Goal: Check status: Check status

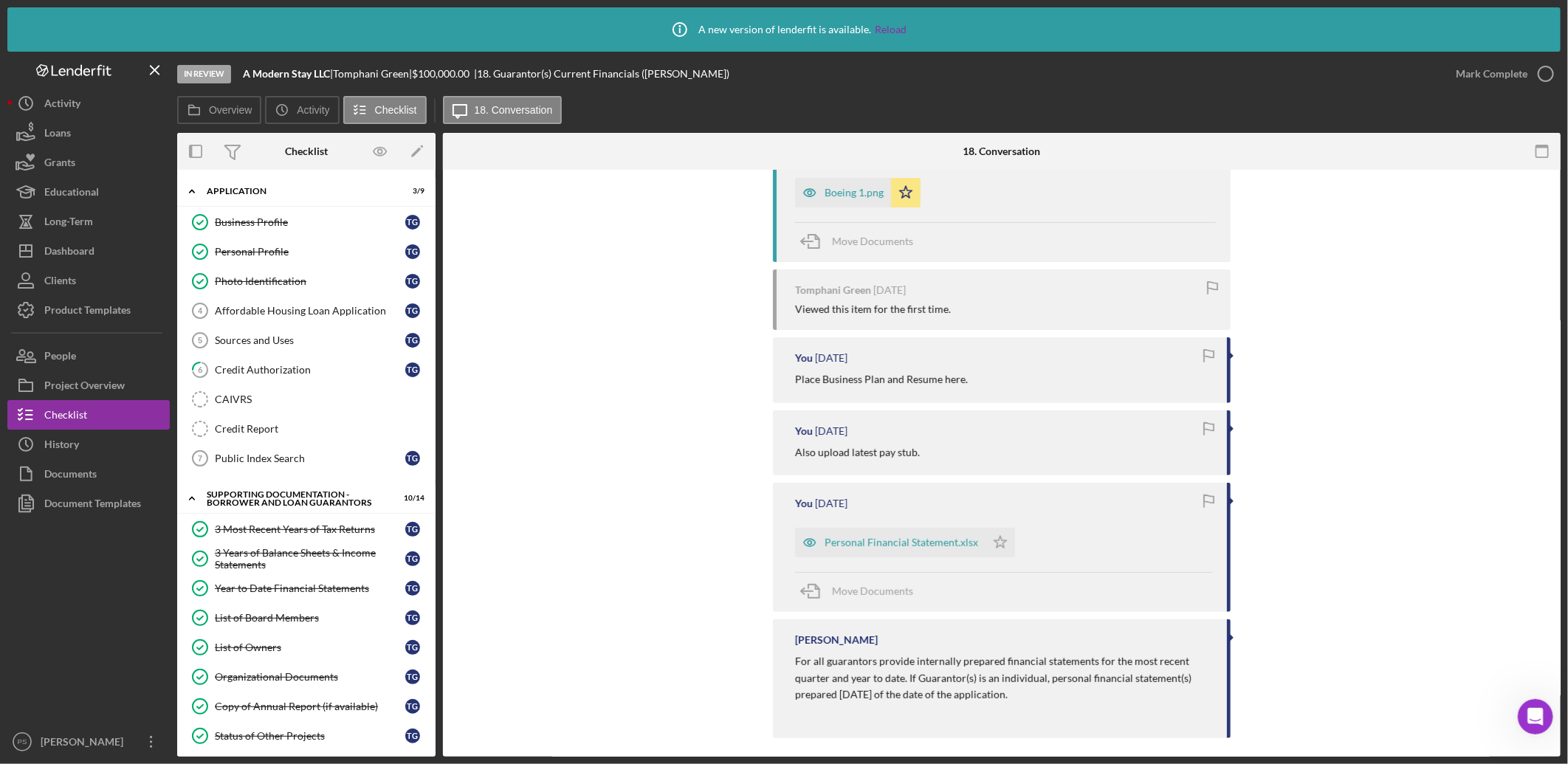
scroll to position [2018, 0]
click at [95, 252] on button "Icon/Dashboard Dashboard" at bounding box center [88, 251] width 162 height 29
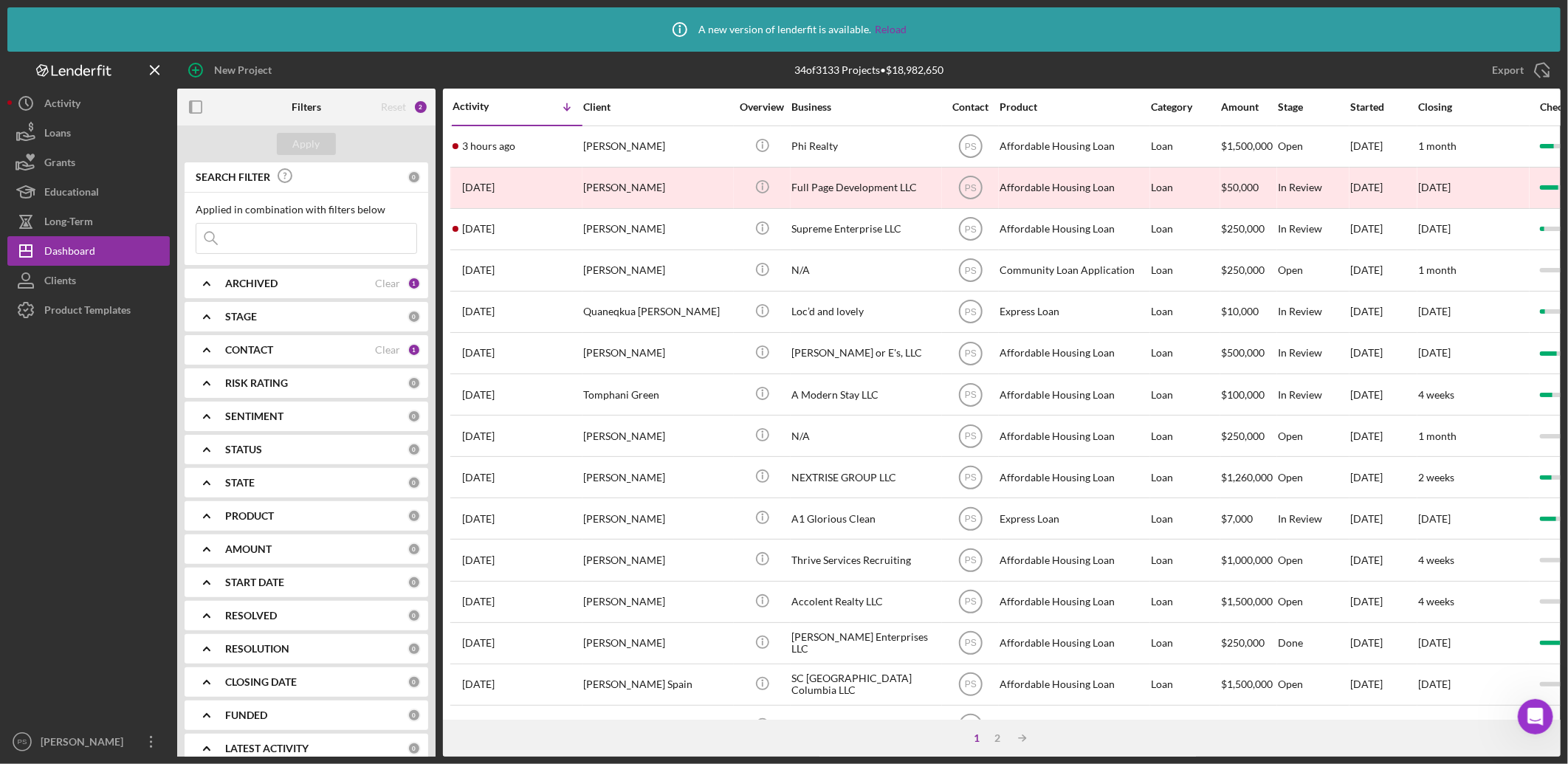
click at [297, 237] on input at bounding box center [305, 238] width 220 height 29
type input "thinkerbella"
click at [277, 341] on div "CONTACT Clear 1" at bounding box center [323, 350] width 196 height 29
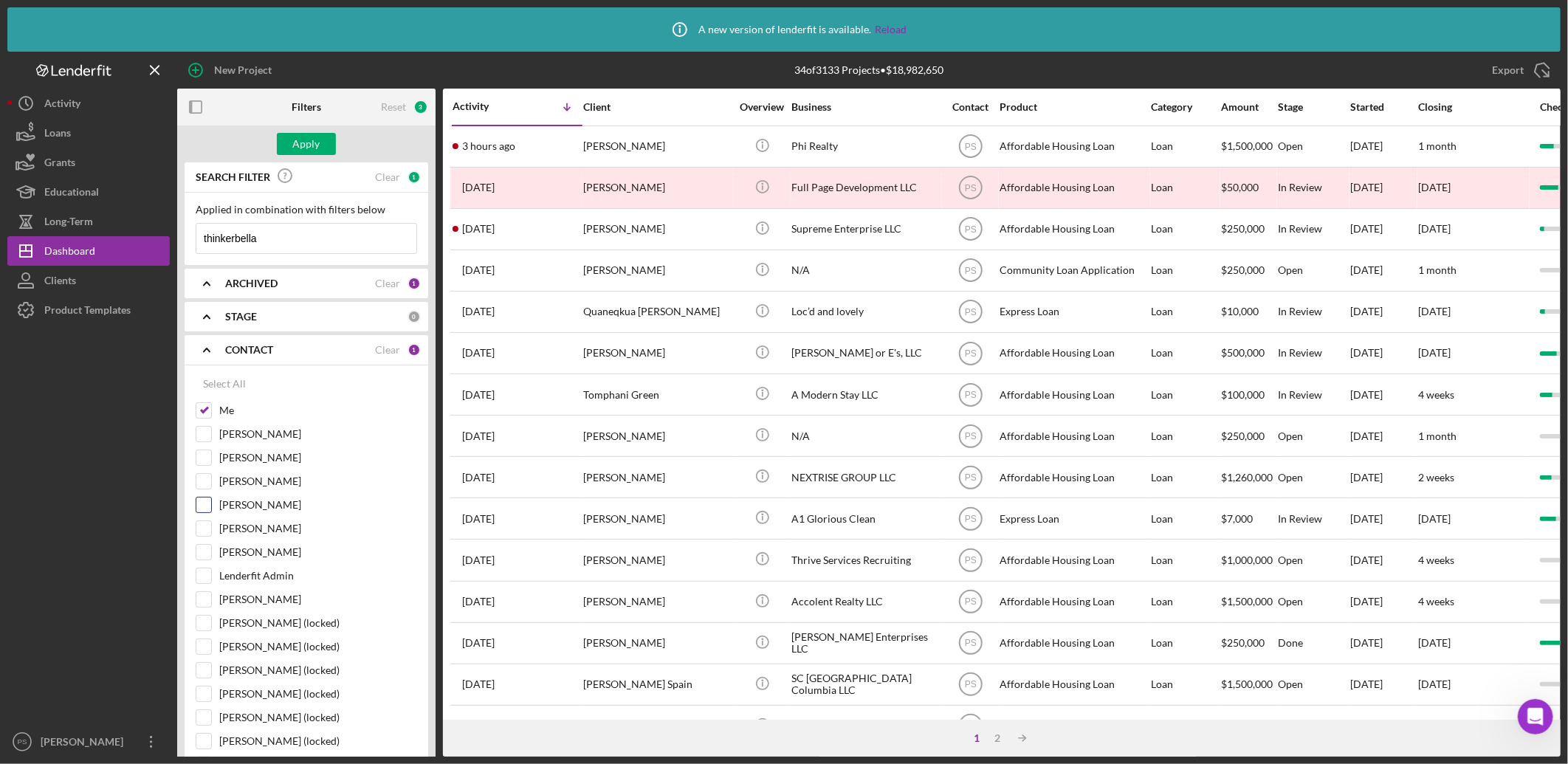
click at [268, 508] on label "Matt Rivera" at bounding box center [318, 505] width 198 height 15
click at [211, 508] on input "Matt Rivera" at bounding box center [203, 505] width 15 height 15
checkbox input "true"
click at [313, 149] on div "Apply" at bounding box center [307, 144] width 27 height 22
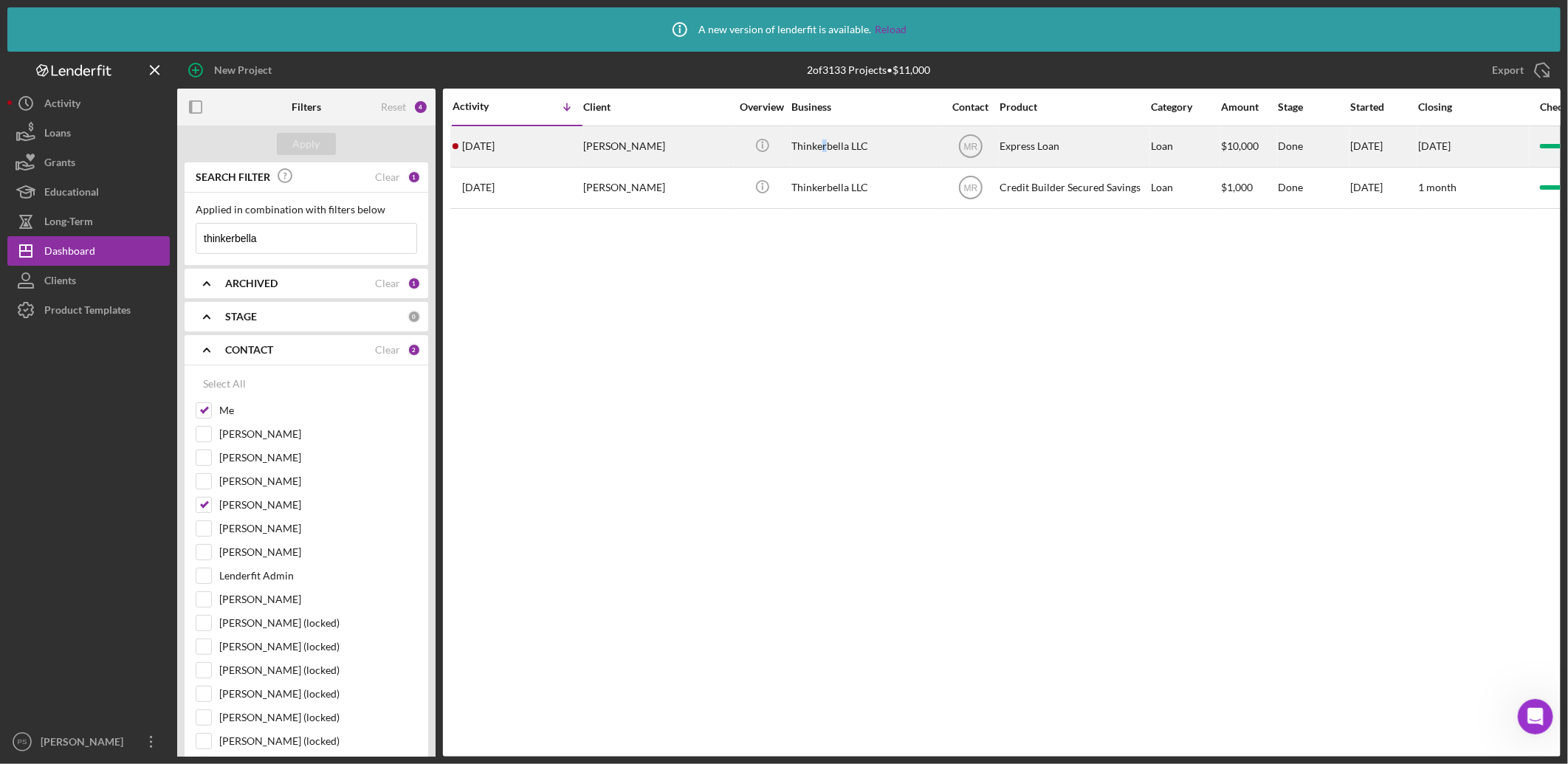
click at [826, 150] on div "Thinkerbella LLC" at bounding box center [865, 146] width 148 height 39
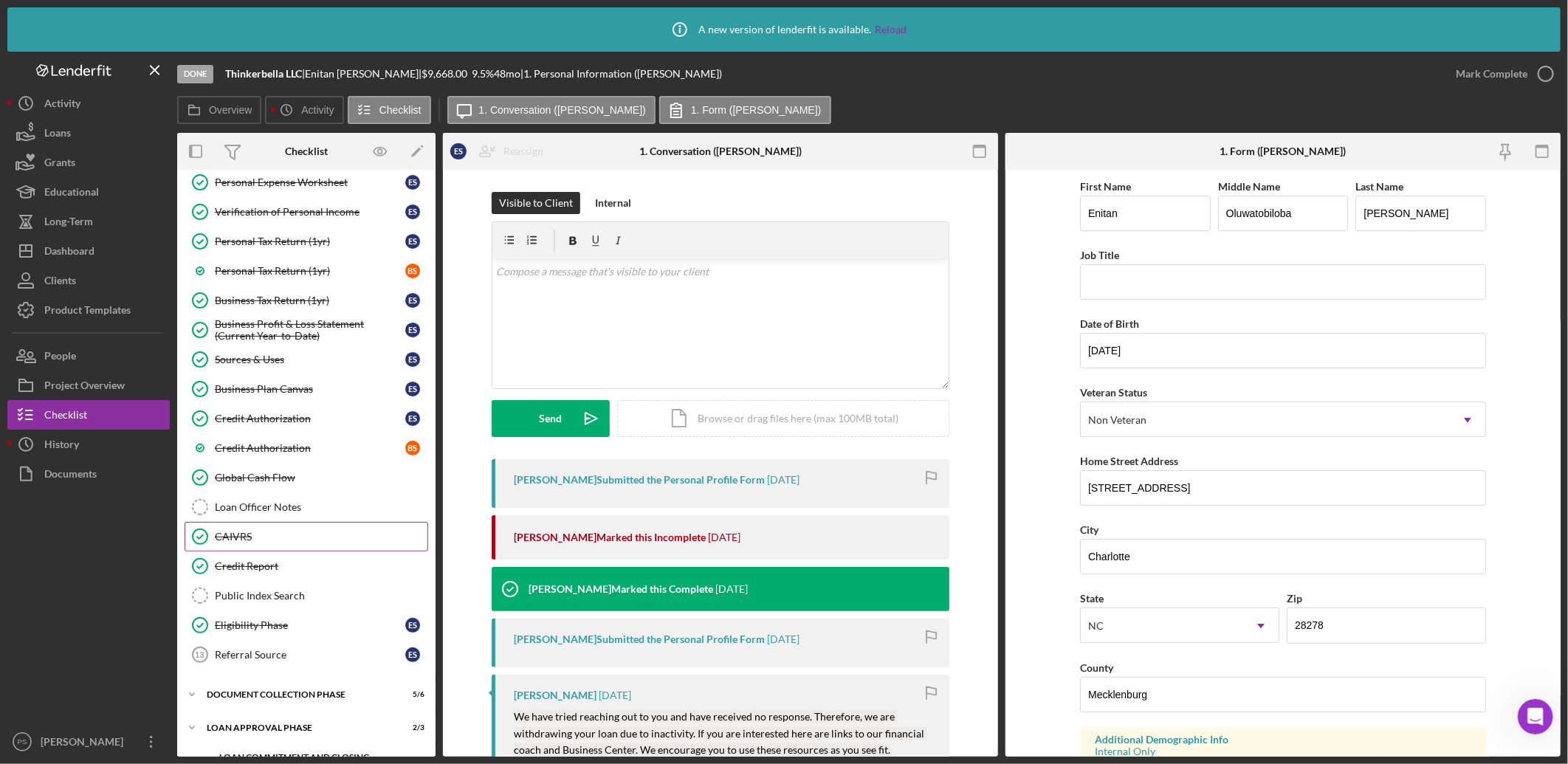
scroll to position [278, 0]
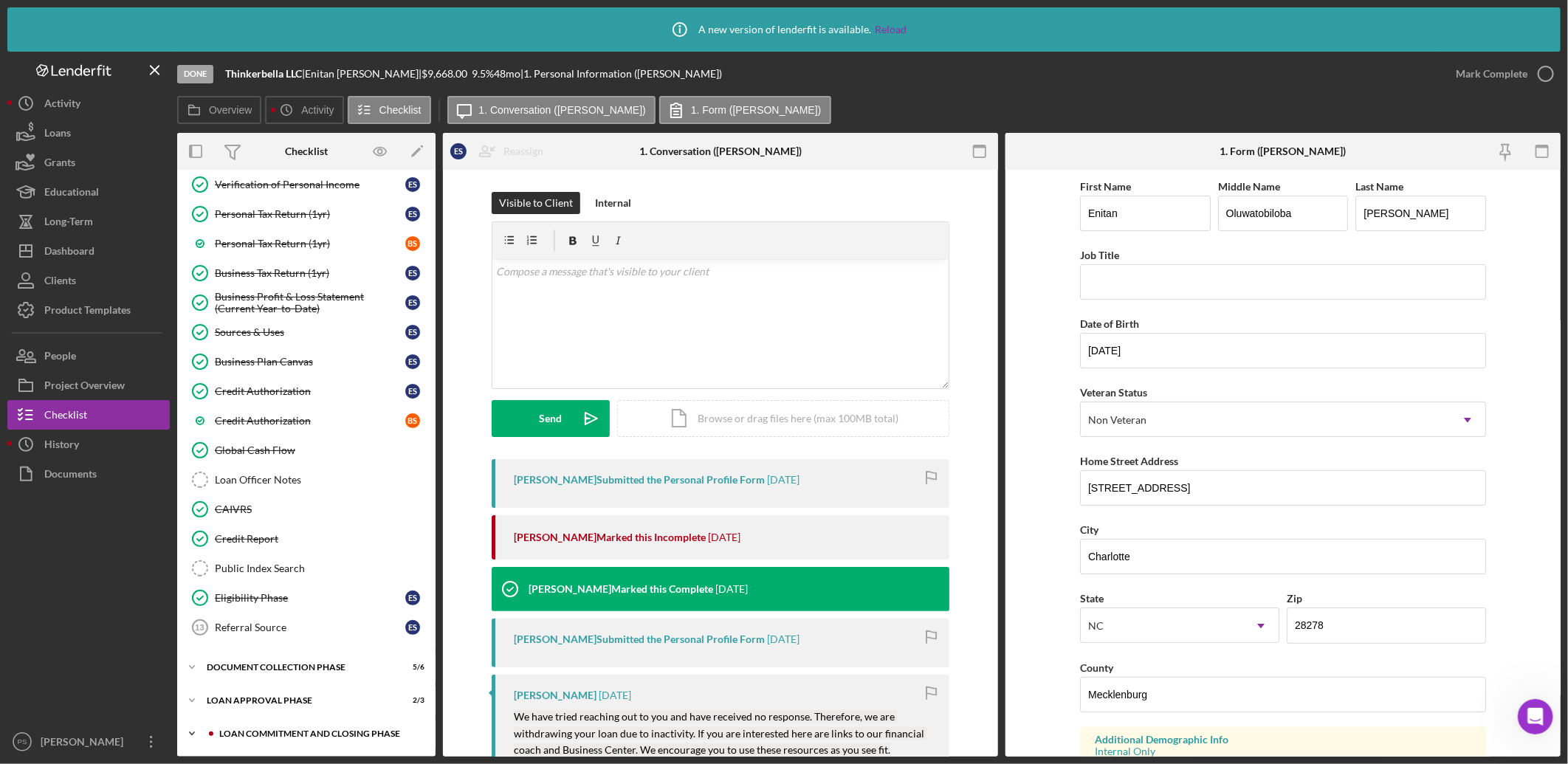
click at [267, 725] on div "Icon/Expander Loan Commitment and Closing Phase 5 / 14" at bounding box center [305, 734] width 258 height 29
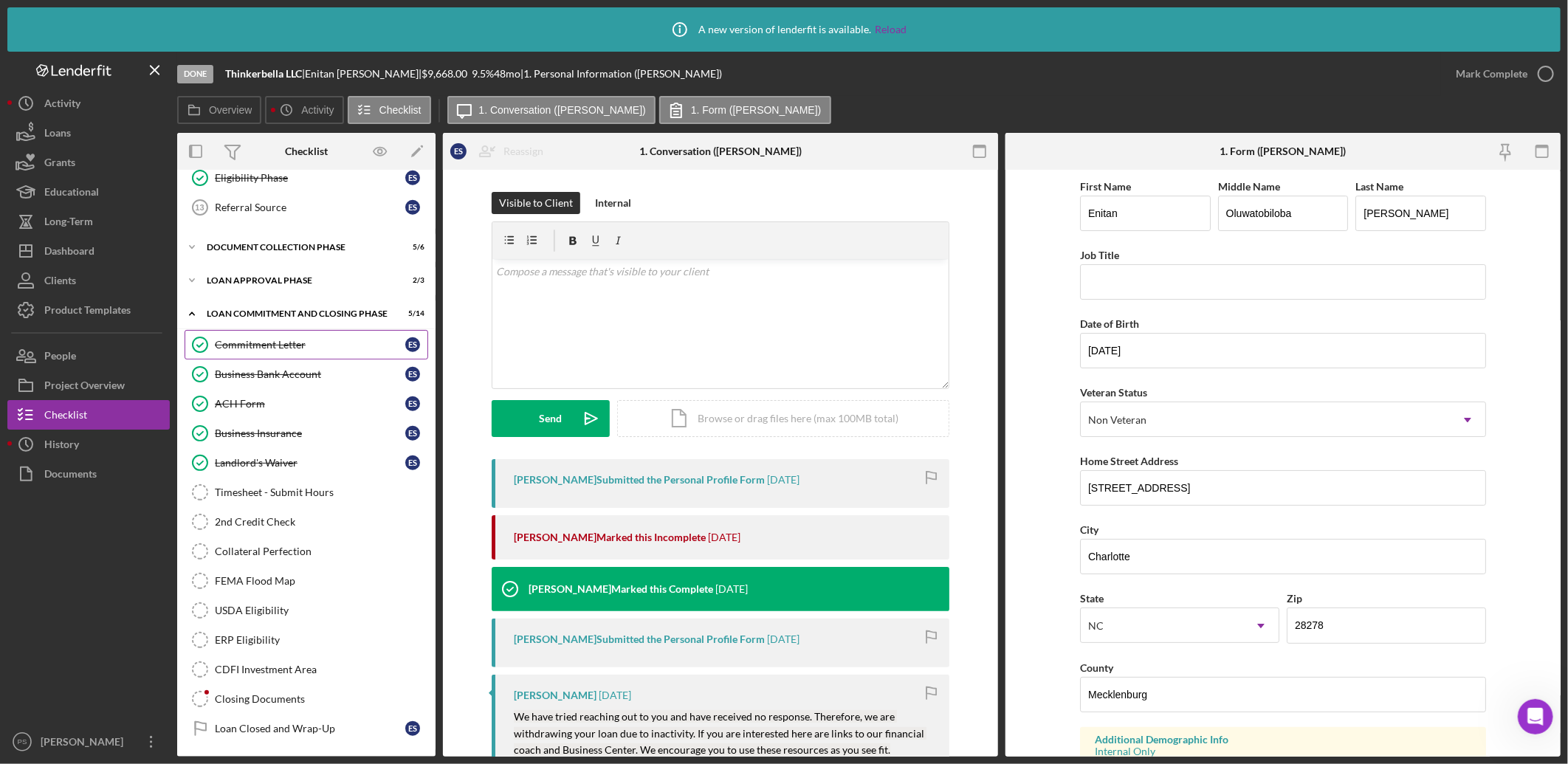
scroll to position [703, 0]
click at [314, 511] on link "2nd Credit Check 2nd Credit Check" at bounding box center [305, 521] width 243 height 29
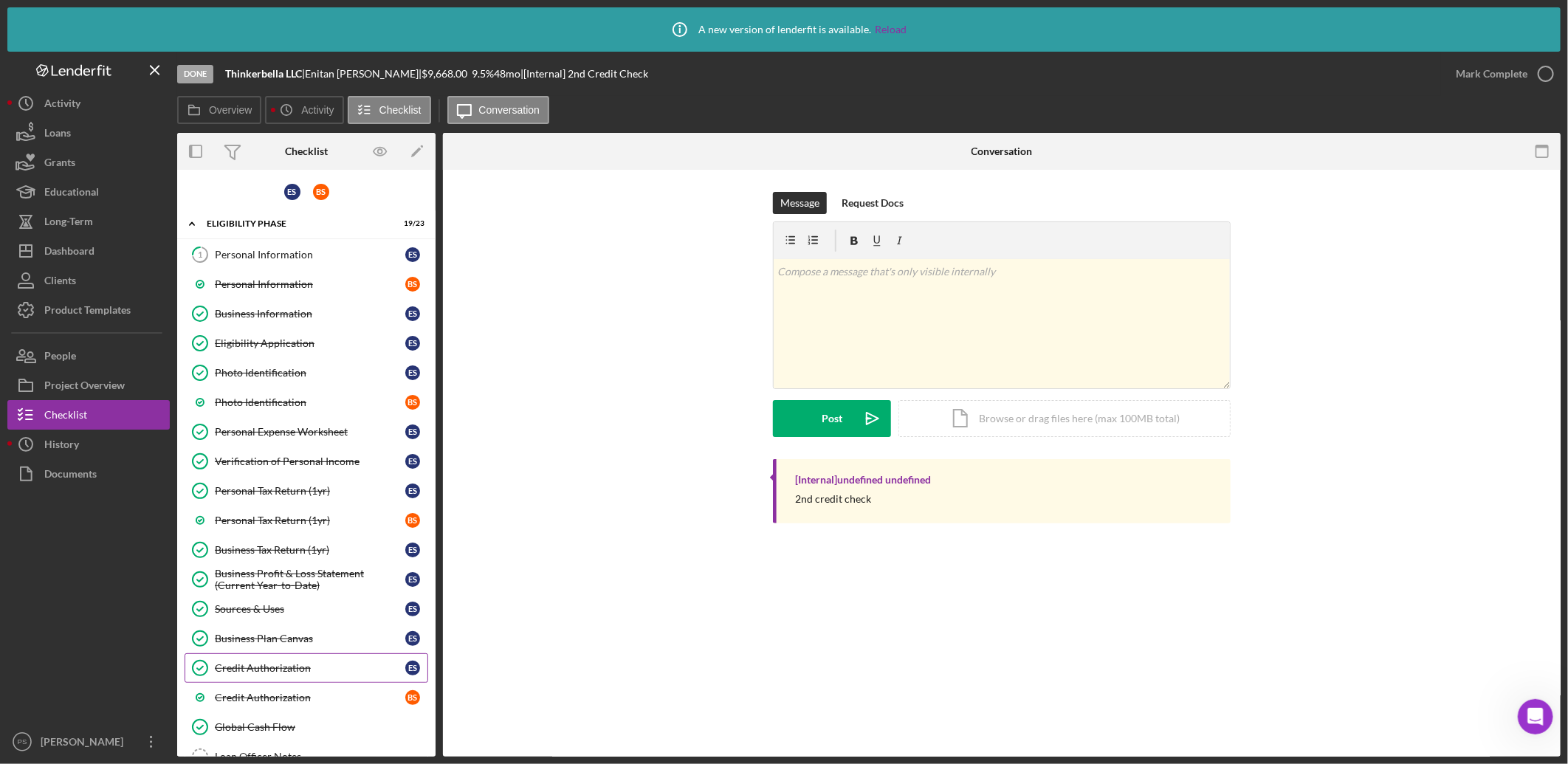
click at [293, 666] on div "Credit Authorization" at bounding box center [310, 668] width 191 height 12
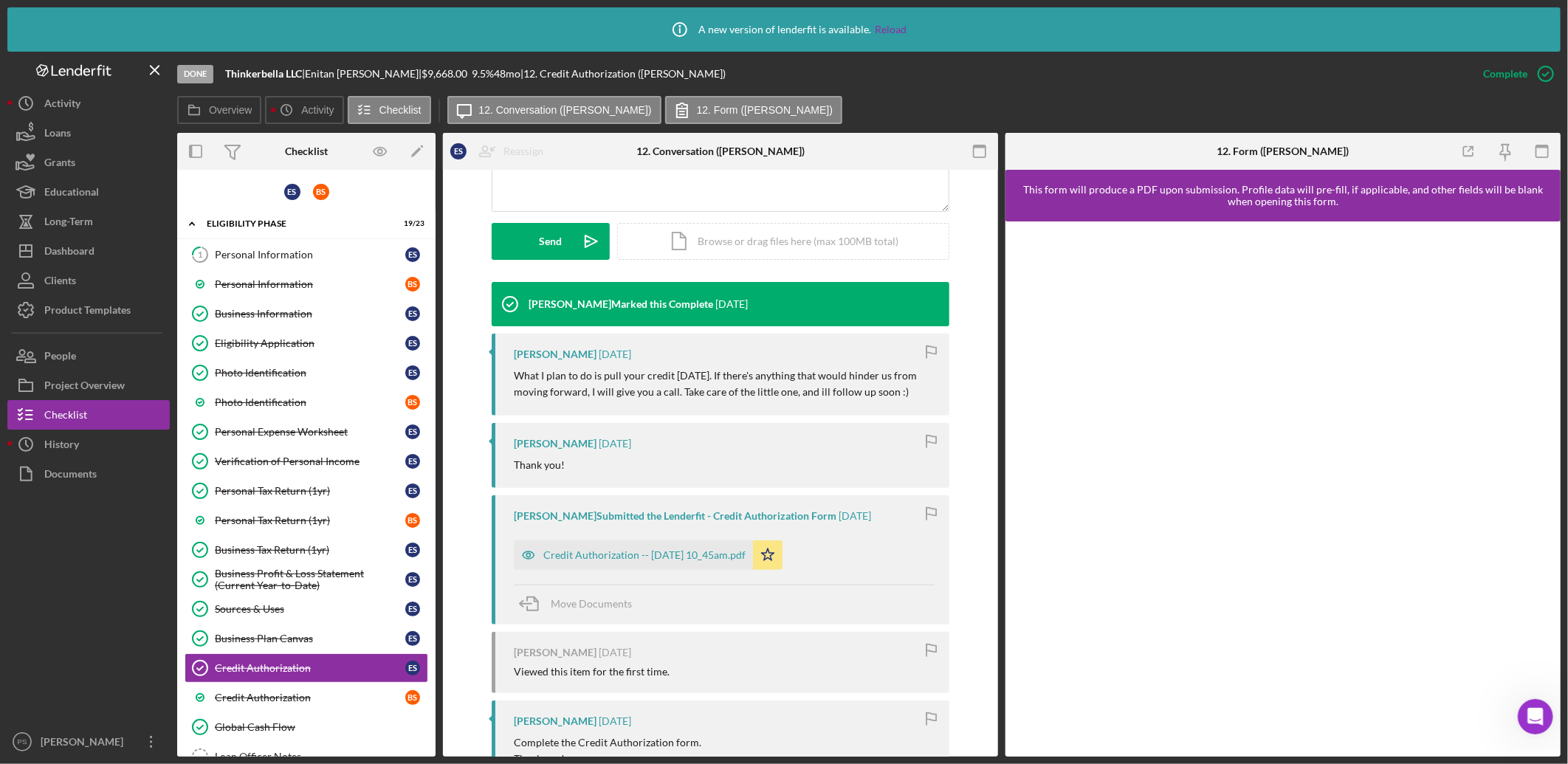
scroll to position [383, 0]
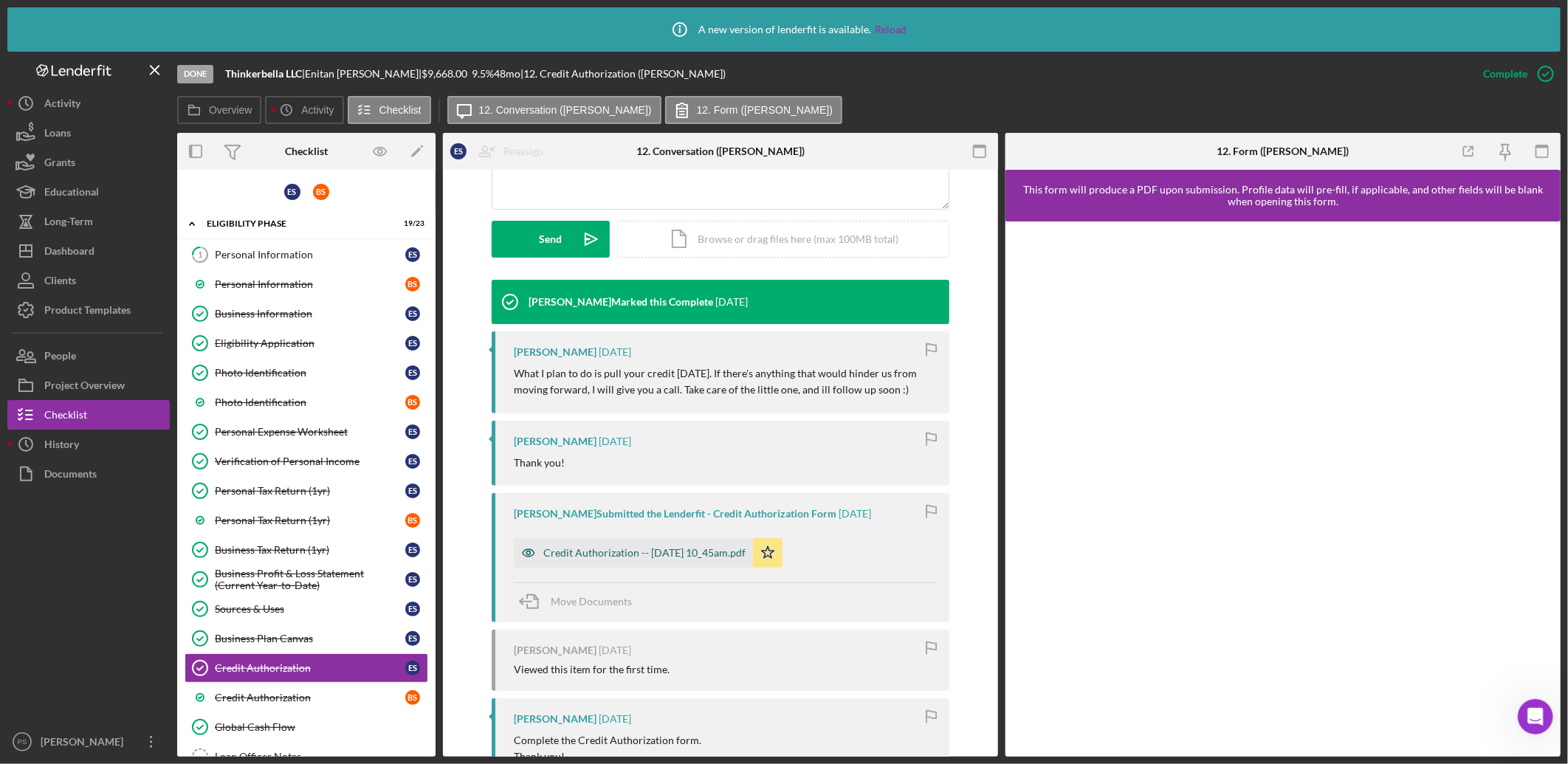
click at [689, 549] on div "Credit Authorization -- 2025-05-12 10_45am.pdf" at bounding box center [645, 552] width 202 height 12
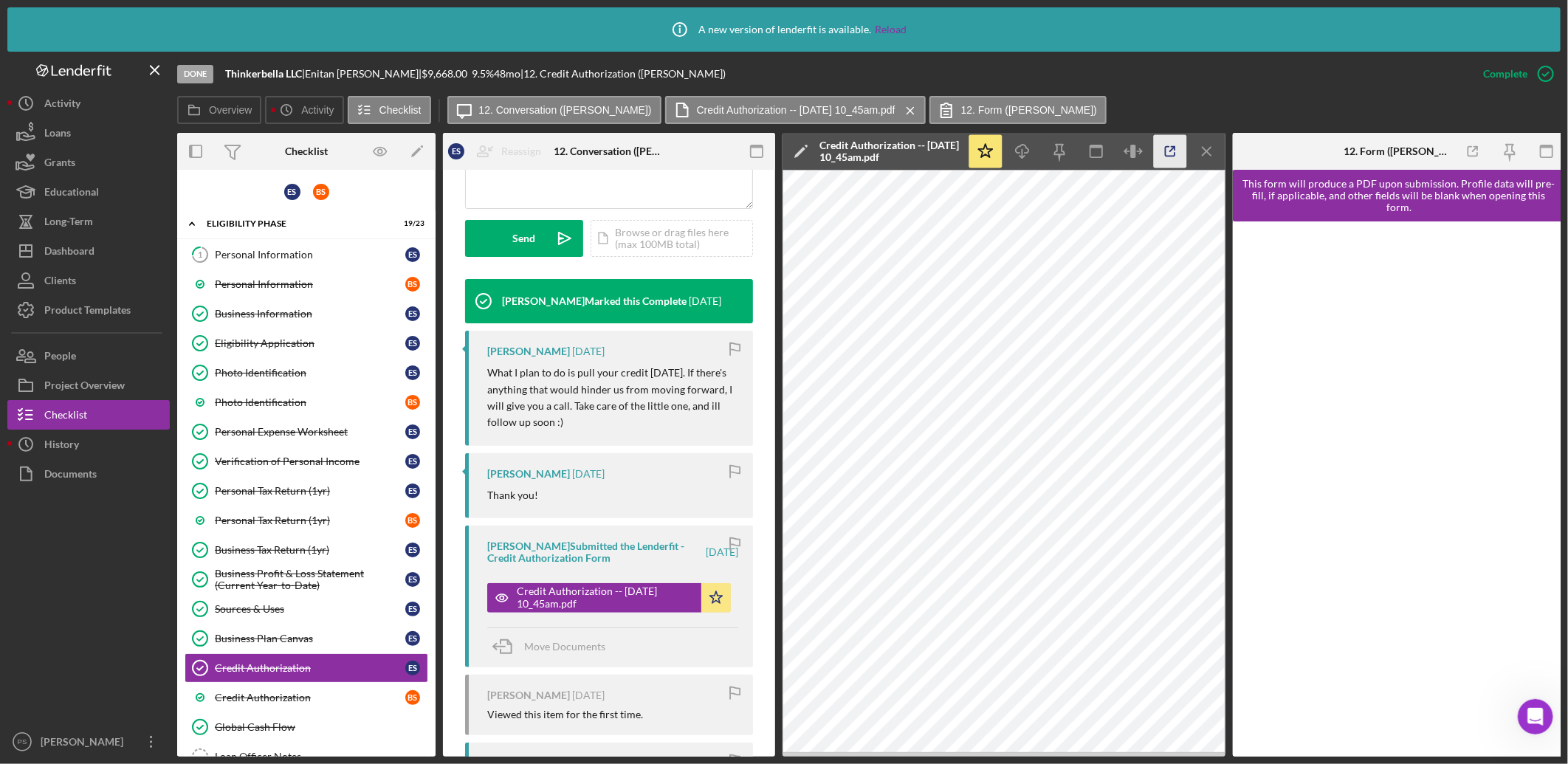
click at [1168, 145] on icon "button" at bounding box center [1171, 151] width 33 height 33
click at [288, 686] on link "Credit Authorization B S" at bounding box center [305, 697] width 243 height 29
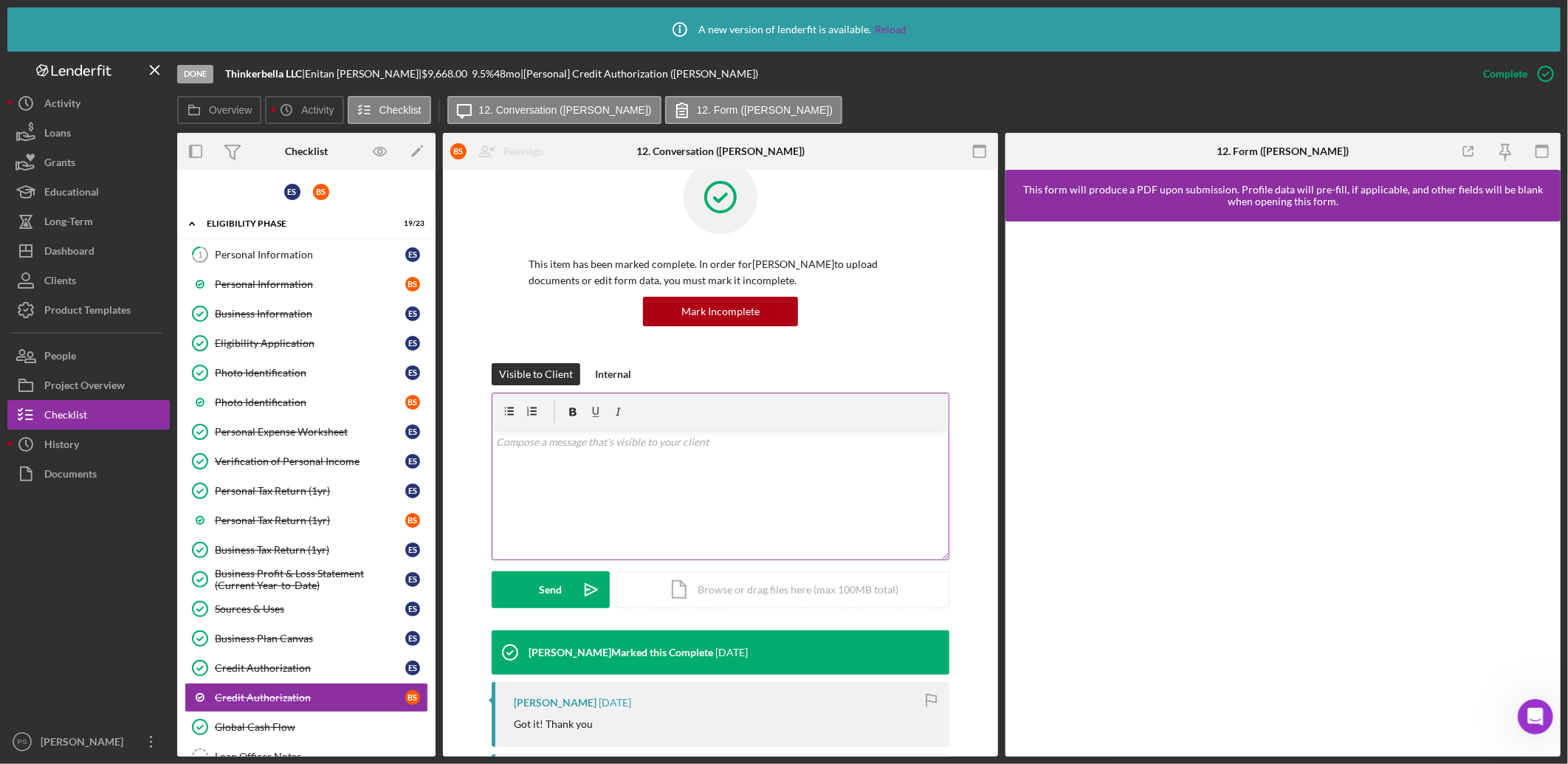
scroll to position [164, 0]
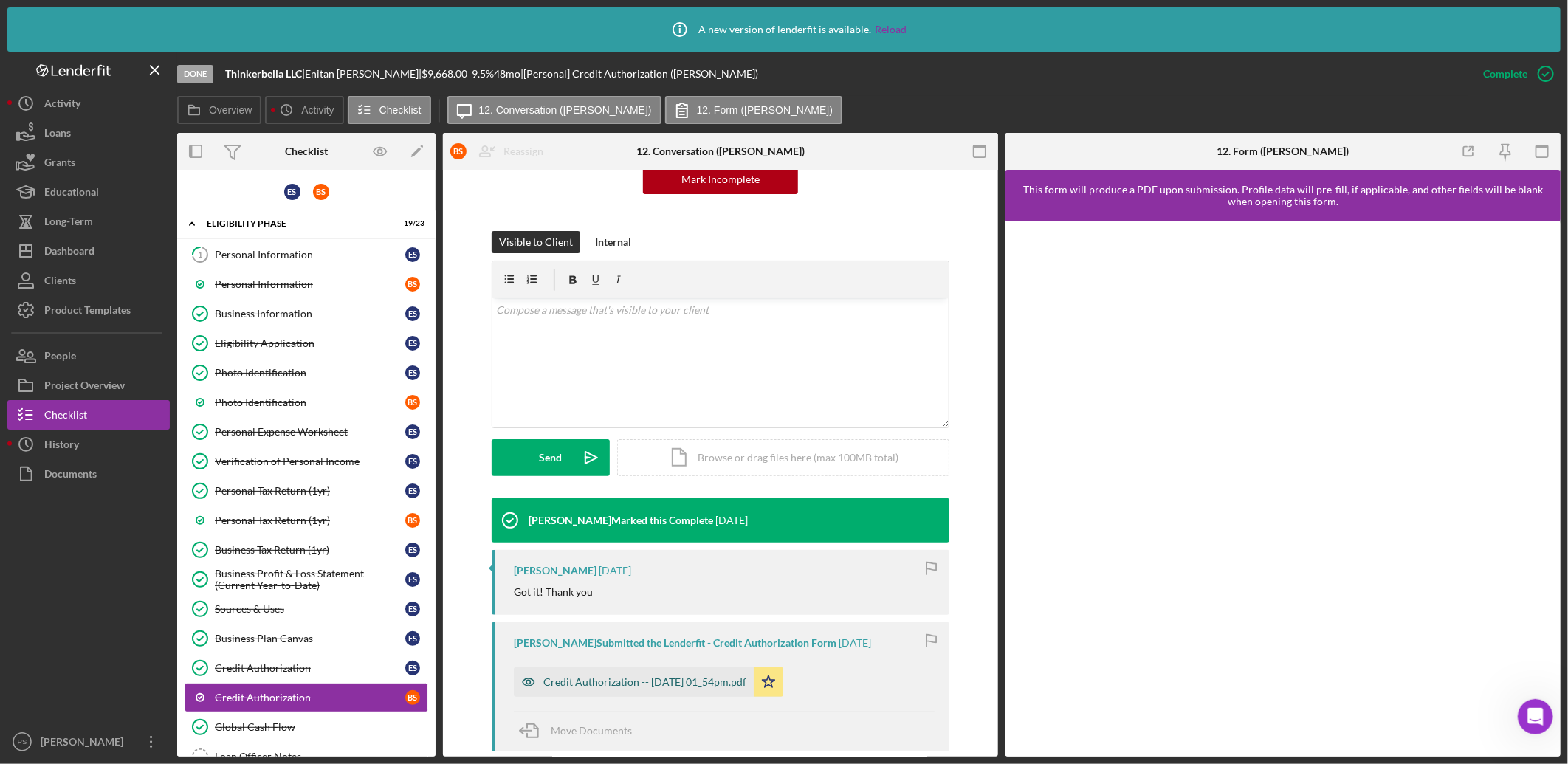
drag, startPoint x: 638, startPoint y: 673, endPoint x: 643, endPoint y: 665, distance: 9.4
click at [637, 673] on div "Credit Authorization -- 2025-07-01 01_54pm.pdf" at bounding box center [634, 682] width 240 height 29
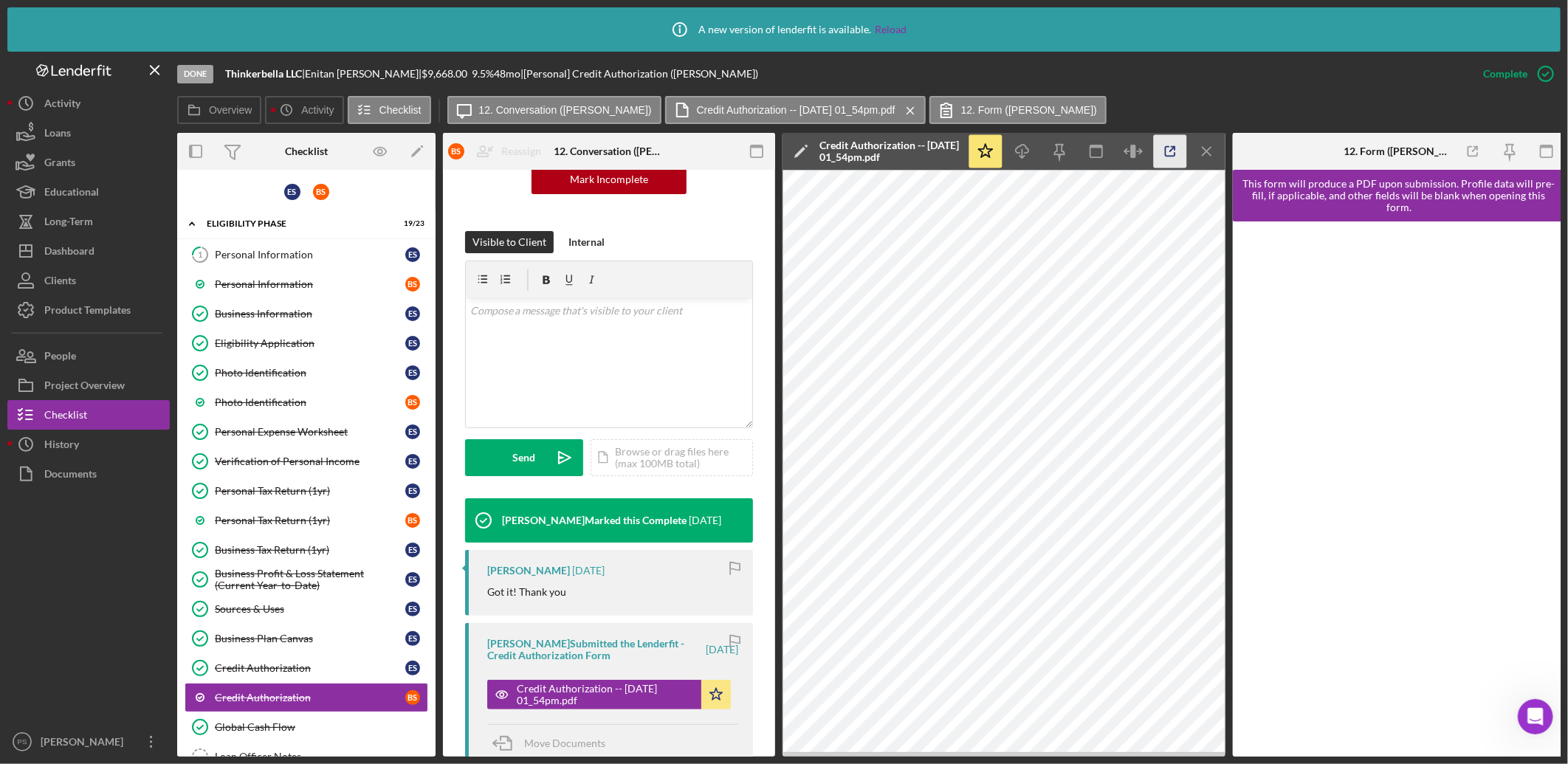
click at [1169, 149] on icon "button" at bounding box center [1171, 151] width 33 height 33
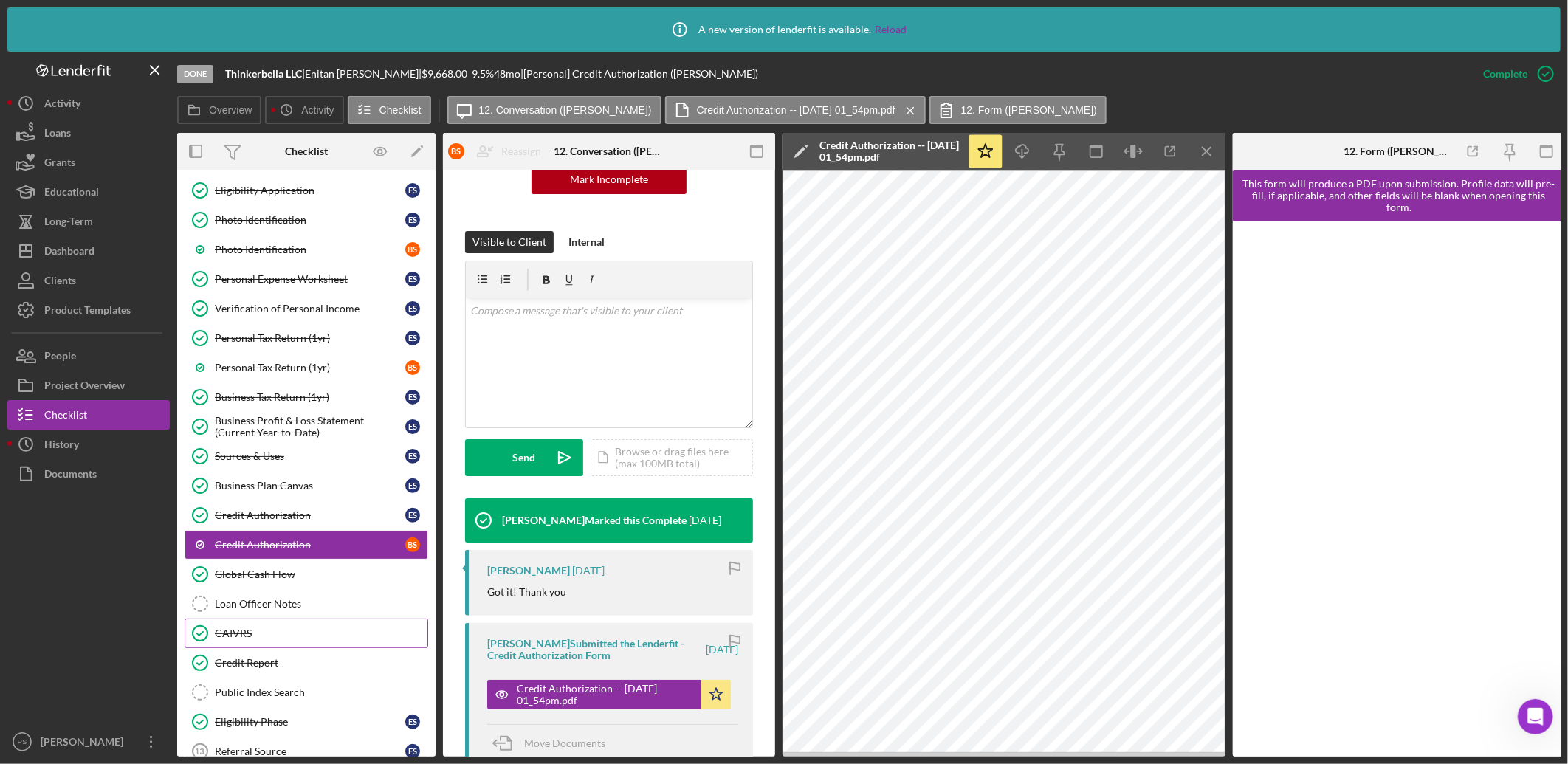
scroll to position [164, 0]
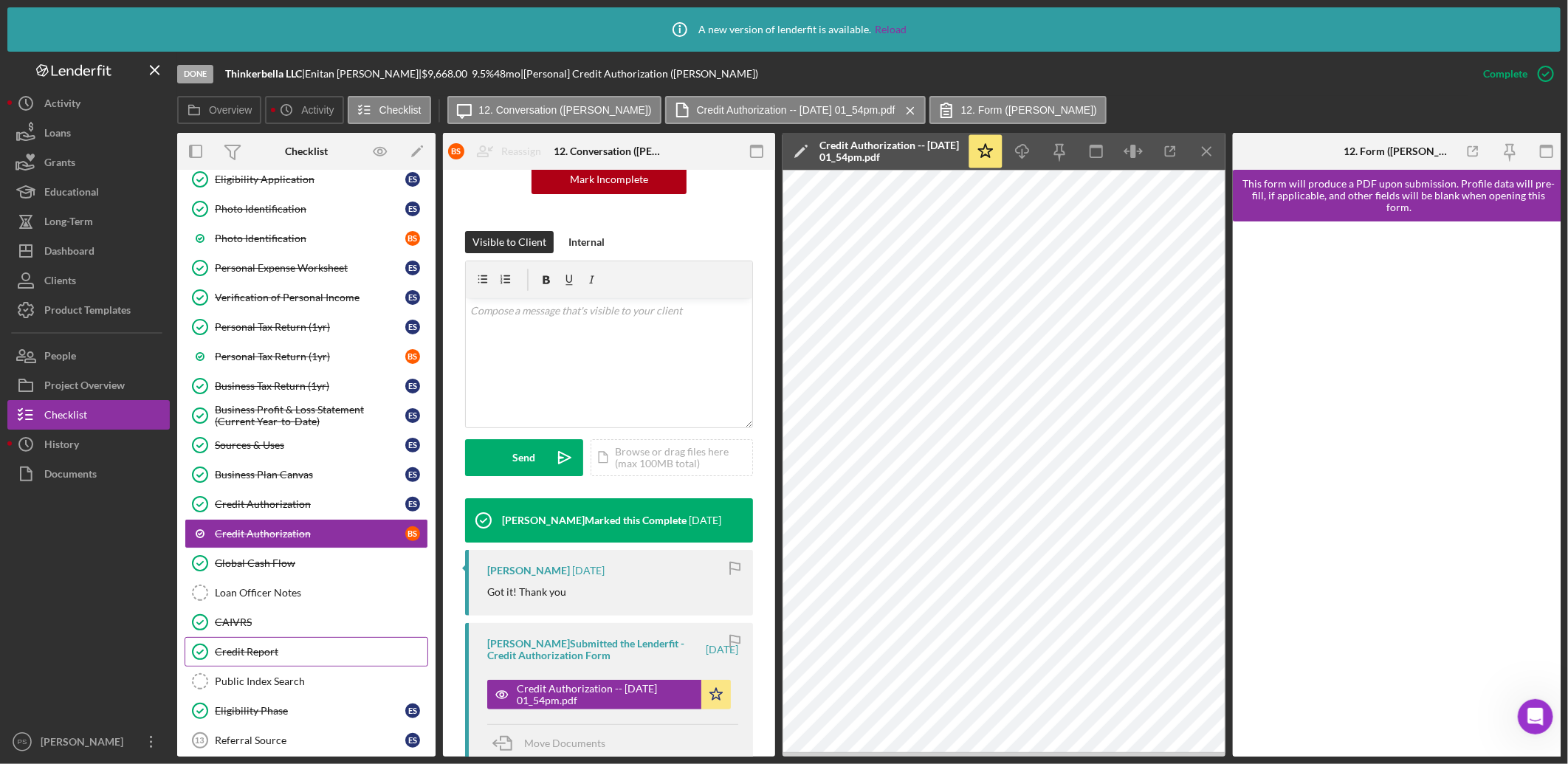
click at [276, 645] on link "Credit Report Credit Report" at bounding box center [305, 652] width 243 height 29
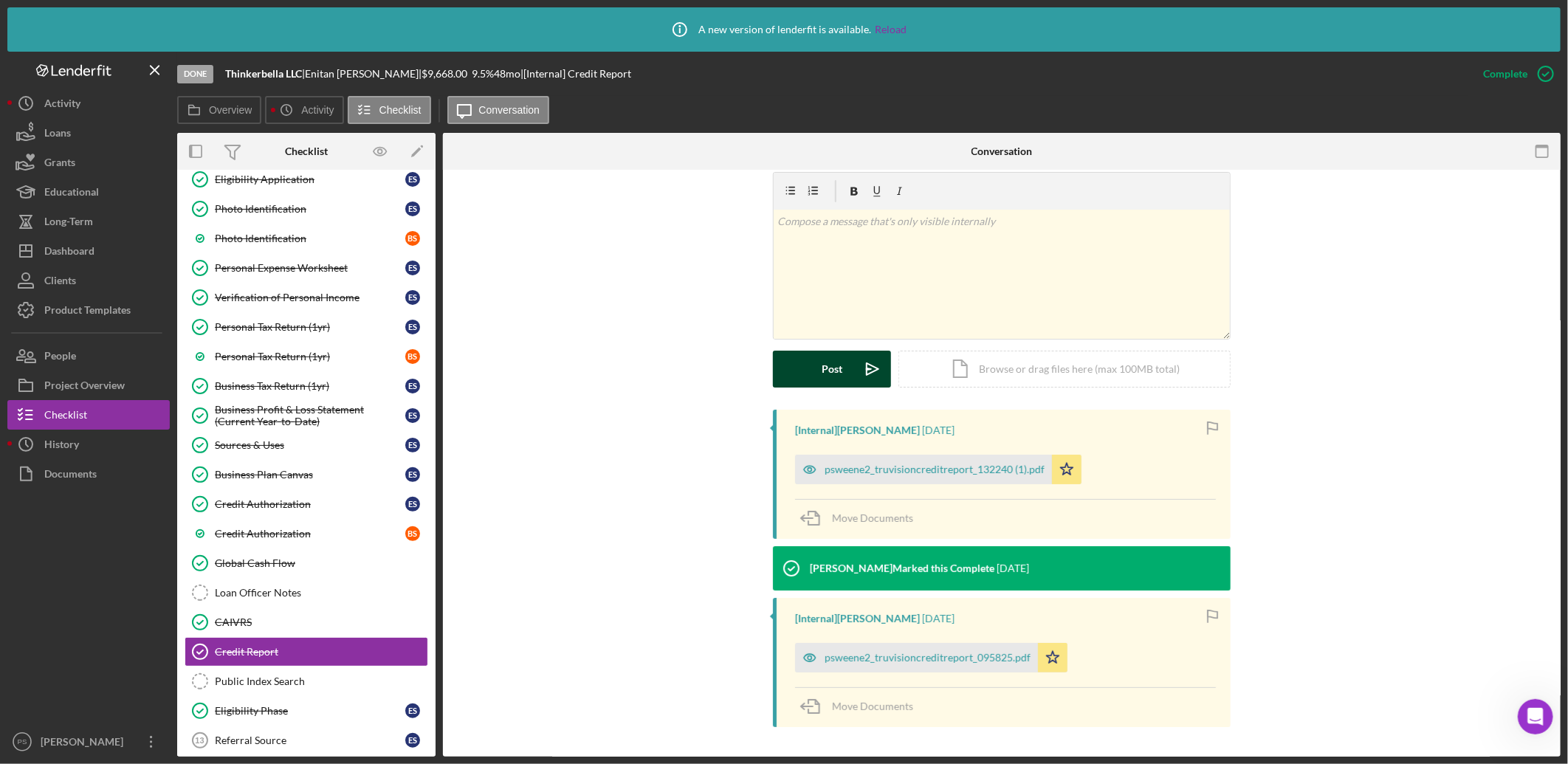
scroll to position [253, 0]
click at [965, 656] on div "psweene2_truvisioncreditreport_095825.pdf" at bounding box center [928, 657] width 206 height 12
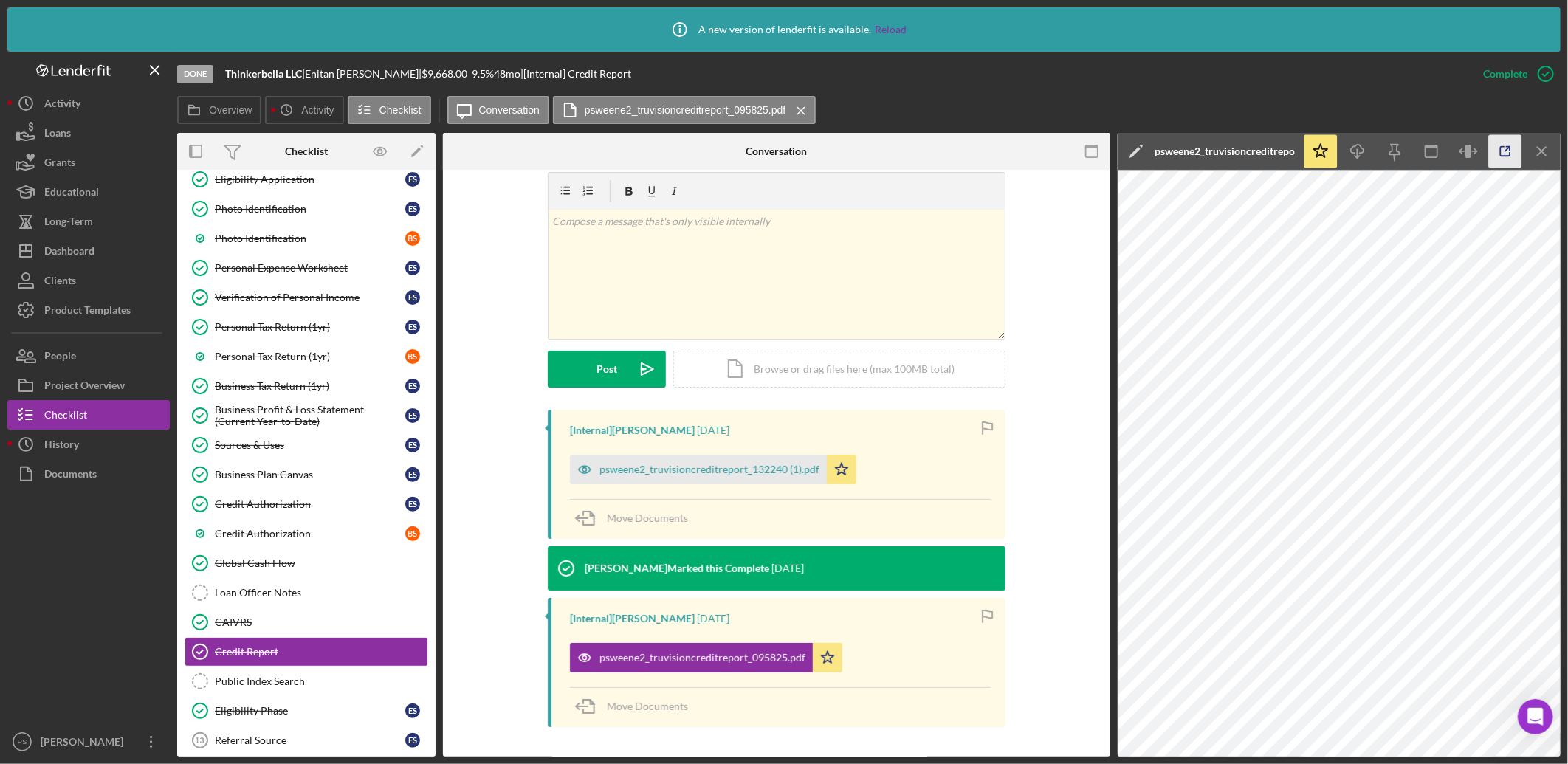
click at [1510, 152] on icon "button" at bounding box center [1506, 151] width 10 height 10
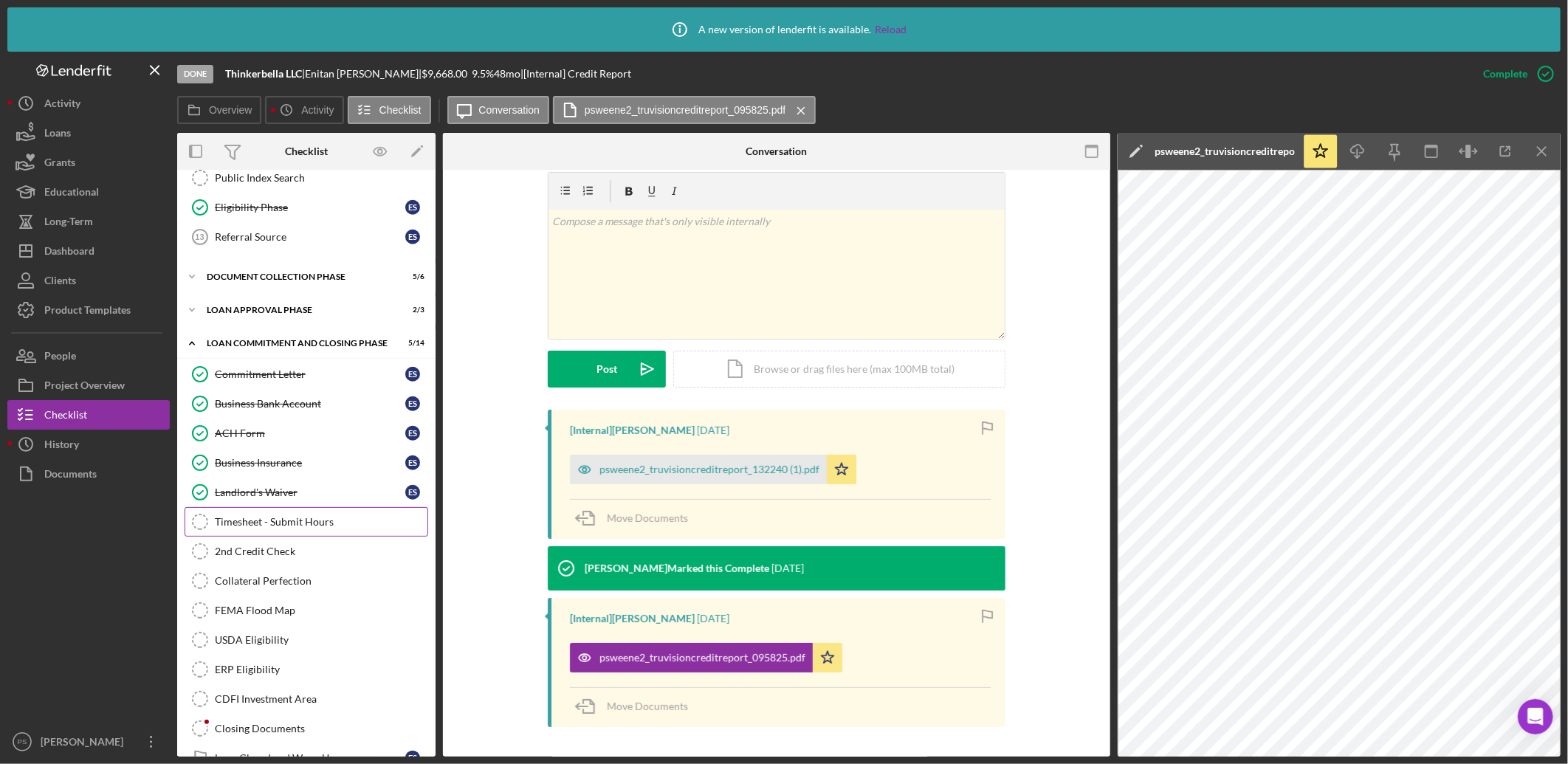
scroll to position [703, 0]
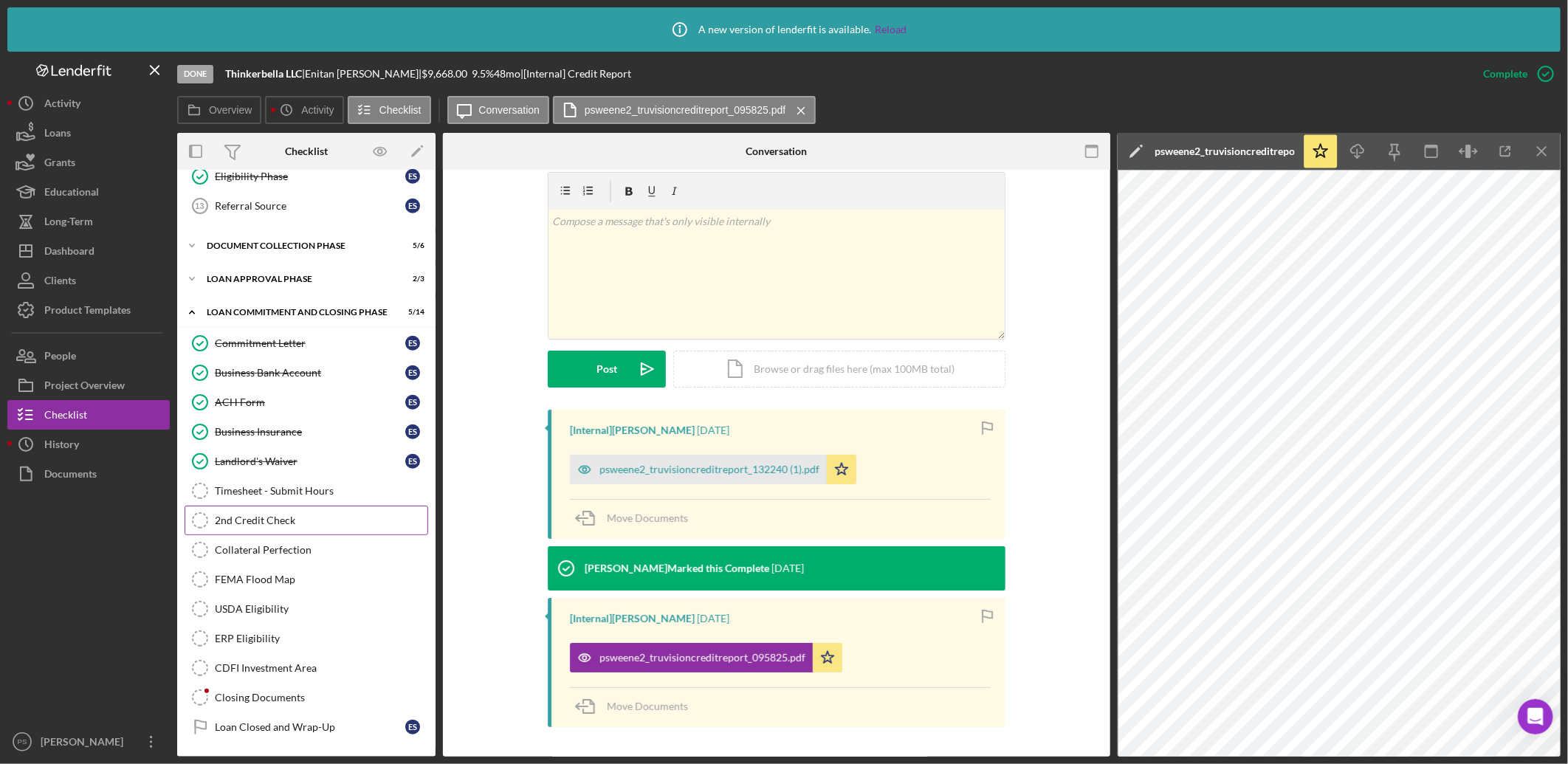
click at [331, 518] on div "2nd Credit Check" at bounding box center [321, 521] width 212 height 12
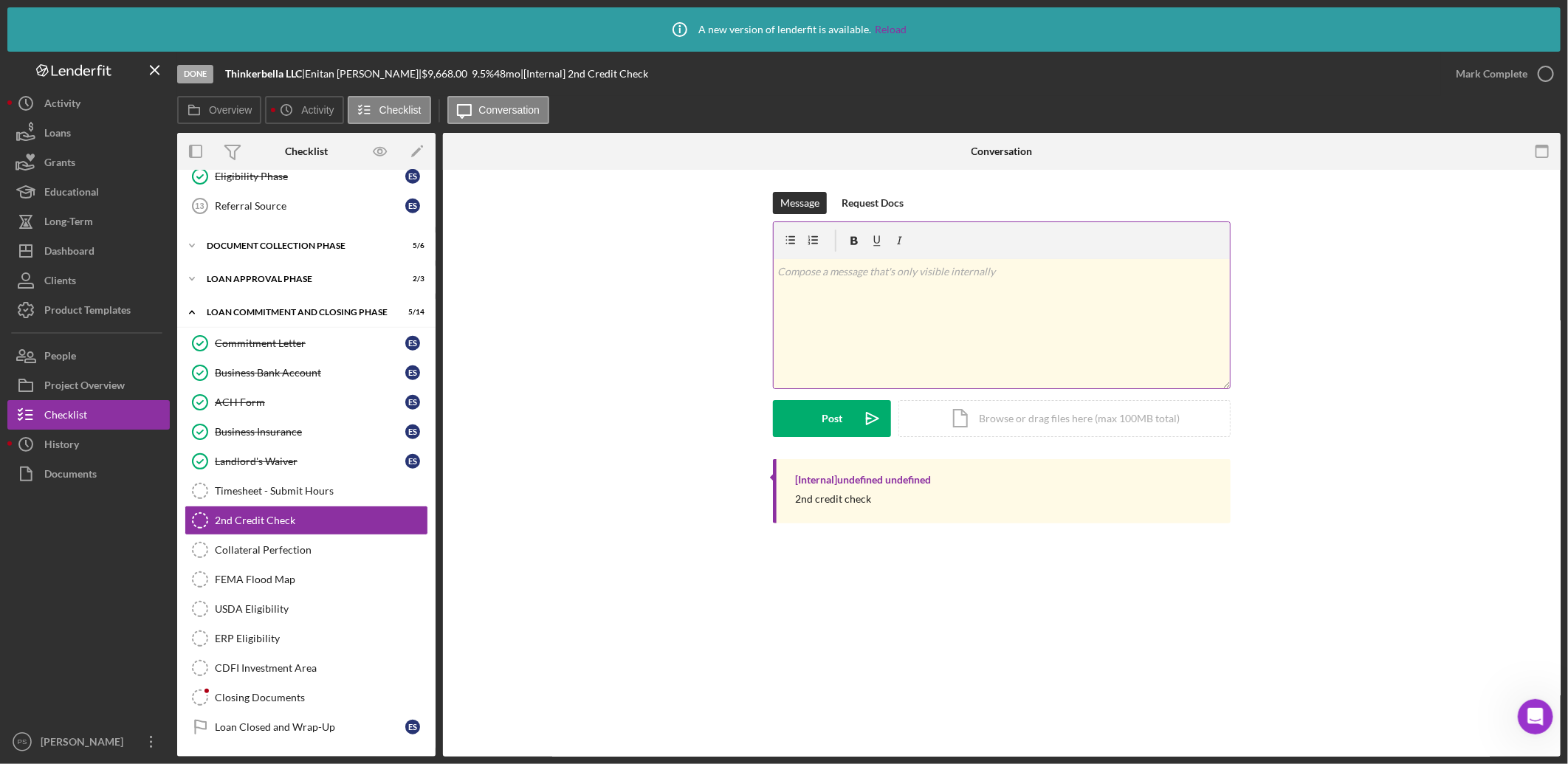
scroll to position [703, 0]
click at [1012, 425] on div "Icon/Document Browse or drag files here (max 100MB total) Tap to choose files o…" at bounding box center [1065, 418] width 332 height 36
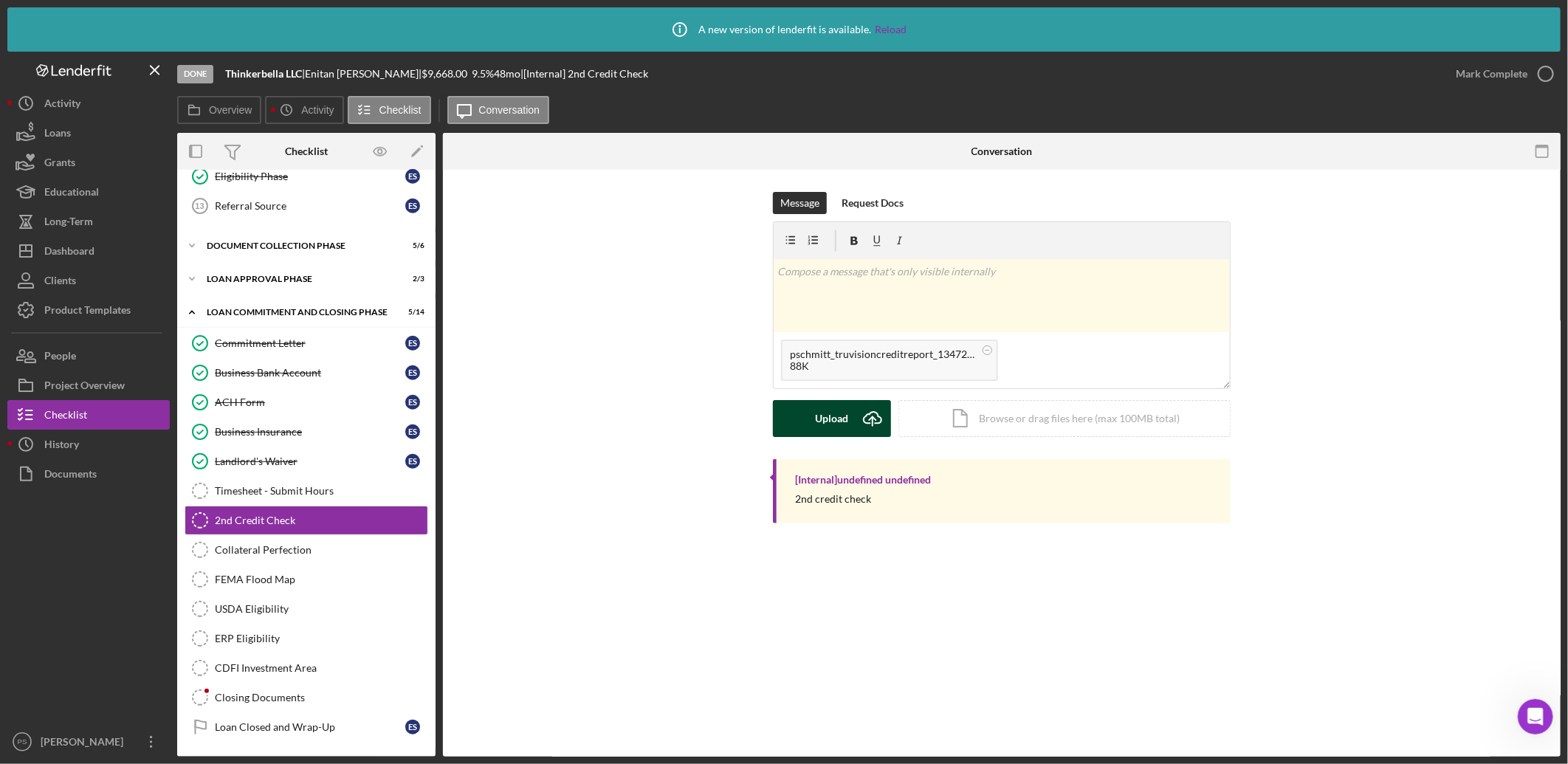
click at [848, 414] on div "Upload" at bounding box center [832, 418] width 33 height 36
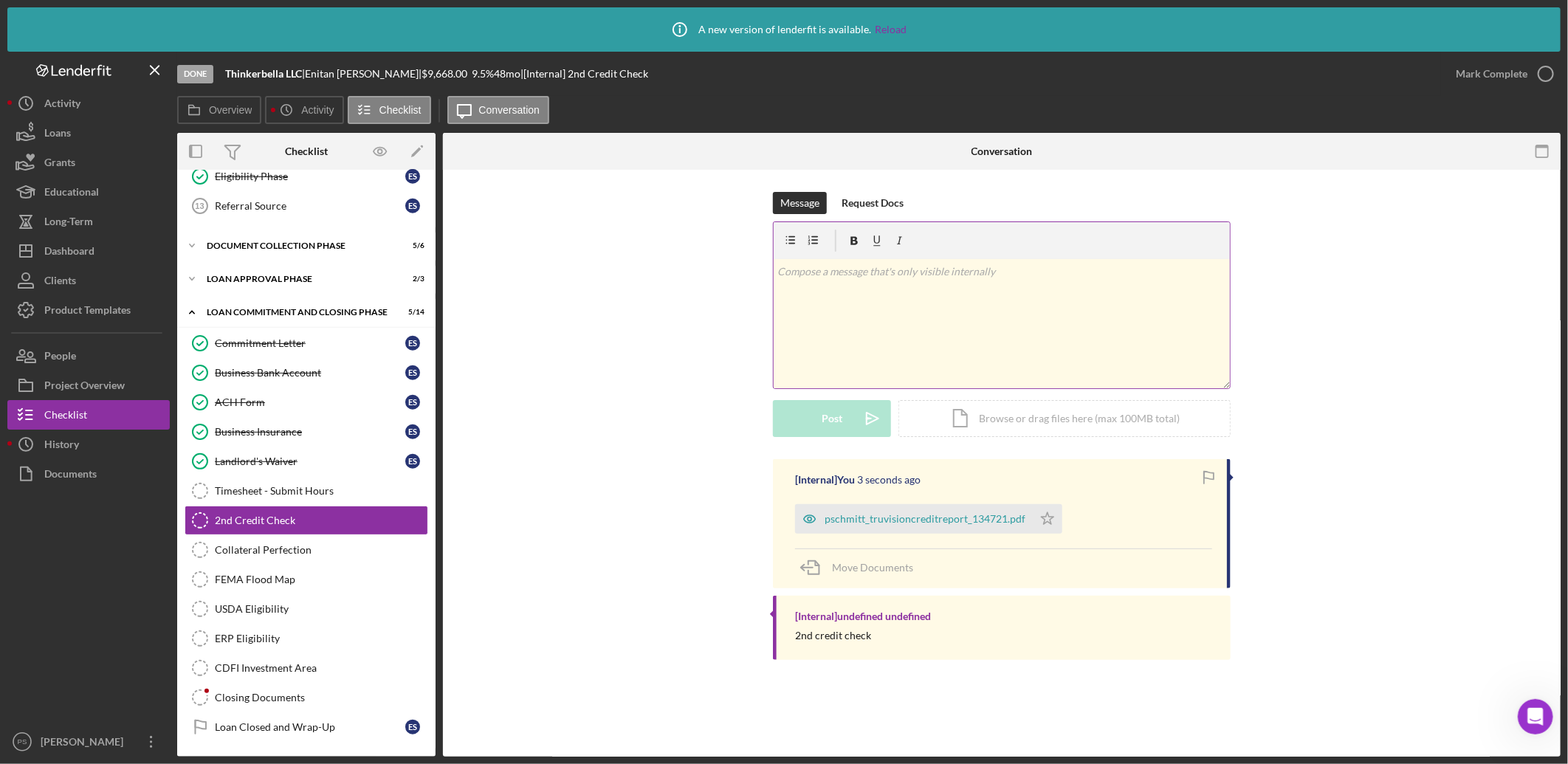
click at [886, 276] on p at bounding box center [1003, 272] width 449 height 16
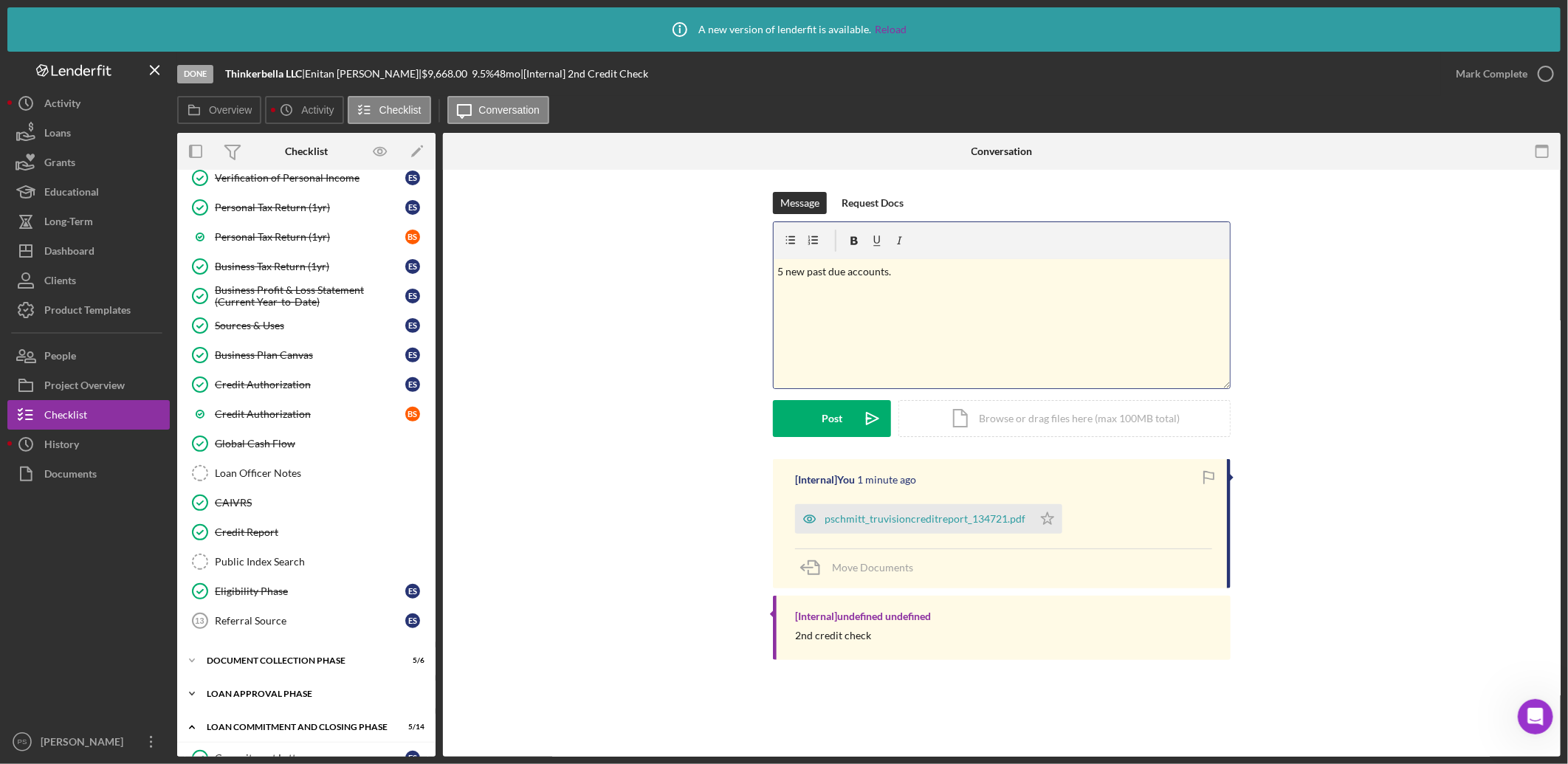
scroll to position [266, 0]
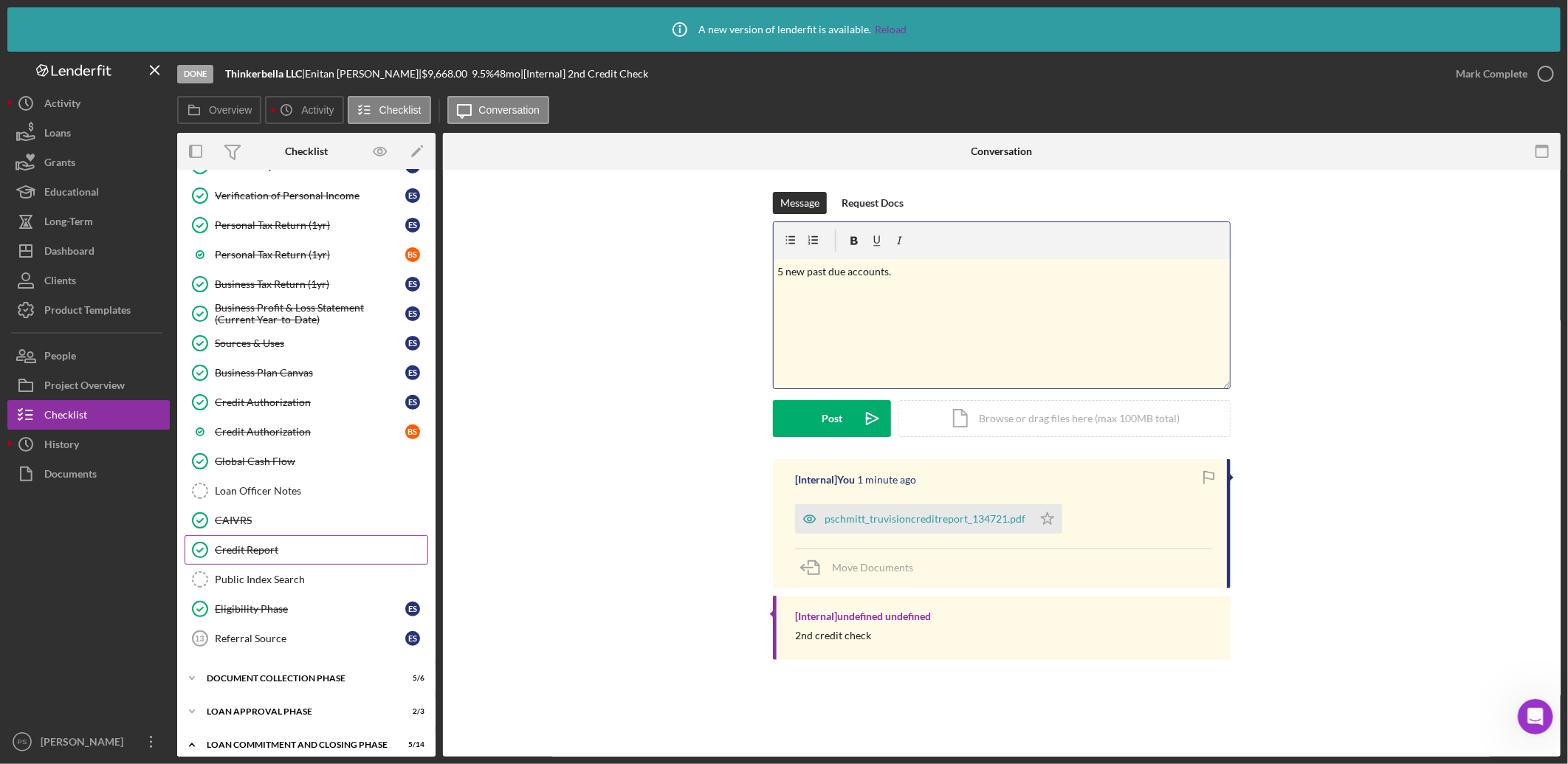
click at [299, 546] on div "Credit Report" at bounding box center [321, 550] width 212 height 12
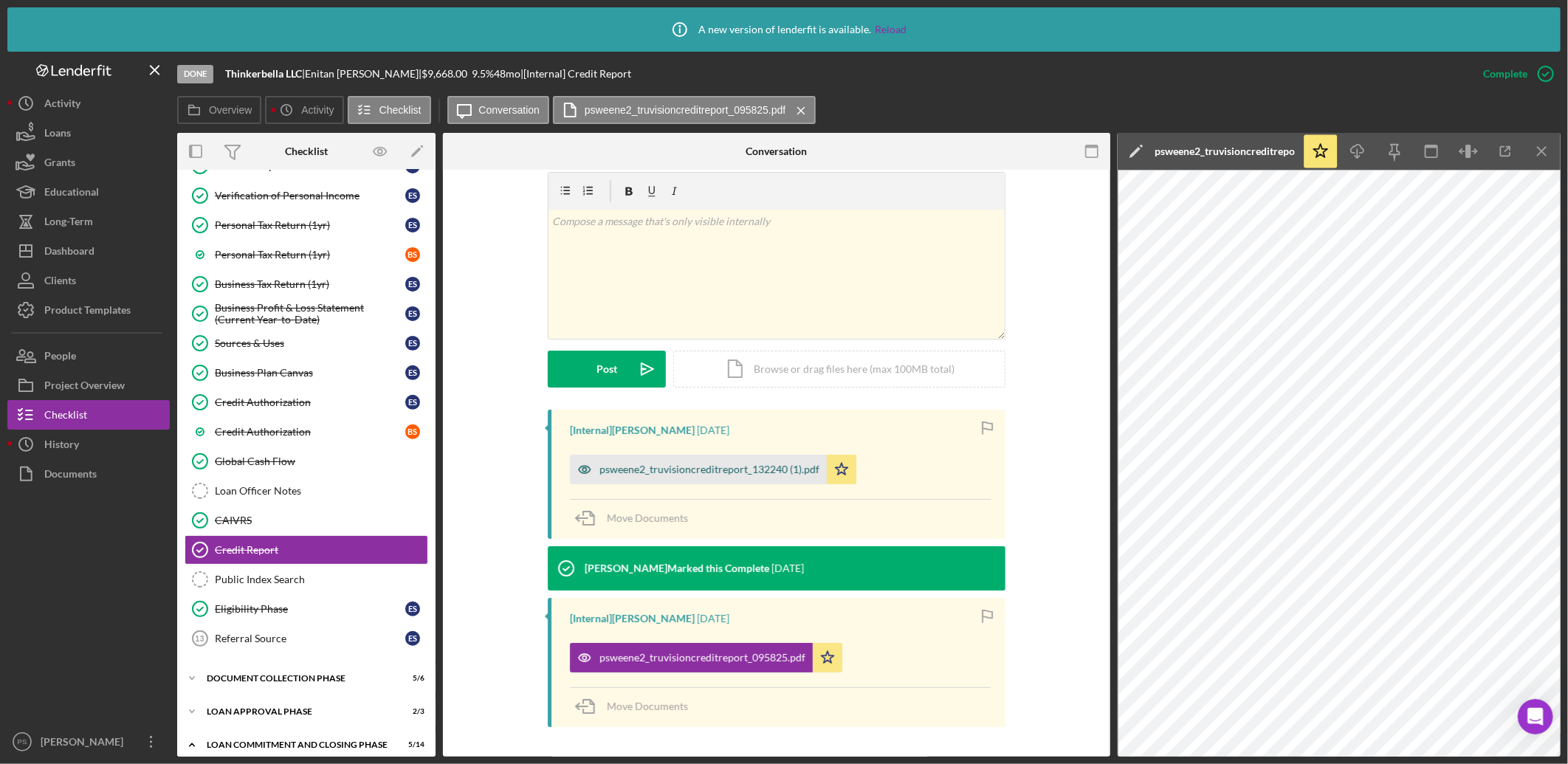
click at [798, 461] on div "psweene2_truvisioncreditreport_132240 (1).pdf" at bounding box center [698, 470] width 257 height 29
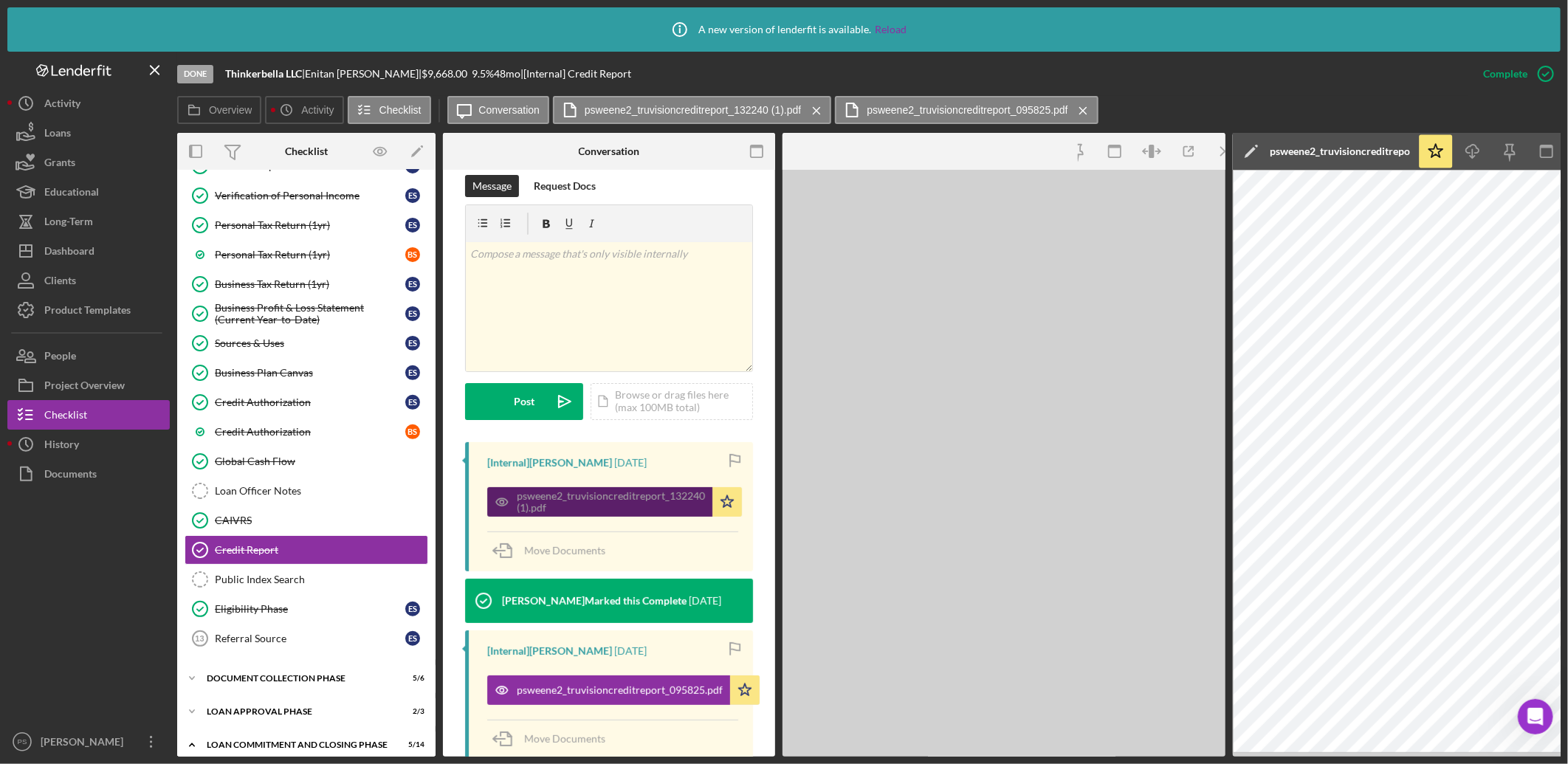
scroll to position [270, 0]
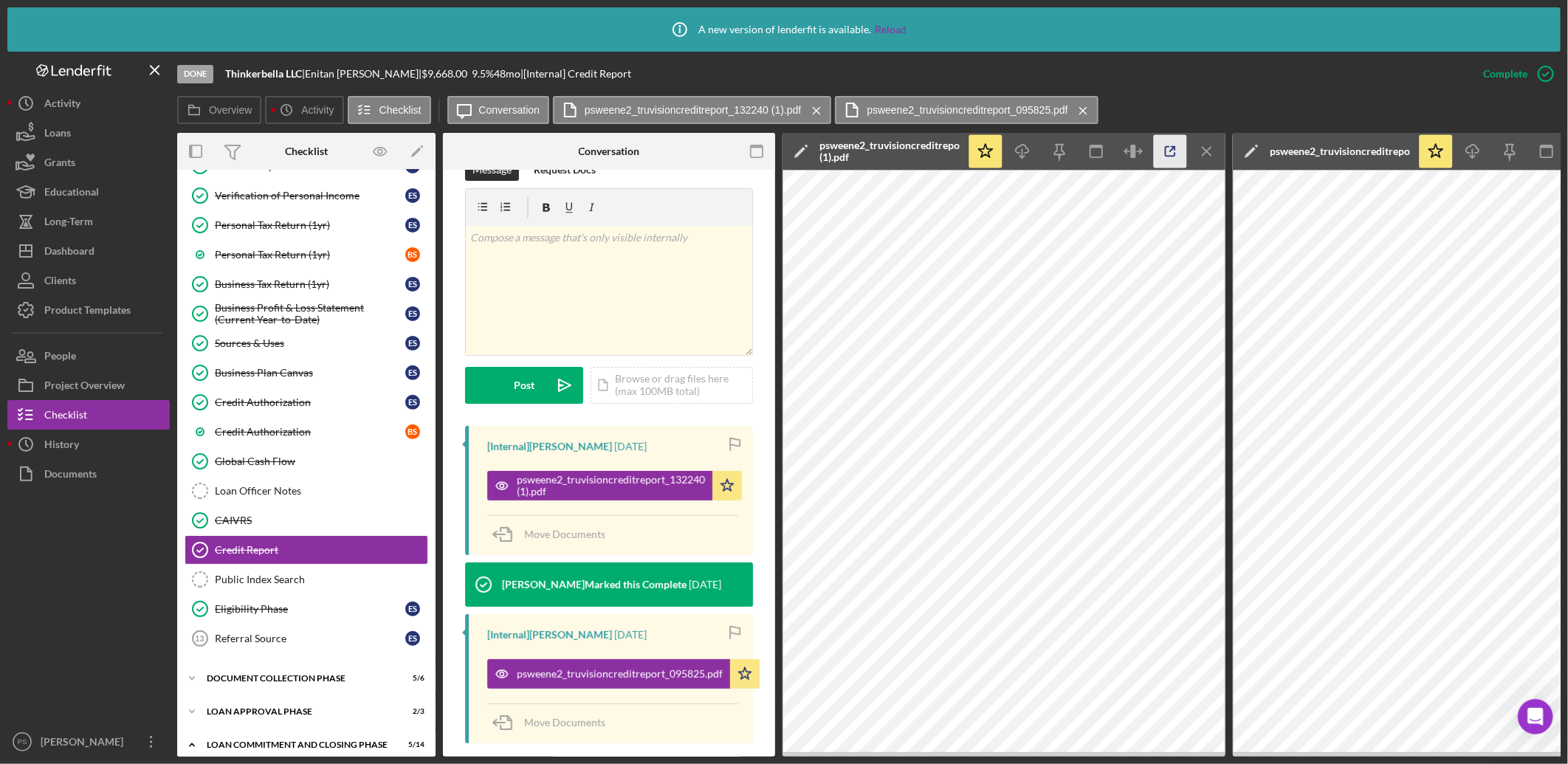
click at [1168, 138] on icon "button" at bounding box center [1171, 151] width 33 height 33
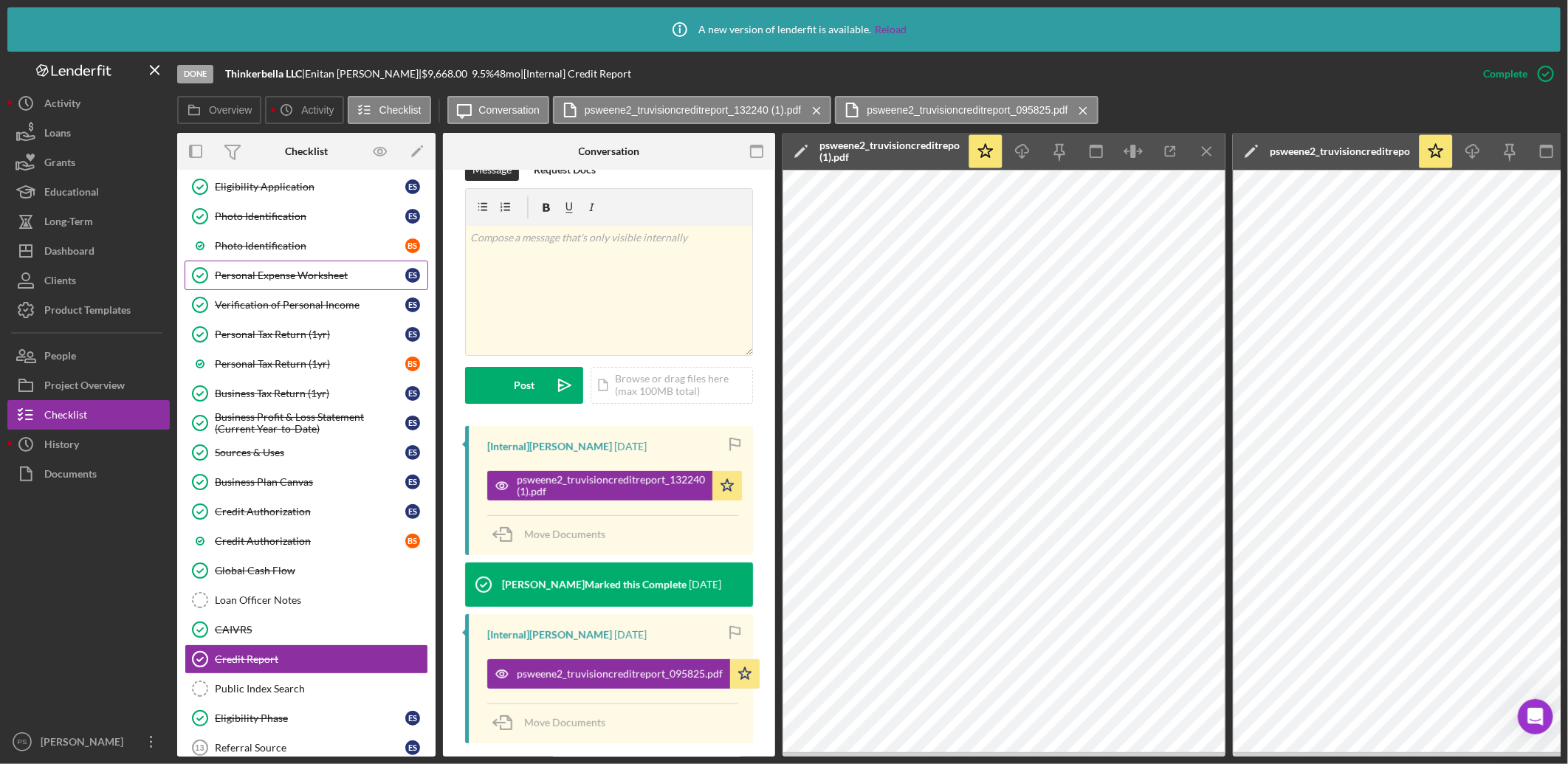
scroll to position [0, 0]
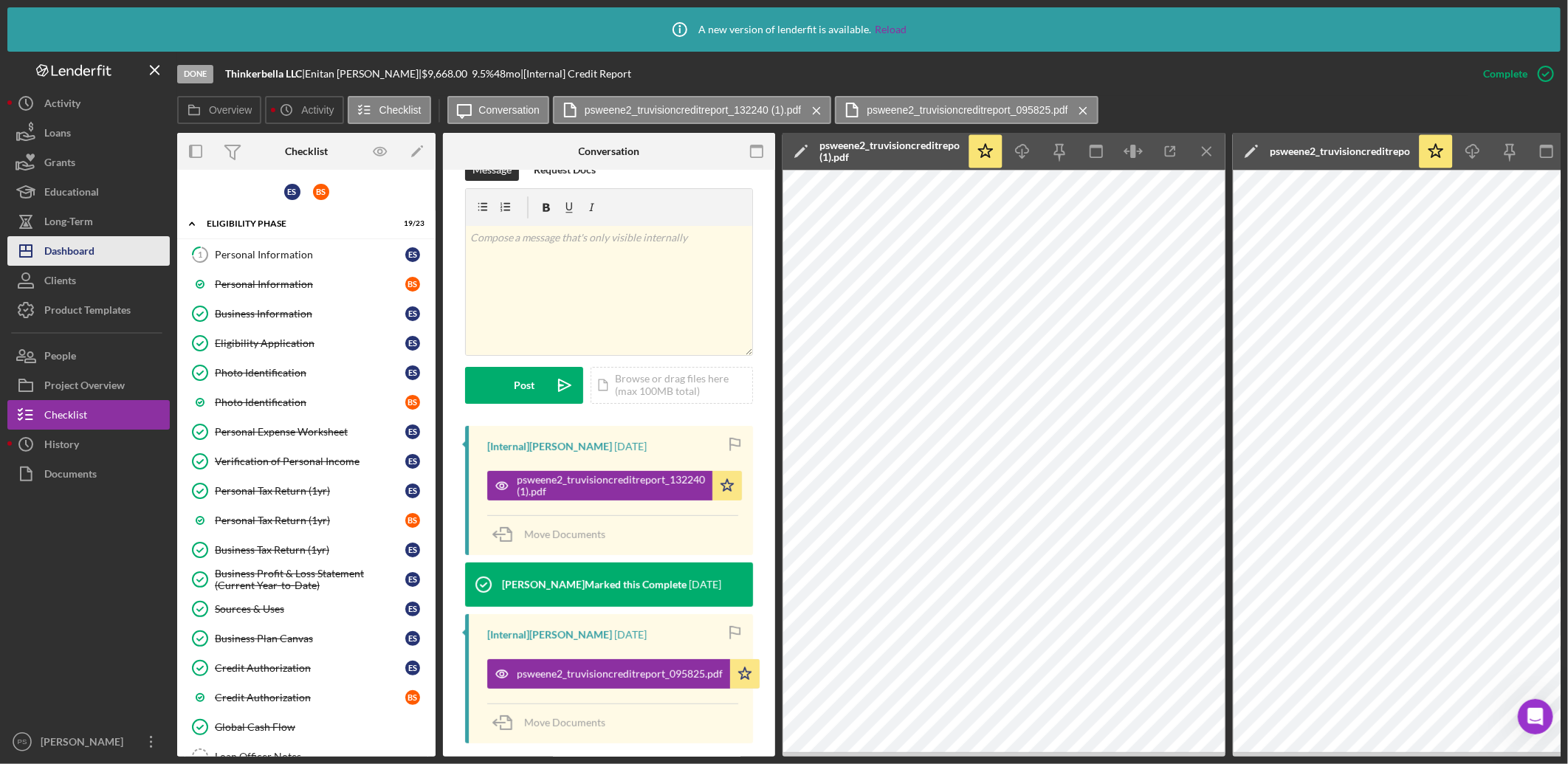
click at [150, 240] on button "Icon/Dashboard Dashboard" at bounding box center [88, 251] width 162 height 29
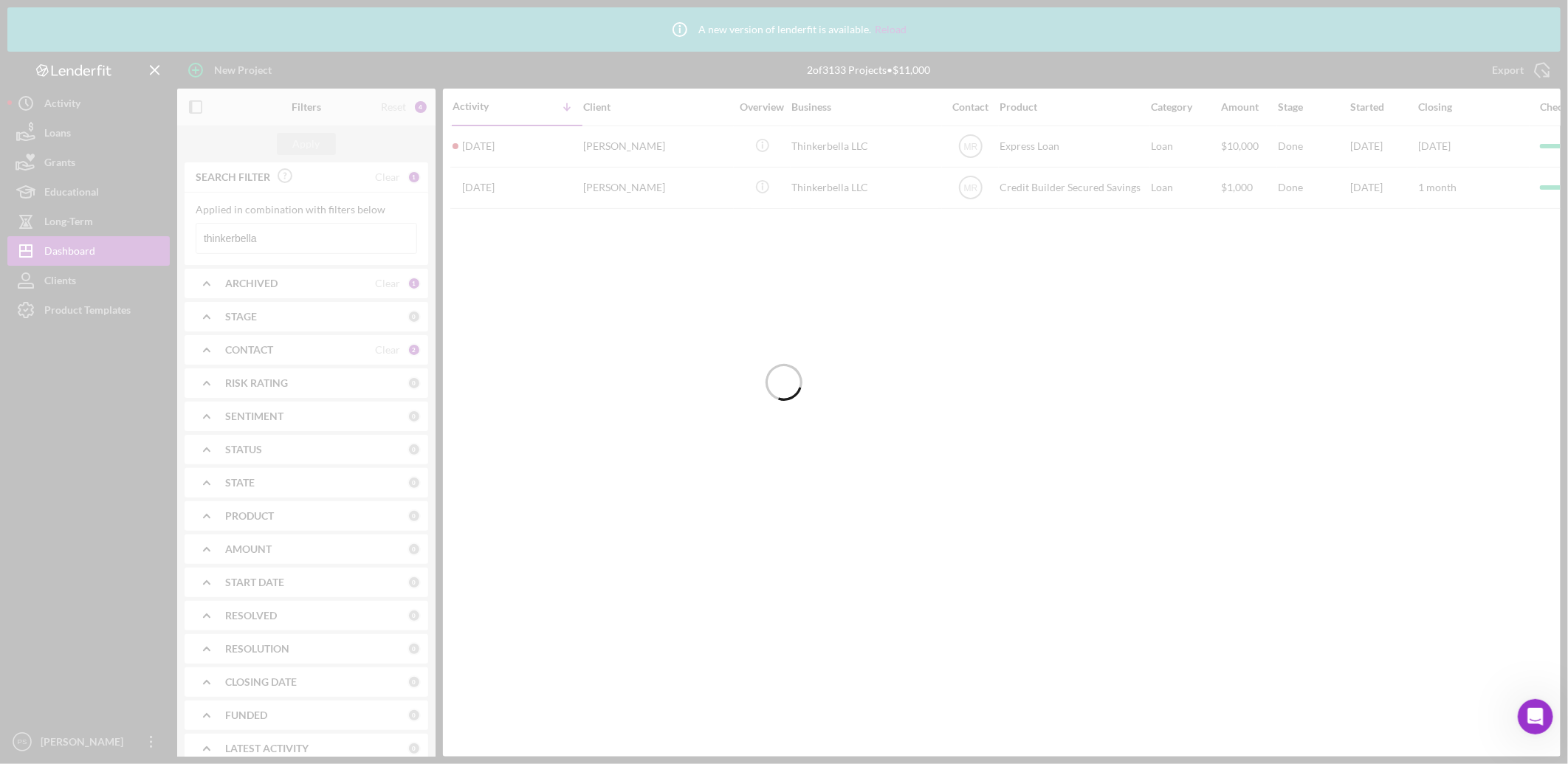
click at [258, 340] on div at bounding box center [784, 382] width 1568 height 764
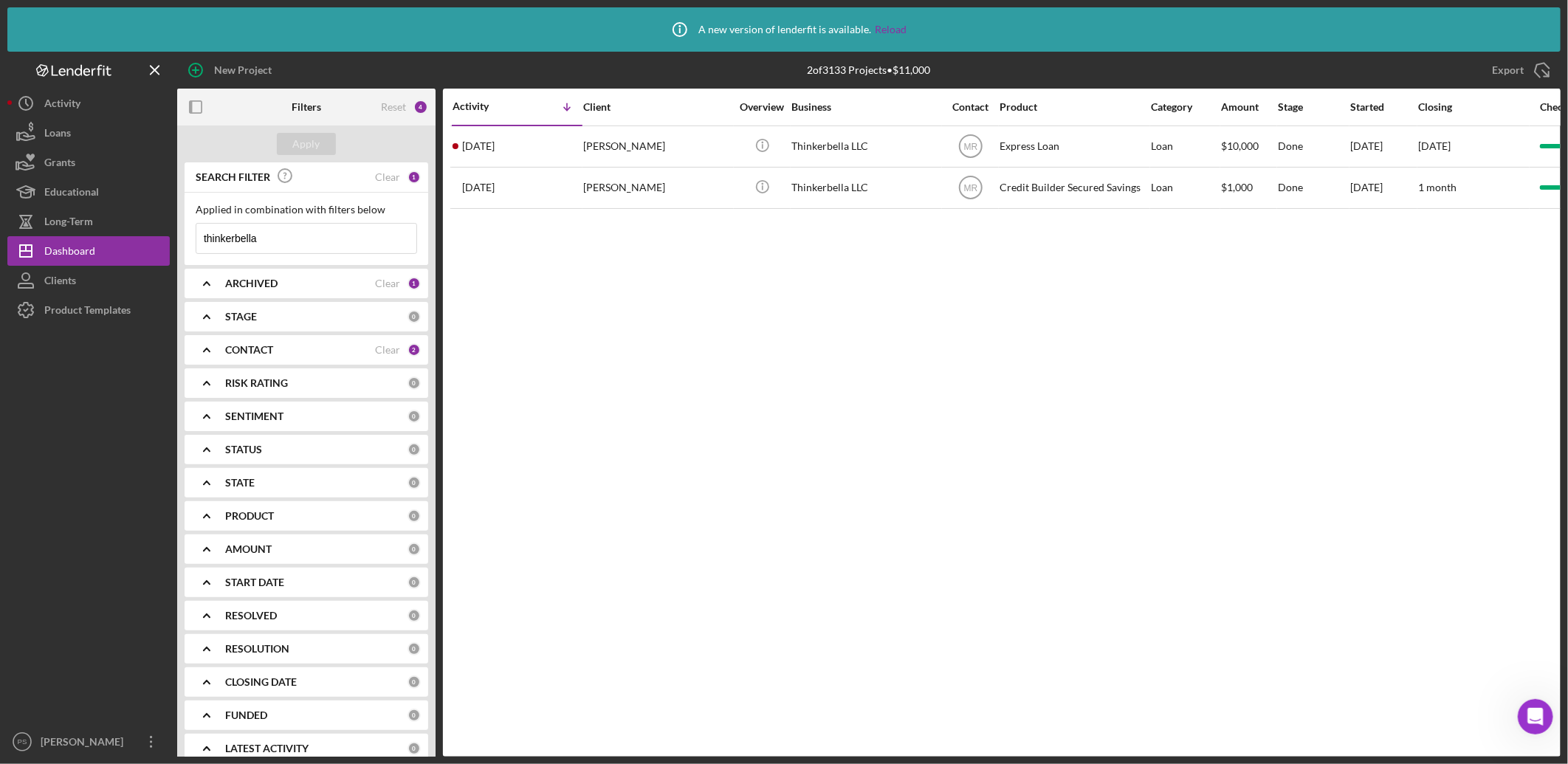
click at [257, 342] on div "CONTACT Clear 2" at bounding box center [323, 350] width 196 height 29
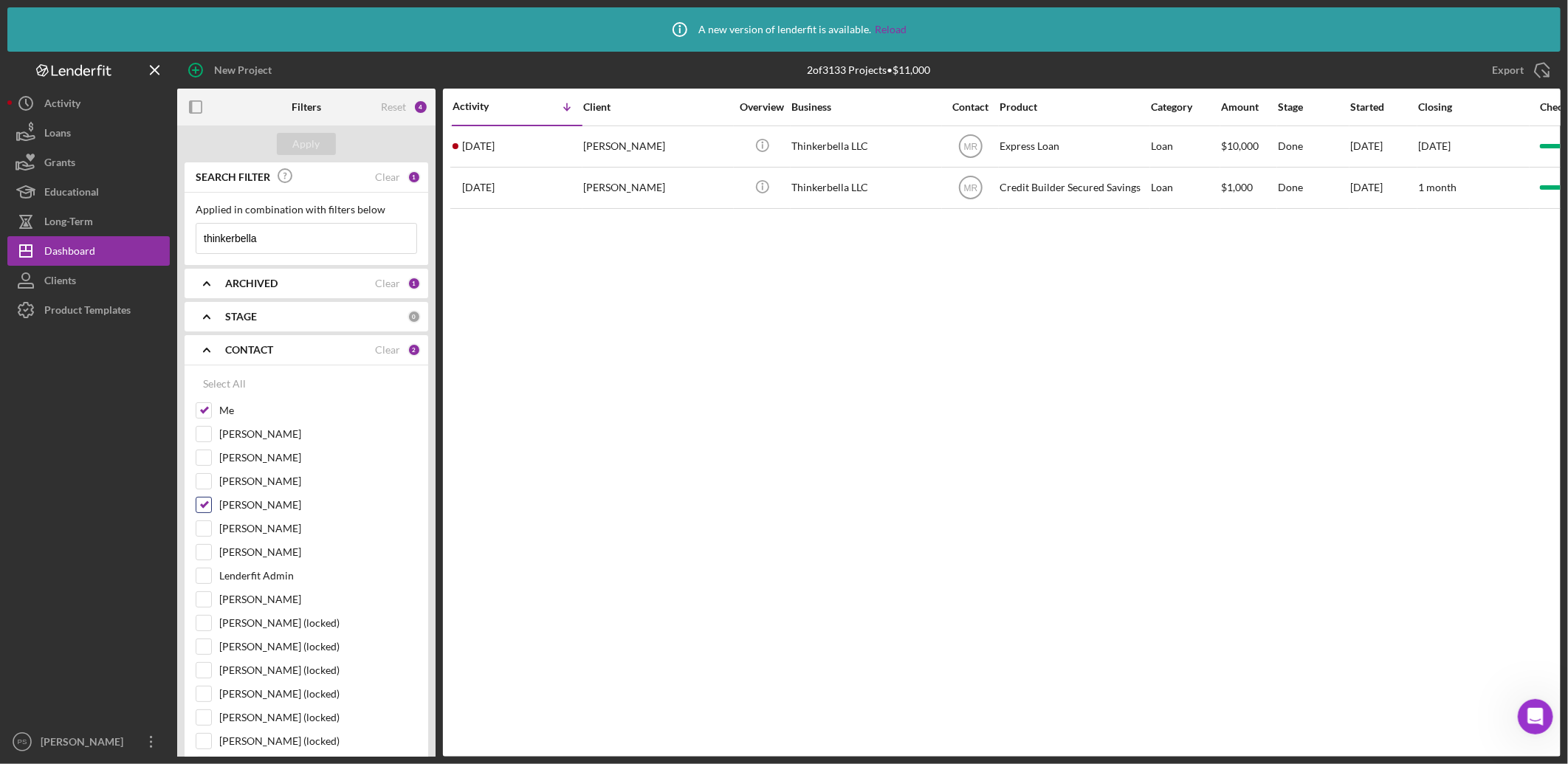
click at [205, 502] on input "Matt Rivera" at bounding box center [203, 505] width 15 height 15
checkbox input "false"
click at [209, 315] on icon "Icon/Expander" at bounding box center [207, 316] width 36 height 36
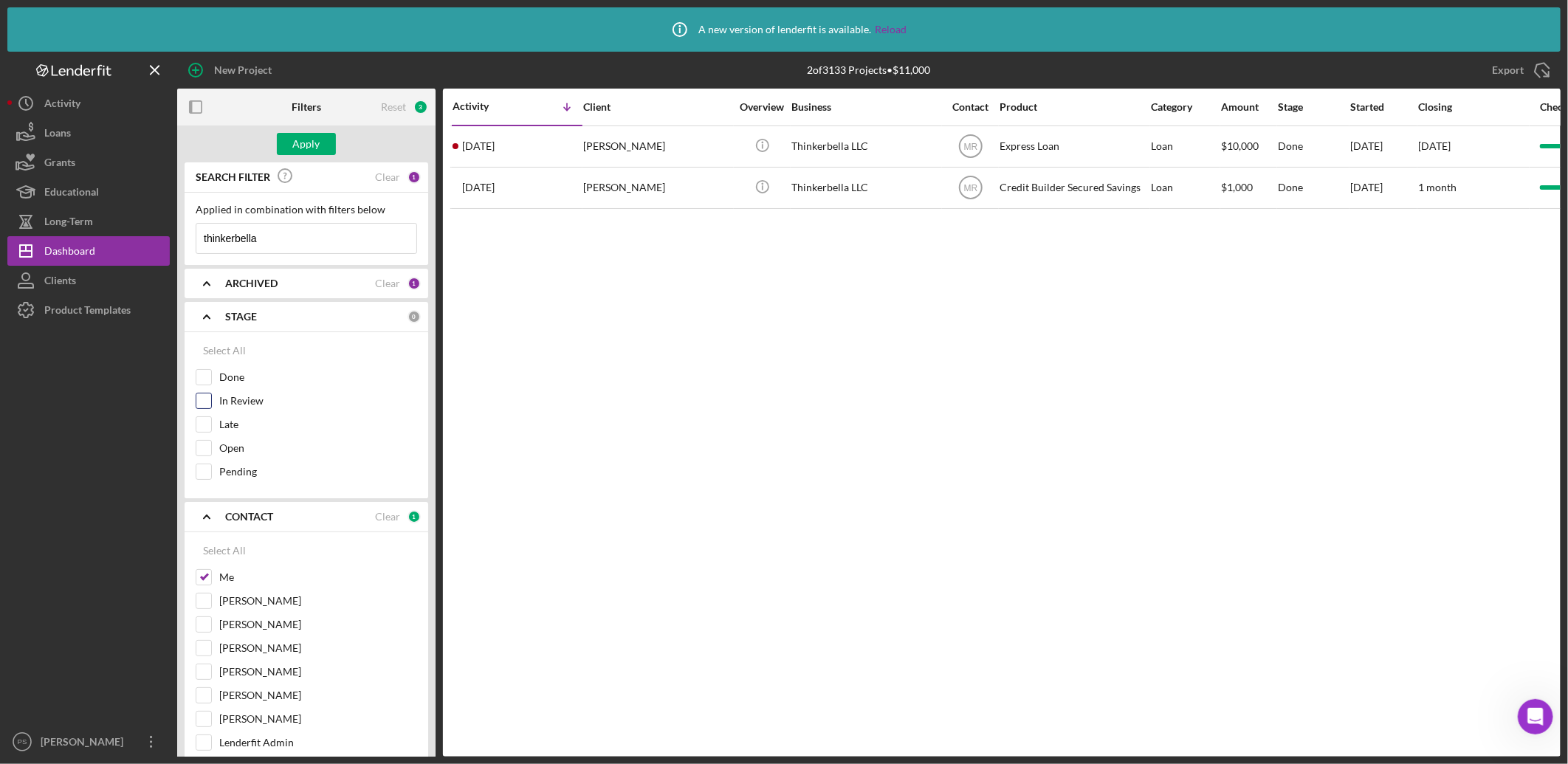
click at [222, 400] on label "In Review" at bounding box center [318, 401] width 198 height 15
click at [211, 400] on input "In Review" at bounding box center [203, 401] width 15 height 15
checkbox input "true"
click at [215, 426] on div "Late" at bounding box center [306, 428] width 222 height 24
click at [210, 426] on input "Late" at bounding box center [203, 425] width 15 height 15
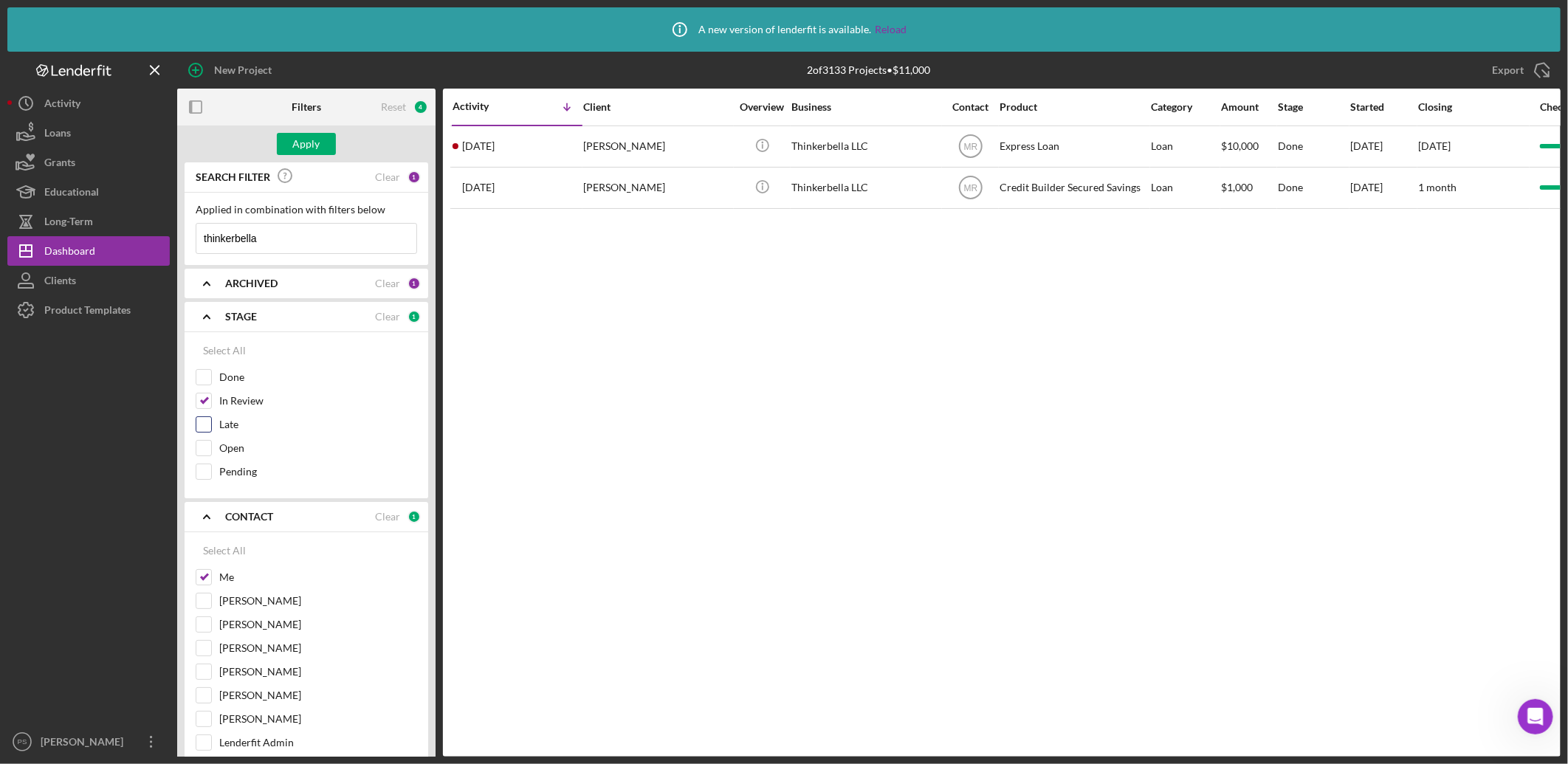
checkbox input "true"
click at [205, 449] on input "Open" at bounding box center [203, 449] width 15 height 15
checkbox input "true"
click at [322, 144] on button "Apply" at bounding box center [306, 144] width 59 height 22
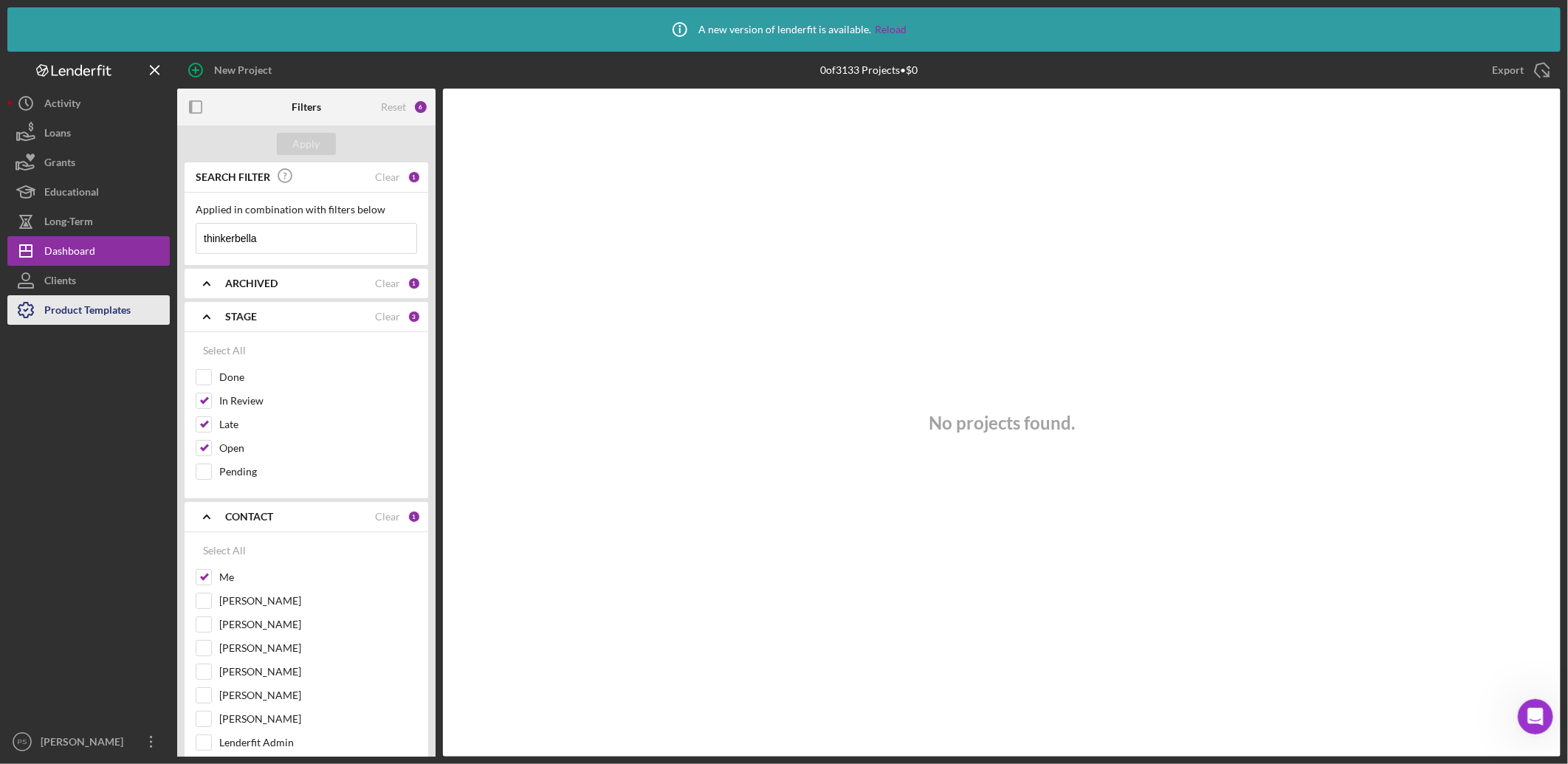
drag, startPoint x: 297, startPoint y: 236, endPoint x: 115, endPoint y: 318, distance: 199.6
click at [149, 279] on div "New Project 0 of 3133 Projects • $0 thinkerbella Export Icon/Export Filters Res…" at bounding box center [784, 404] width 1553 height 705
click at [305, 139] on div "Apply" at bounding box center [307, 144] width 27 height 22
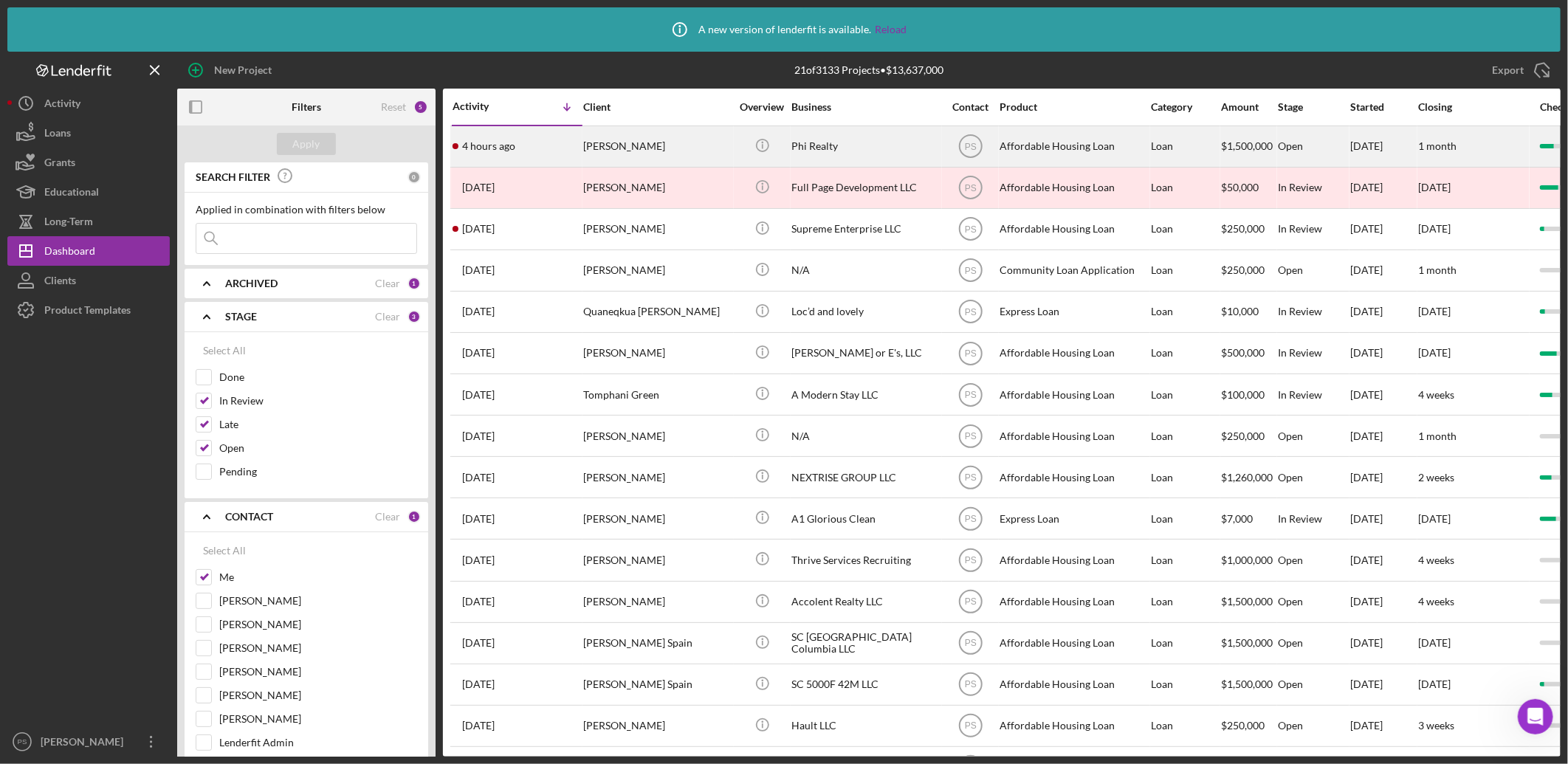
click at [643, 150] on div "Steven Cohen" at bounding box center [657, 146] width 148 height 39
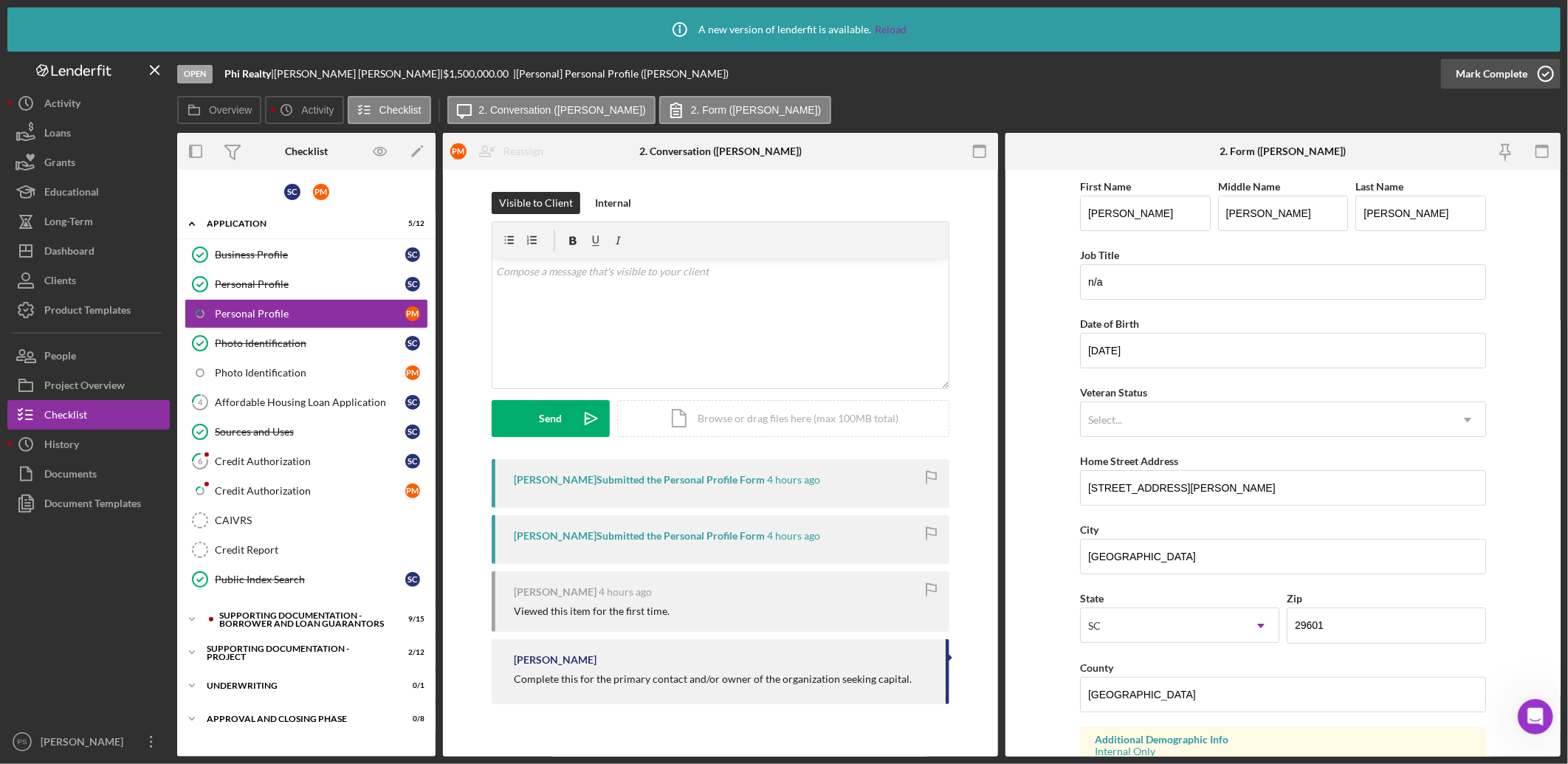
click at [1544, 68] on icon "button" at bounding box center [1546, 74] width 36 height 36
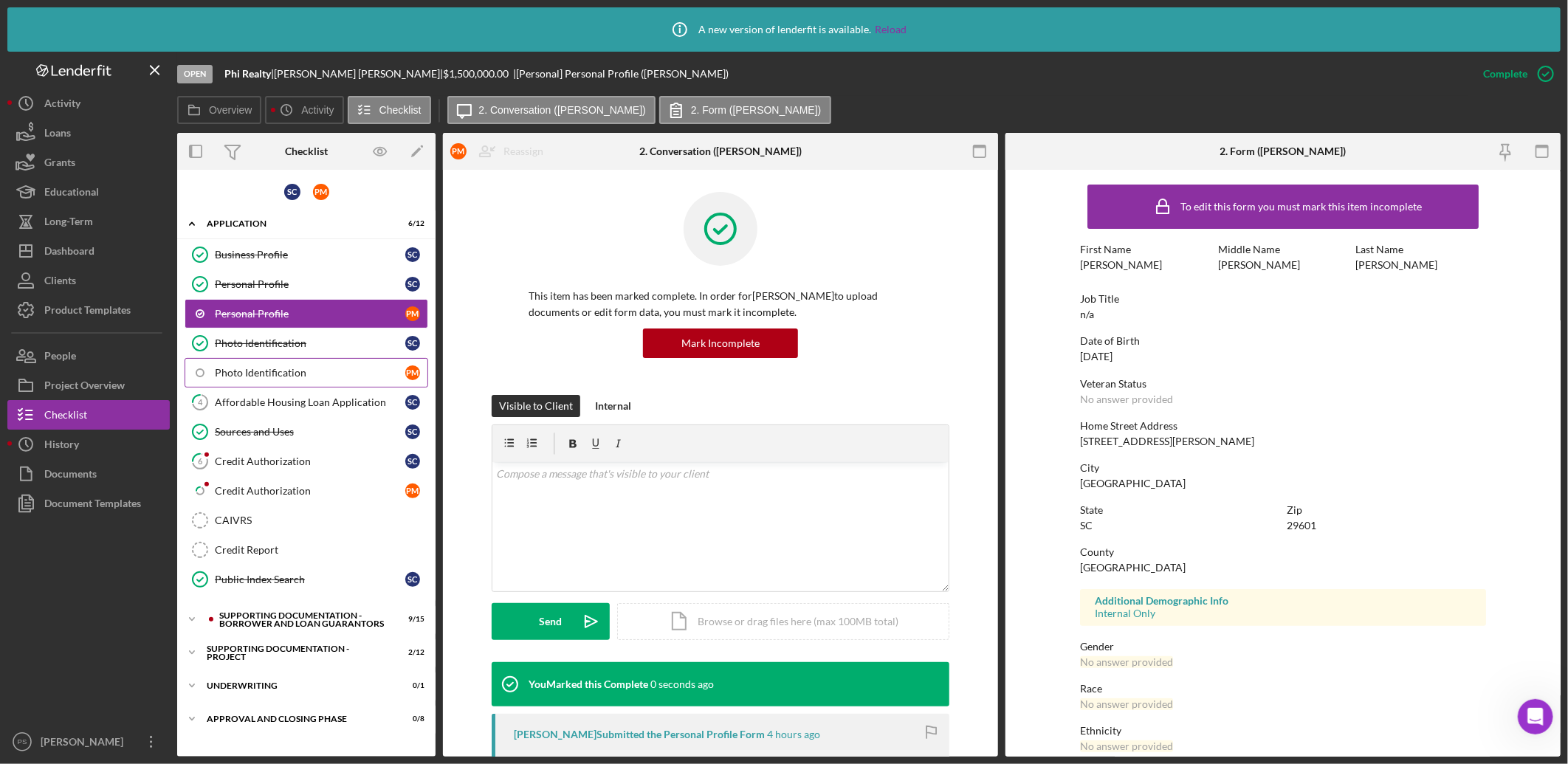
click at [359, 377] on div "Photo Identification" at bounding box center [310, 373] width 191 height 12
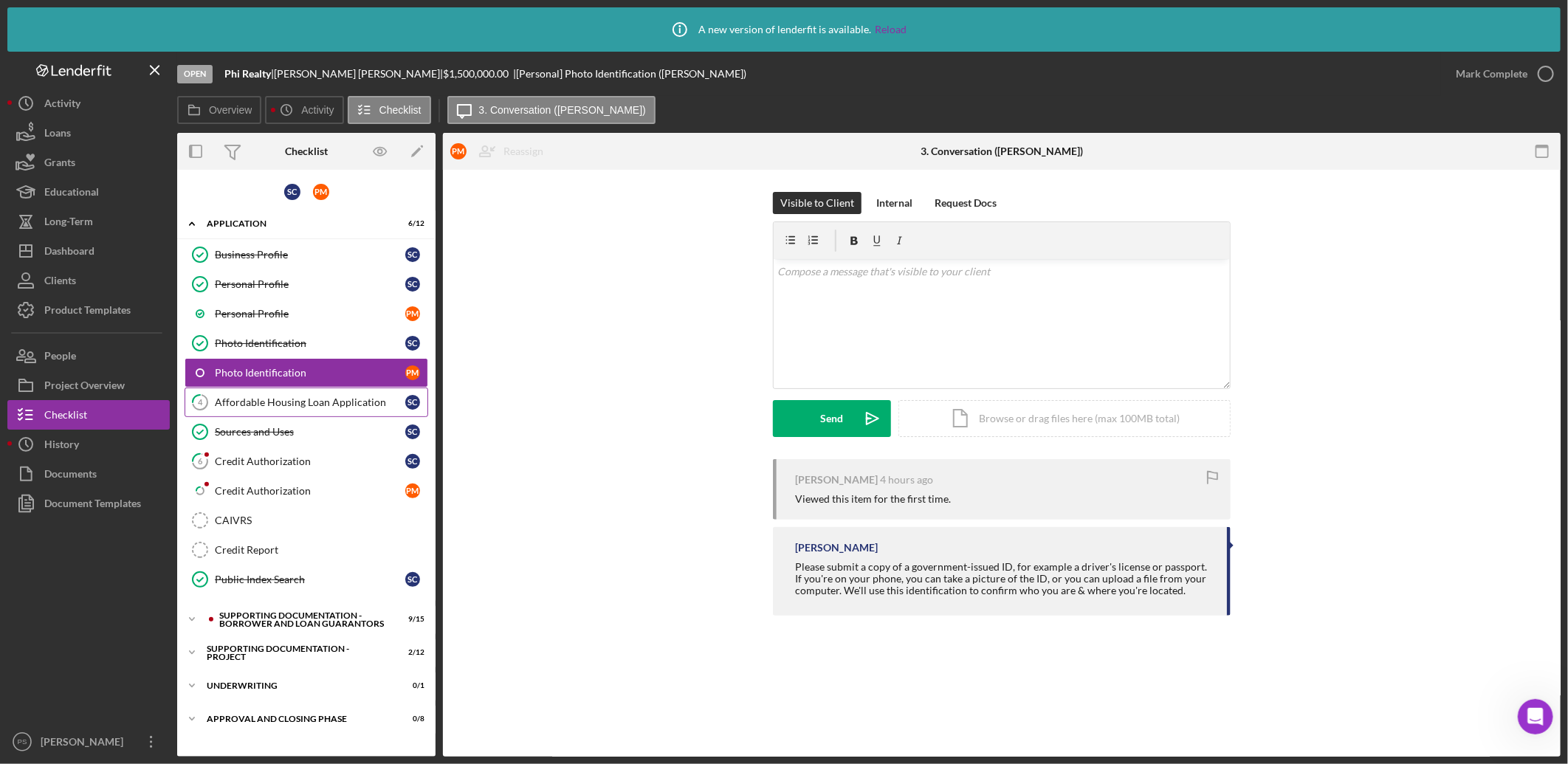
click at [321, 404] on div "Affordable Housing Loan Application" at bounding box center [310, 402] width 191 height 12
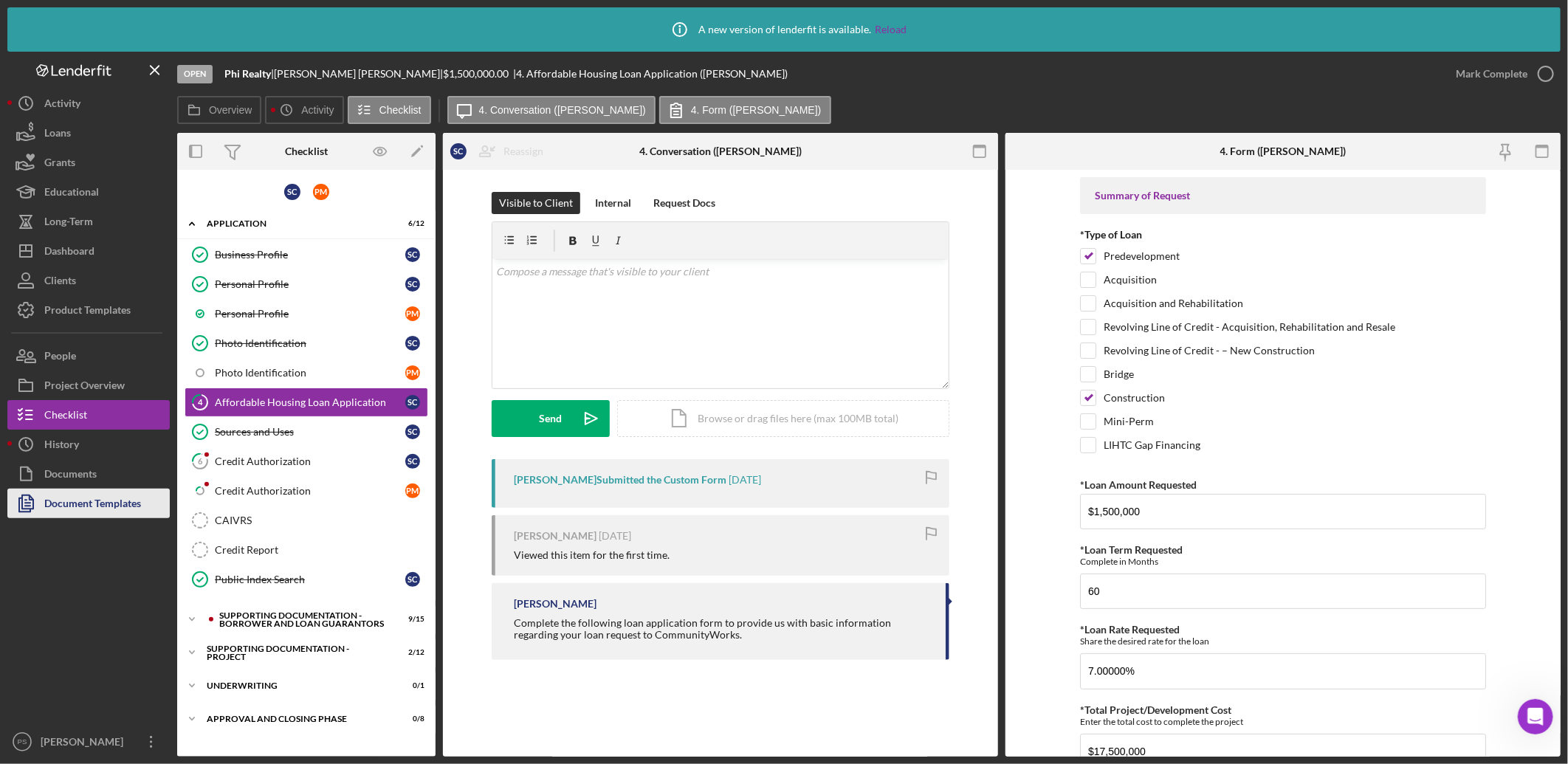
click at [98, 506] on div "Document Templates" at bounding box center [93, 505] width 97 height 33
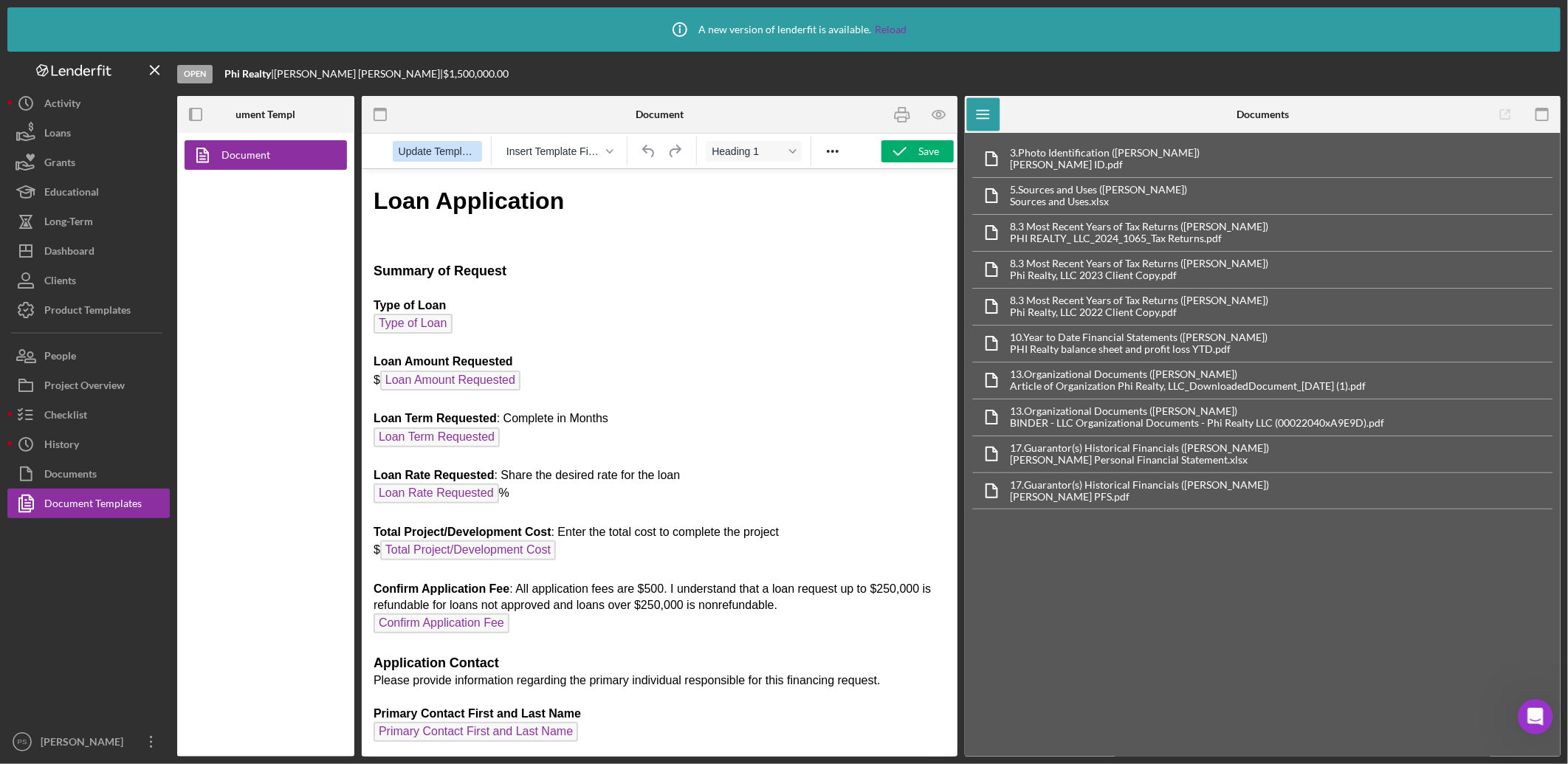
click at [466, 146] on span "Update Template" at bounding box center [437, 151] width 77 height 12
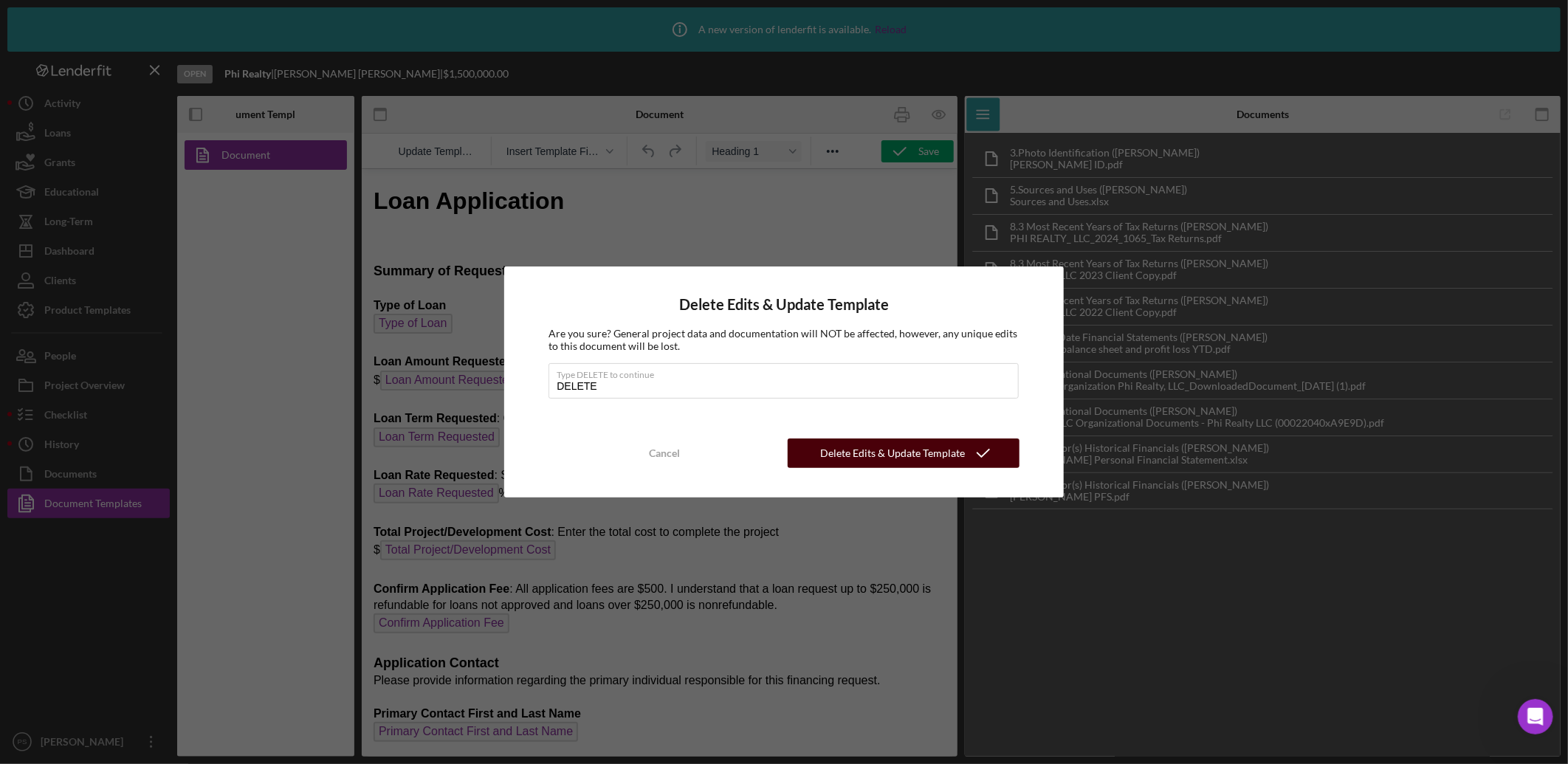
type input "DELETE"
click at [898, 448] on div "Delete Edits & Update Template" at bounding box center [892, 453] width 145 height 29
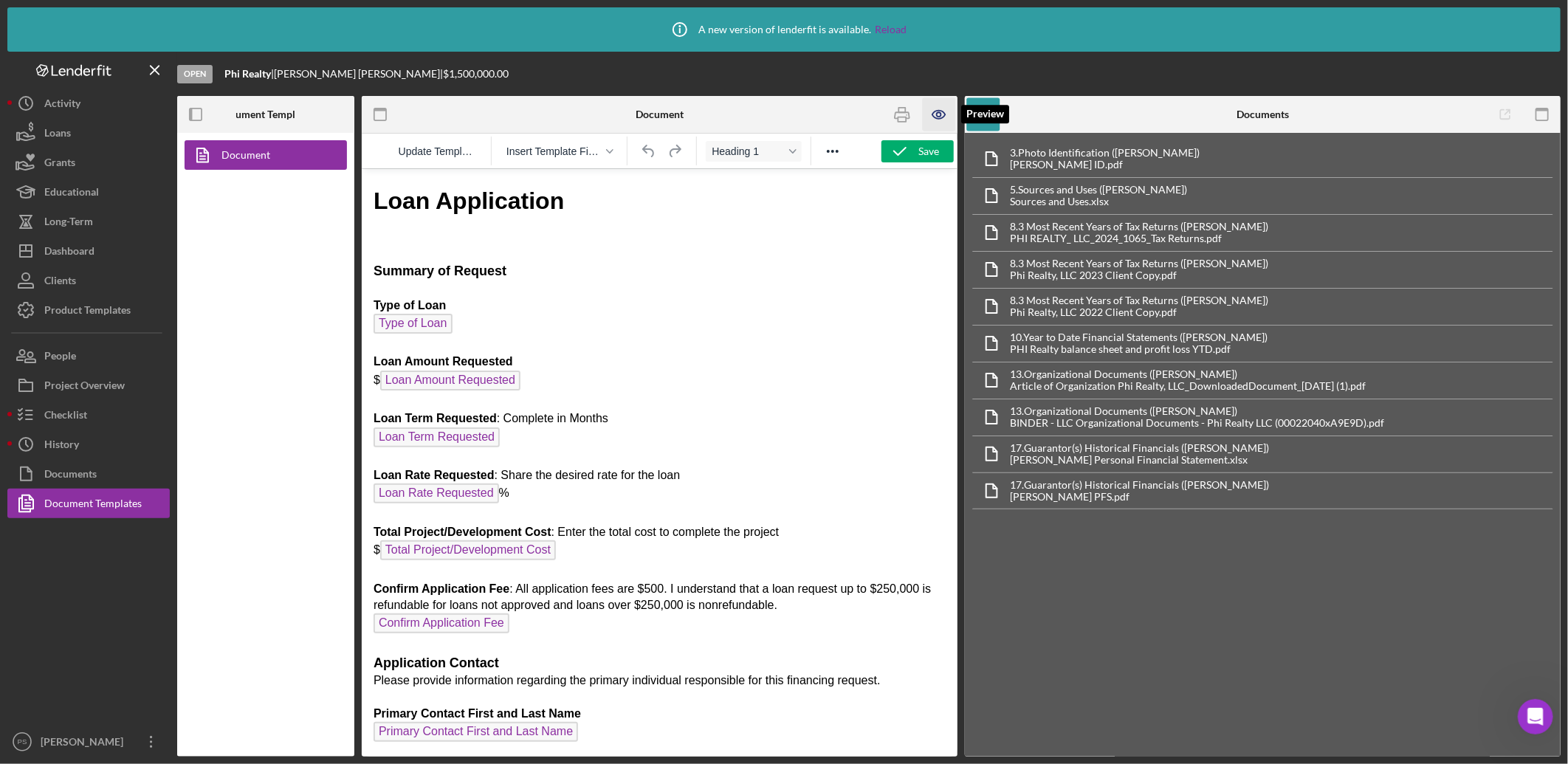
click at [942, 115] on icon "button" at bounding box center [939, 114] width 5 height 5
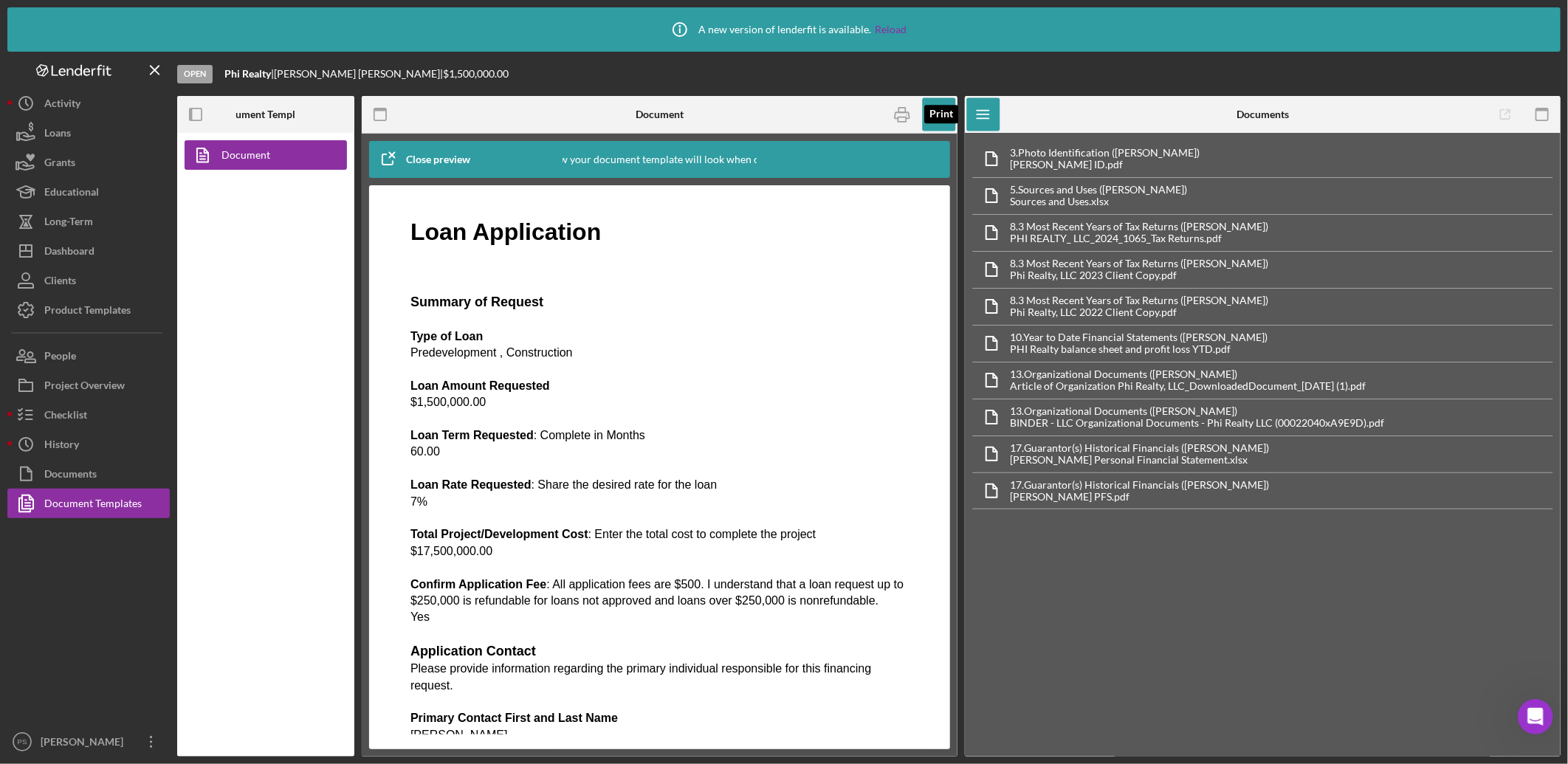
drag, startPoint x: 897, startPoint y: 123, endPoint x: 93, endPoint y: 674, distance: 974.7
click at [897, 122] on icon "button" at bounding box center [903, 115] width 33 height 33
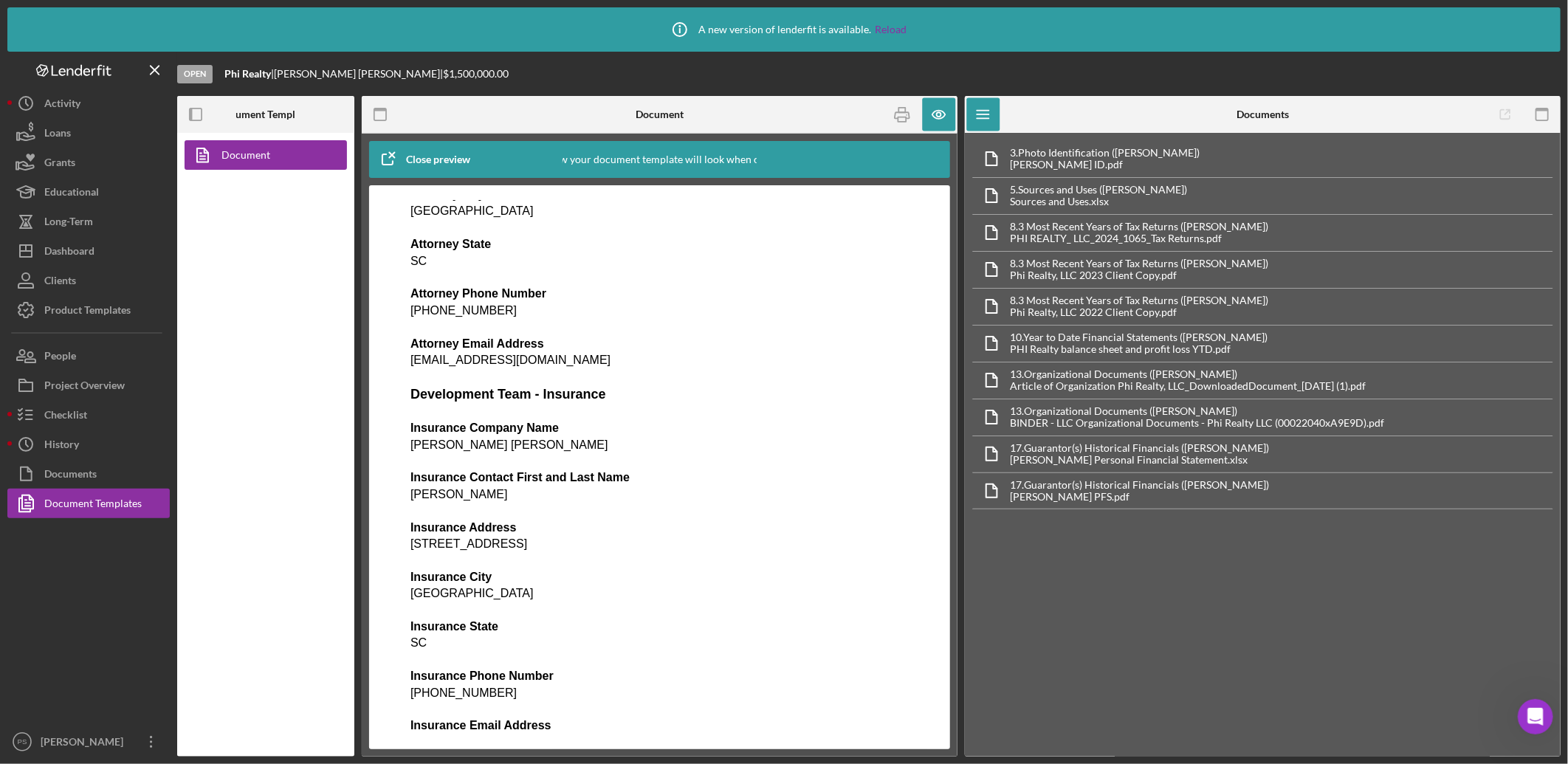
scroll to position [3665, 0]
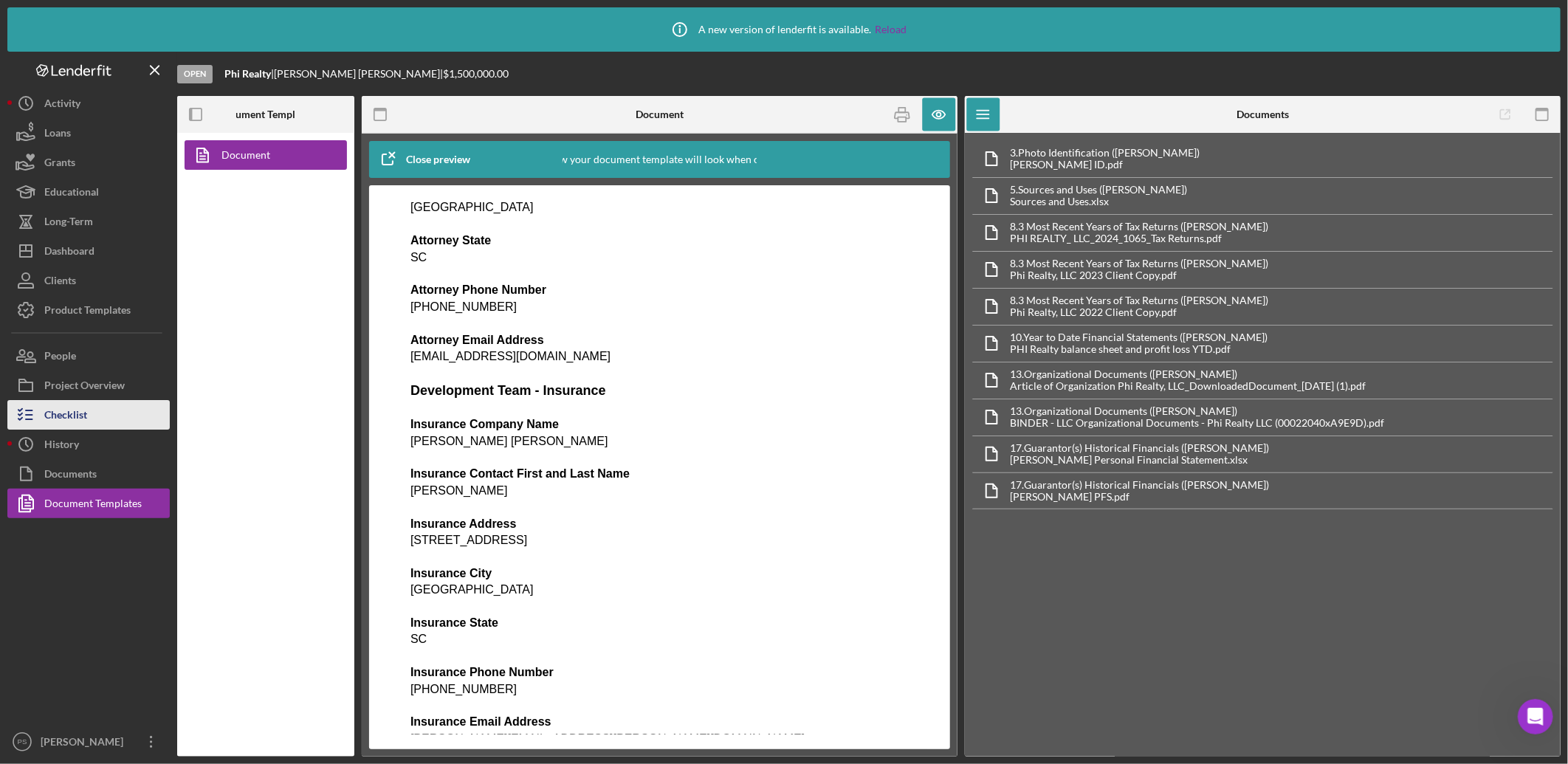
click at [105, 408] on button "Checklist" at bounding box center [88, 415] width 162 height 29
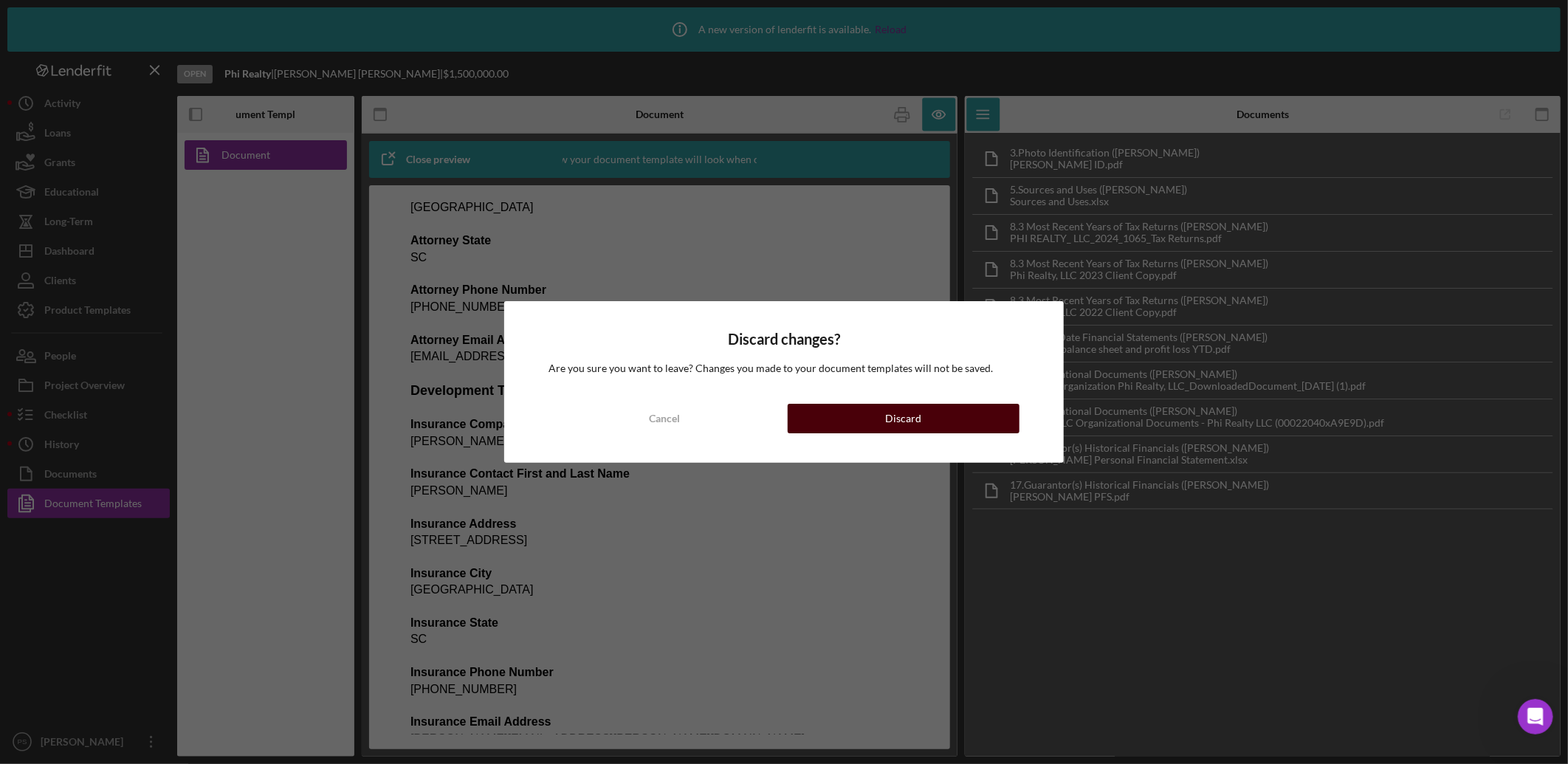
click at [975, 415] on button "Discard" at bounding box center [903, 418] width 232 height 29
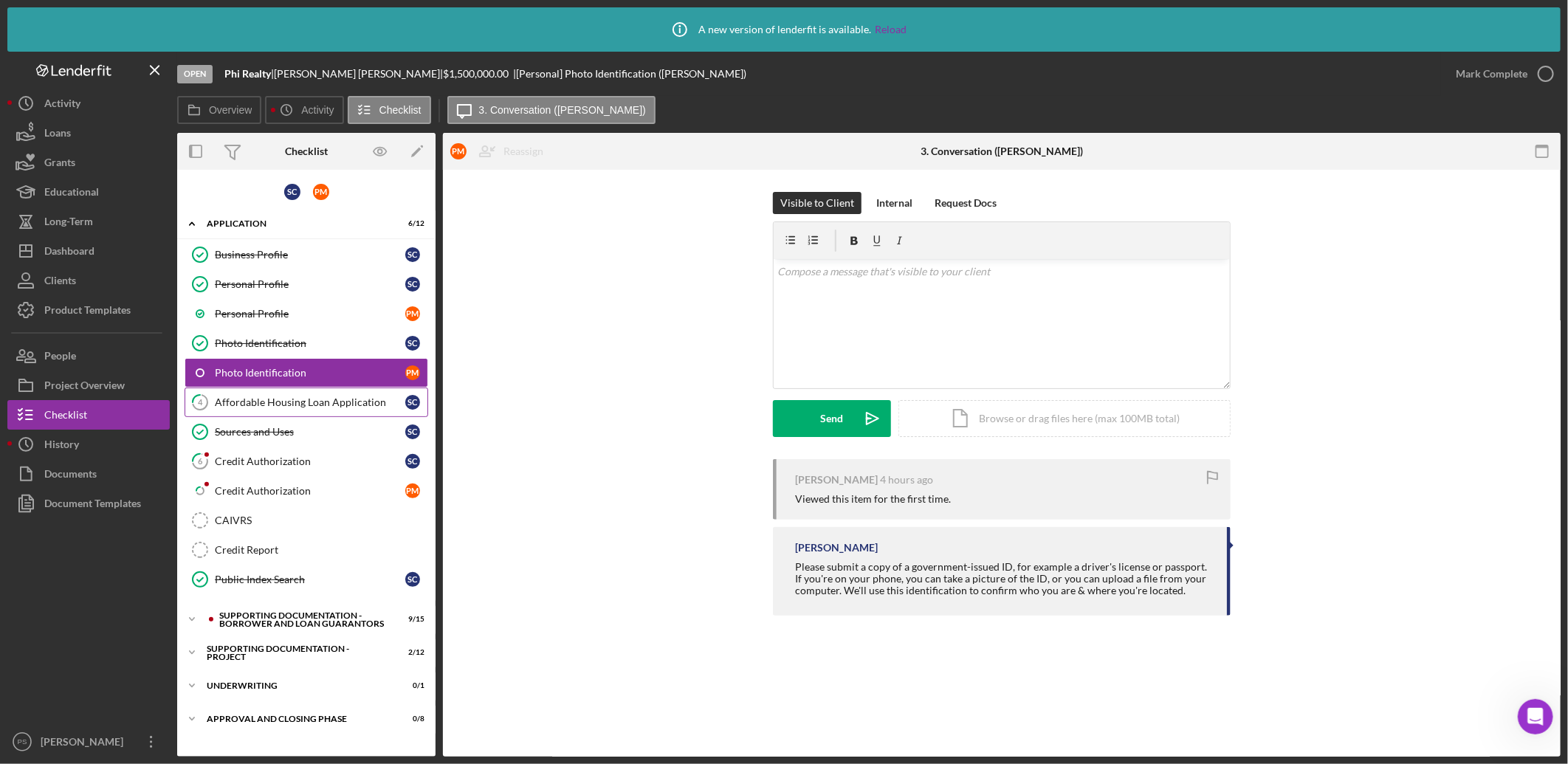
click at [324, 401] on div "Affordable Housing Loan Application" at bounding box center [310, 402] width 191 height 12
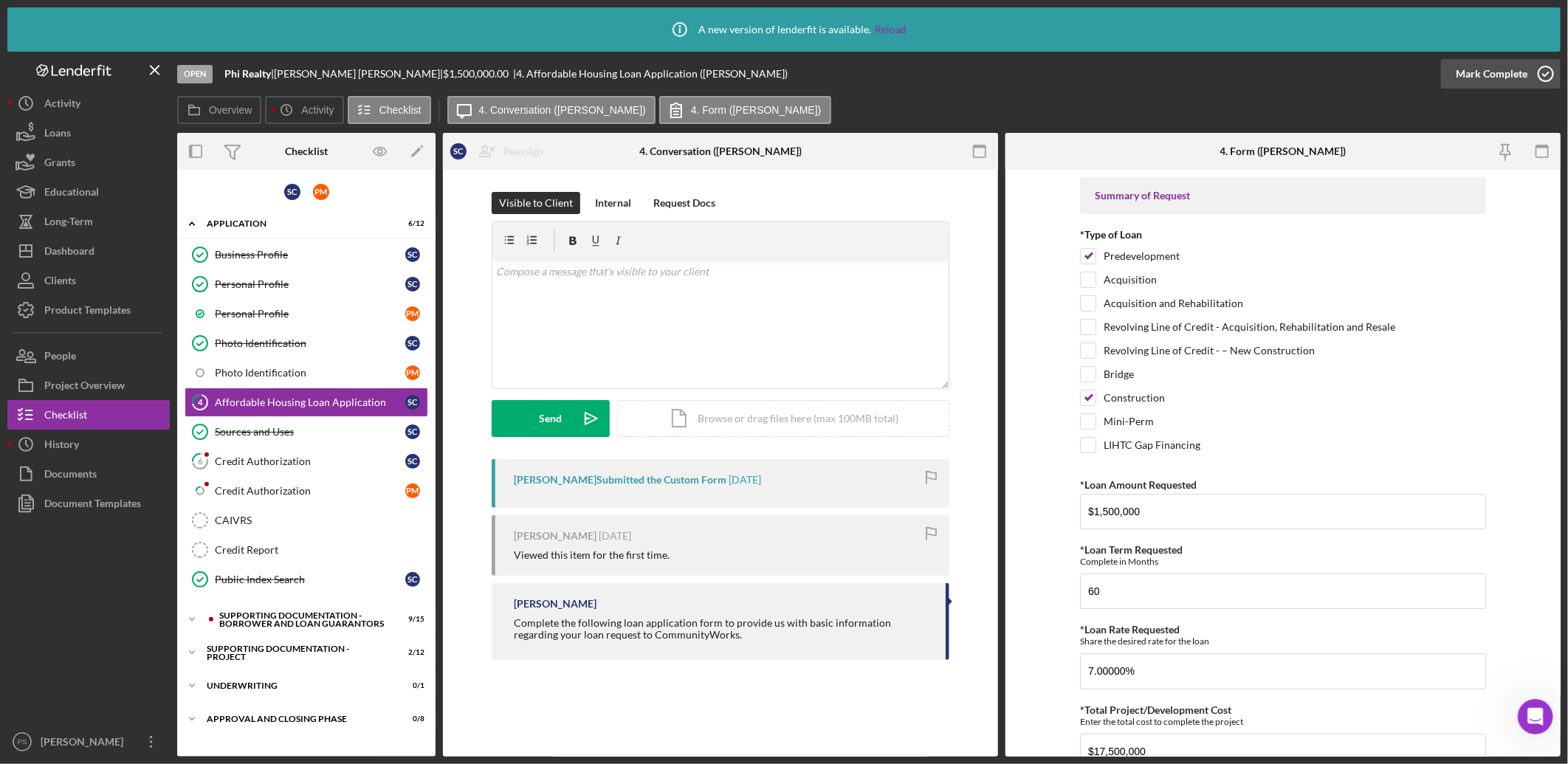
click at [1548, 68] on icon "button" at bounding box center [1546, 74] width 36 height 36
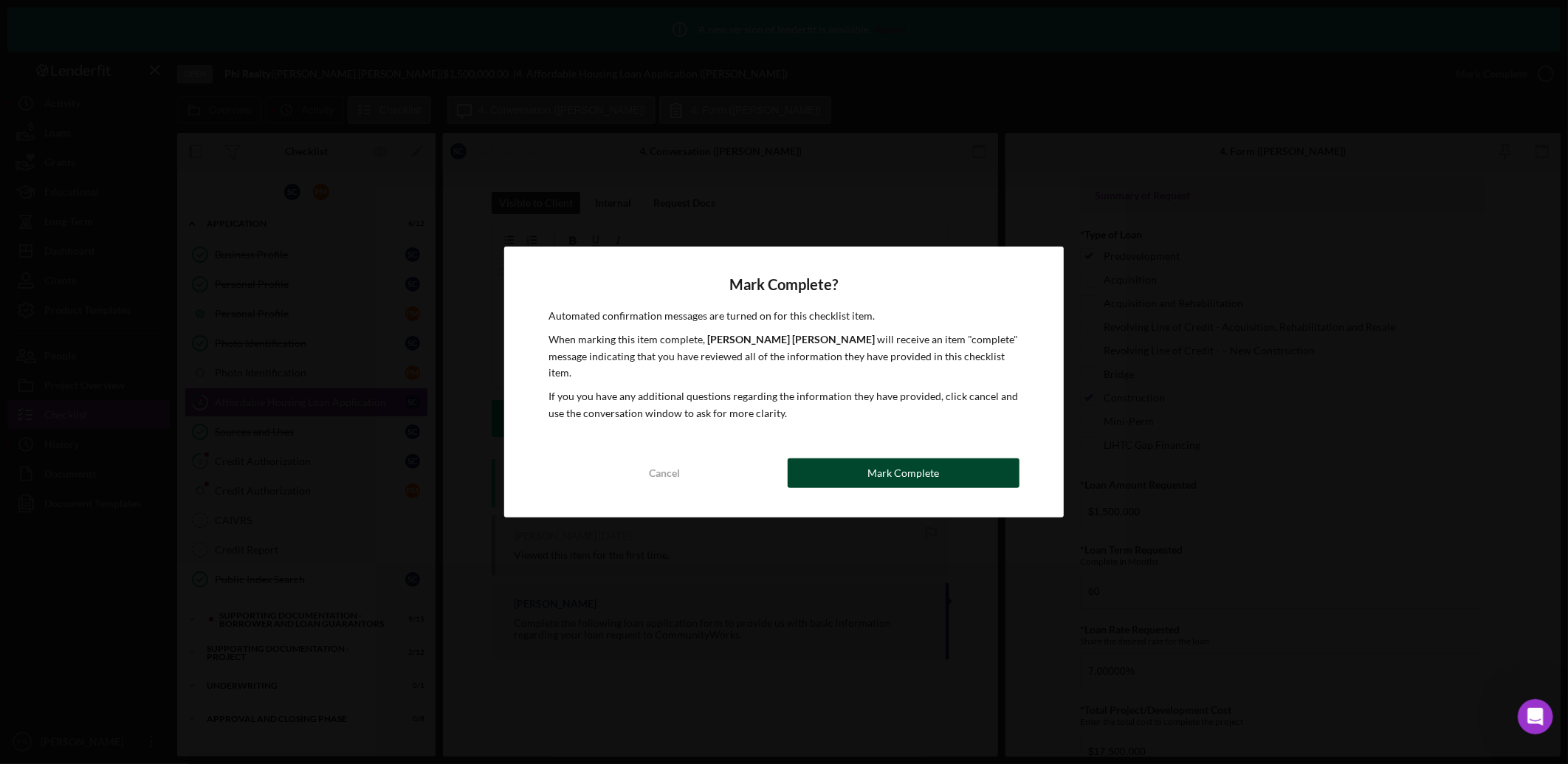
click at [898, 459] on div "Mark Complete" at bounding box center [903, 473] width 72 height 29
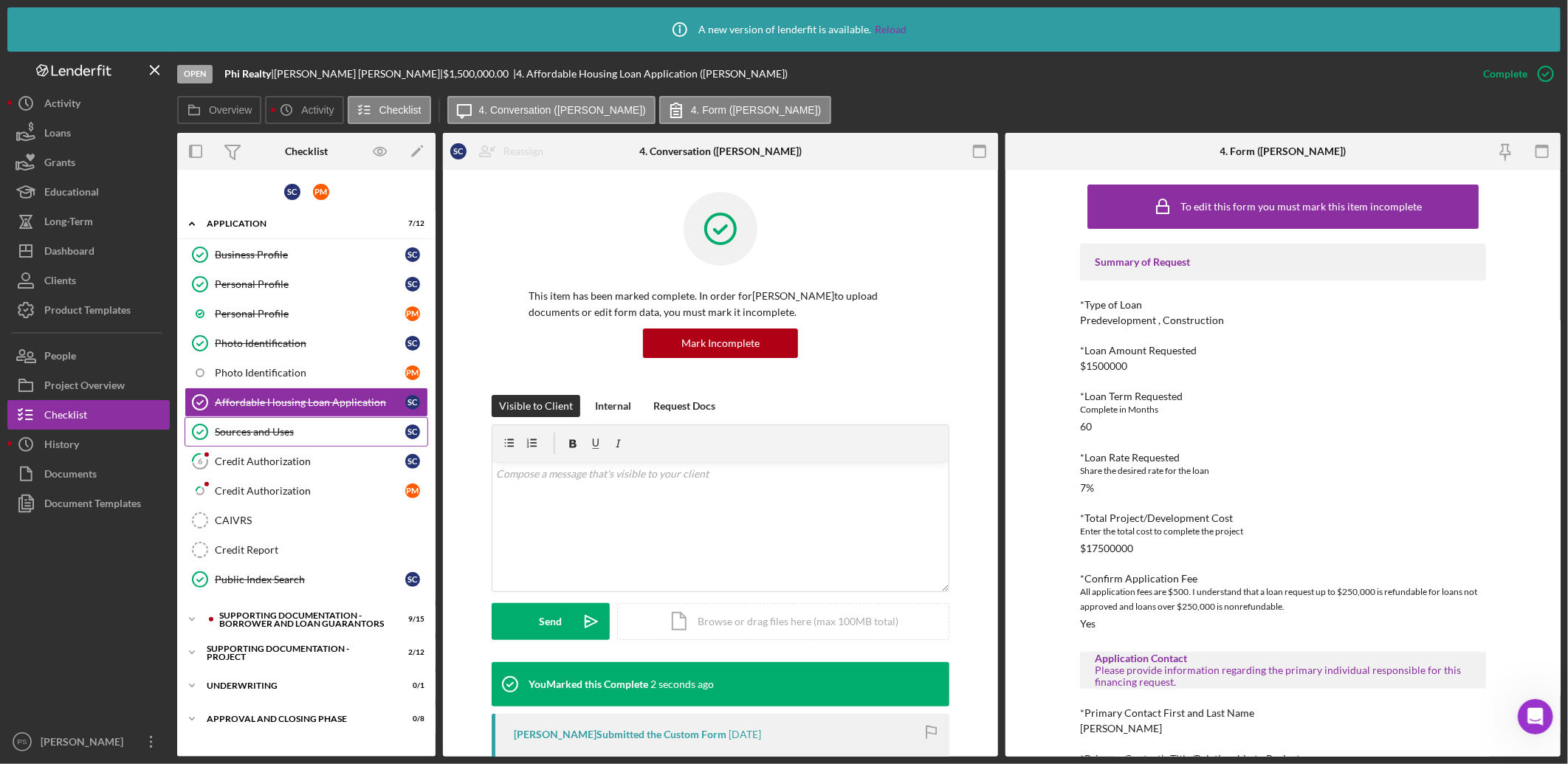
click at [312, 422] on link "Sources and Uses Sources and Uses S C" at bounding box center [305, 432] width 243 height 29
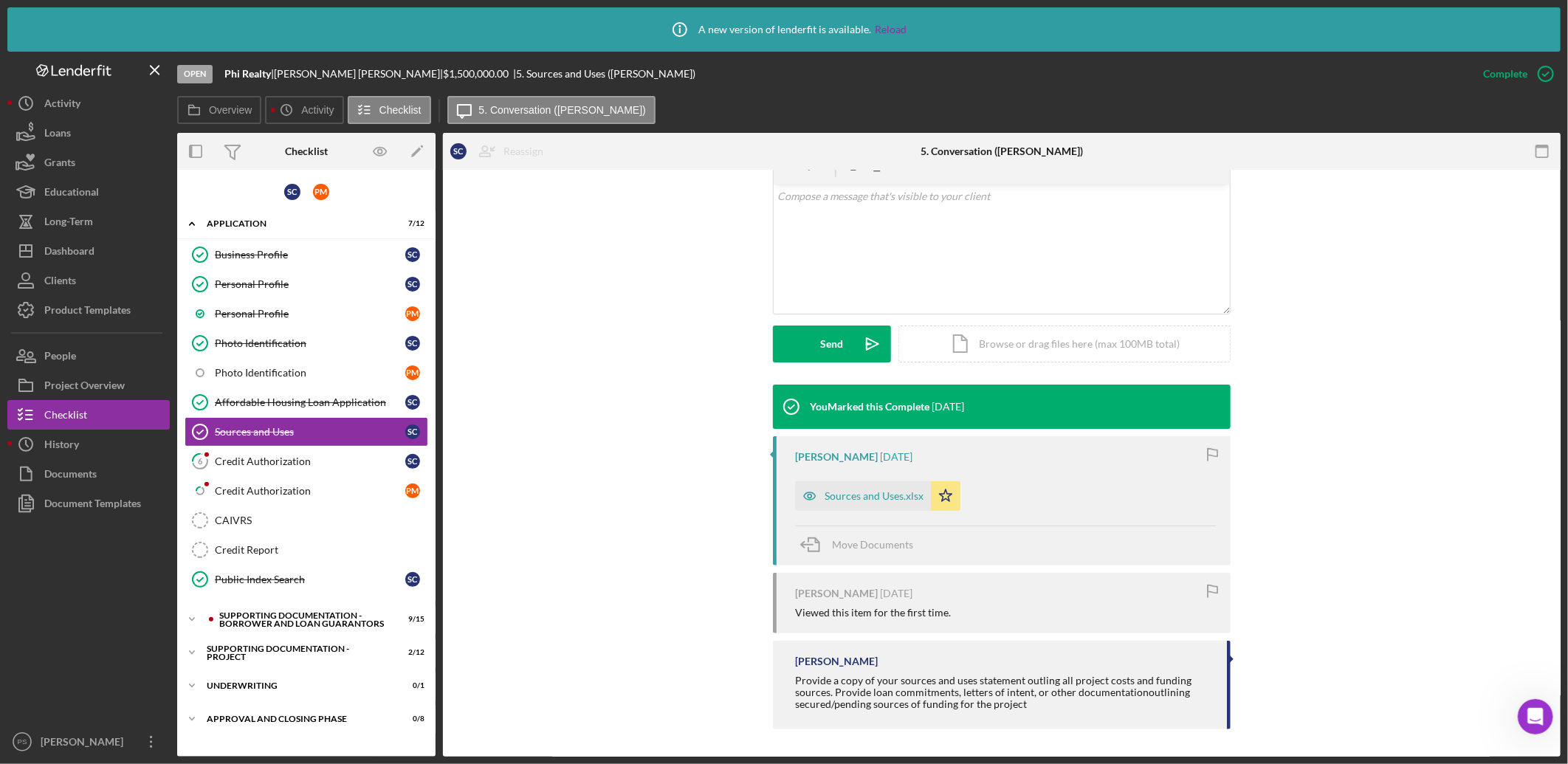
scroll to position [279, 0]
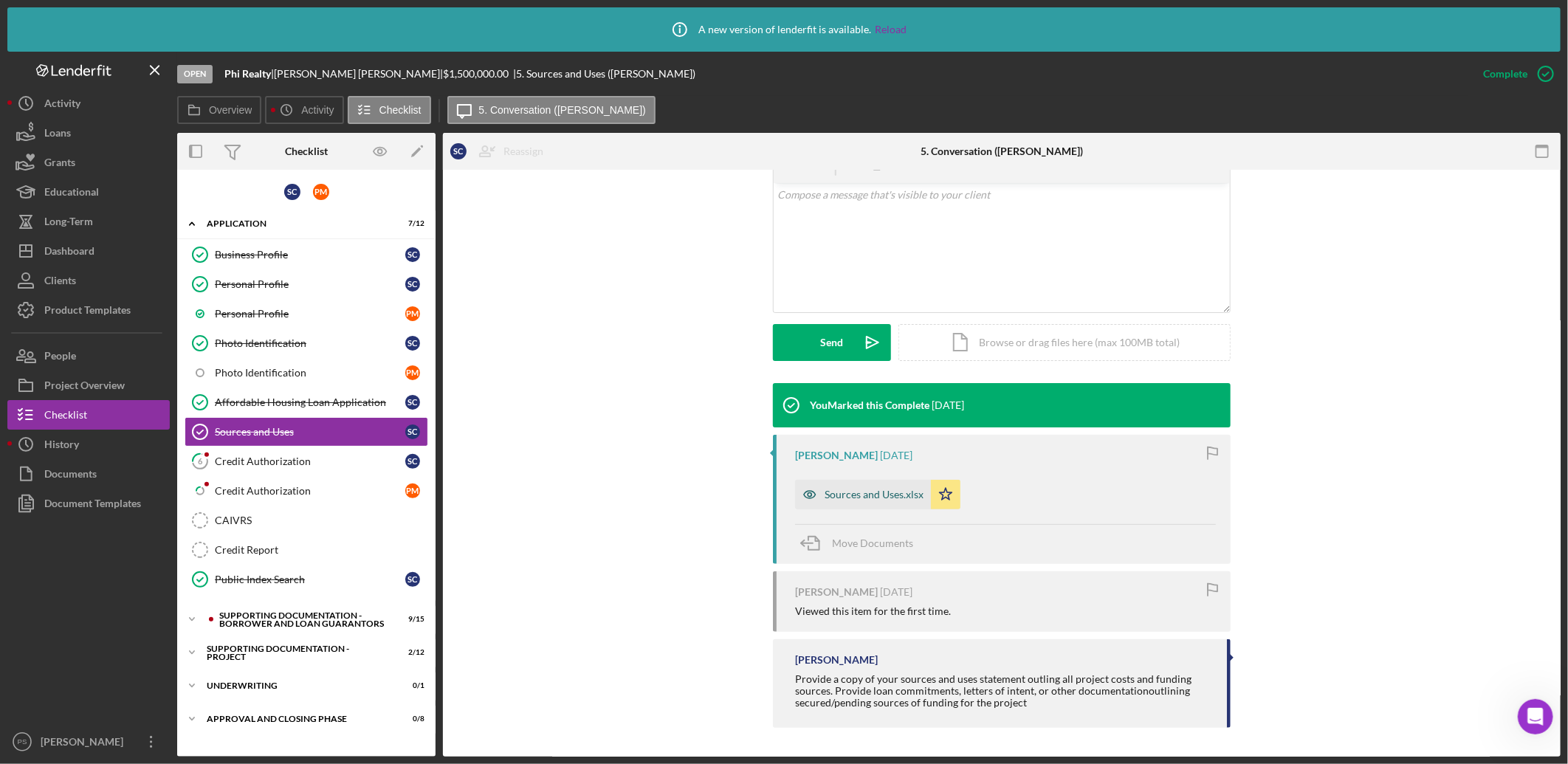
click at [847, 499] on div "Sources and Uses.xlsx" at bounding box center [874, 494] width 99 height 12
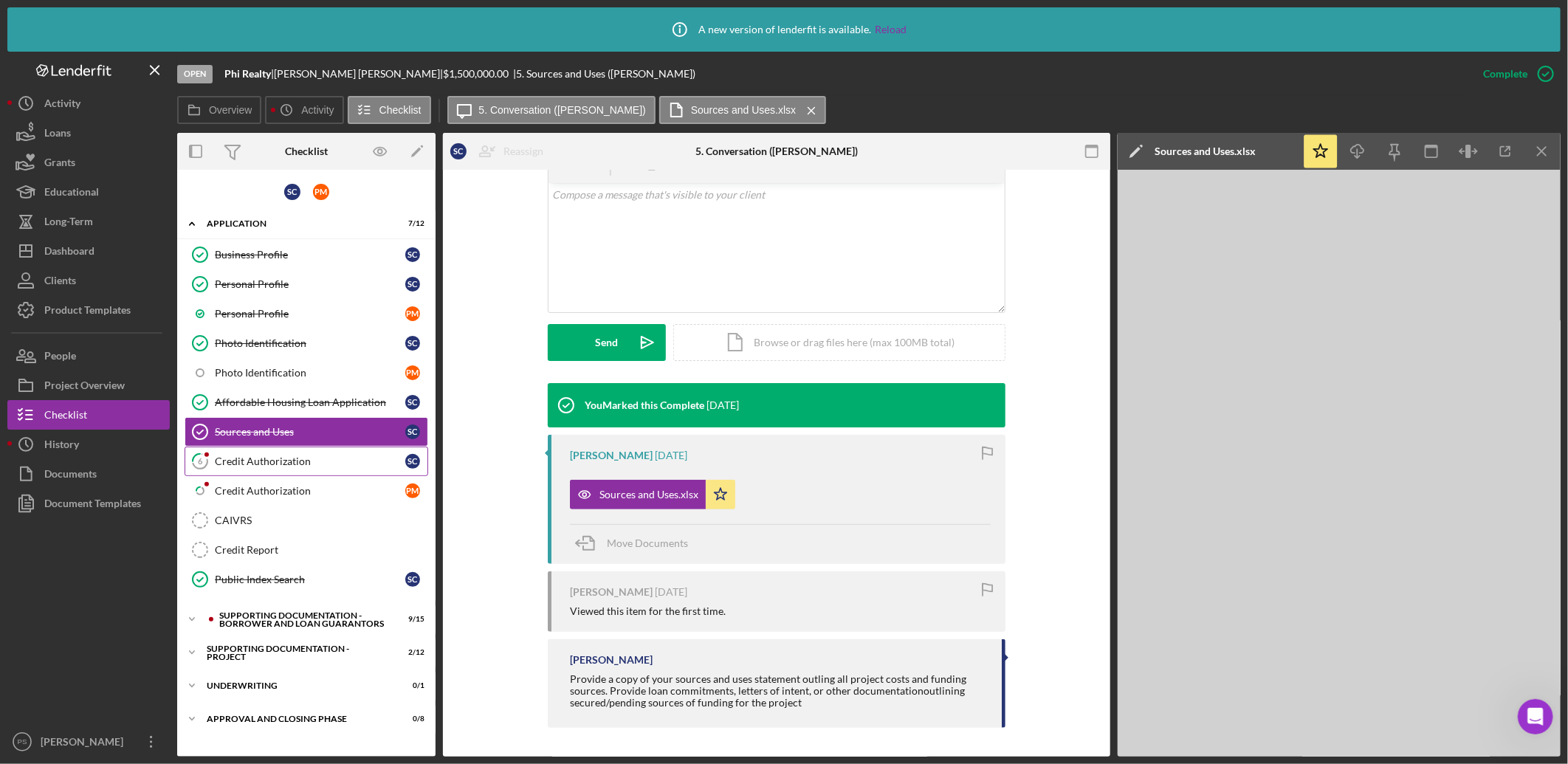
click at [332, 462] on div "Credit Authorization" at bounding box center [310, 461] width 191 height 12
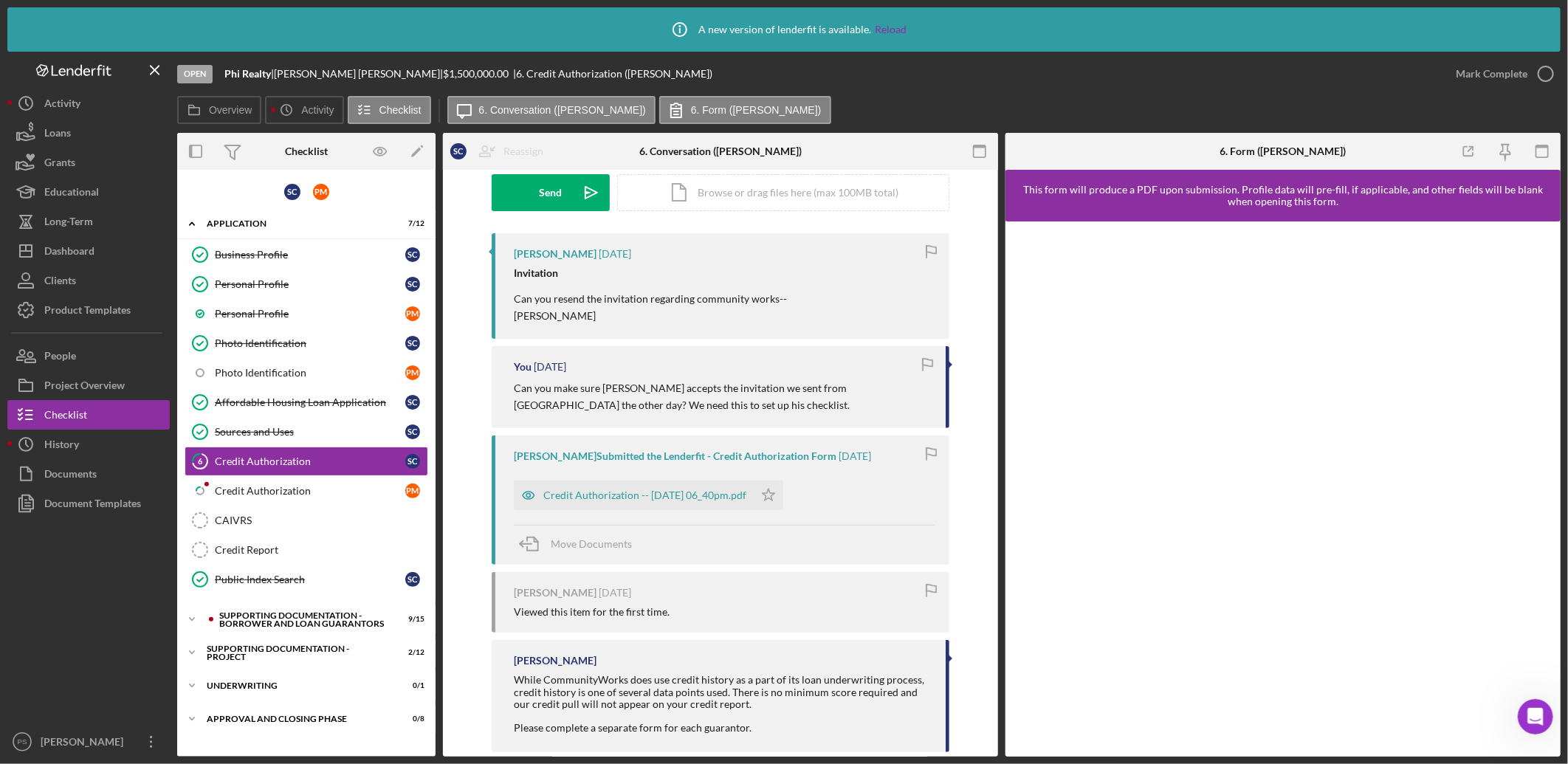
scroll to position [251, 0]
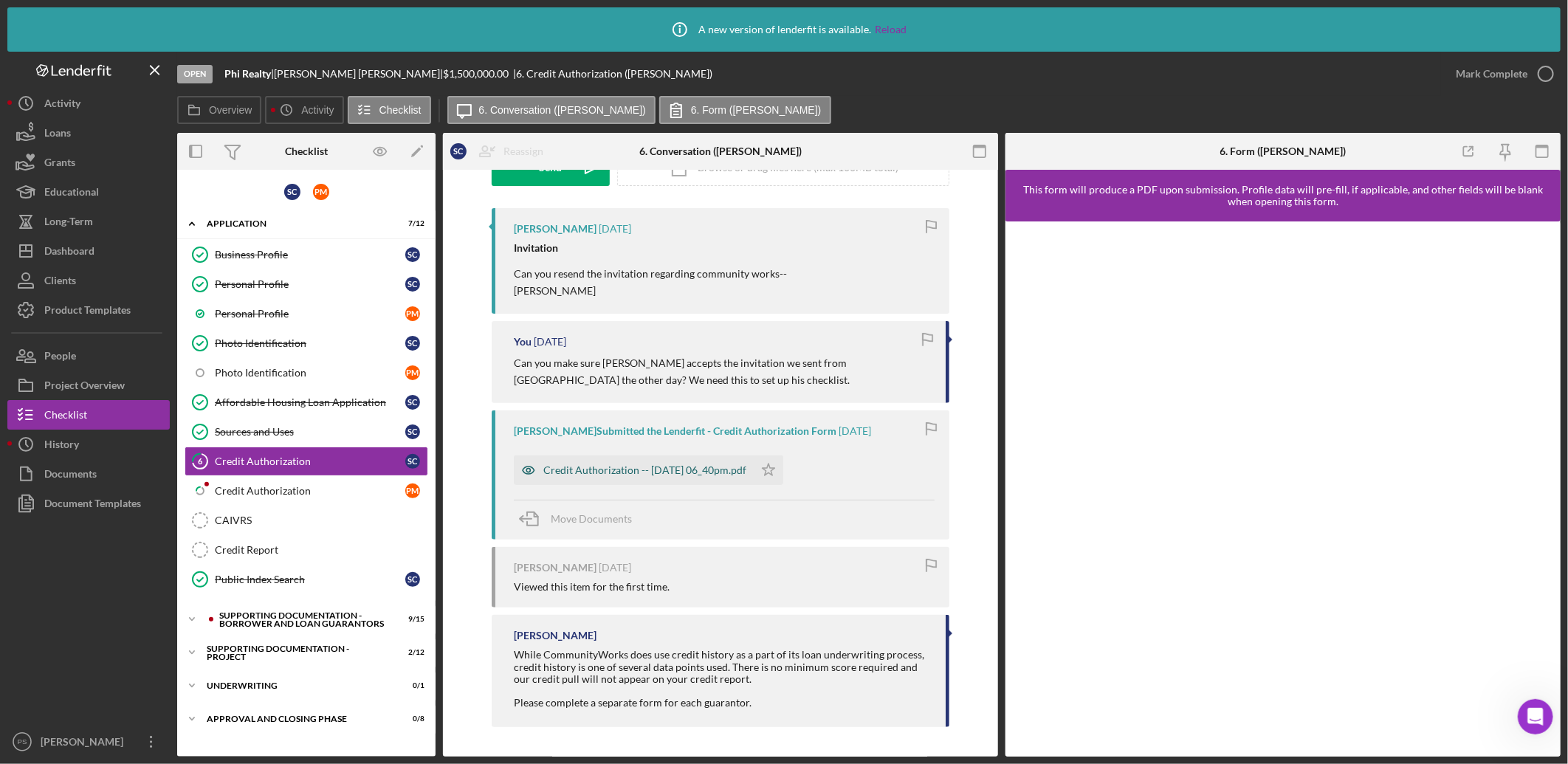
click at [608, 467] on div "Credit Authorization -- 2025-08-04 06_40pm.pdf" at bounding box center [645, 470] width 203 height 12
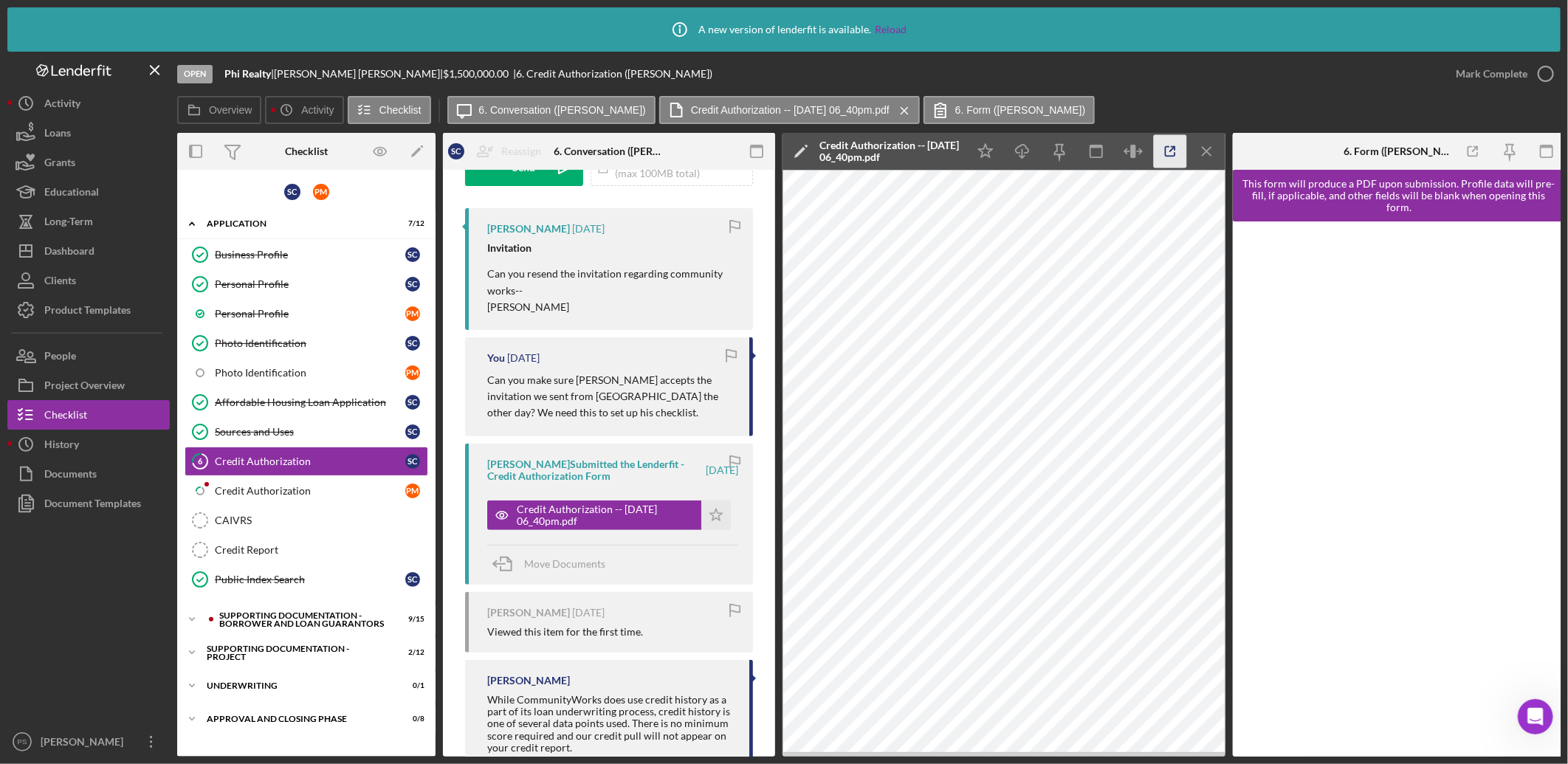
click at [1168, 147] on icon "button" at bounding box center [1171, 151] width 10 height 10
click at [311, 485] on div "Credit Authorization" at bounding box center [310, 490] width 191 height 12
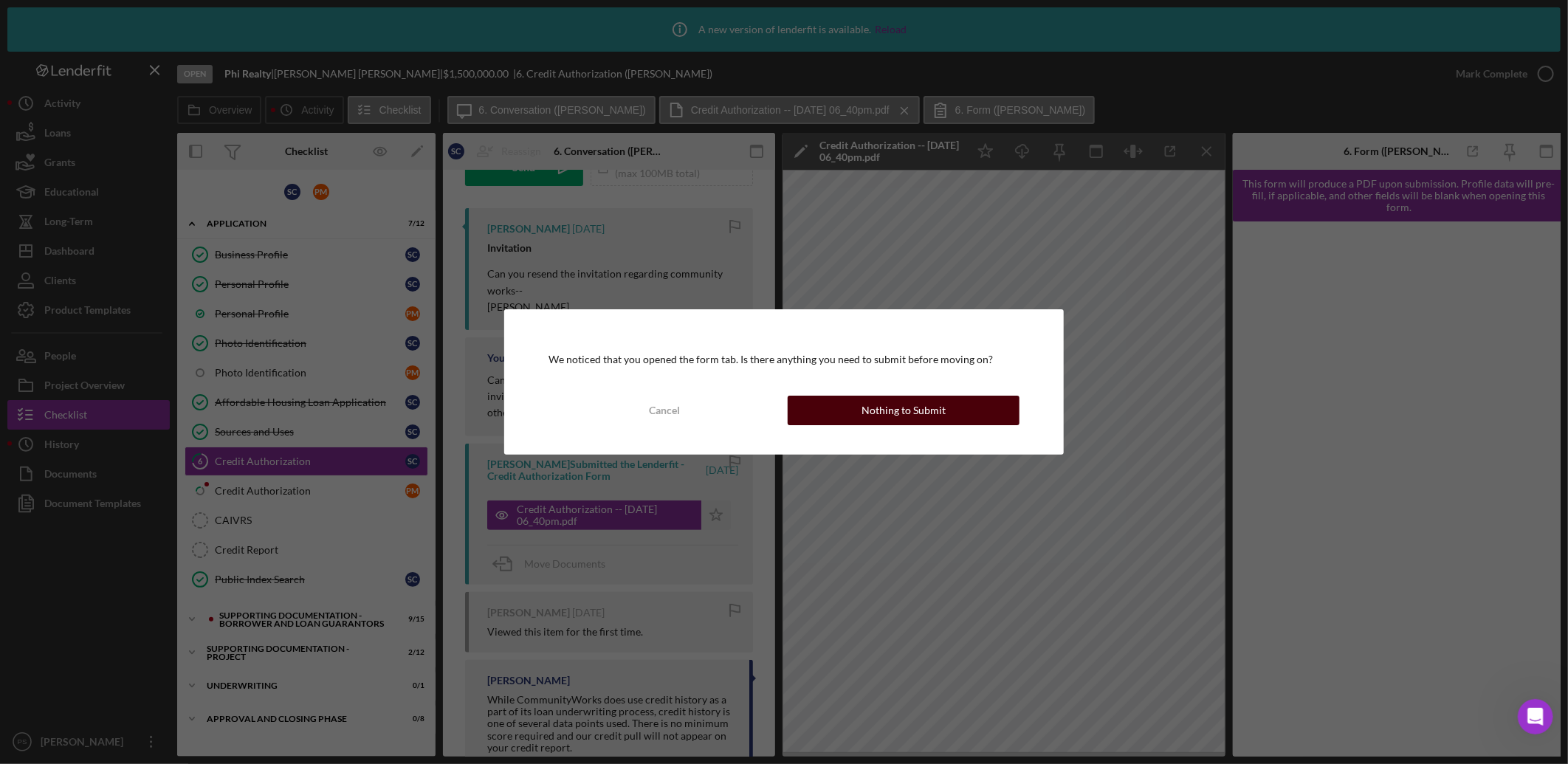
click at [870, 402] on div "Nothing to Submit" at bounding box center [903, 410] width 84 height 29
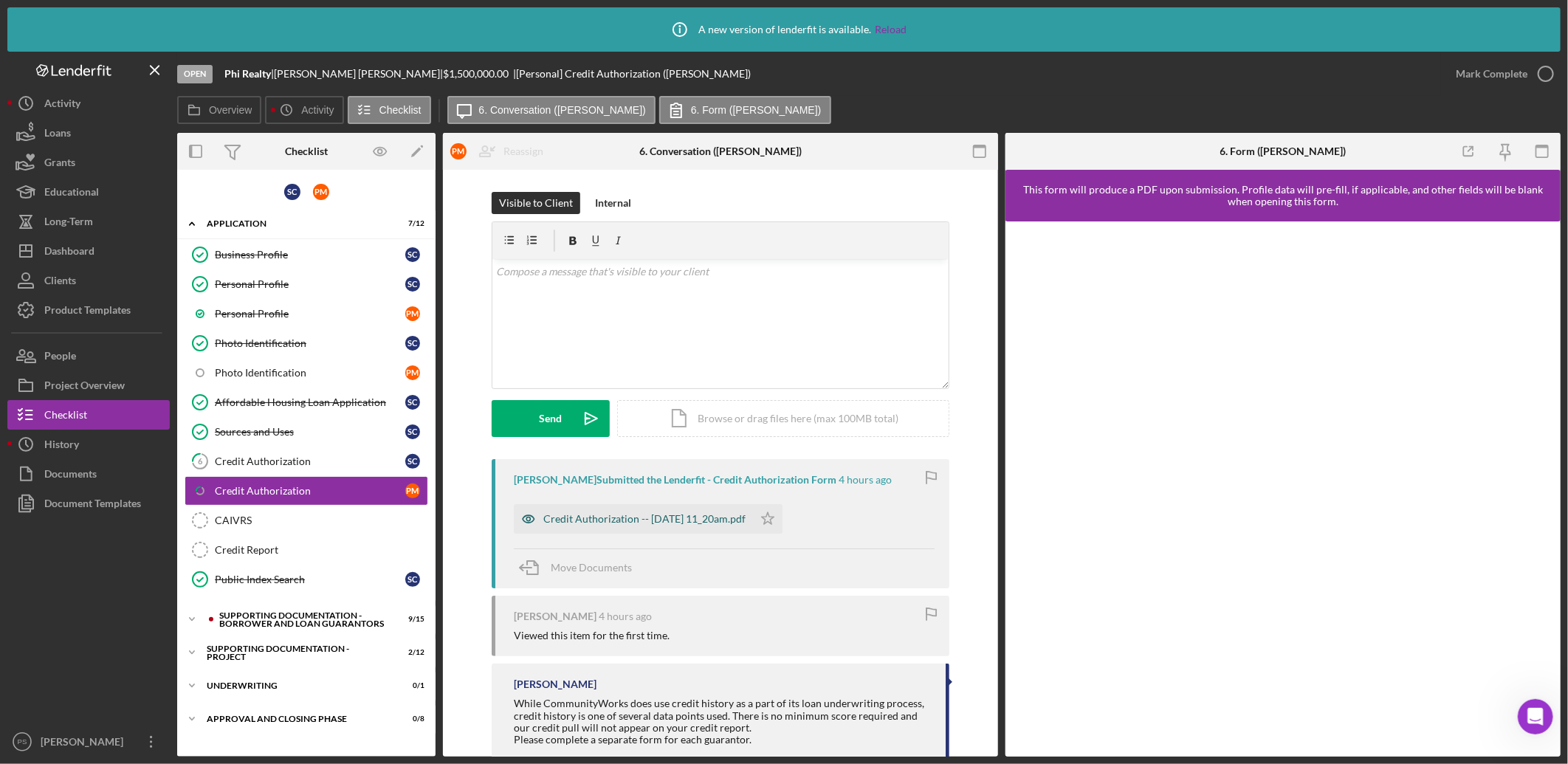
click at [651, 515] on div "Credit Authorization -- [DATE] 11_20am.pdf" at bounding box center [645, 519] width 202 height 12
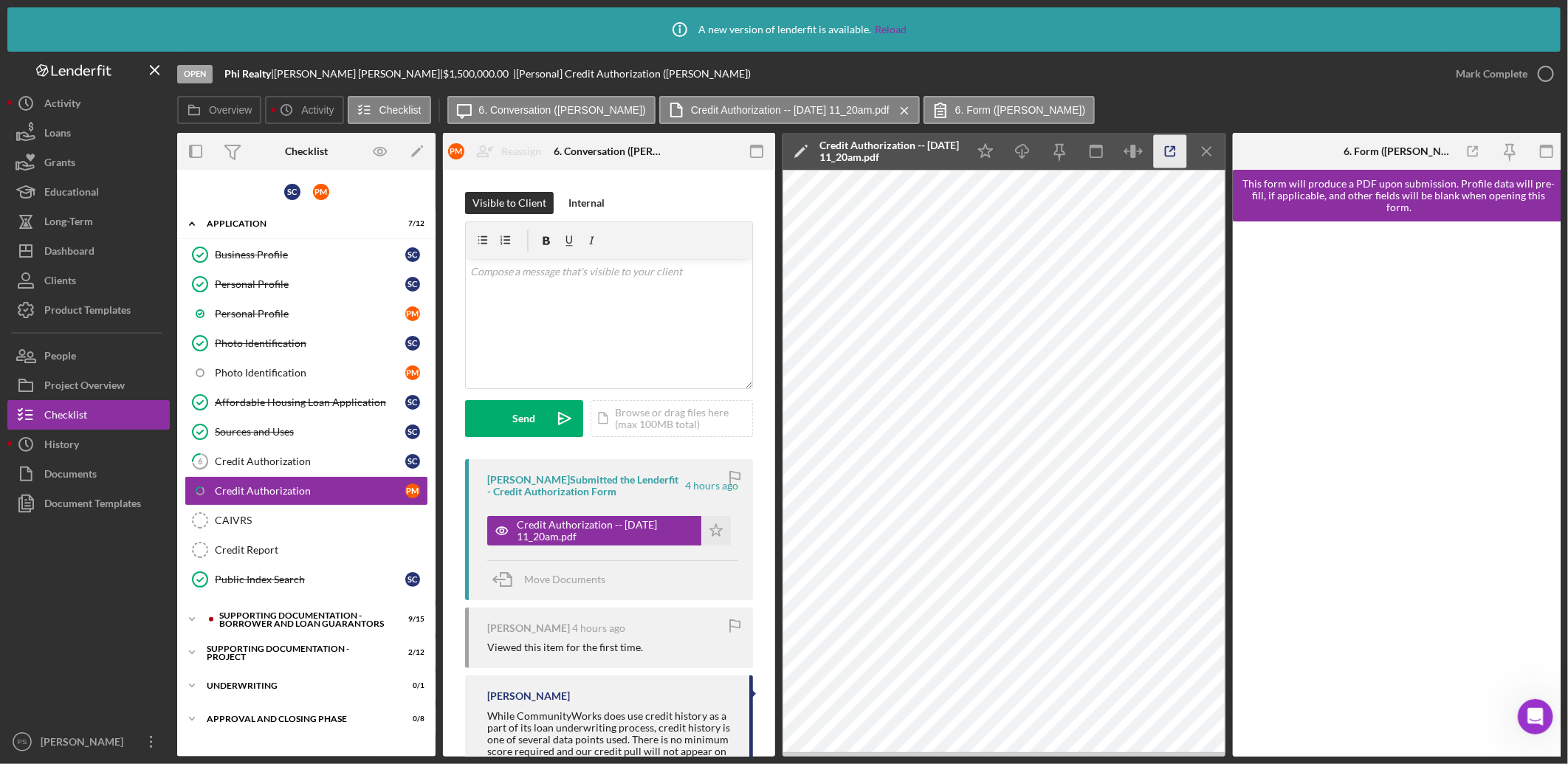
click at [1161, 149] on icon "button" at bounding box center [1171, 151] width 33 height 33
drag, startPoint x: 269, startPoint y: 453, endPoint x: 313, endPoint y: 461, distance: 44.7
click at [270, 453] on link "6 Credit Authorization S C" at bounding box center [305, 461] width 243 height 29
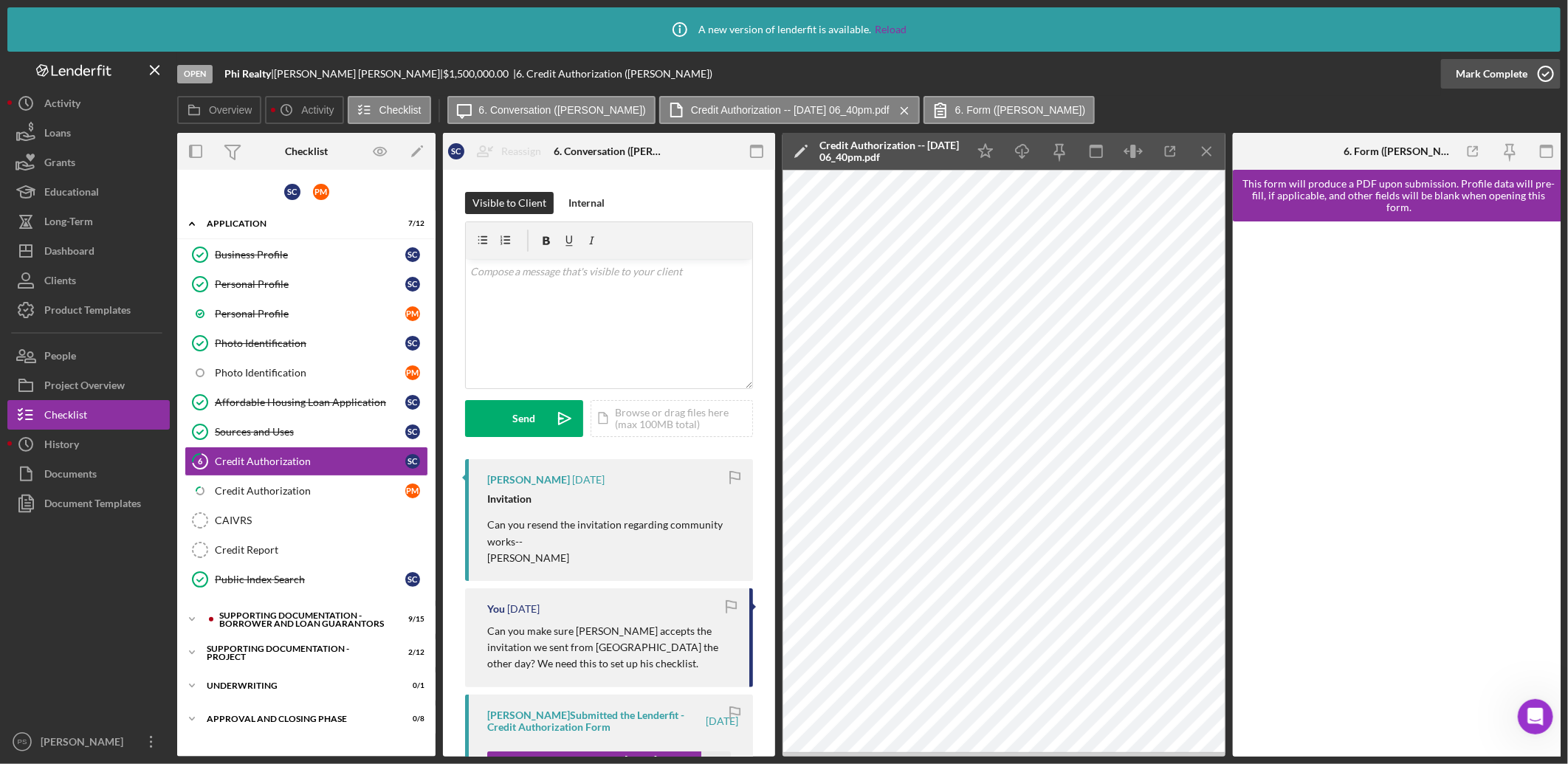
click at [1548, 72] on icon "button" at bounding box center [1546, 74] width 36 height 36
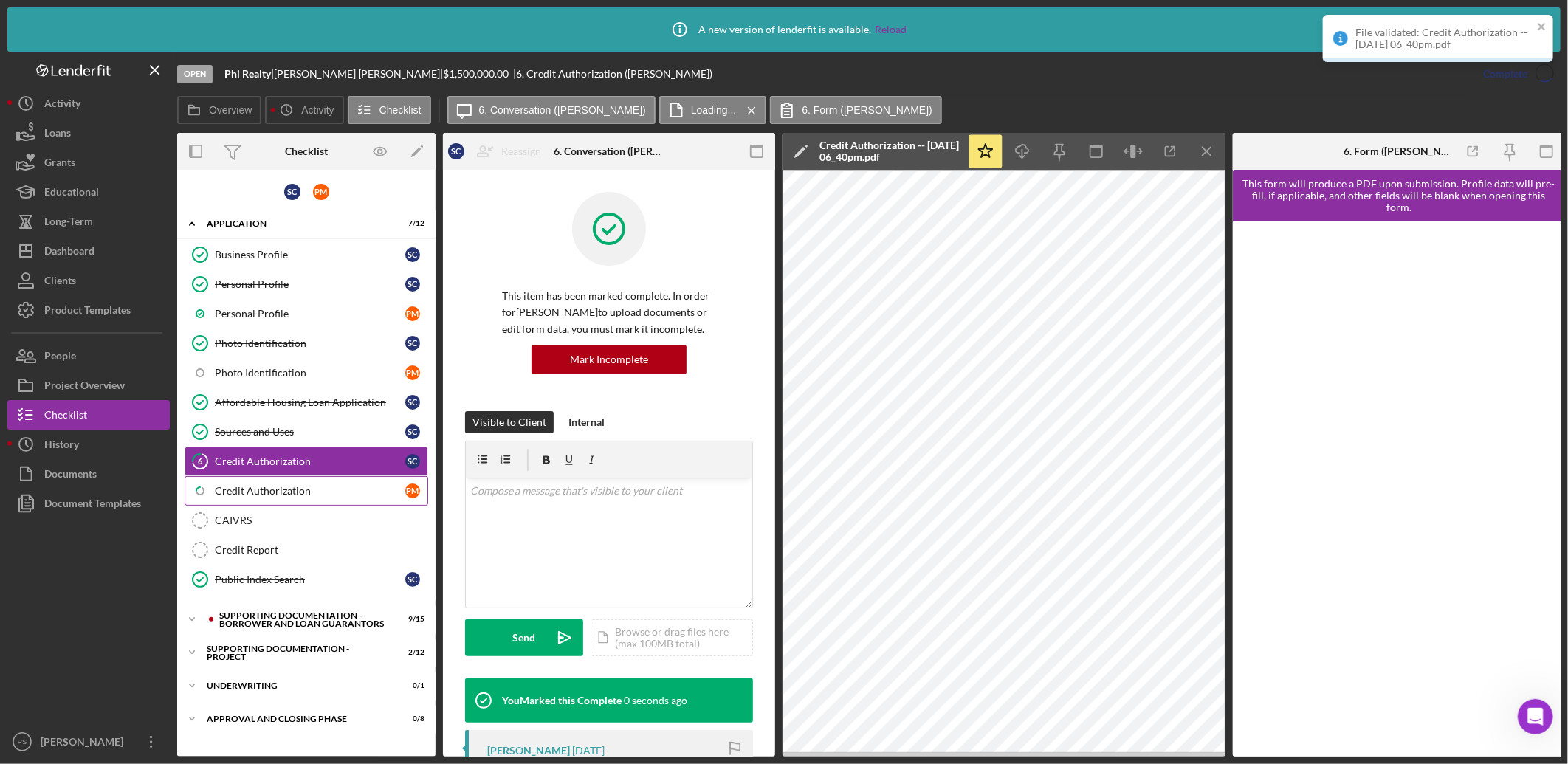
click at [325, 497] on div "Credit Authorization" at bounding box center [310, 490] width 191 height 12
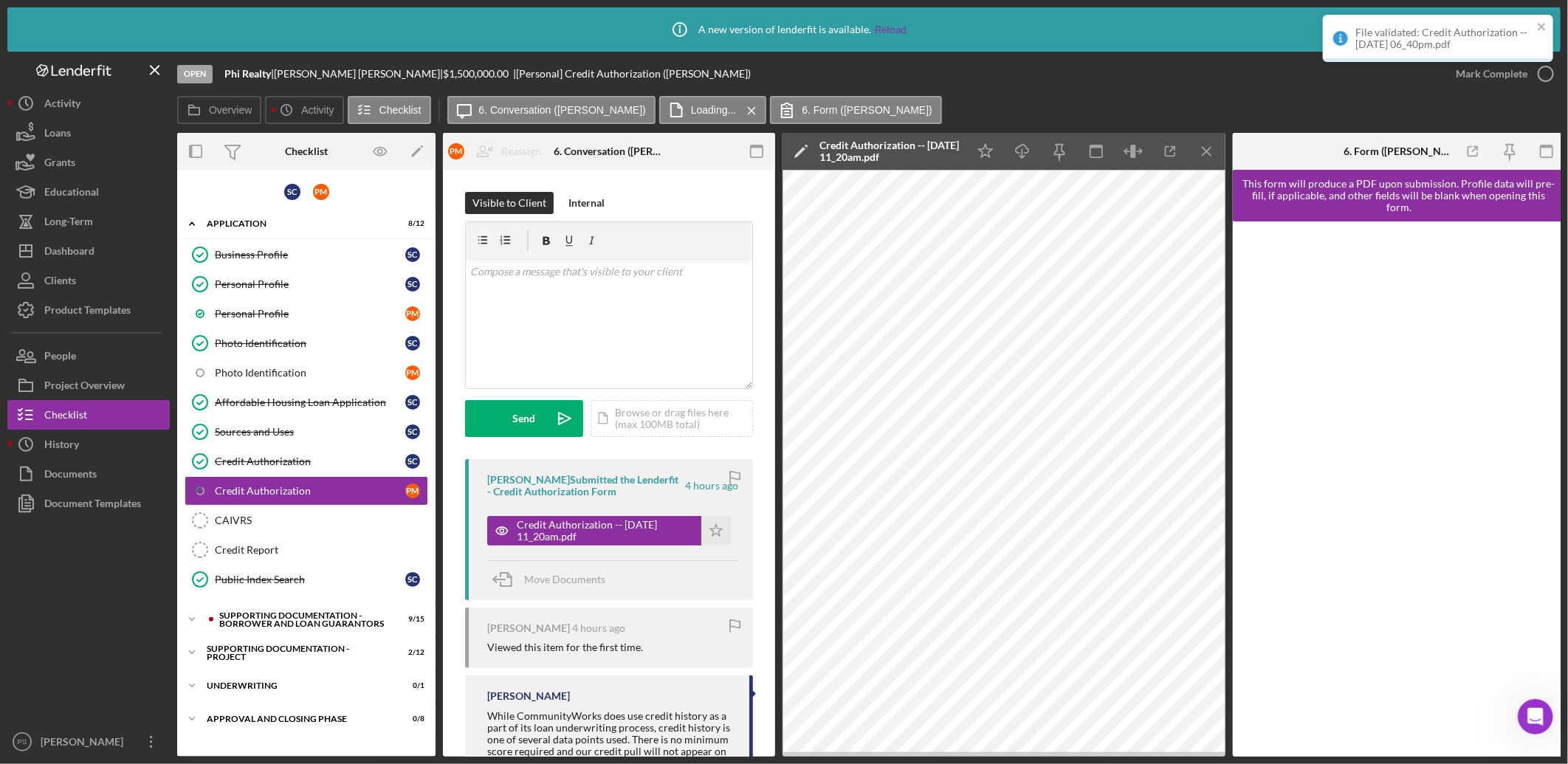
click at [1549, 70] on div "File validated: Credit Authorization -- 2025-08-04 06_40pm.pdf" at bounding box center [1438, 44] width 236 height 65
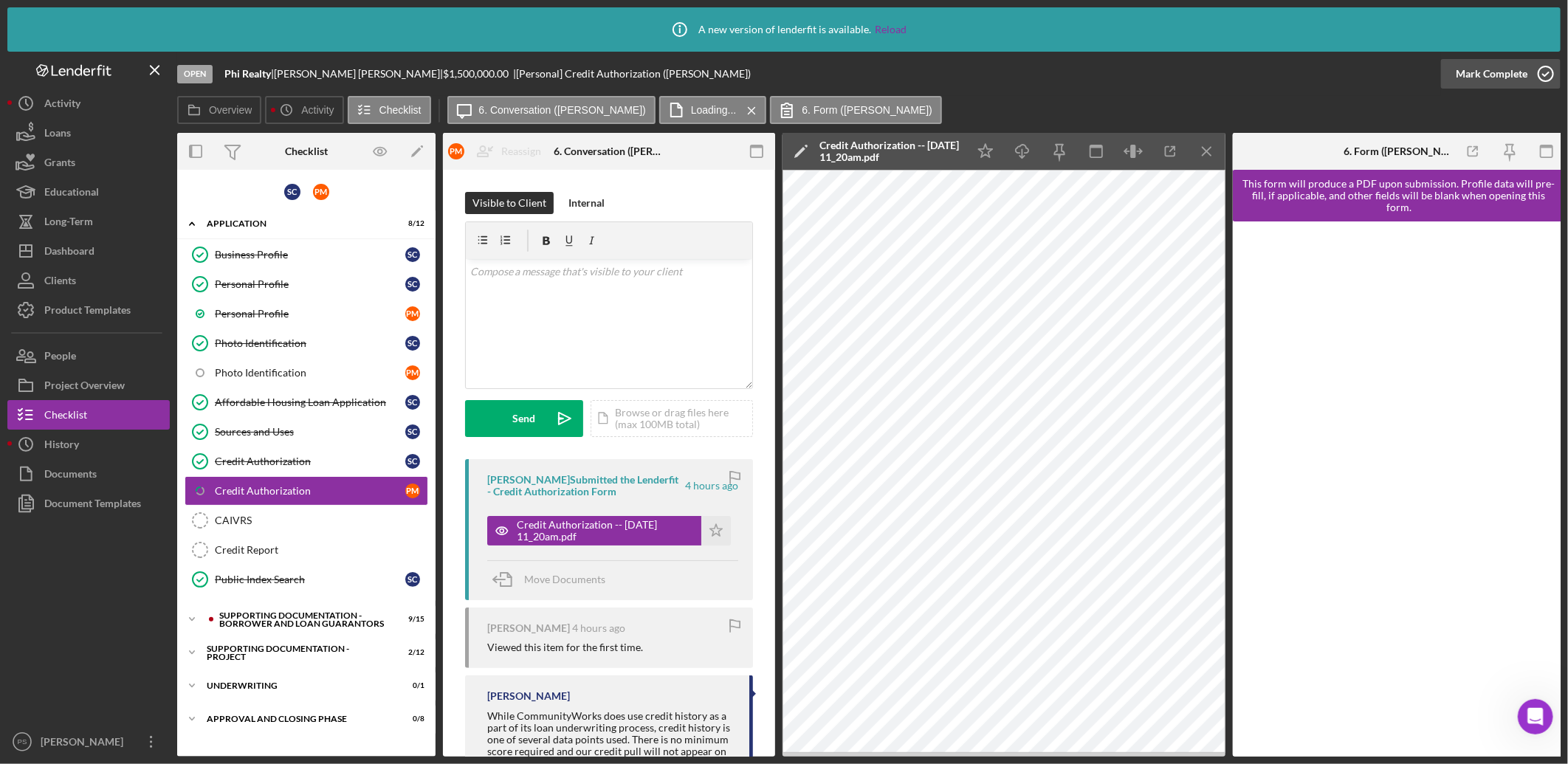
click at [1543, 63] on icon "button" at bounding box center [1546, 74] width 36 height 36
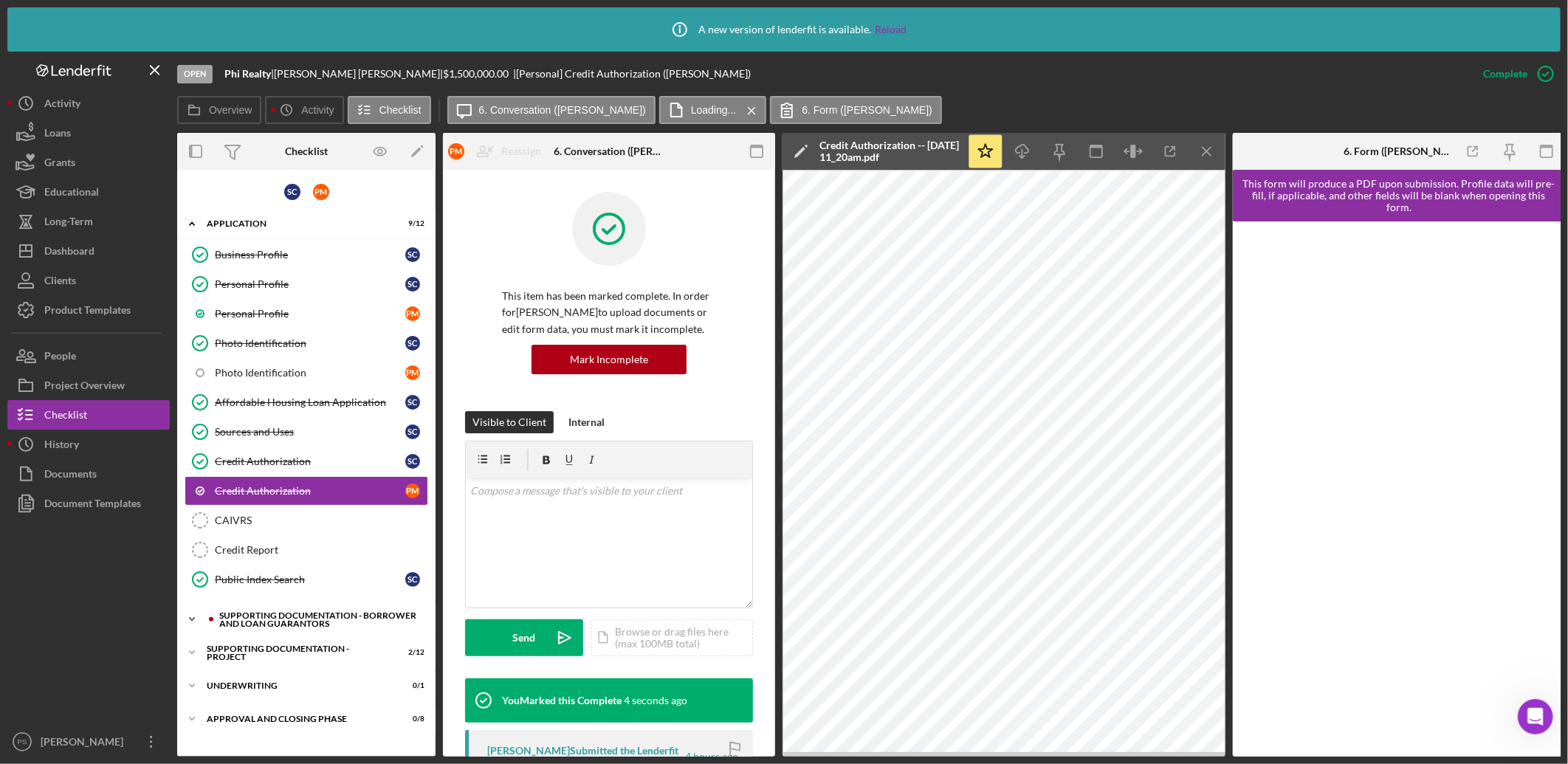
click at [192, 618] on icon "Icon/Expander" at bounding box center [191, 619] width 29 height 29
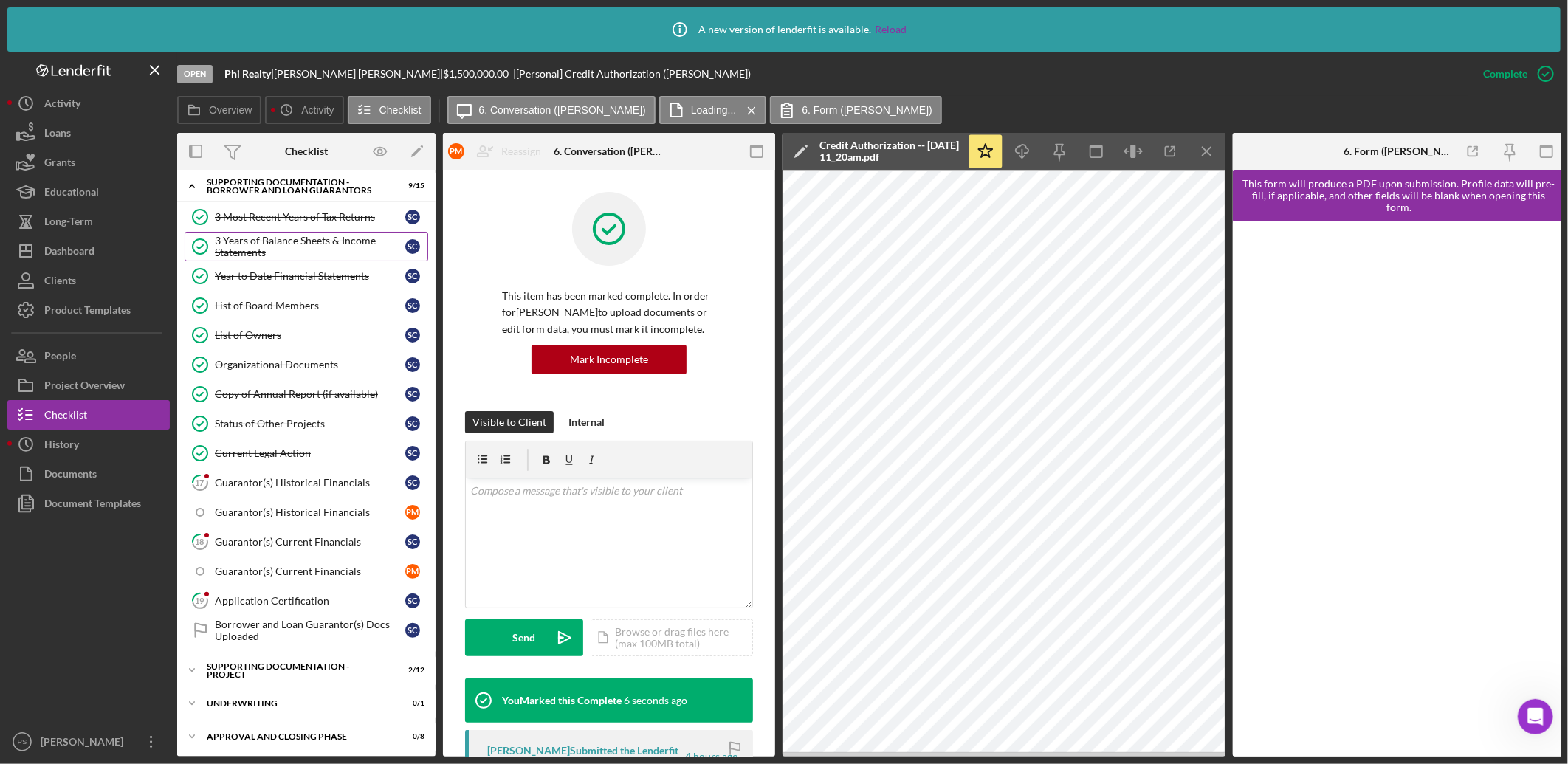
scroll to position [437, 0]
click at [325, 484] on div "Guarantor(s) Historical Financials" at bounding box center [310, 480] width 191 height 12
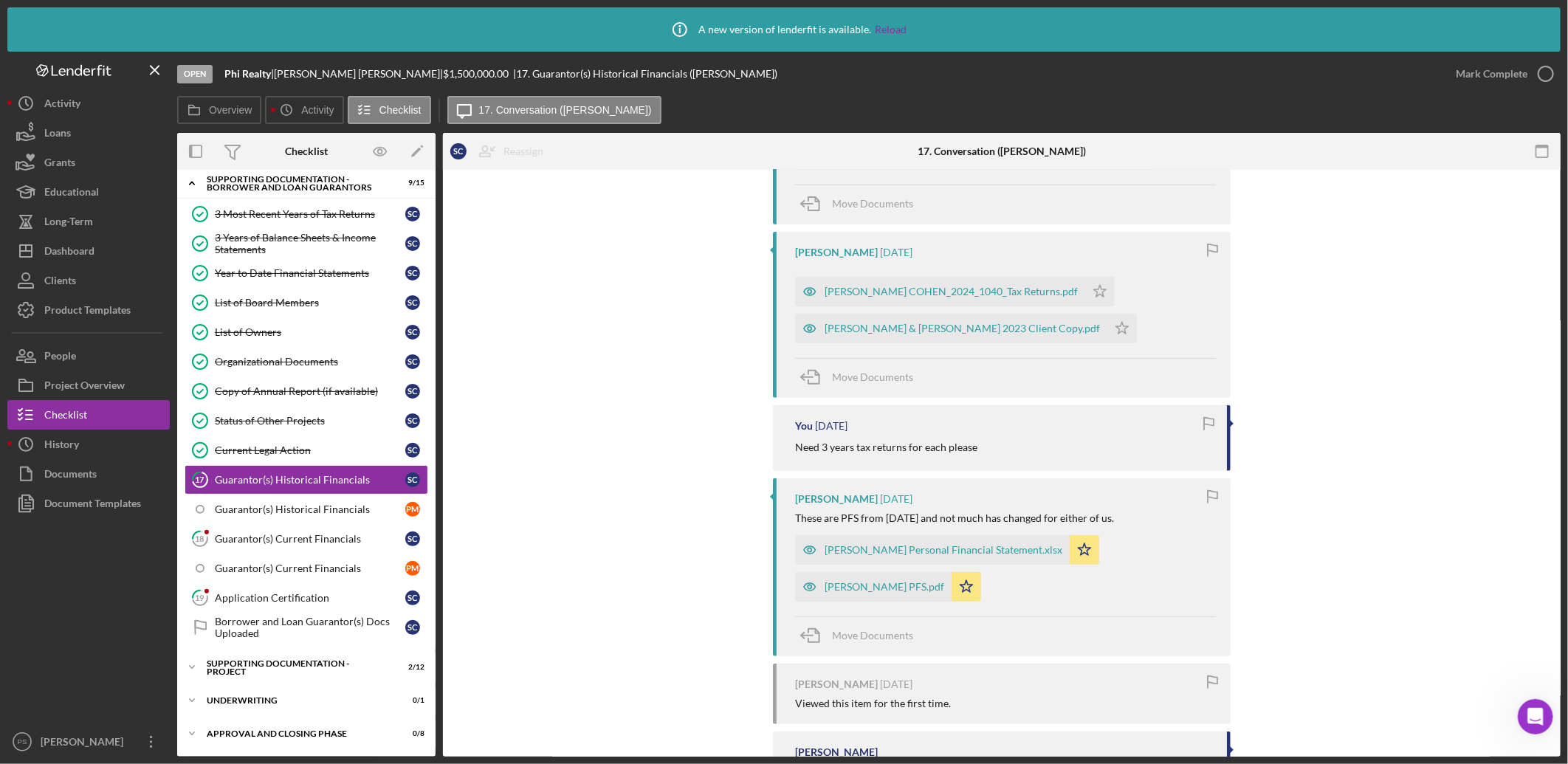
scroll to position [383, 0]
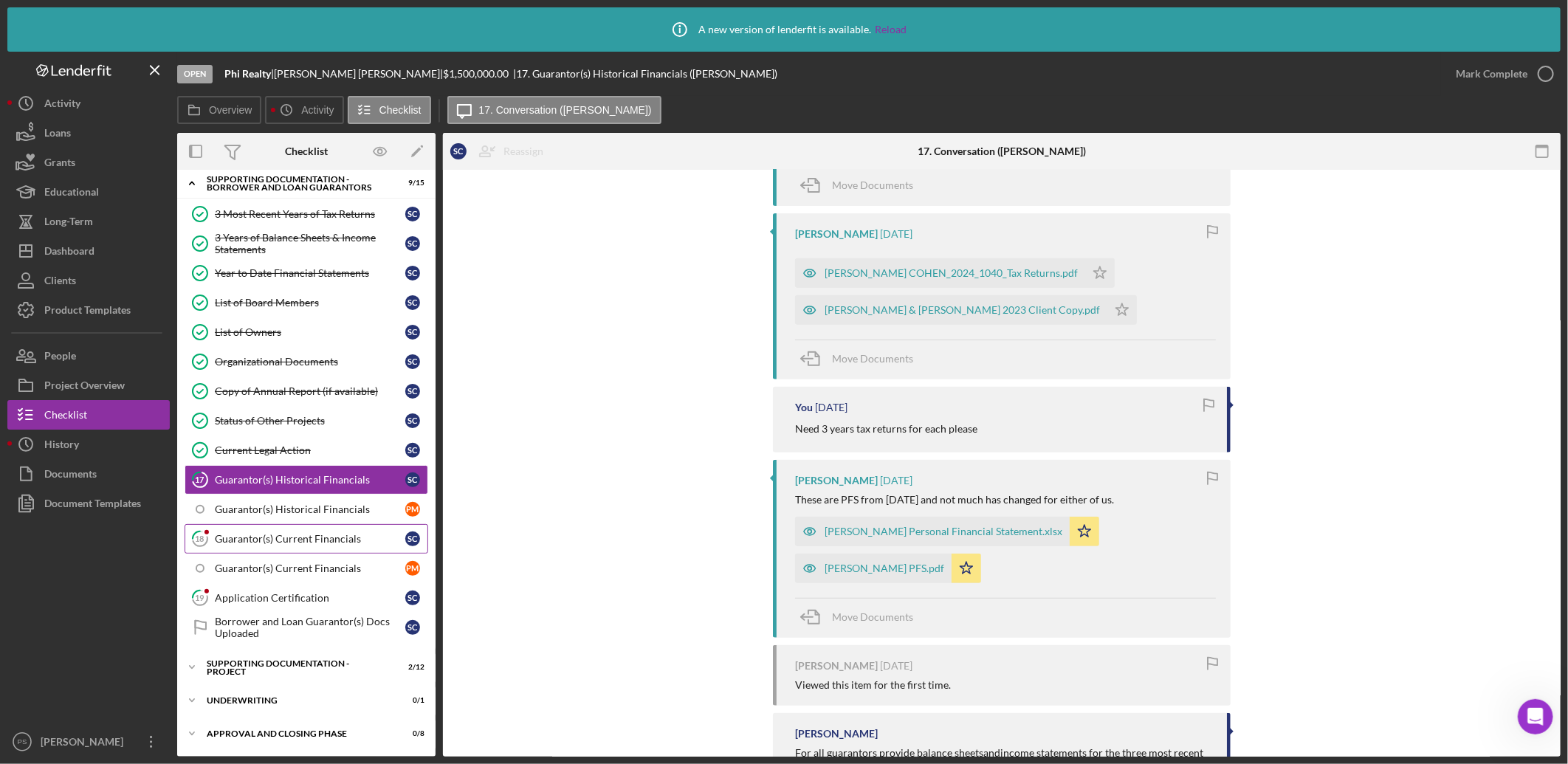
click at [349, 542] on div "Guarantor(s) Current Financials" at bounding box center [310, 539] width 191 height 12
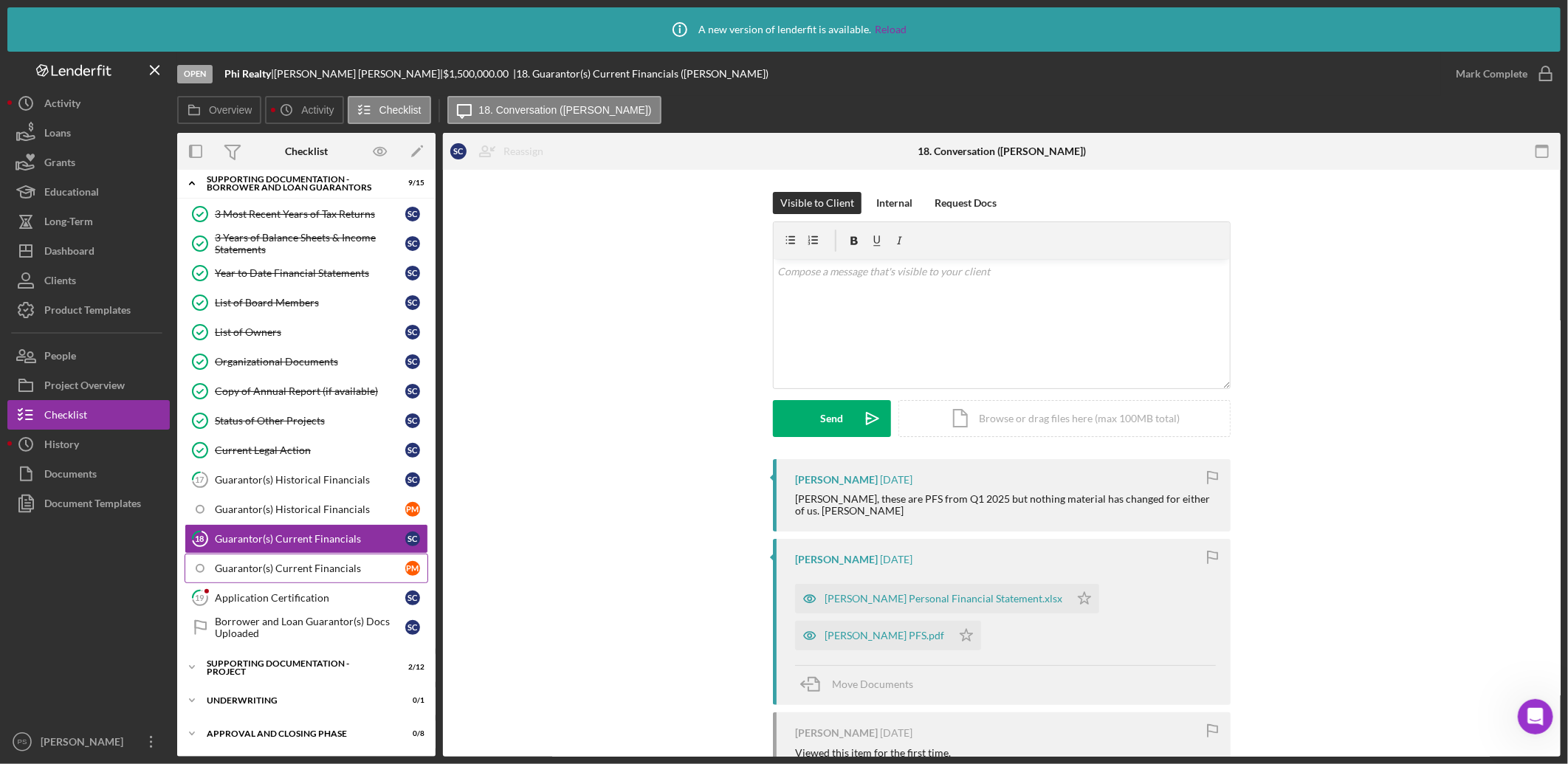
click at [363, 565] on div "Guarantor(s) Current Financials" at bounding box center [310, 568] width 191 height 12
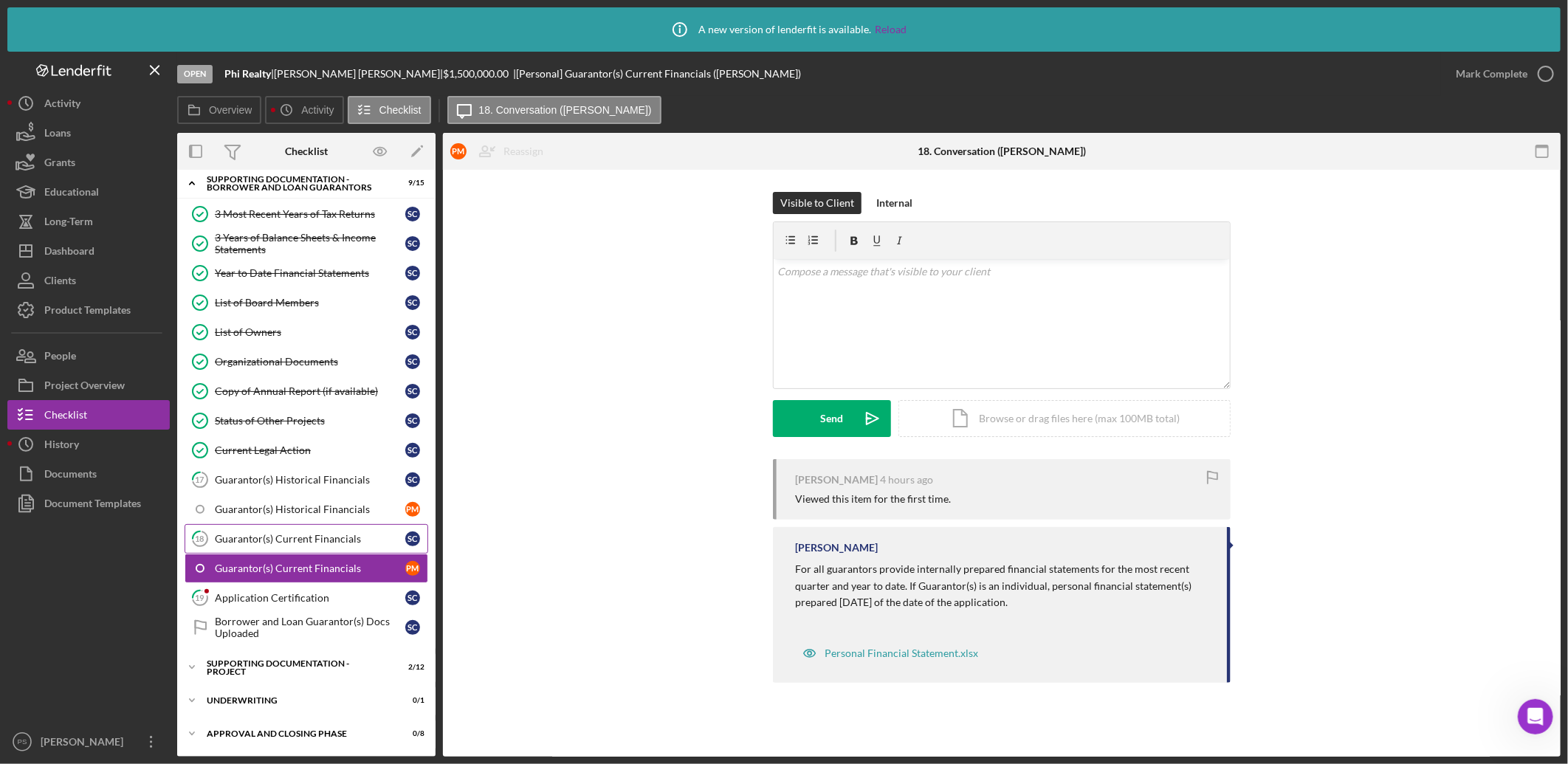
click at [334, 535] on div "Guarantor(s) Current Financials" at bounding box center [310, 539] width 191 height 12
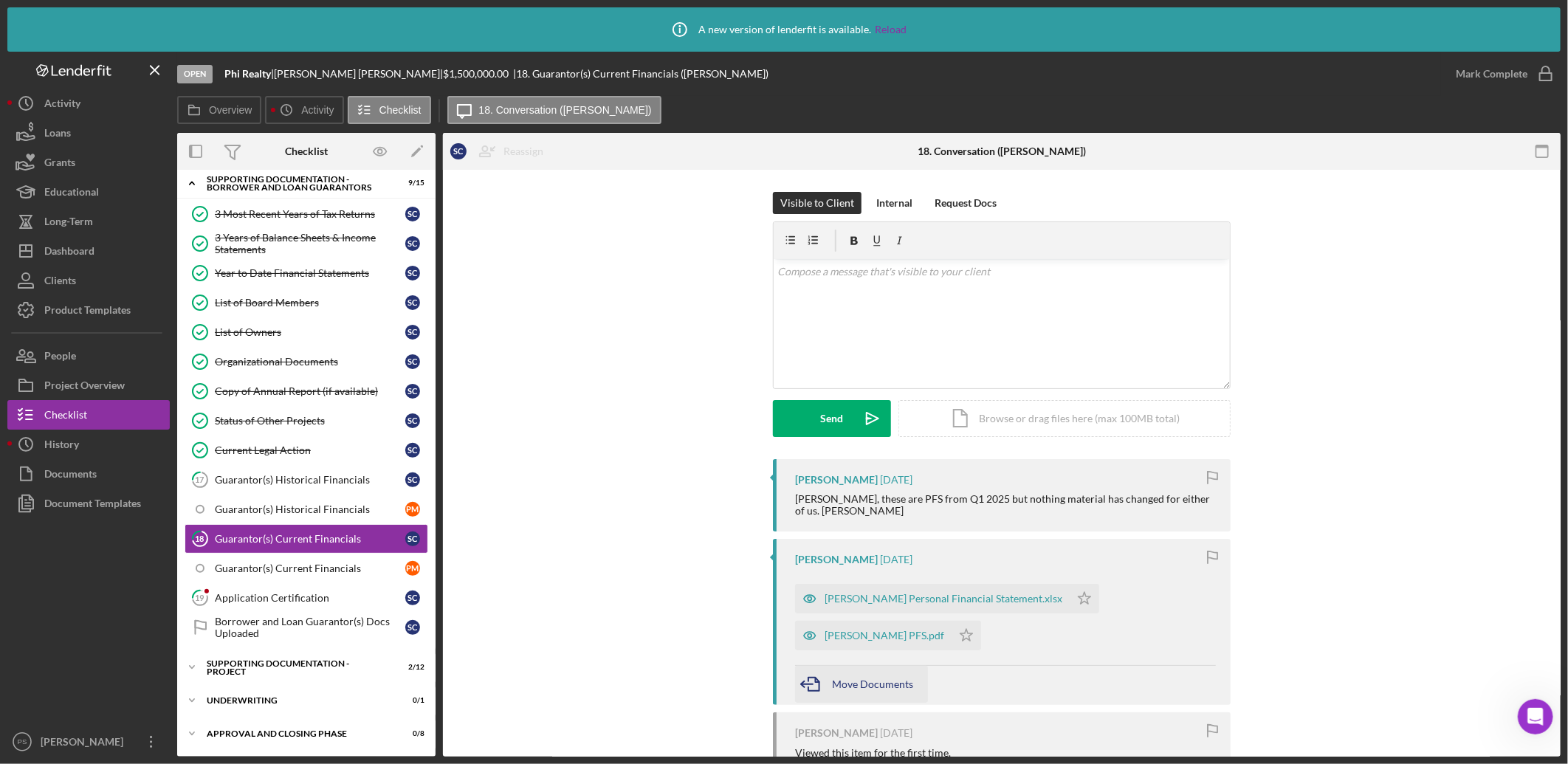
click at [861, 678] on span "Move Documents" at bounding box center [872, 685] width 81 height 13
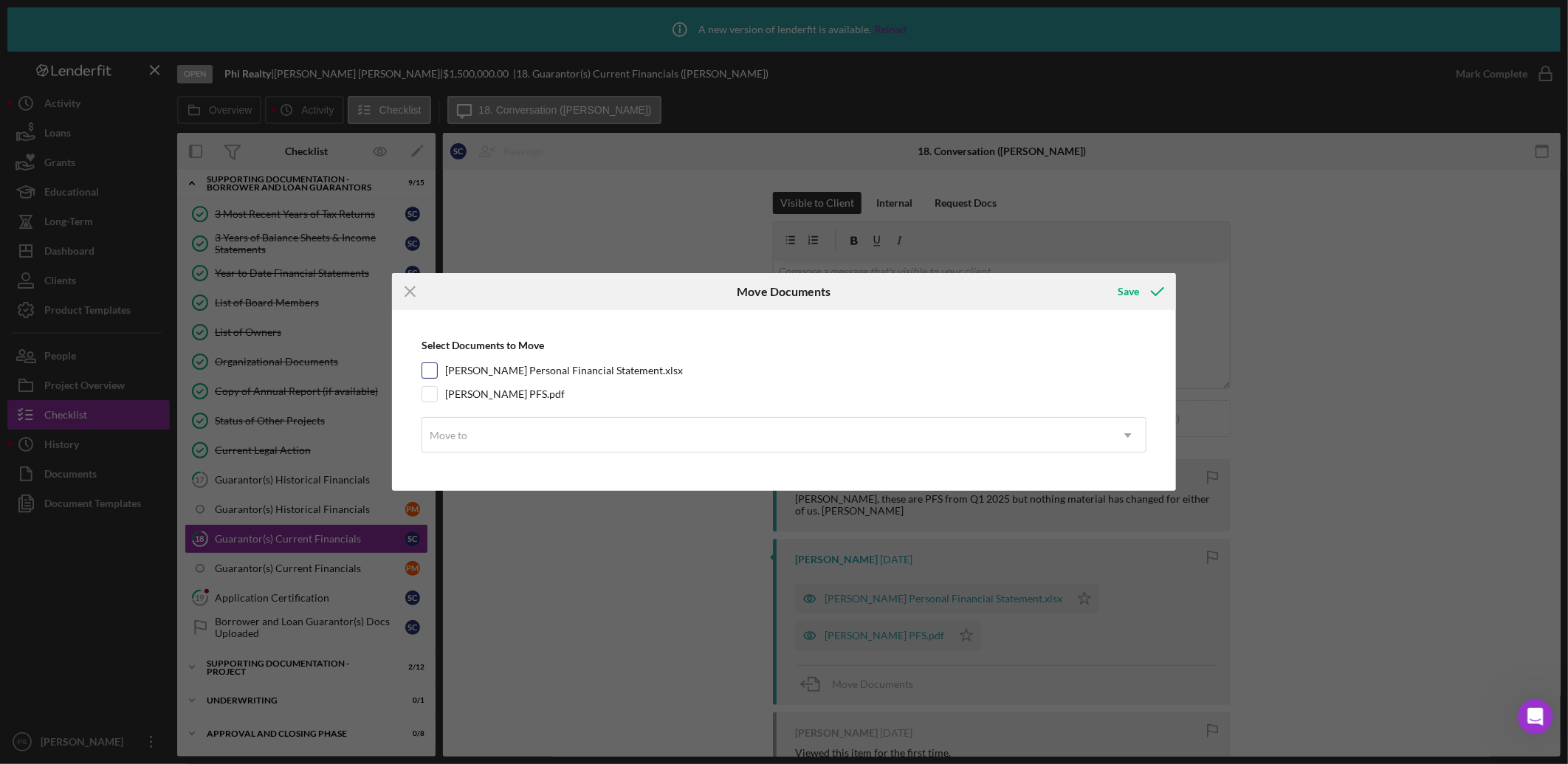
click at [428, 371] on input "Pat Muldoon Personal Financial Statement.xlsx" at bounding box center [429, 370] width 15 height 15
checkbox input "true"
click at [466, 423] on div "Move to" at bounding box center [766, 435] width 688 height 34
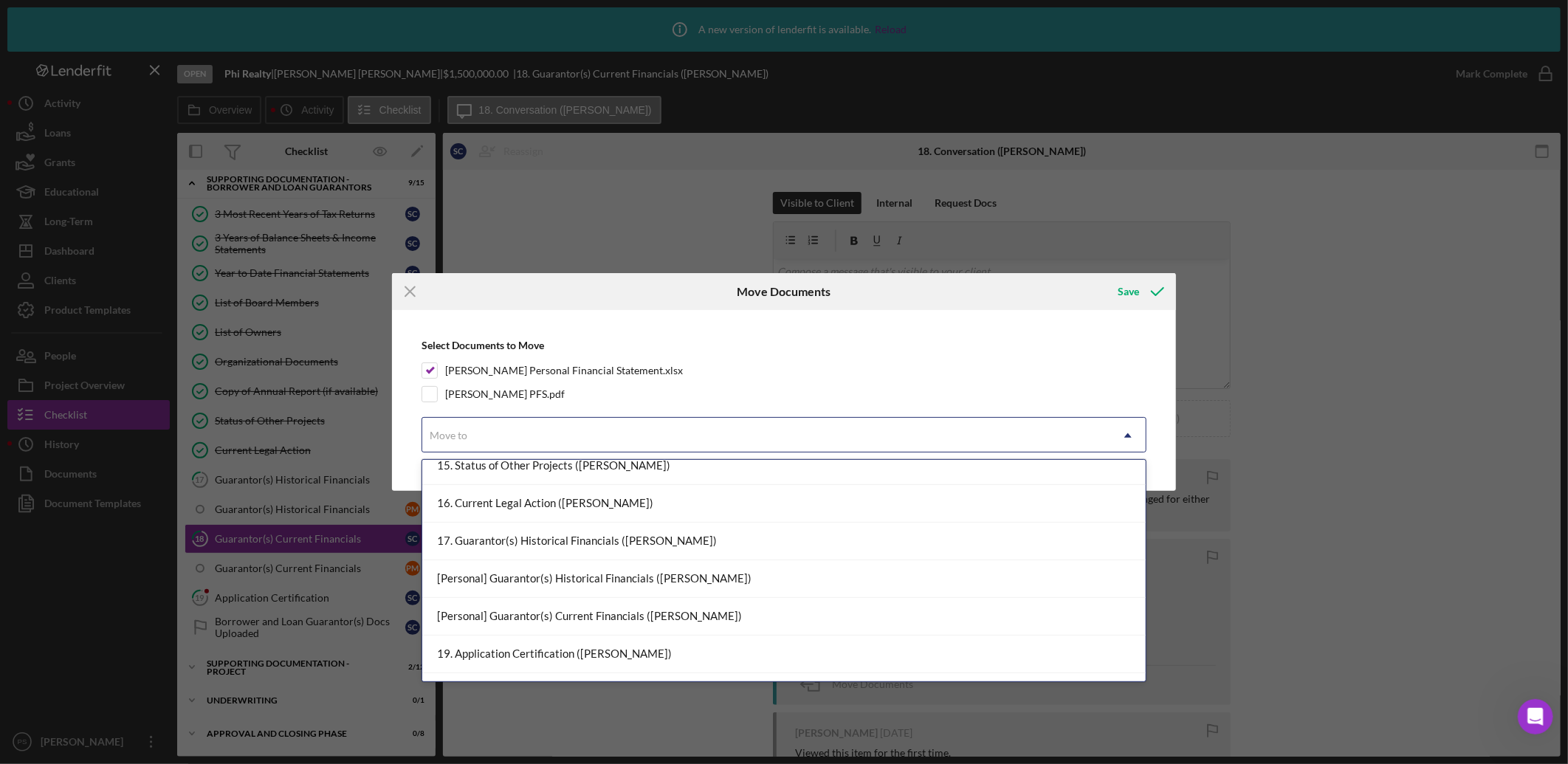
scroll to position [711, 0]
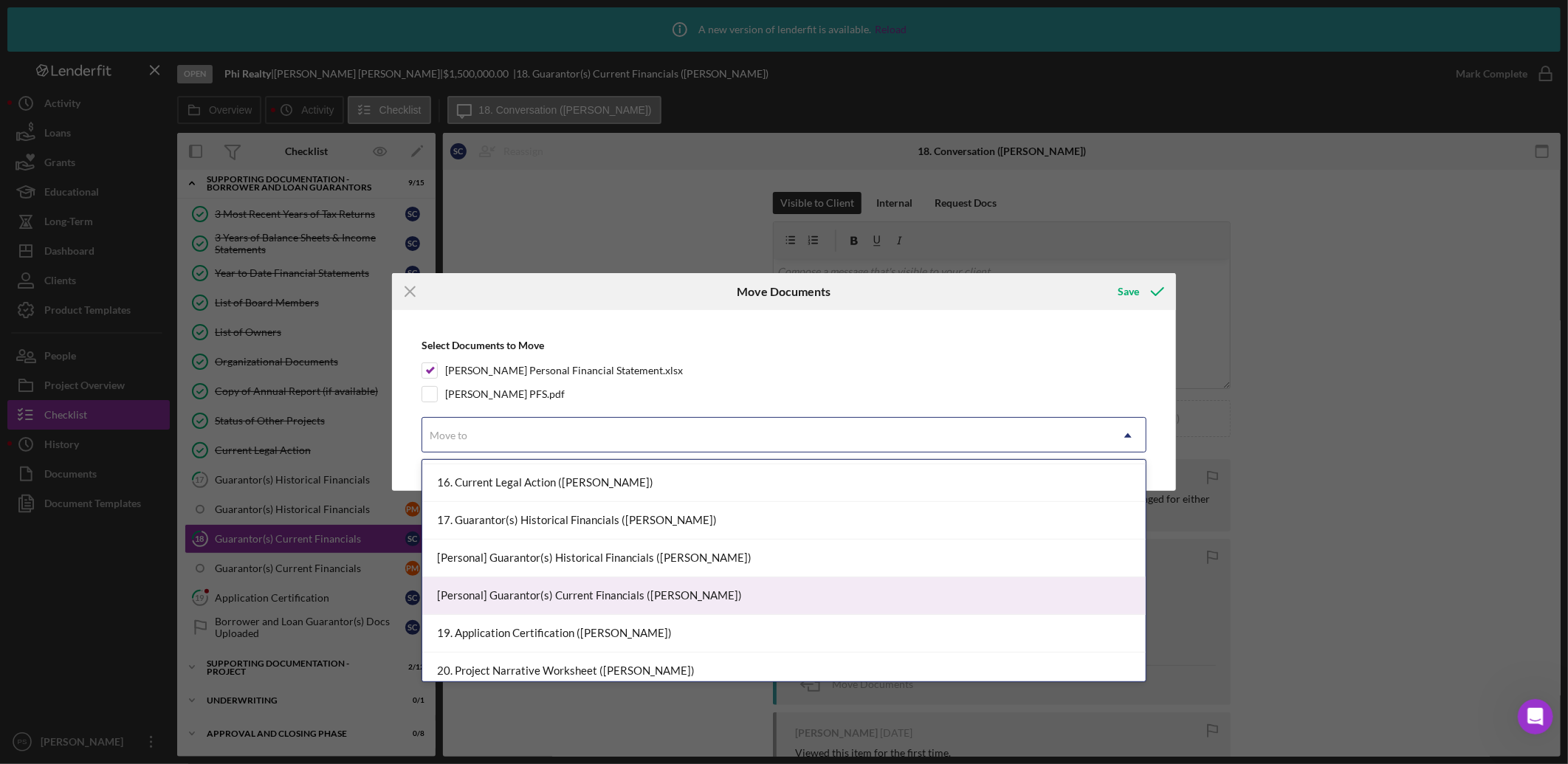
click at [588, 584] on div "[Personal] Guarantor(s) Current Financials (Patrick M.)" at bounding box center [784, 595] width 724 height 37
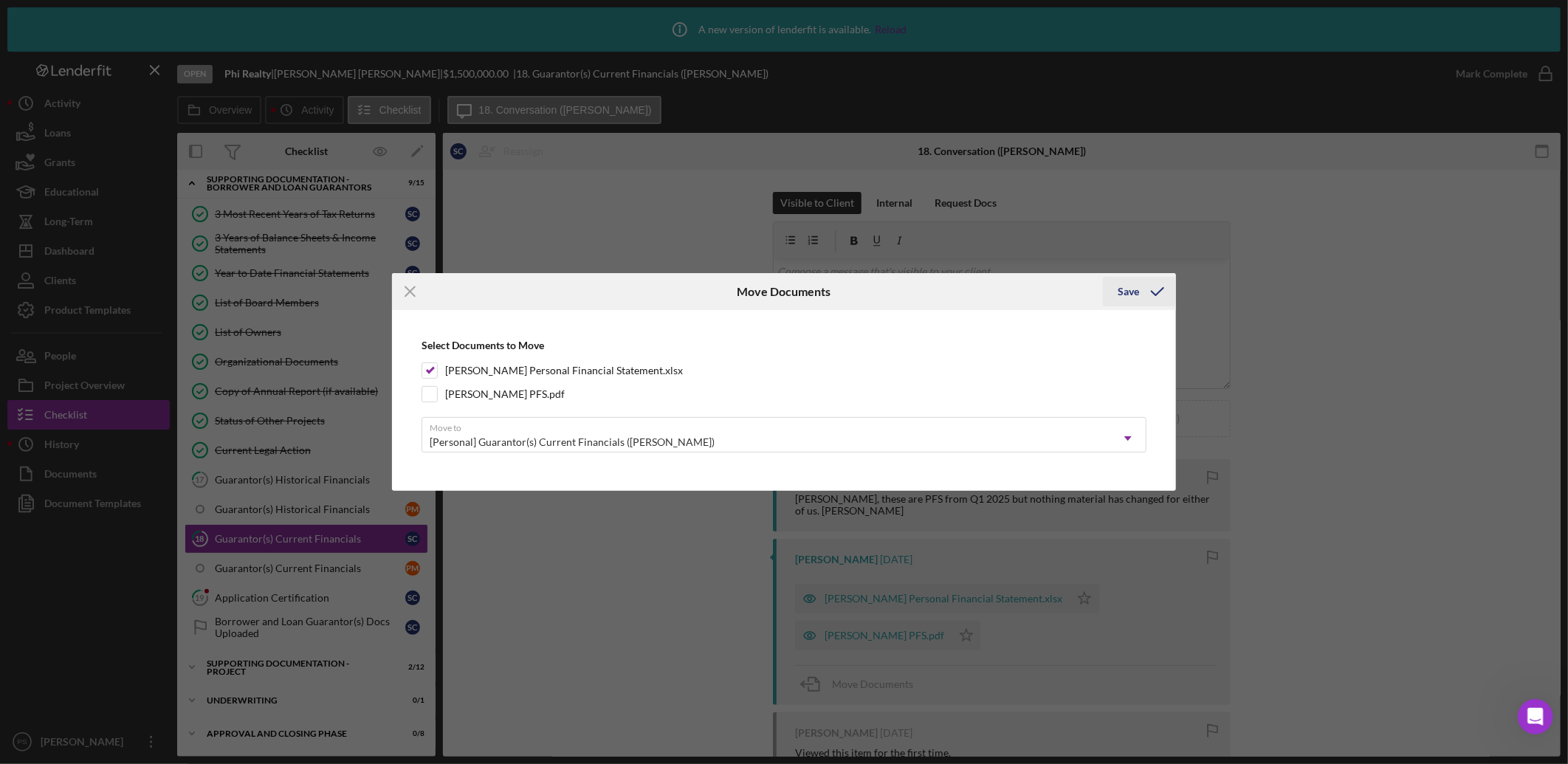
click at [1148, 288] on icon "submit" at bounding box center [1158, 292] width 36 height 36
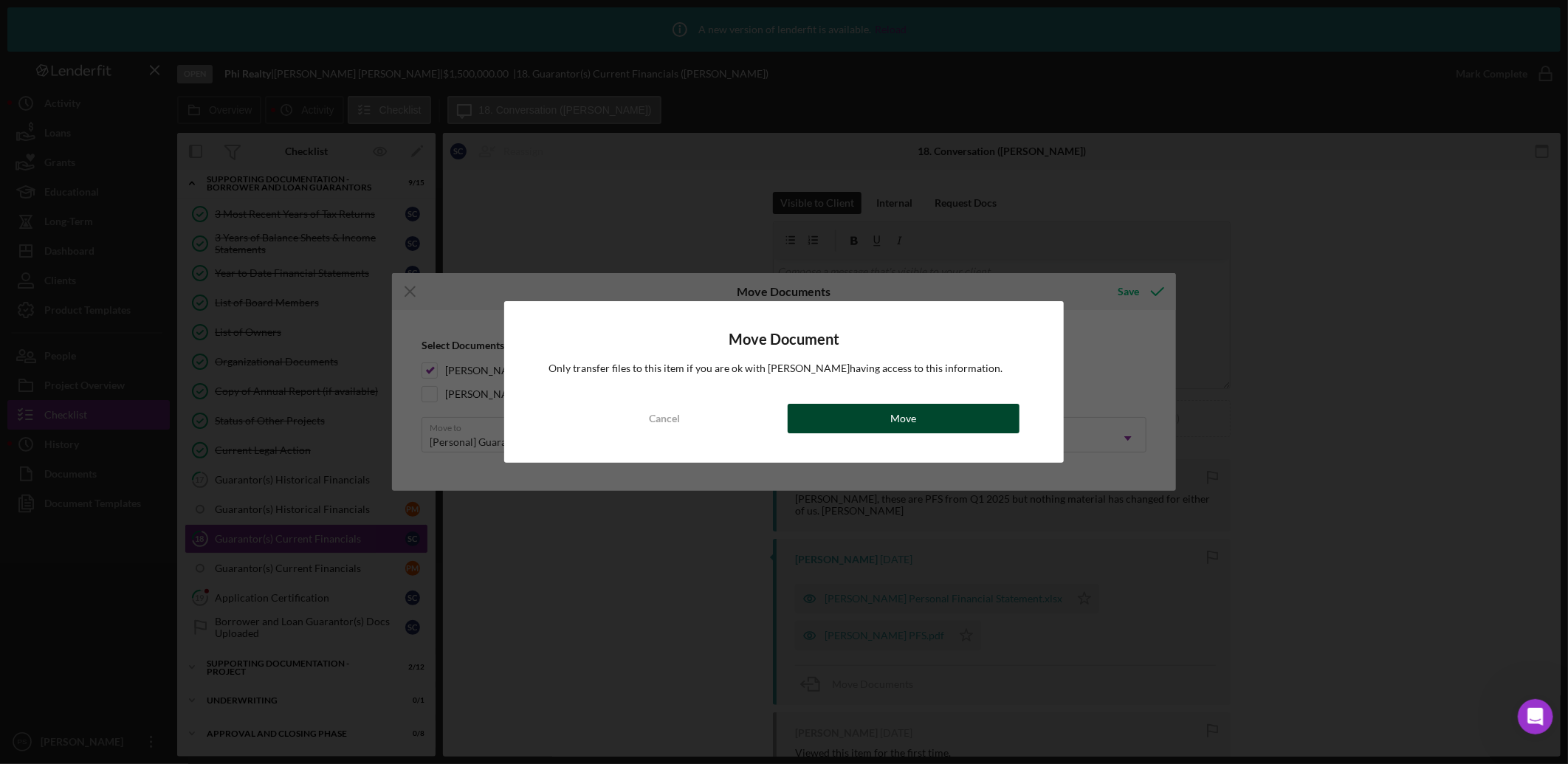
click at [928, 414] on button "Move" at bounding box center [903, 418] width 232 height 29
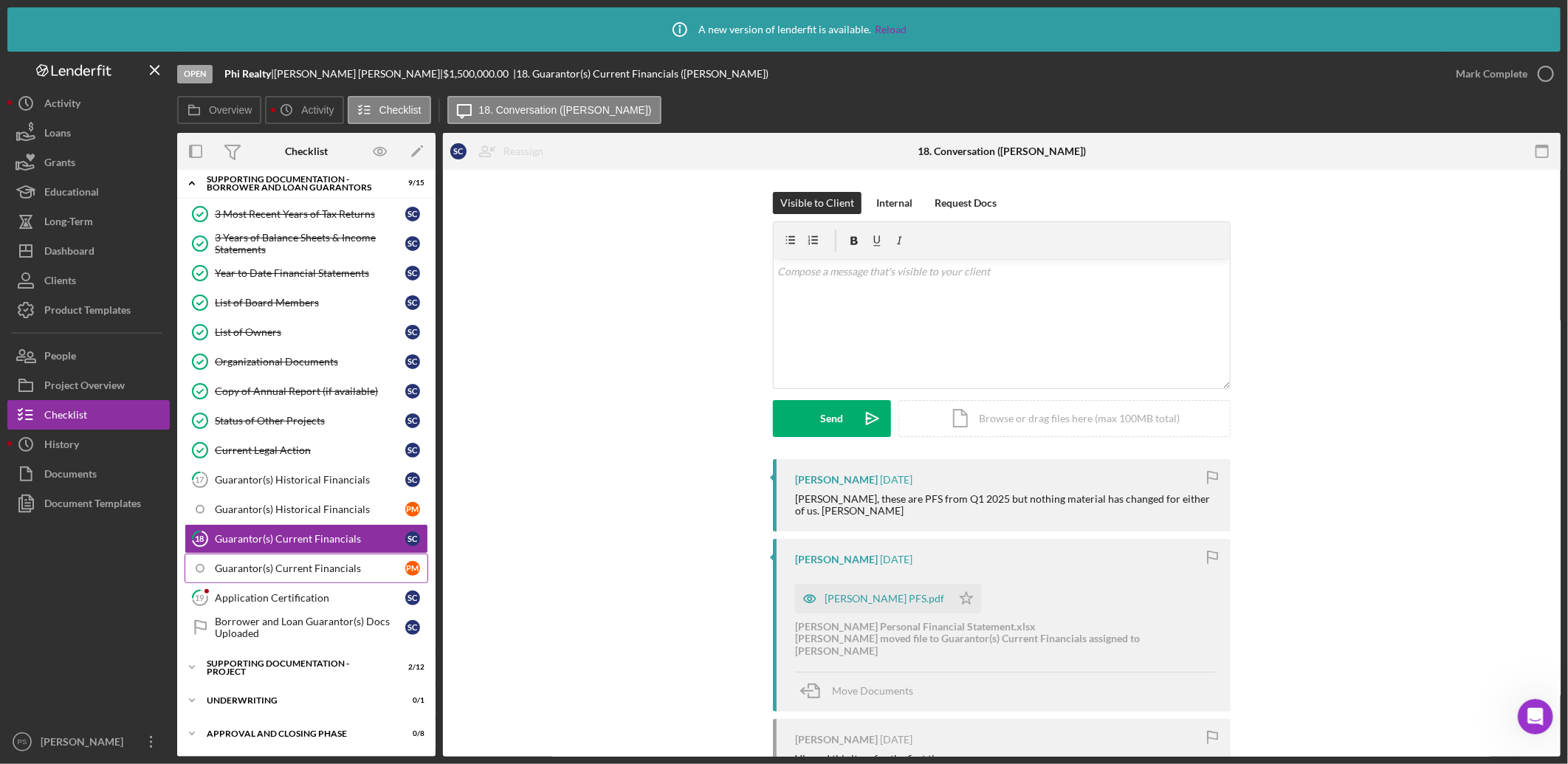
click at [334, 574] on div "Guarantor(s) Current Financials" at bounding box center [310, 568] width 191 height 12
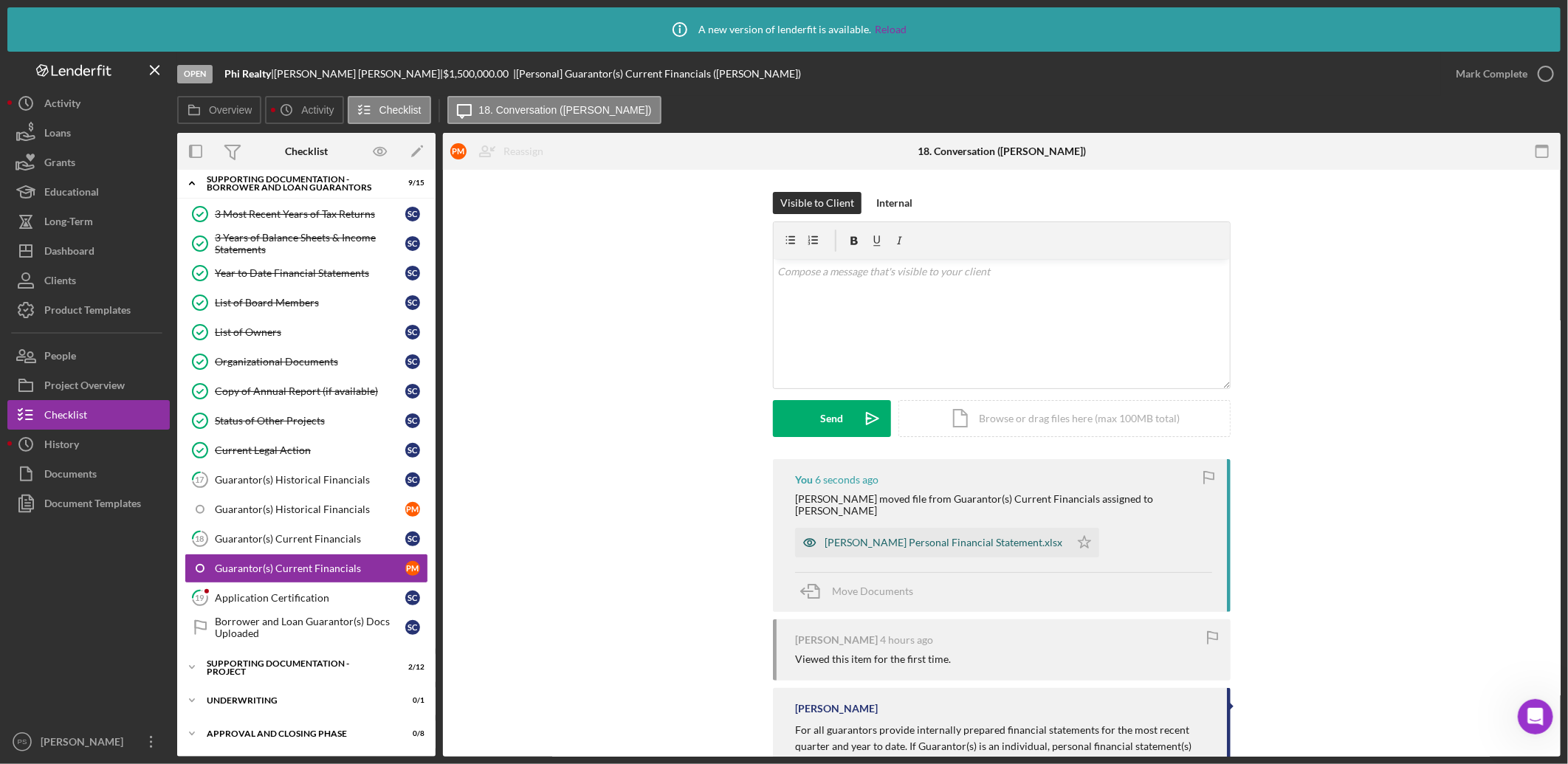
click at [875, 528] on div "Pat Muldoon Personal Financial Statement.xlsx" at bounding box center [932, 542] width 274 height 29
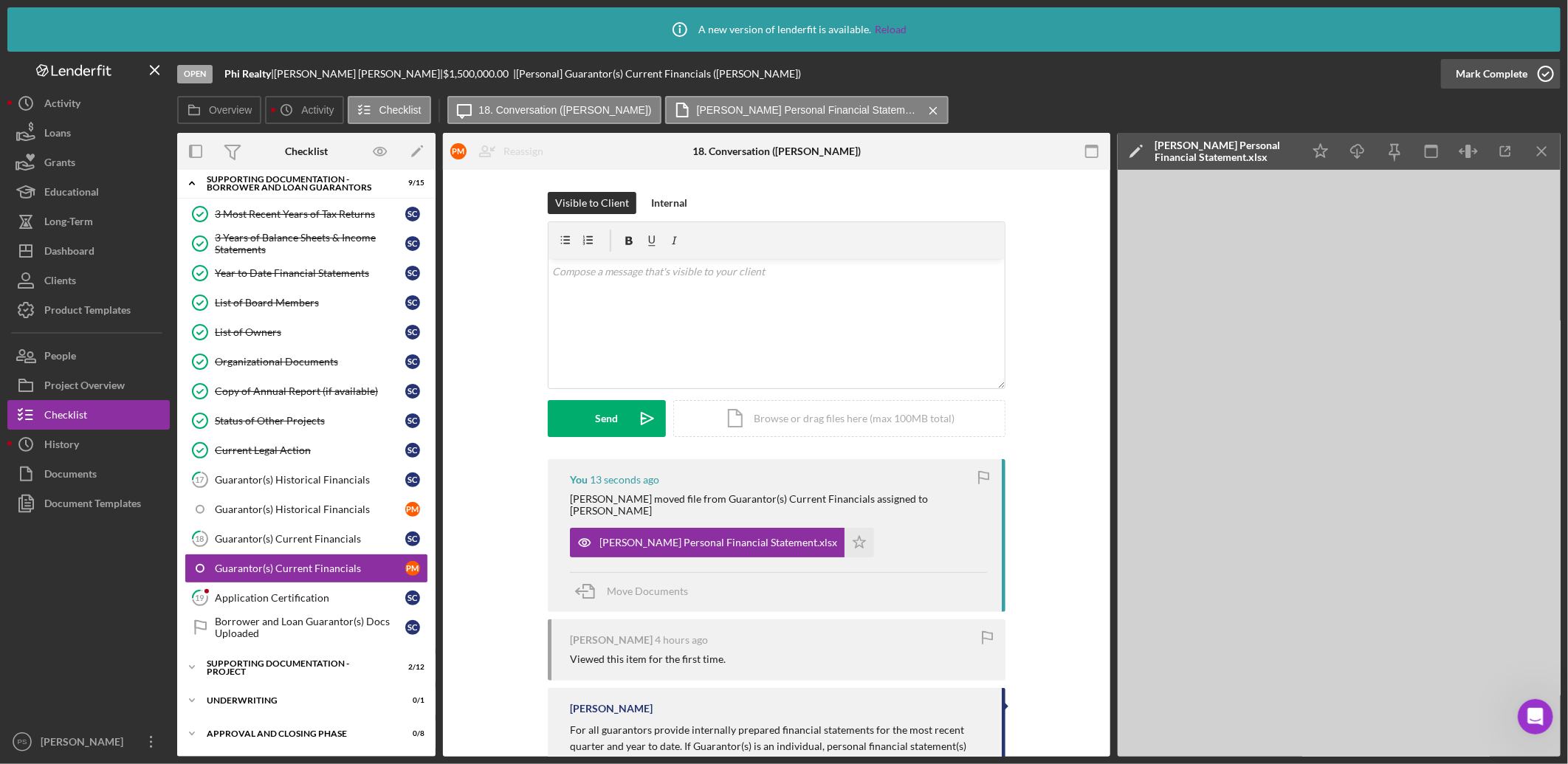
click at [1553, 70] on icon "button" at bounding box center [1546, 74] width 36 height 36
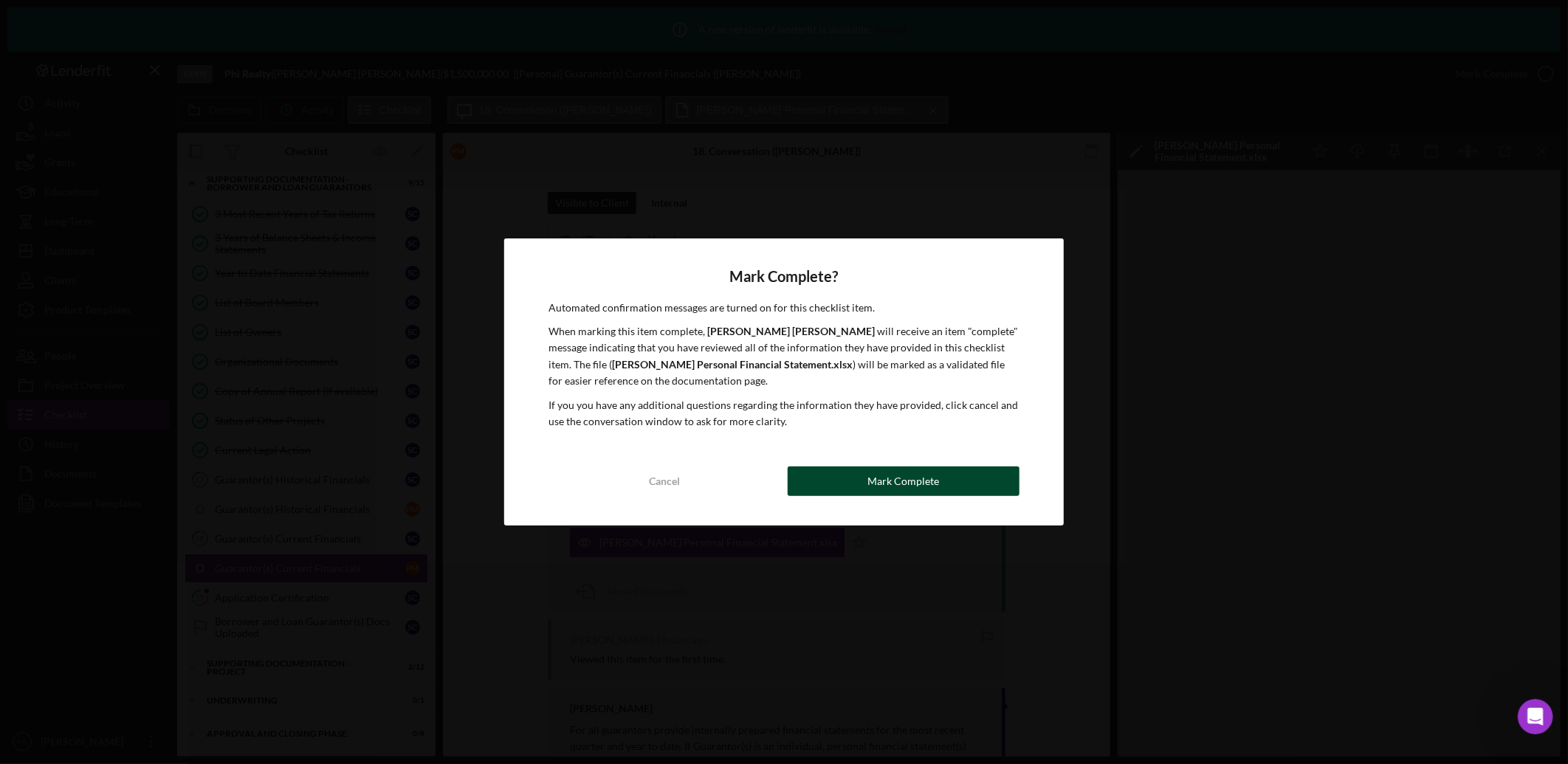
click at [923, 476] on div "Mark Complete" at bounding box center [903, 481] width 72 height 29
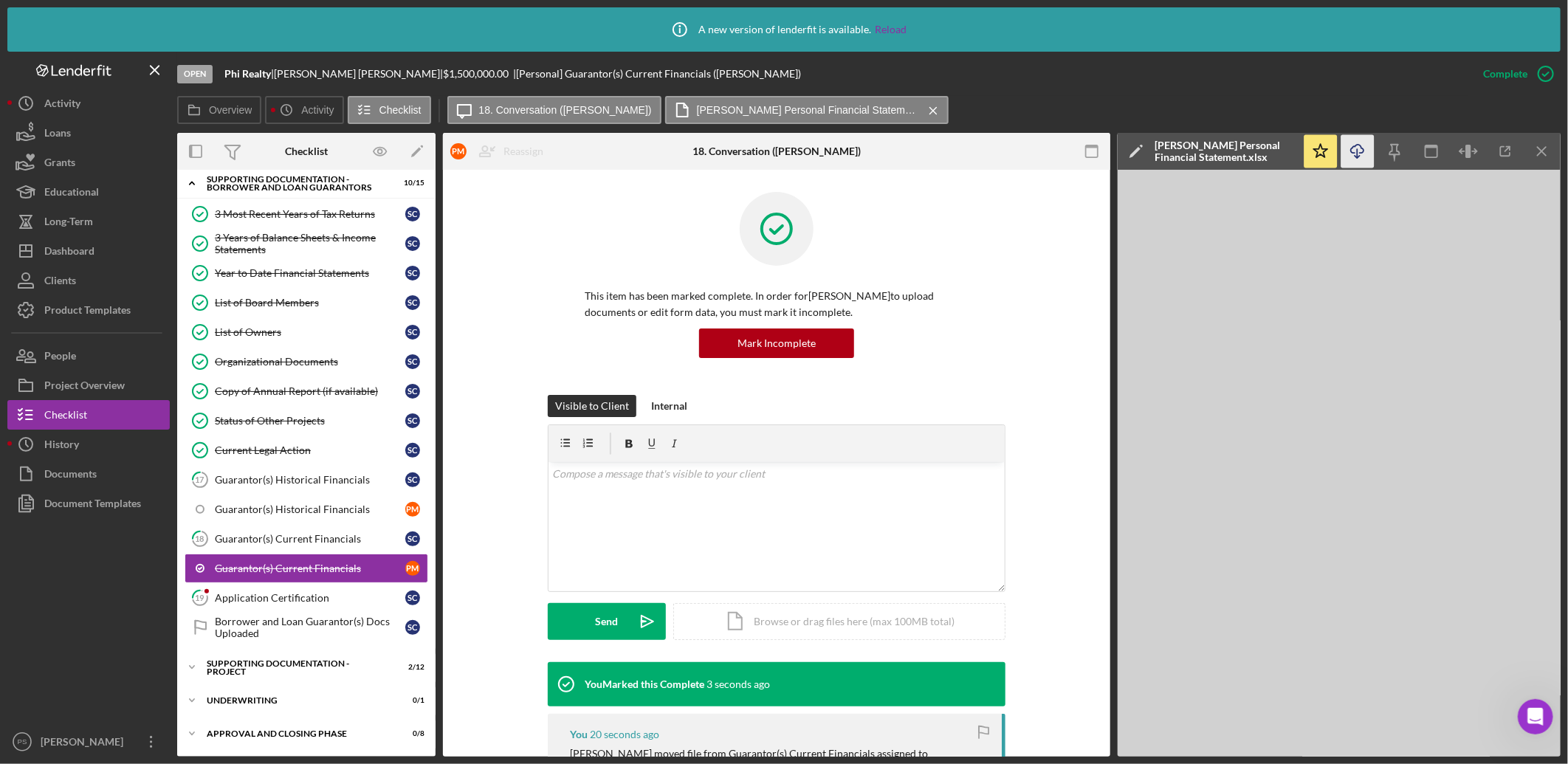
click at [1363, 157] on icon "Icon/Download" at bounding box center [1358, 151] width 33 height 33
click at [305, 540] on div "Guarantor(s) Current Financials" at bounding box center [310, 539] width 191 height 12
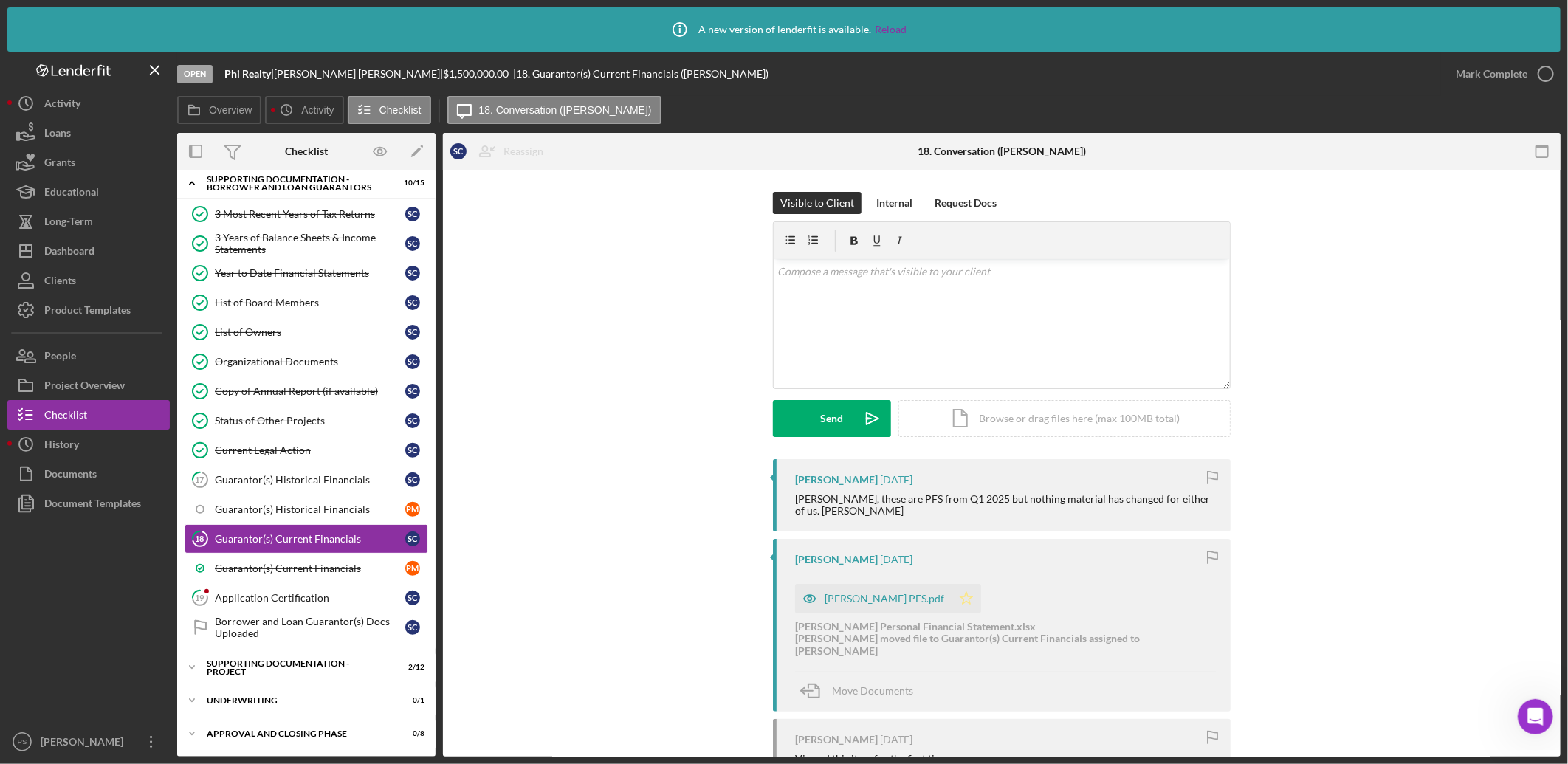
click at [952, 586] on icon "Icon/Star" at bounding box center [966, 599] width 29 height 29
click at [893, 593] on div "Steven Cohen PFS.pdf" at bounding box center [884, 598] width 119 height 12
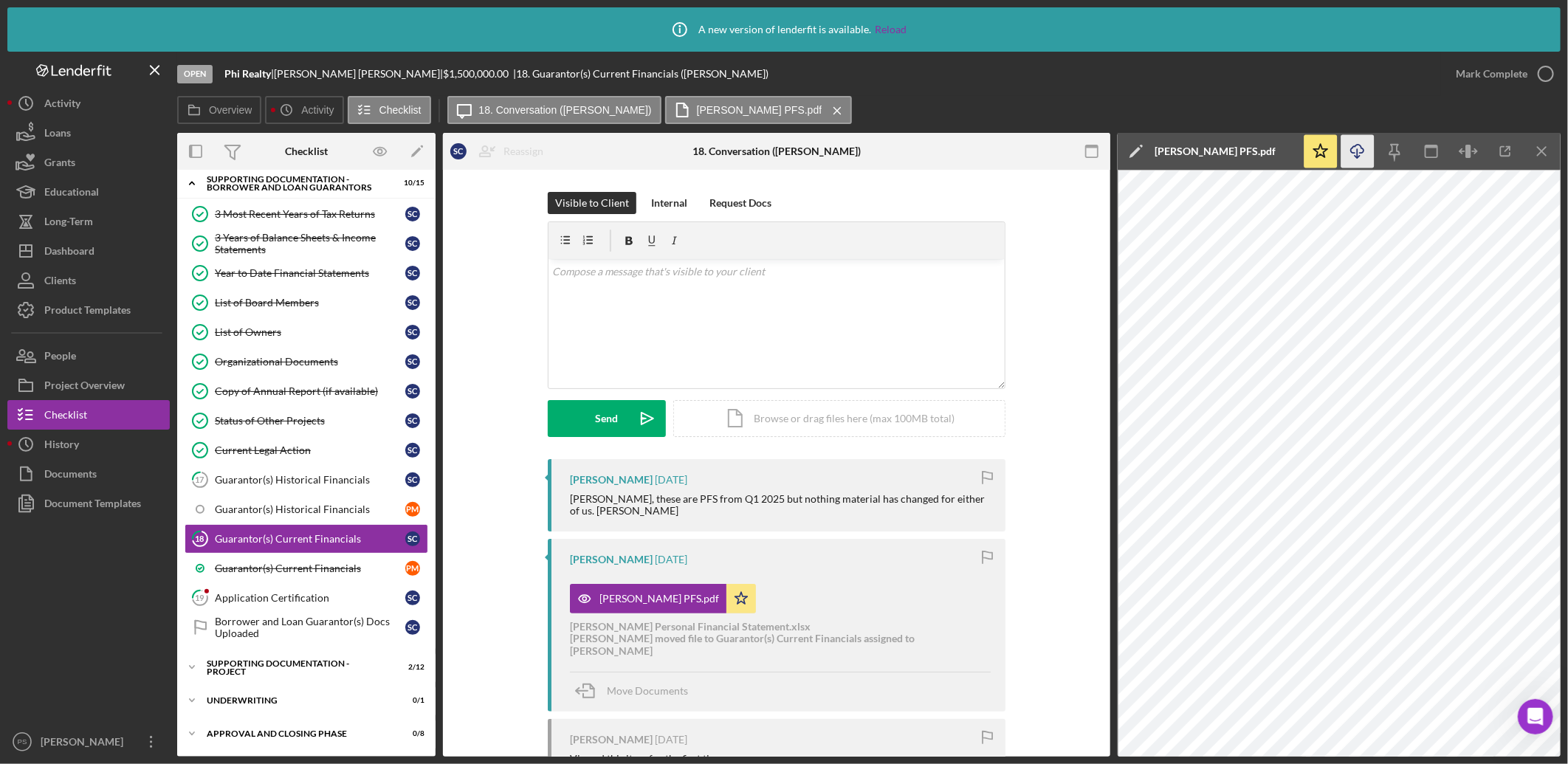
click at [1355, 150] on icon "Icon/Download" at bounding box center [1358, 151] width 33 height 33
click at [321, 595] on div "Application Certification" at bounding box center [310, 598] width 191 height 12
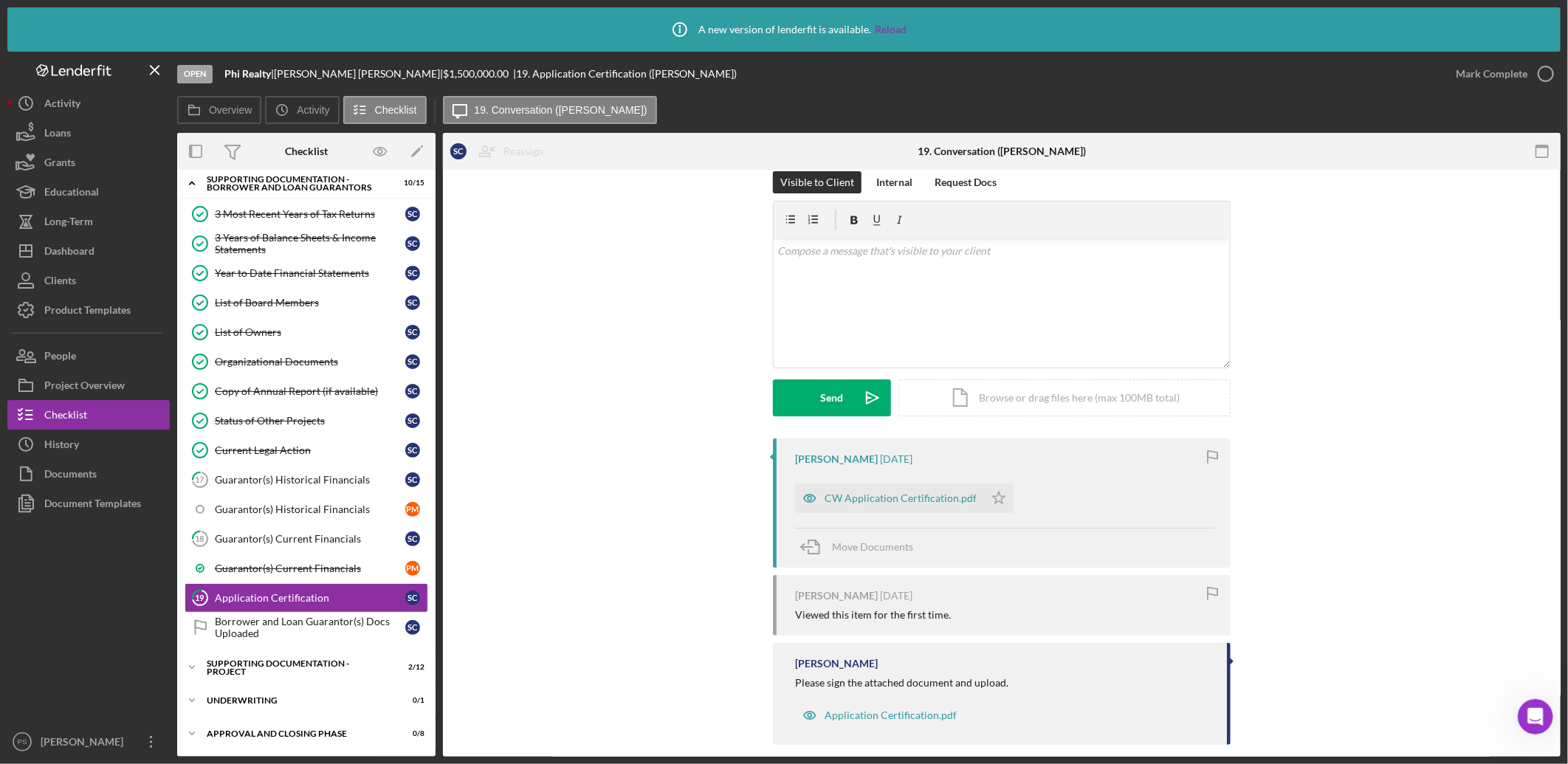
scroll to position [38, 0]
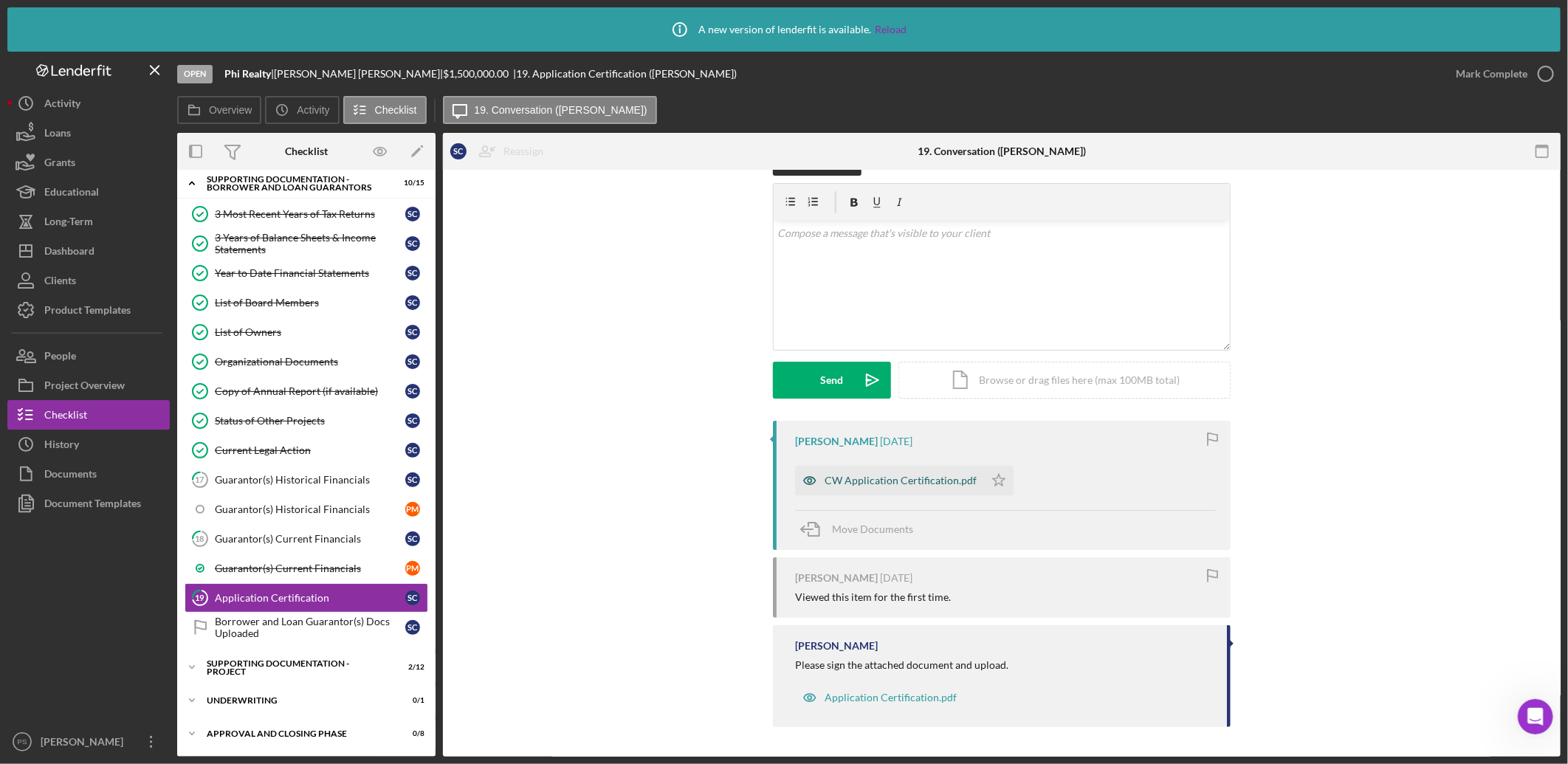
click at [866, 472] on div "CW Application Certification.pdf" at bounding box center [889, 480] width 189 height 29
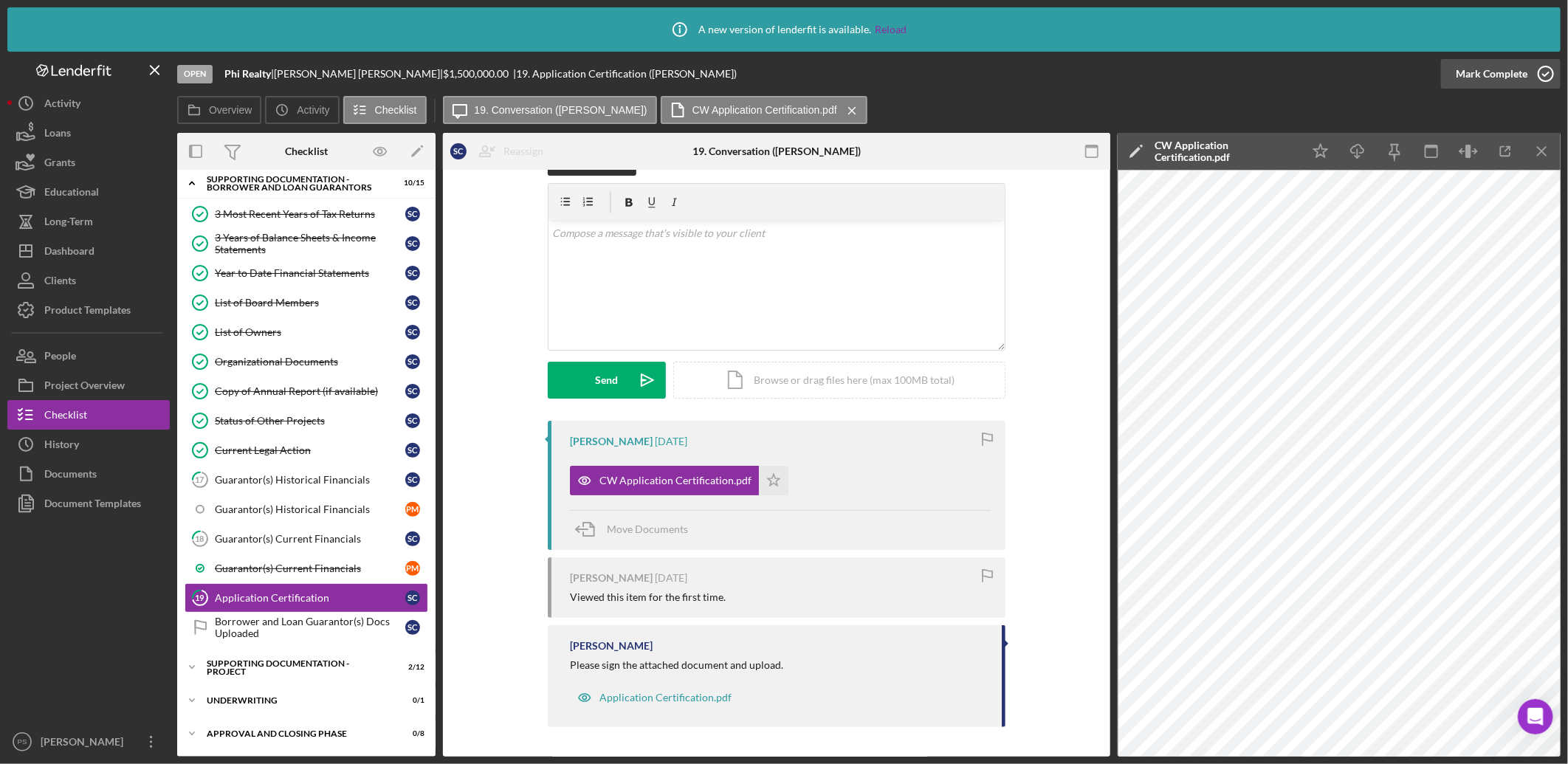
click at [1551, 69] on icon "button" at bounding box center [1546, 74] width 36 height 36
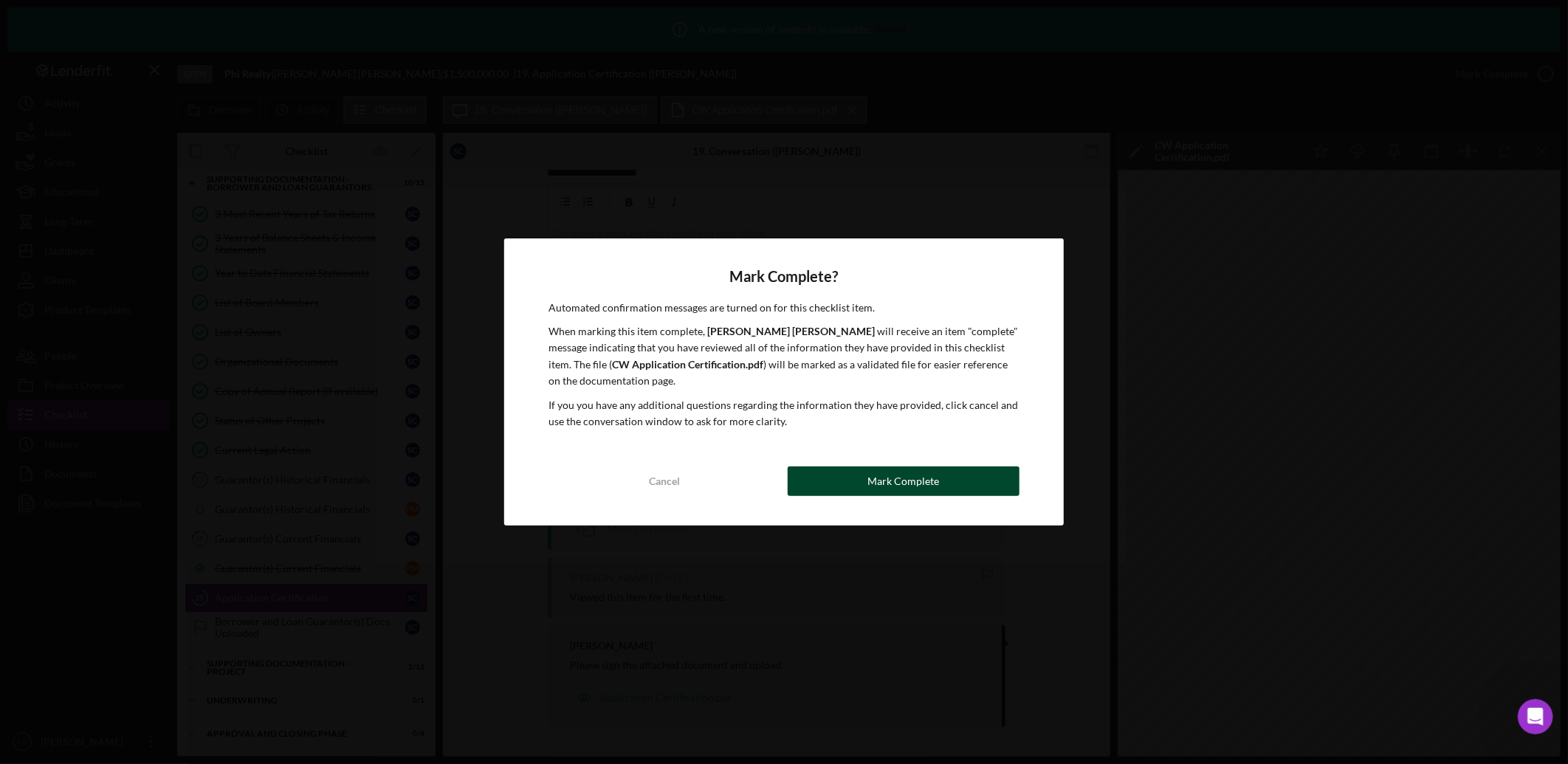
click at [903, 482] on div "Mark Complete" at bounding box center [903, 481] width 72 height 29
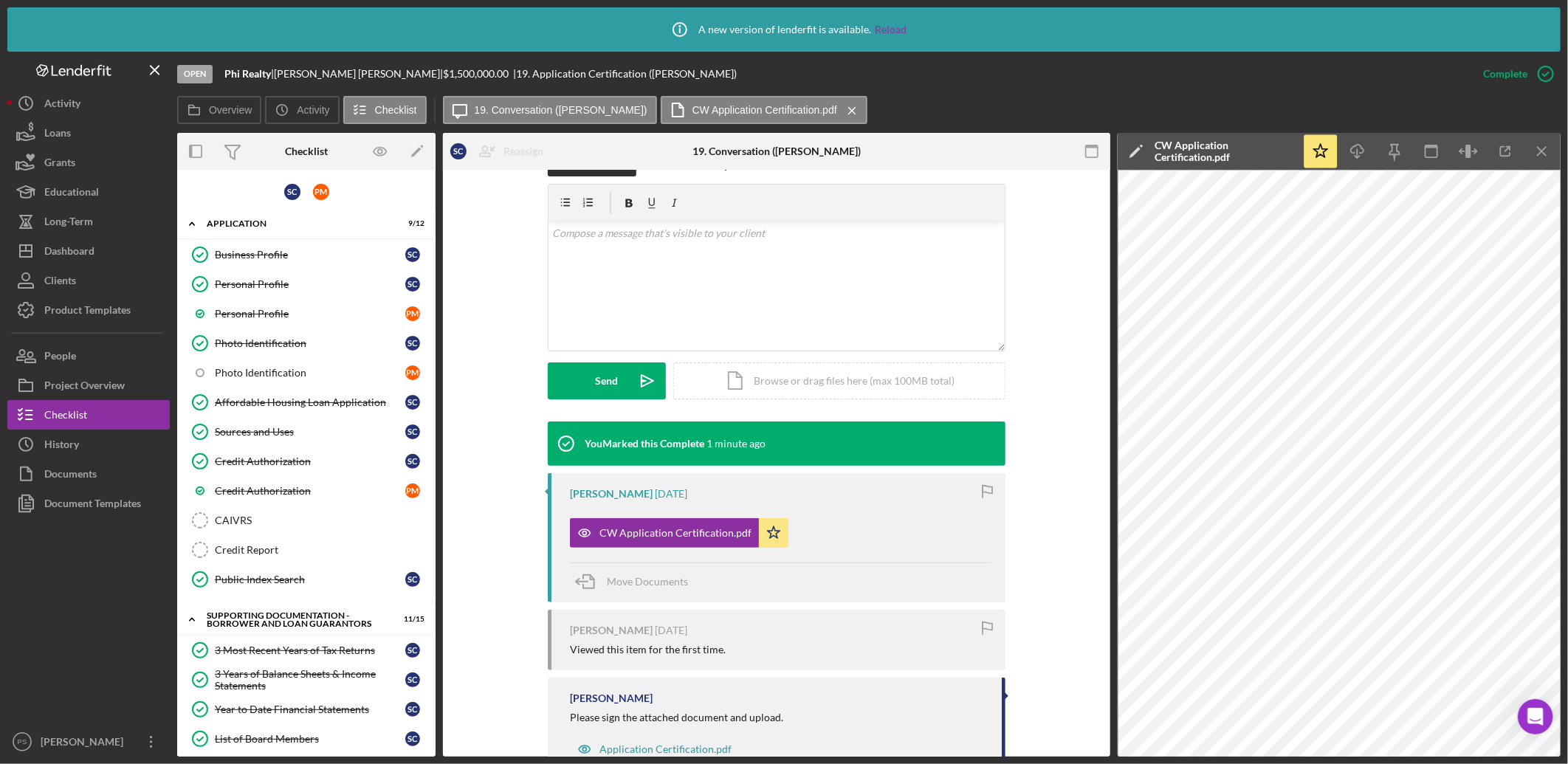
click at [759, 652] on div "Viewed this item for the first time." at bounding box center [780, 649] width 421 height 12
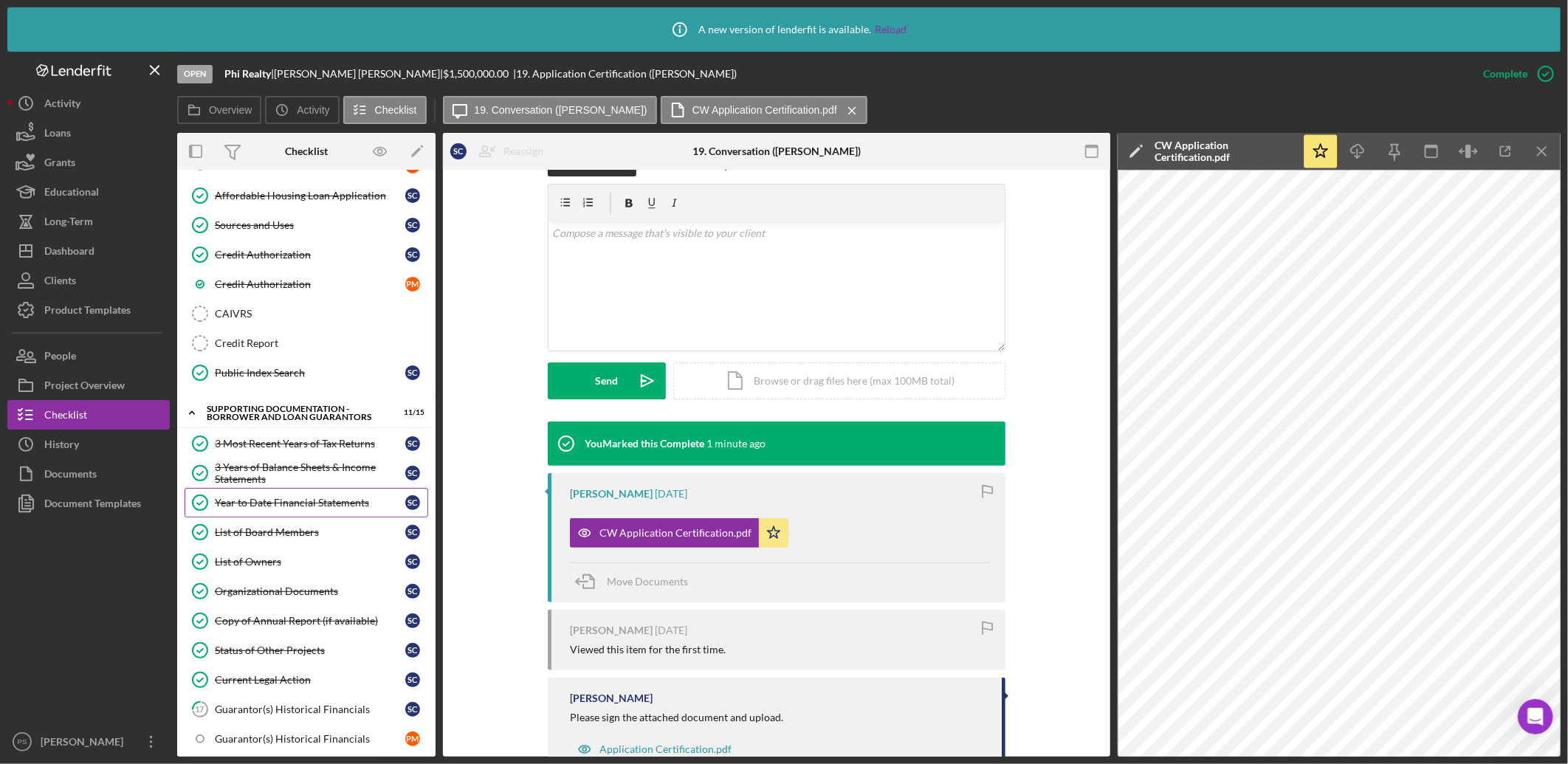
scroll to position [383, 0]
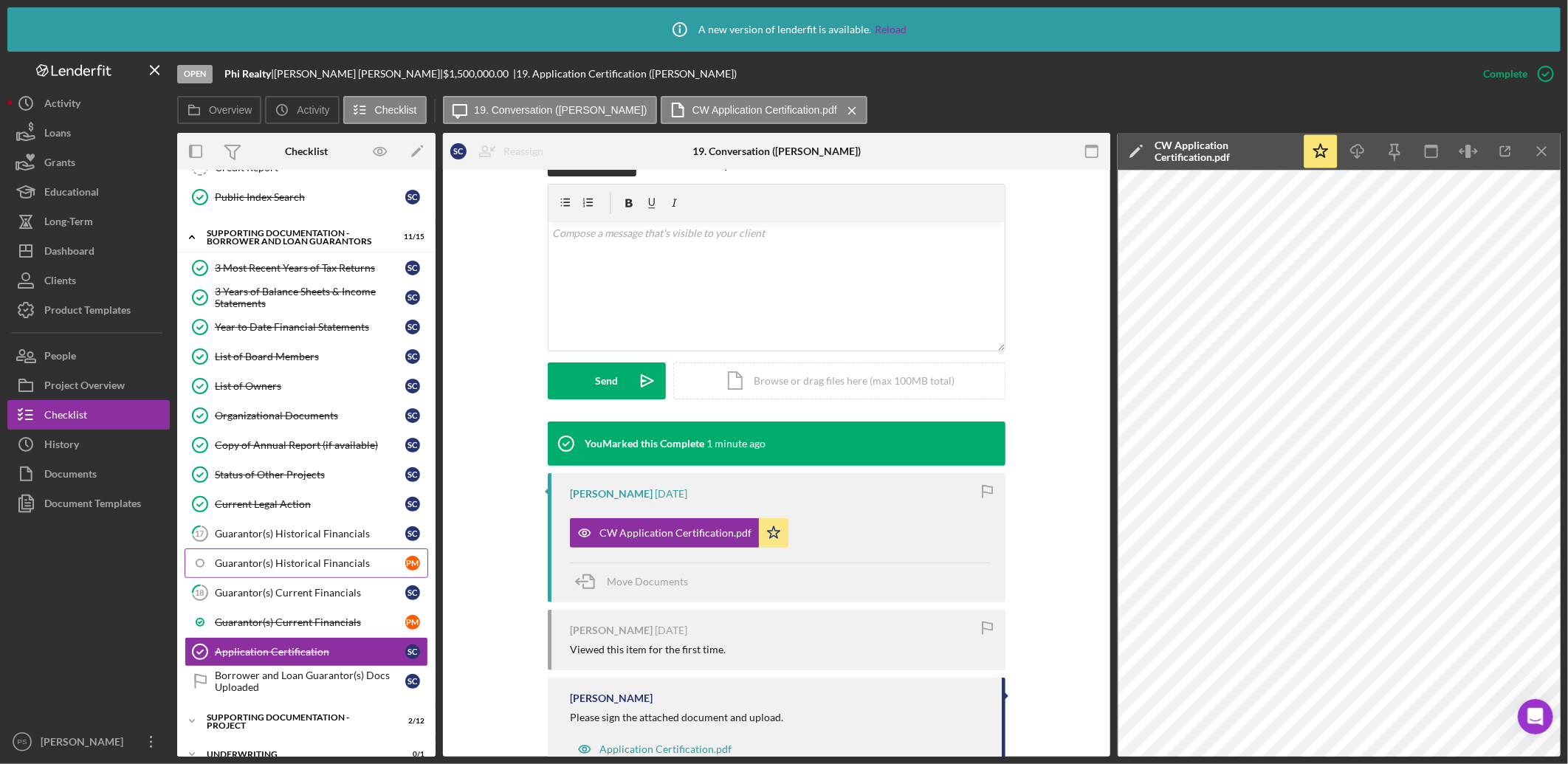
click at [310, 560] on div "Guarantor(s) Historical Financials" at bounding box center [310, 563] width 191 height 12
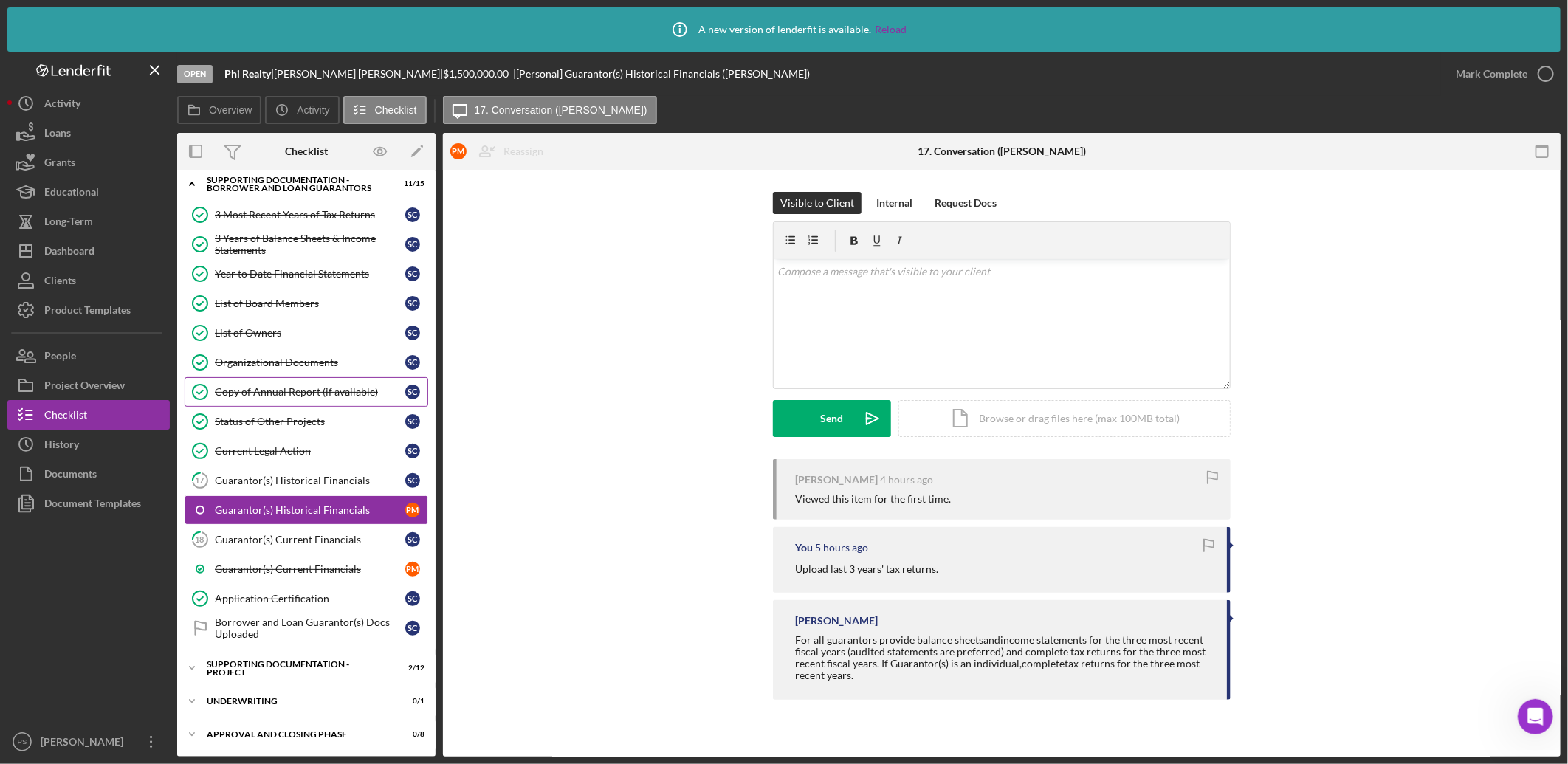
scroll to position [439, 0]
click at [310, 501] on link "Guarantor(s) Historical Financials P M" at bounding box center [305, 510] width 243 height 29
click at [297, 558] on link "Guarantor(s) Current Financials P M" at bounding box center [305, 568] width 243 height 29
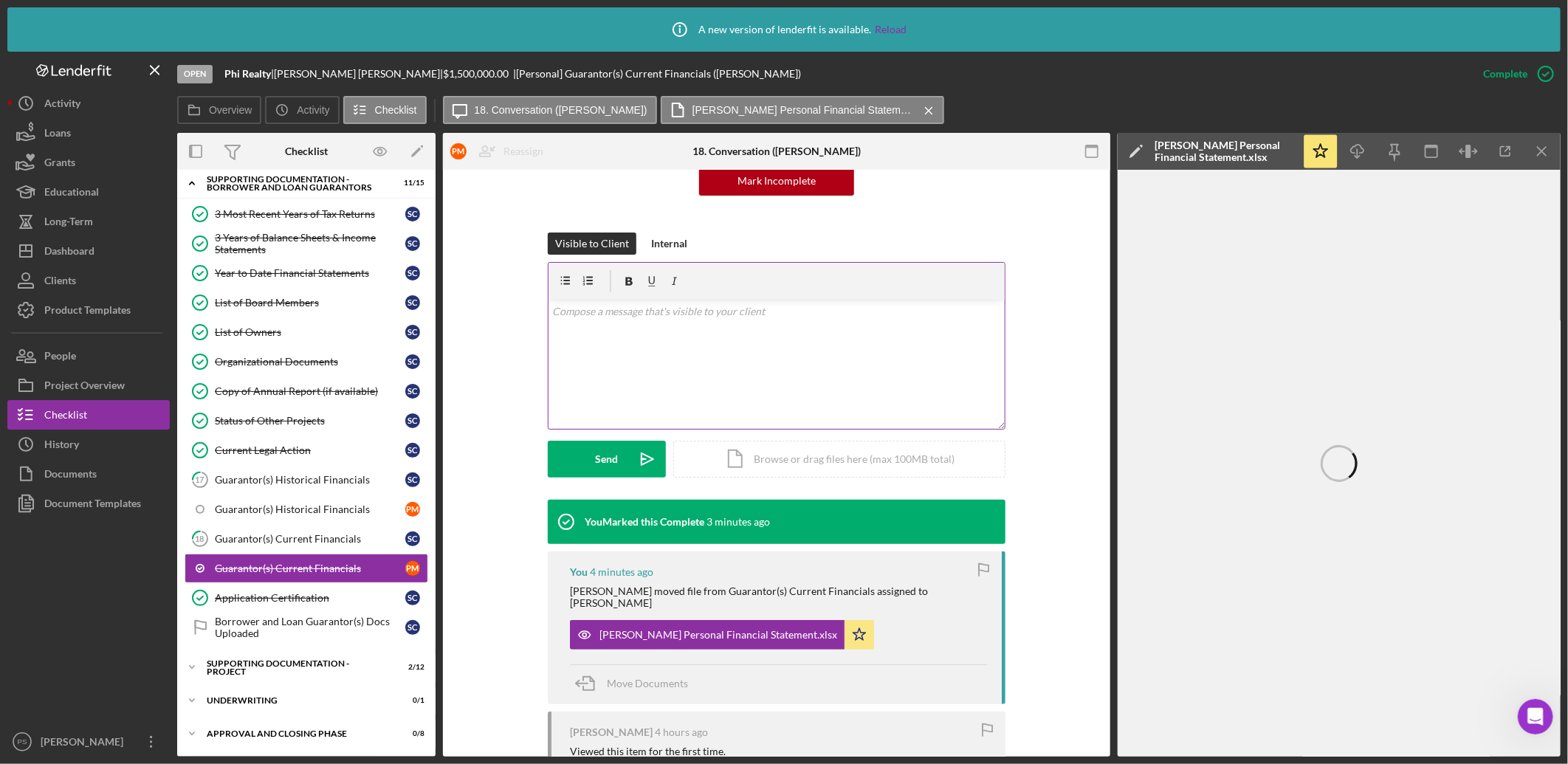
scroll to position [274, 0]
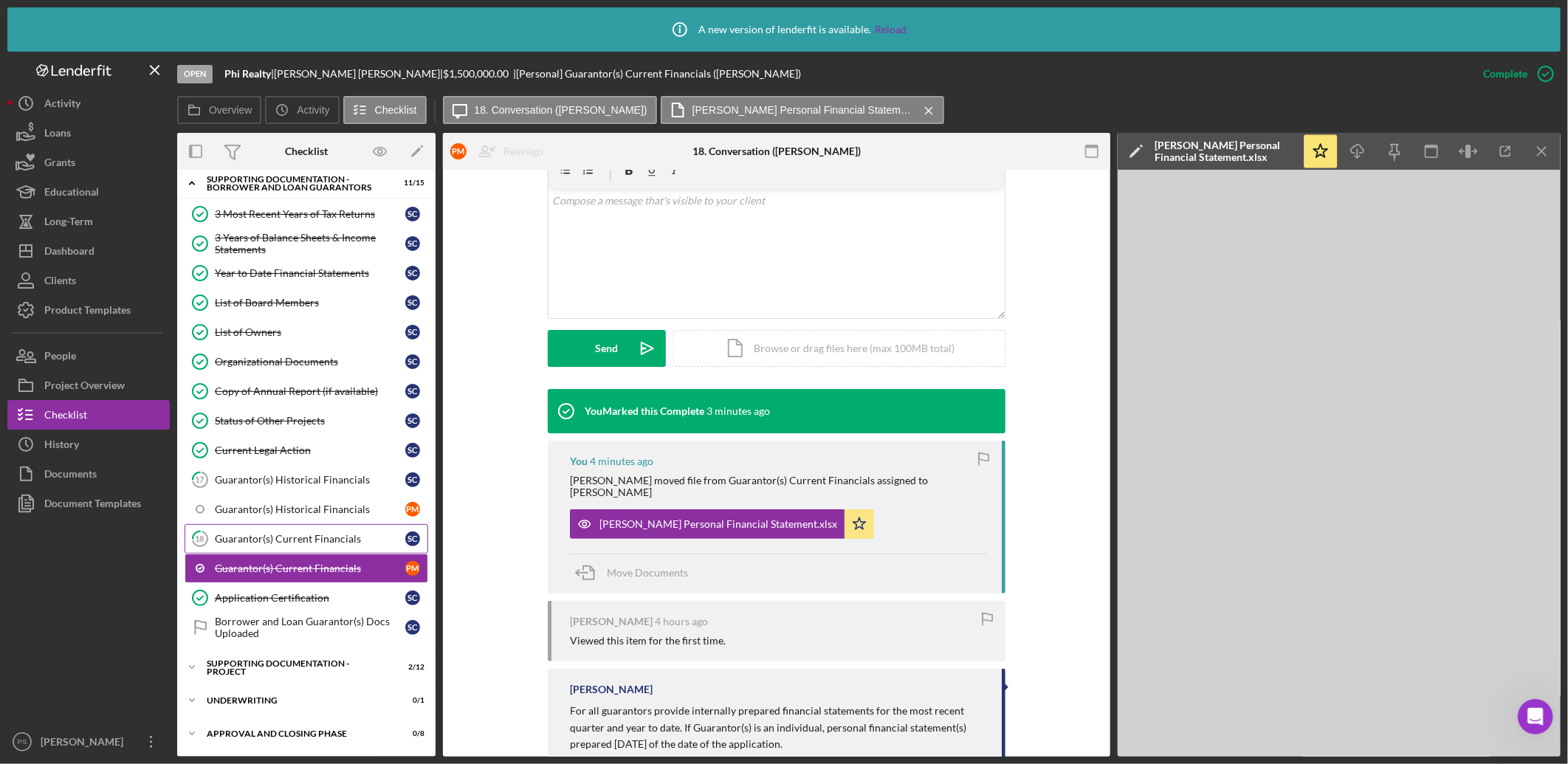
click at [332, 535] on div "Guarantor(s) Current Financials" at bounding box center [310, 539] width 191 height 12
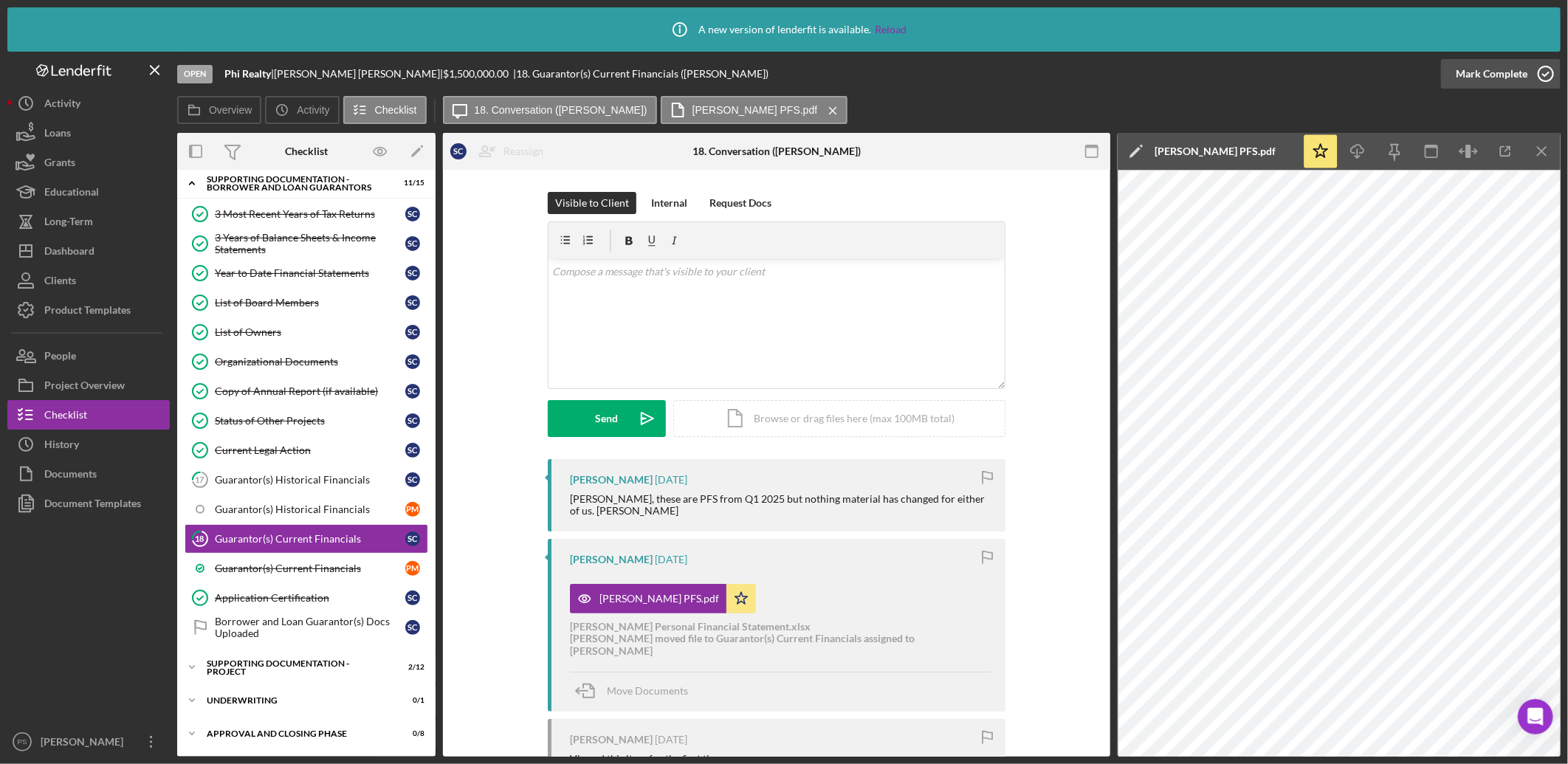
click at [1544, 76] on icon "button" at bounding box center [1546, 74] width 36 height 36
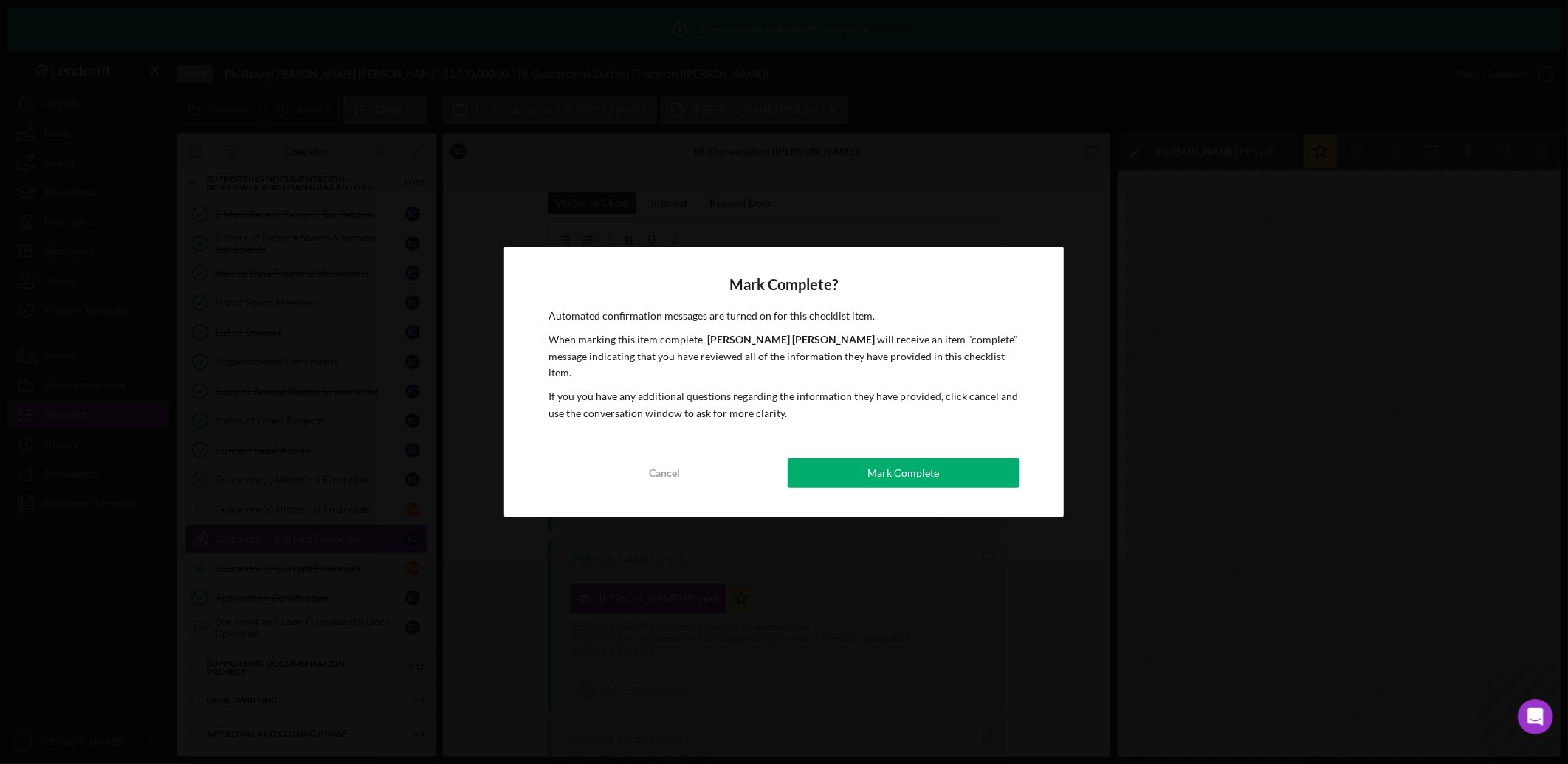
click at [896, 460] on div "Mark Complete" at bounding box center [903, 473] width 72 height 29
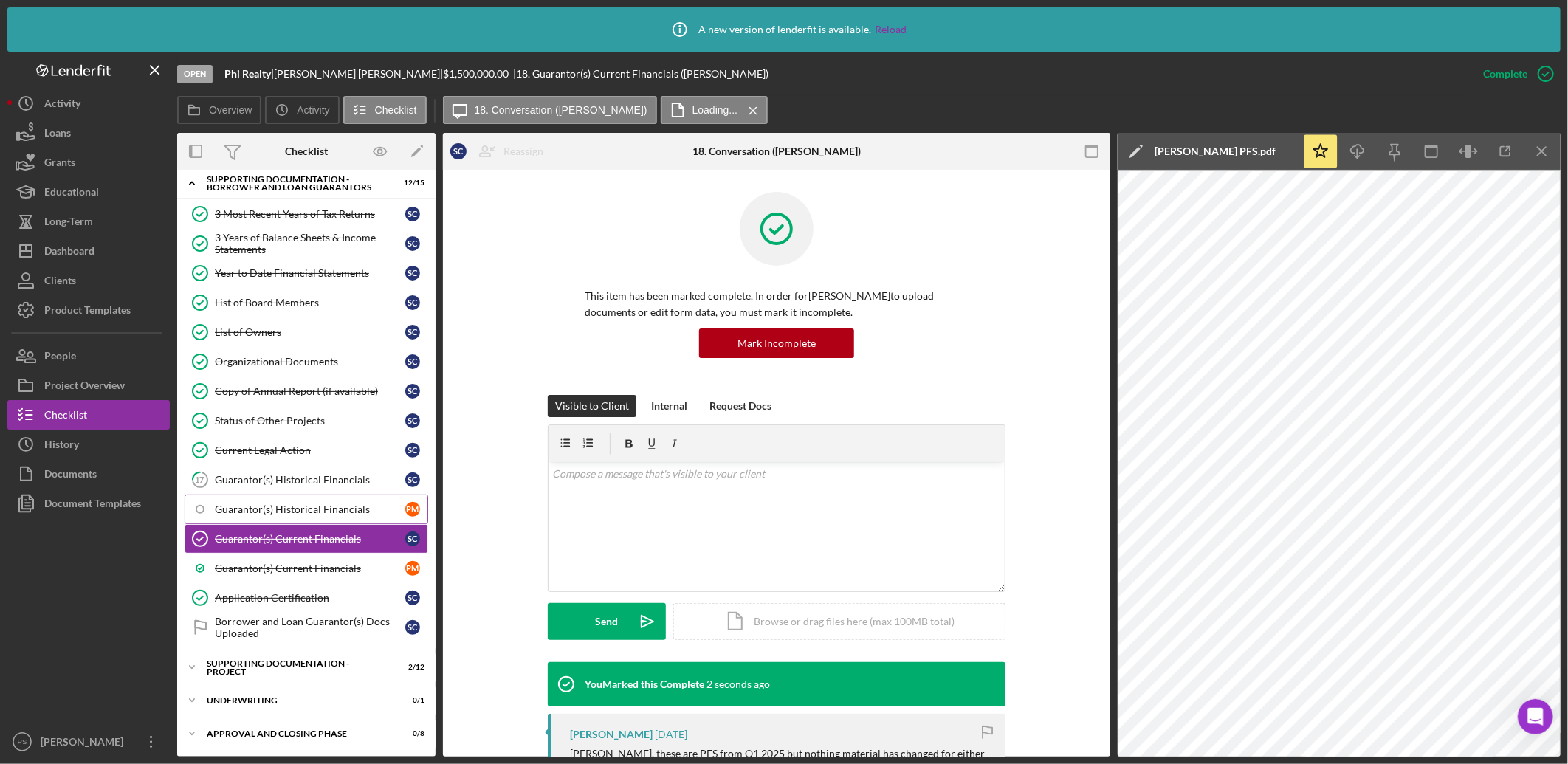
click at [303, 512] on div "Guarantor(s) Historical Financials" at bounding box center [310, 509] width 191 height 12
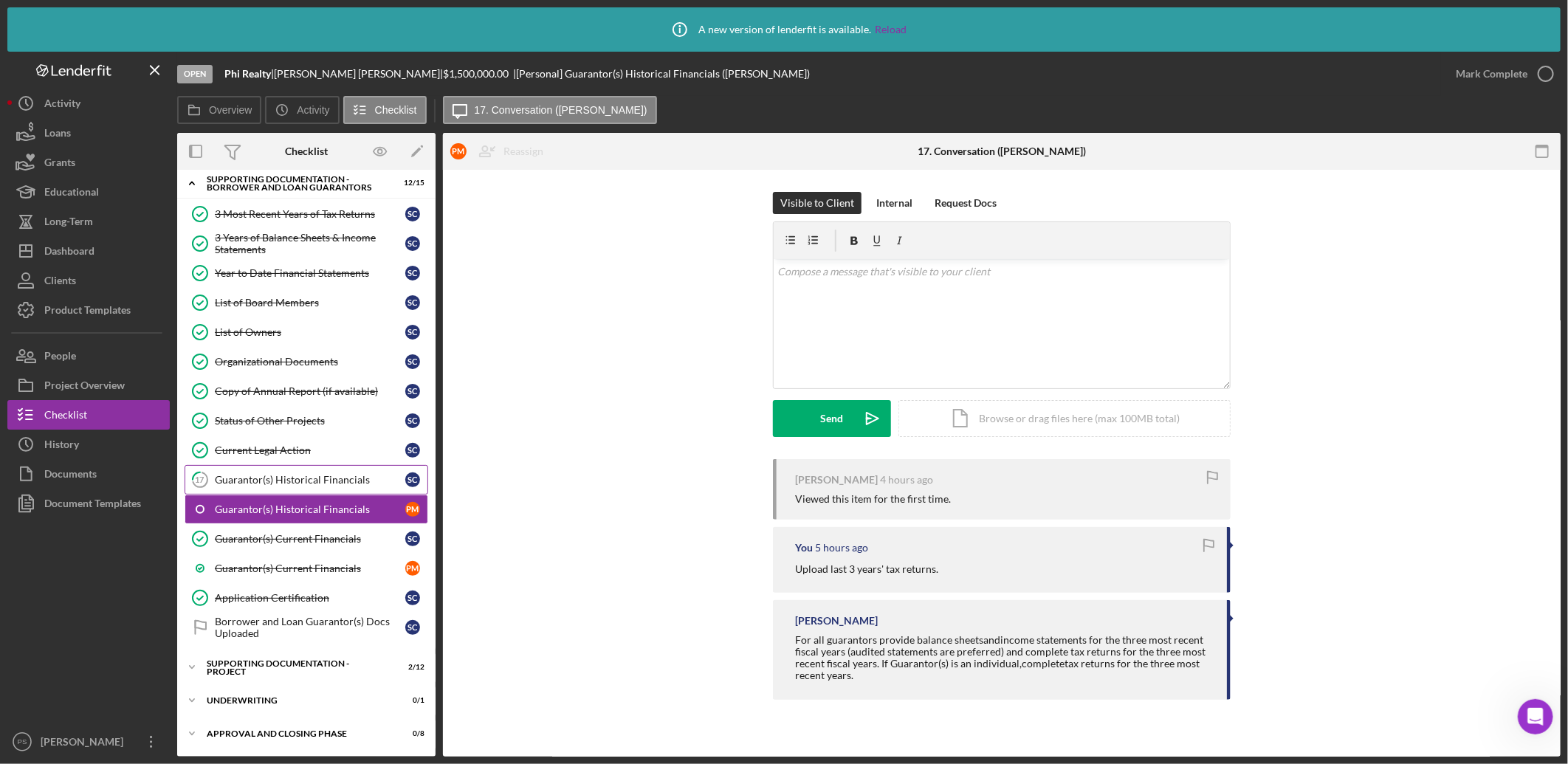
click at [320, 480] on div "Guarantor(s) Historical Financials" at bounding box center [310, 480] width 191 height 12
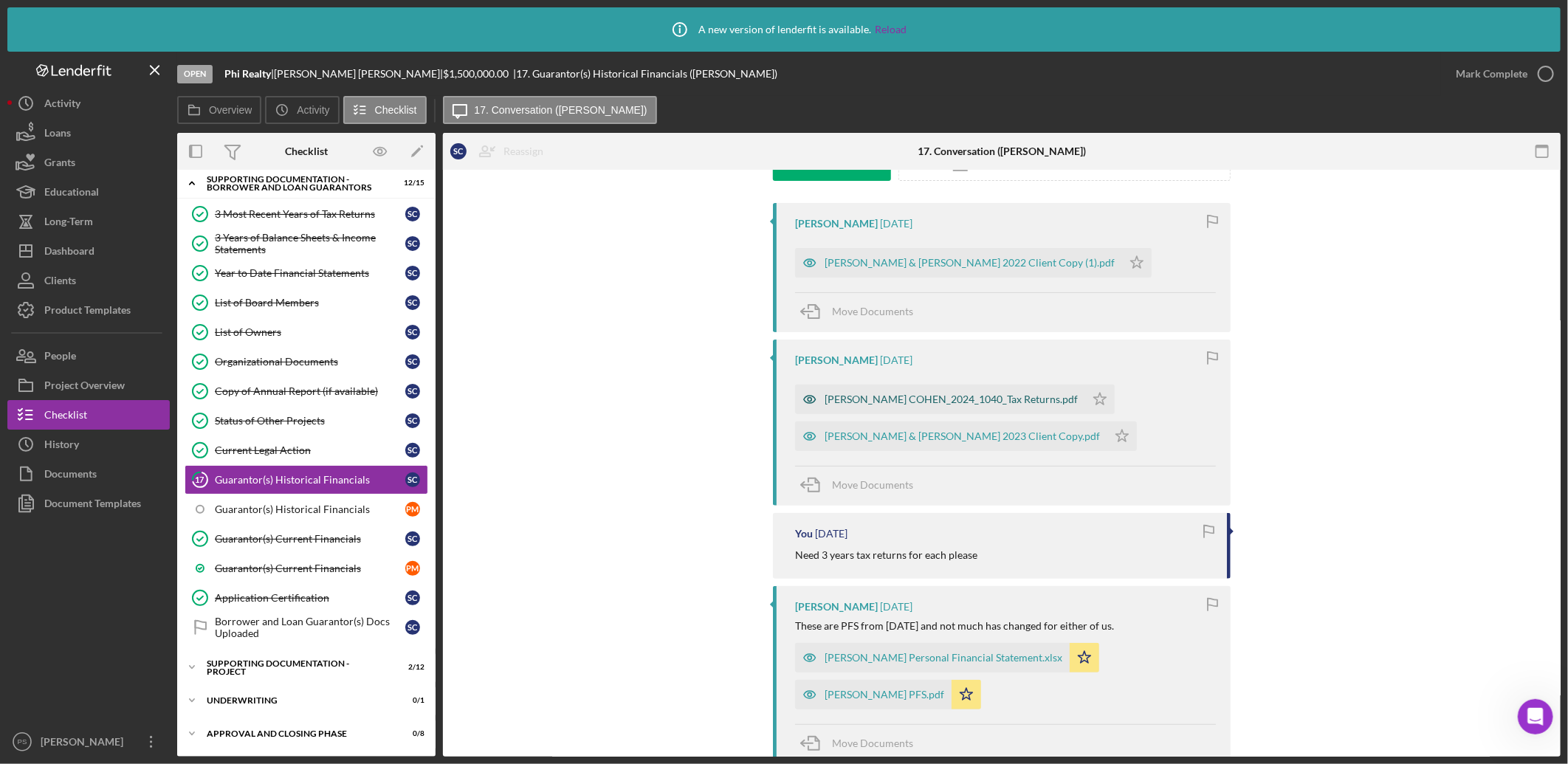
scroll to position [219, 0]
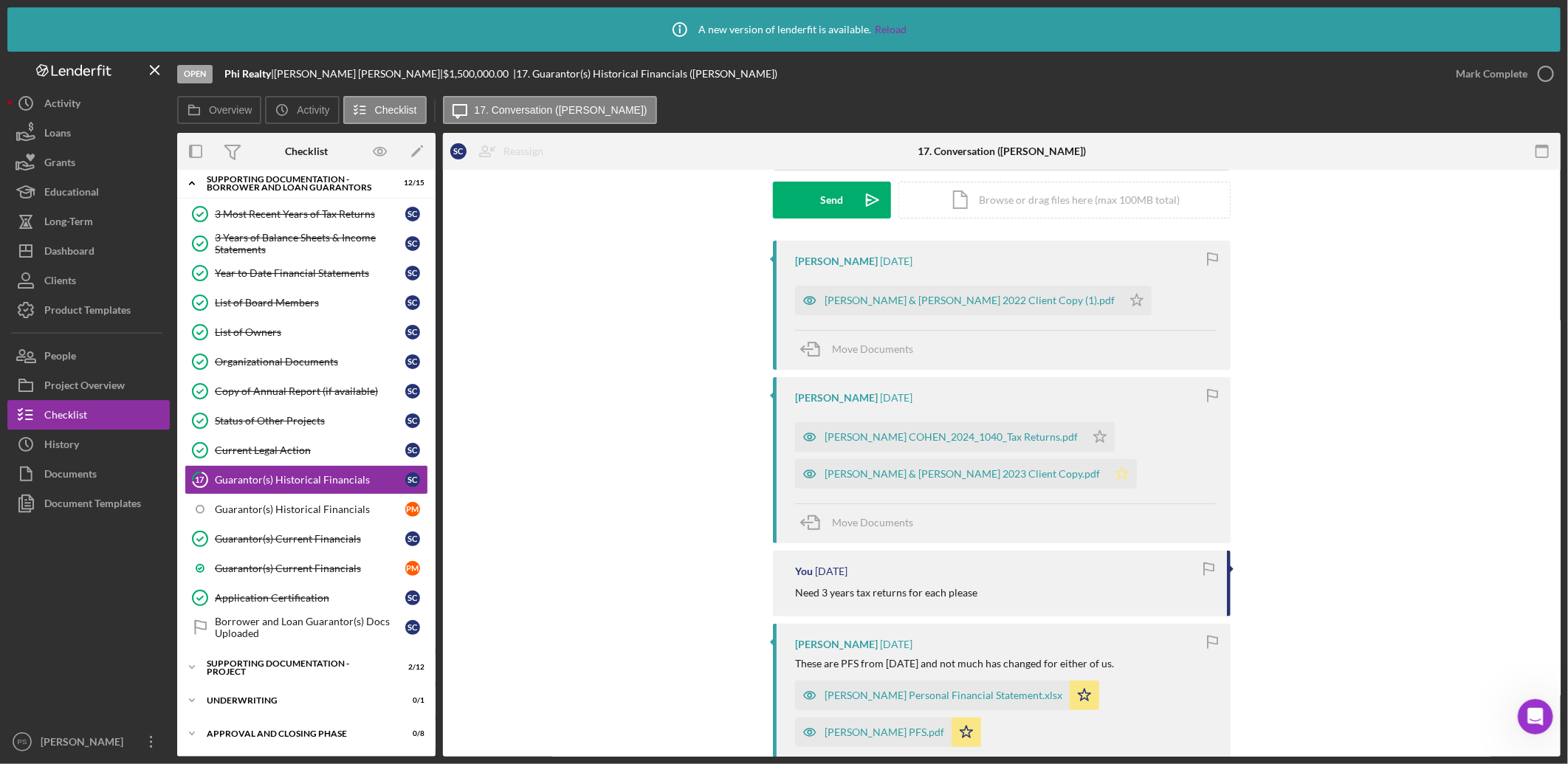
click at [1108, 470] on icon "Icon/Star" at bounding box center [1122, 474] width 29 height 29
click at [1086, 438] on icon "Icon/Star" at bounding box center [1100, 437] width 29 height 29
click at [1131, 296] on polygon "button" at bounding box center [1138, 299] width 13 height 12
click at [920, 297] on div "COHEN, STEVEN P & CHRISTINA 2022 Client Copy (1).pdf" at bounding box center [970, 300] width 290 height 12
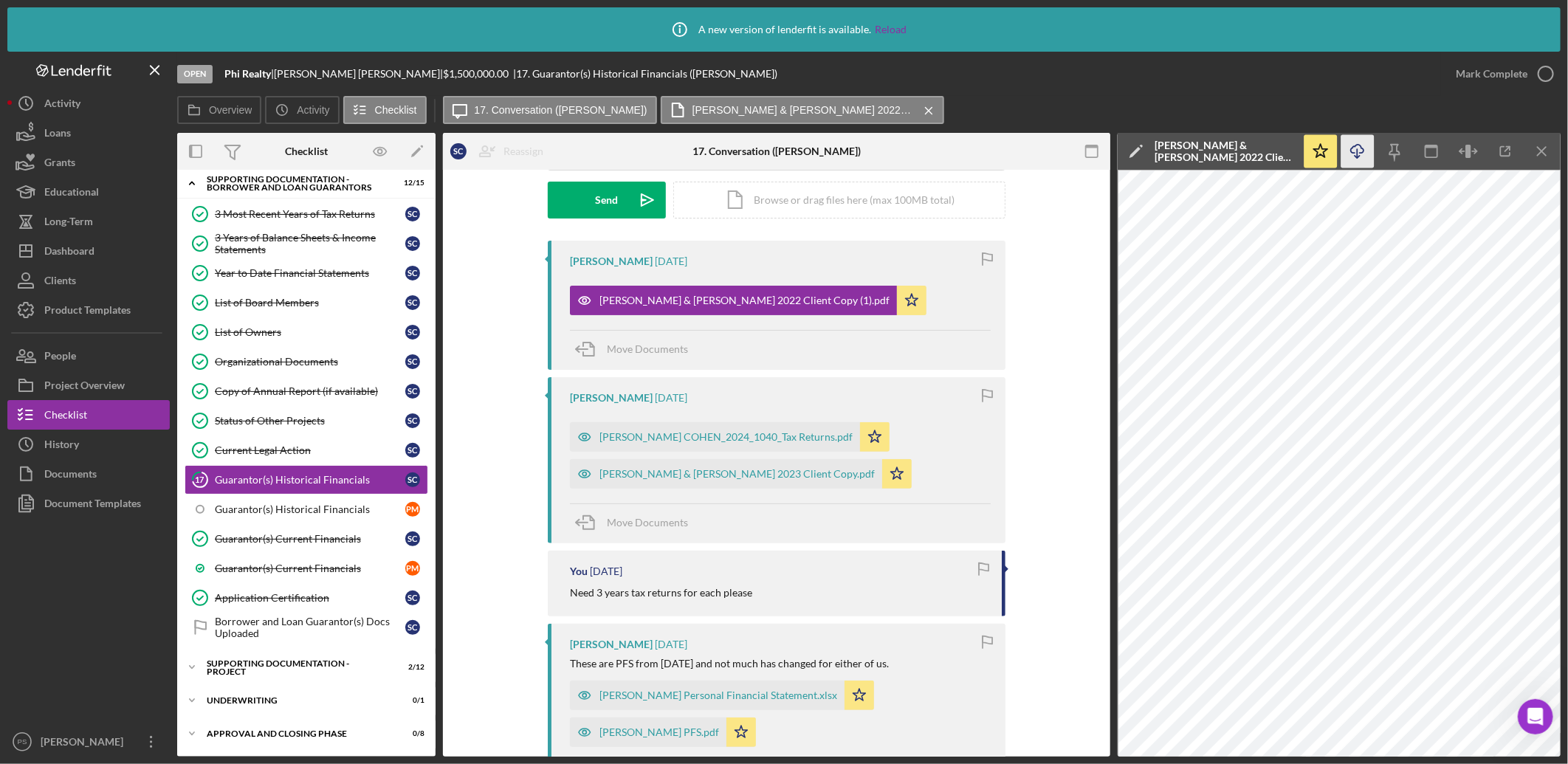
click at [1367, 149] on icon "Icon/Download" at bounding box center [1358, 151] width 33 height 33
click at [742, 437] on div "STEVEN P. COHEN_2024_1040_Tax Returns.pdf" at bounding box center [727, 437] width 253 height 12
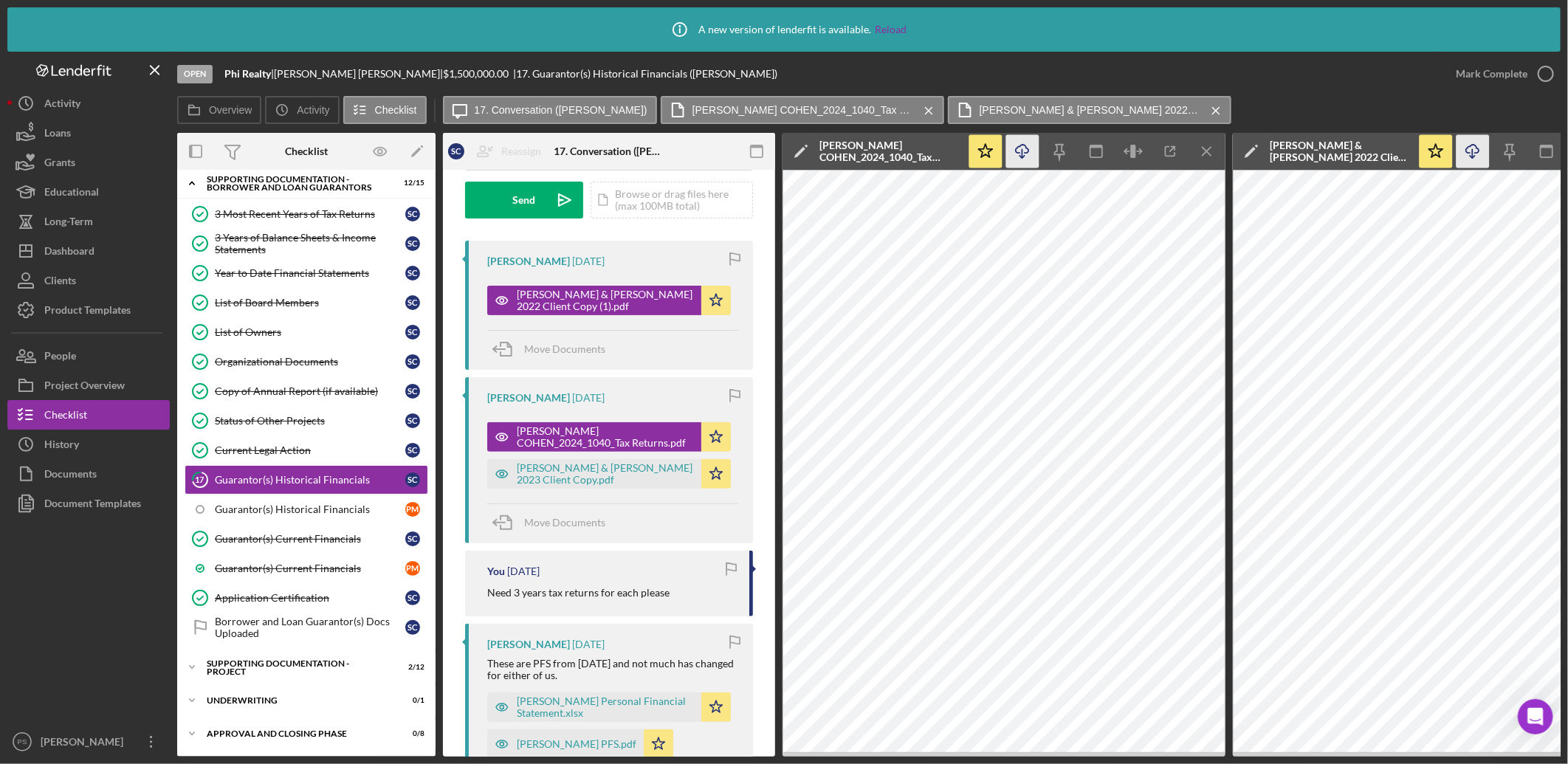
click at [1027, 144] on icon "Icon/Download" at bounding box center [1023, 151] width 33 height 33
click at [589, 469] on div "COHEN, STEVEN P & CHRISTINA 2023 Client Copy.pdf" at bounding box center [605, 474] width 177 height 24
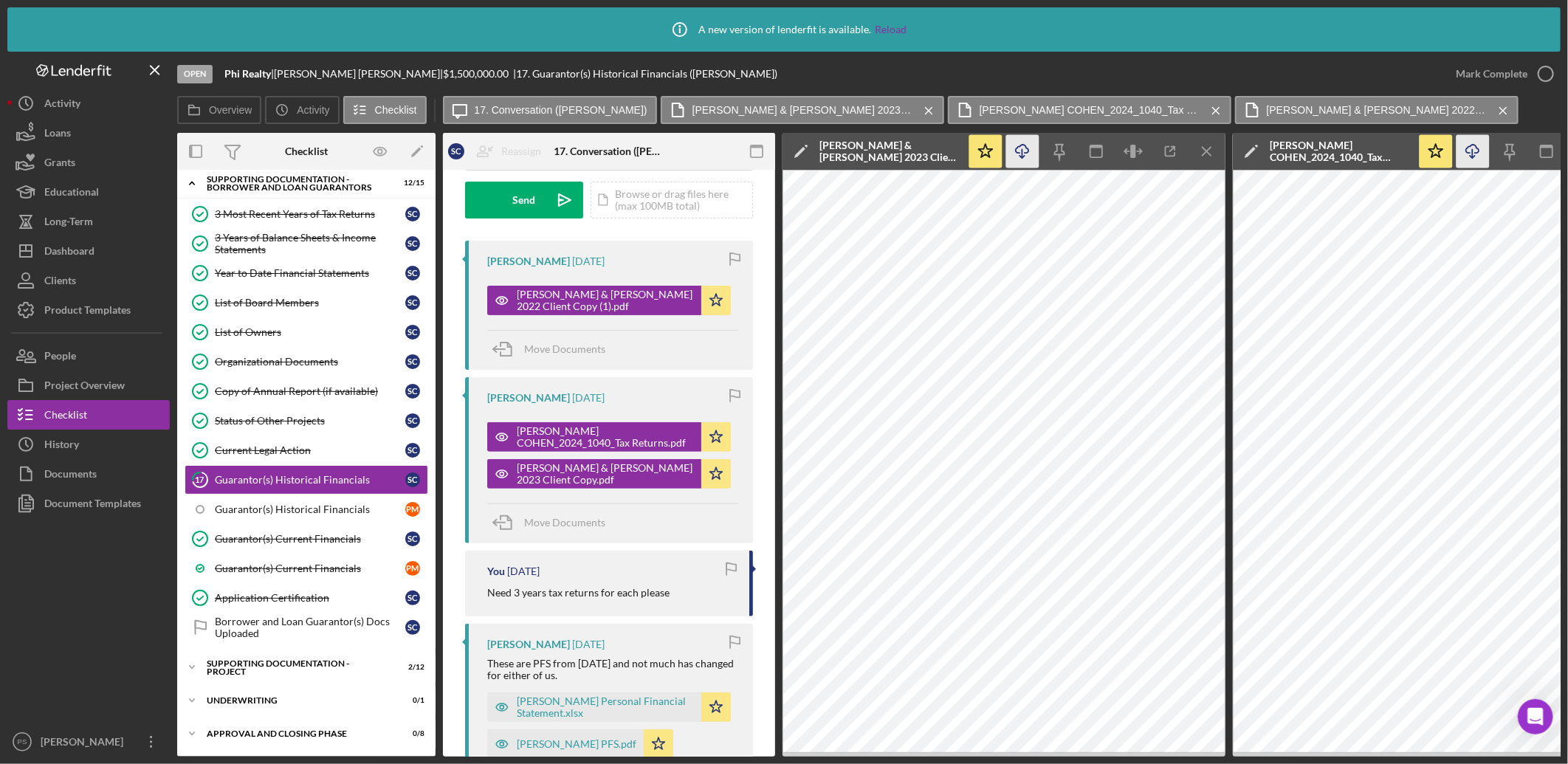
click at [1020, 150] on icon "Icon/Download" at bounding box center [1023, 151] width 33 height 33
click at [1544, 76] on polyline "button" at bounding box center [1546, 74] width 5 height 4
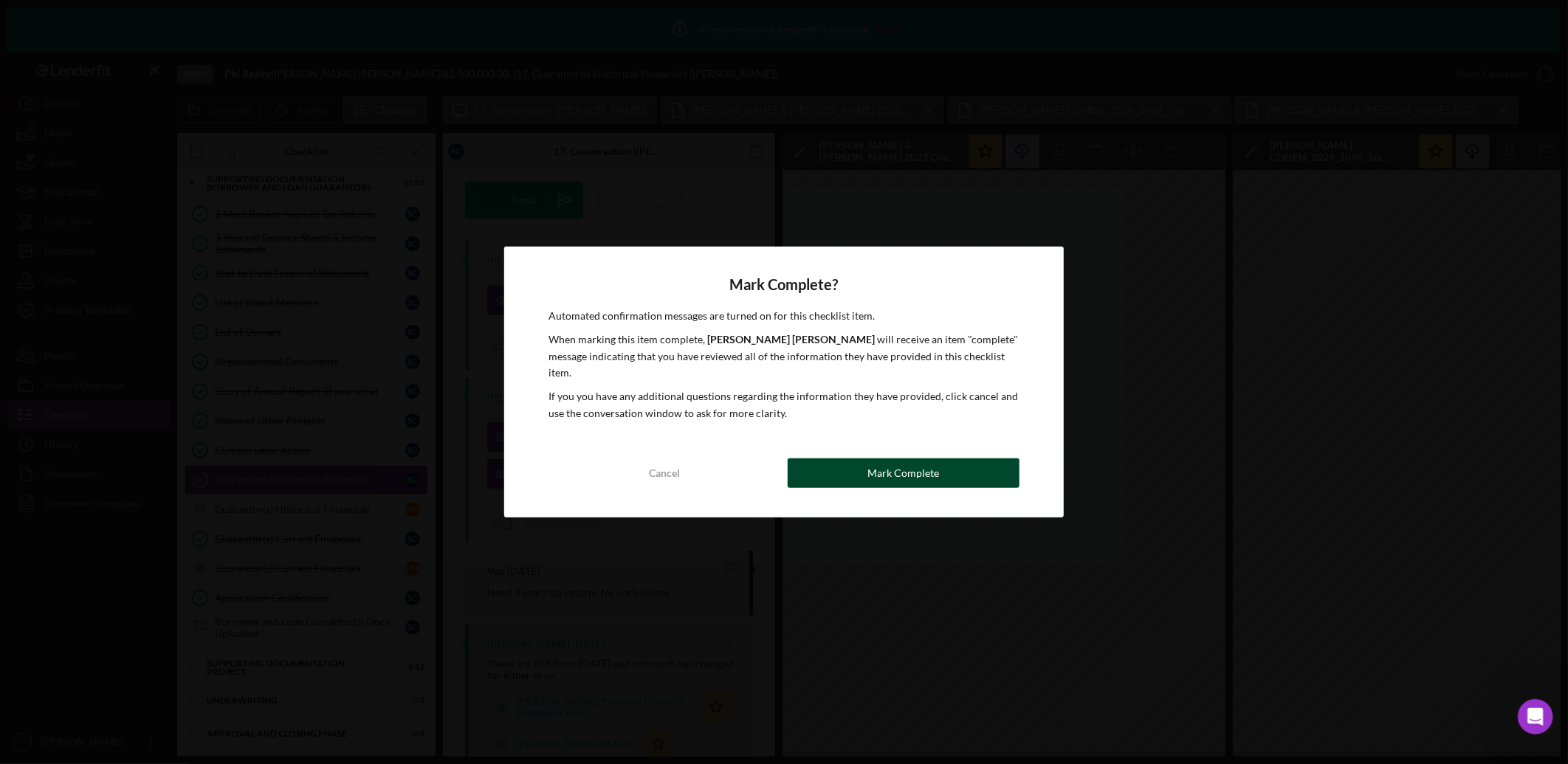
click at [907, 462] on div "Mark Complete" at bounding box center [903, 473] width 72 height 29
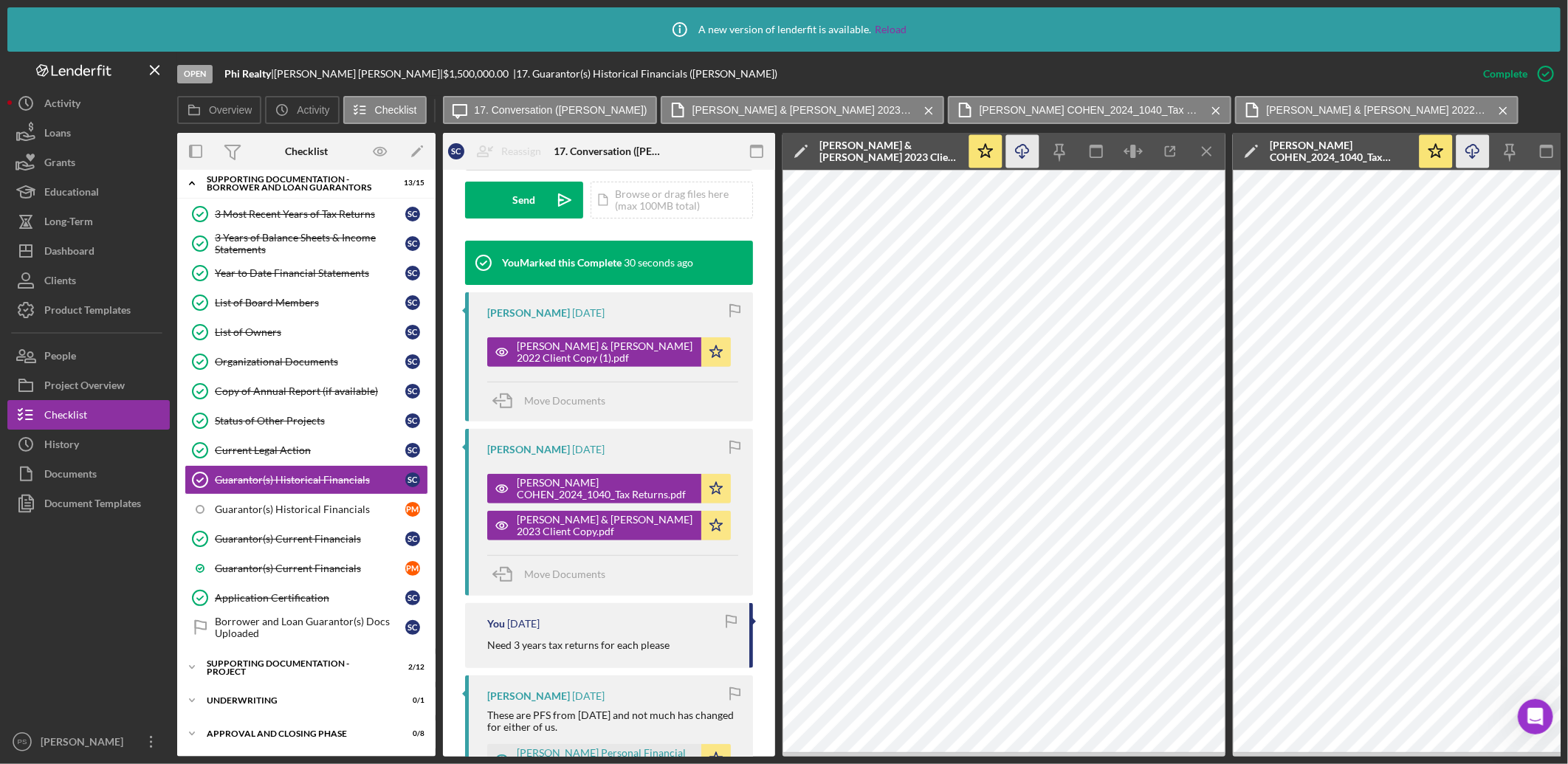
scroll to position [443, 0]
click at [252, 655] on div "Icon/Expander Supporting Documentation - Project 2 / 12" at bounding box center [305, 667] width 258 height 29
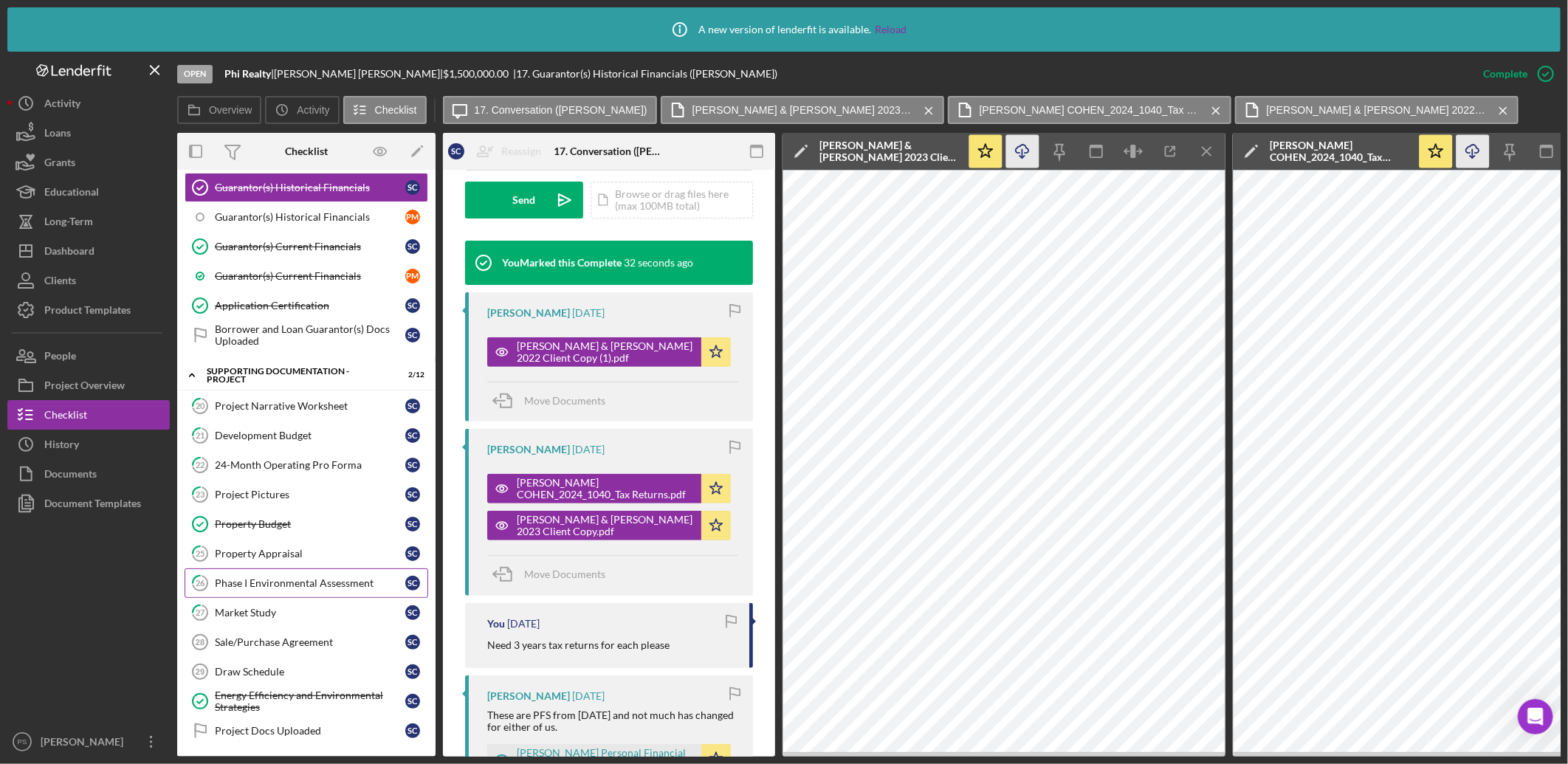
scroll to position [771, 0]
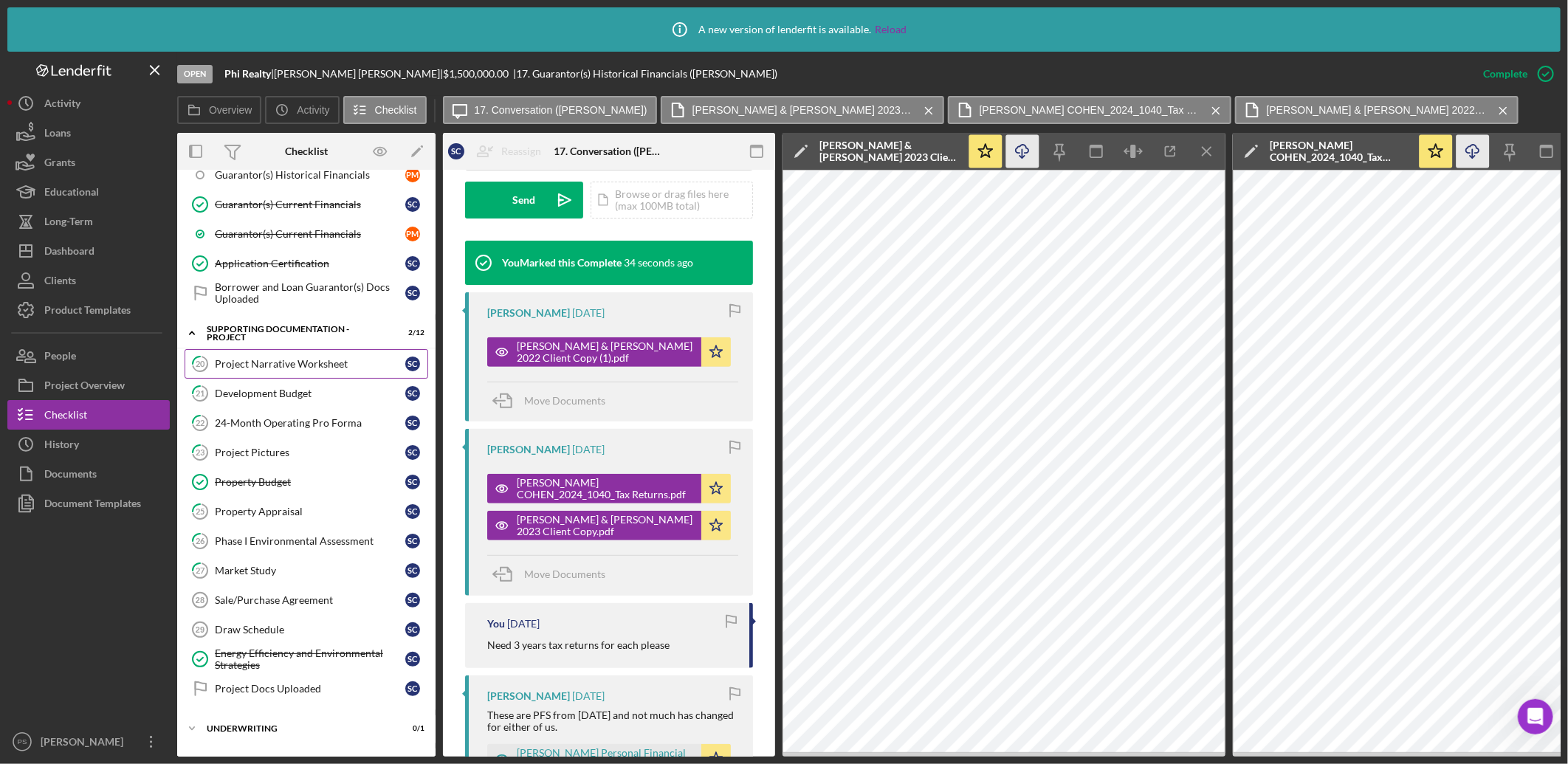
click at [320, 365] on div "Project Narrative Worksheet" at bounding box center [310, 364] width 191 height 12
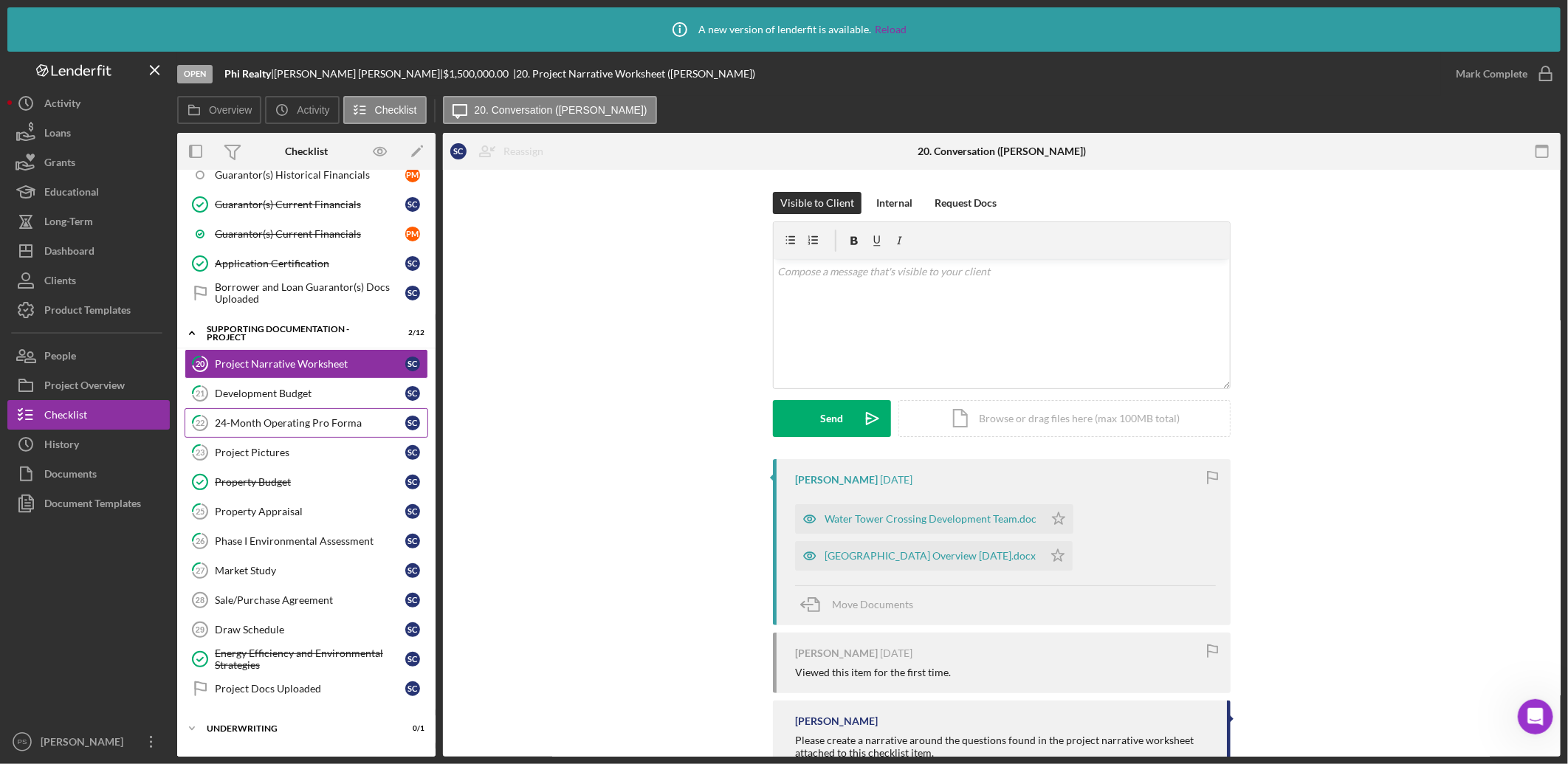
click at [311, 418] on link "22 24-Month Operating Pro Forma S C" at bounding box center [305, 423] width 243 height 29
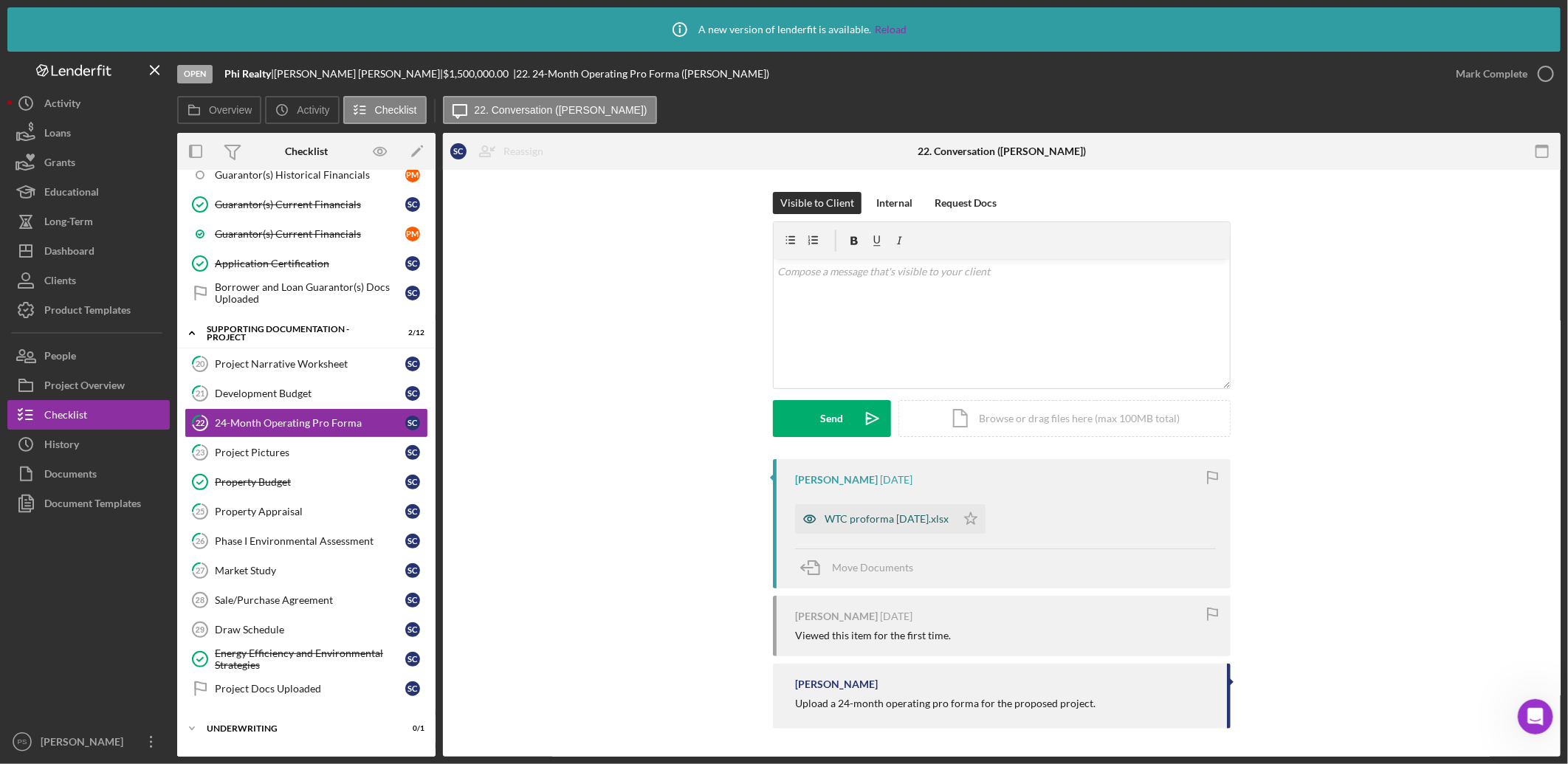
click at [851, 521] on div "WTC proforma 7-22-25.xlsx" at bounding box center [887, 519] width 124 height 12
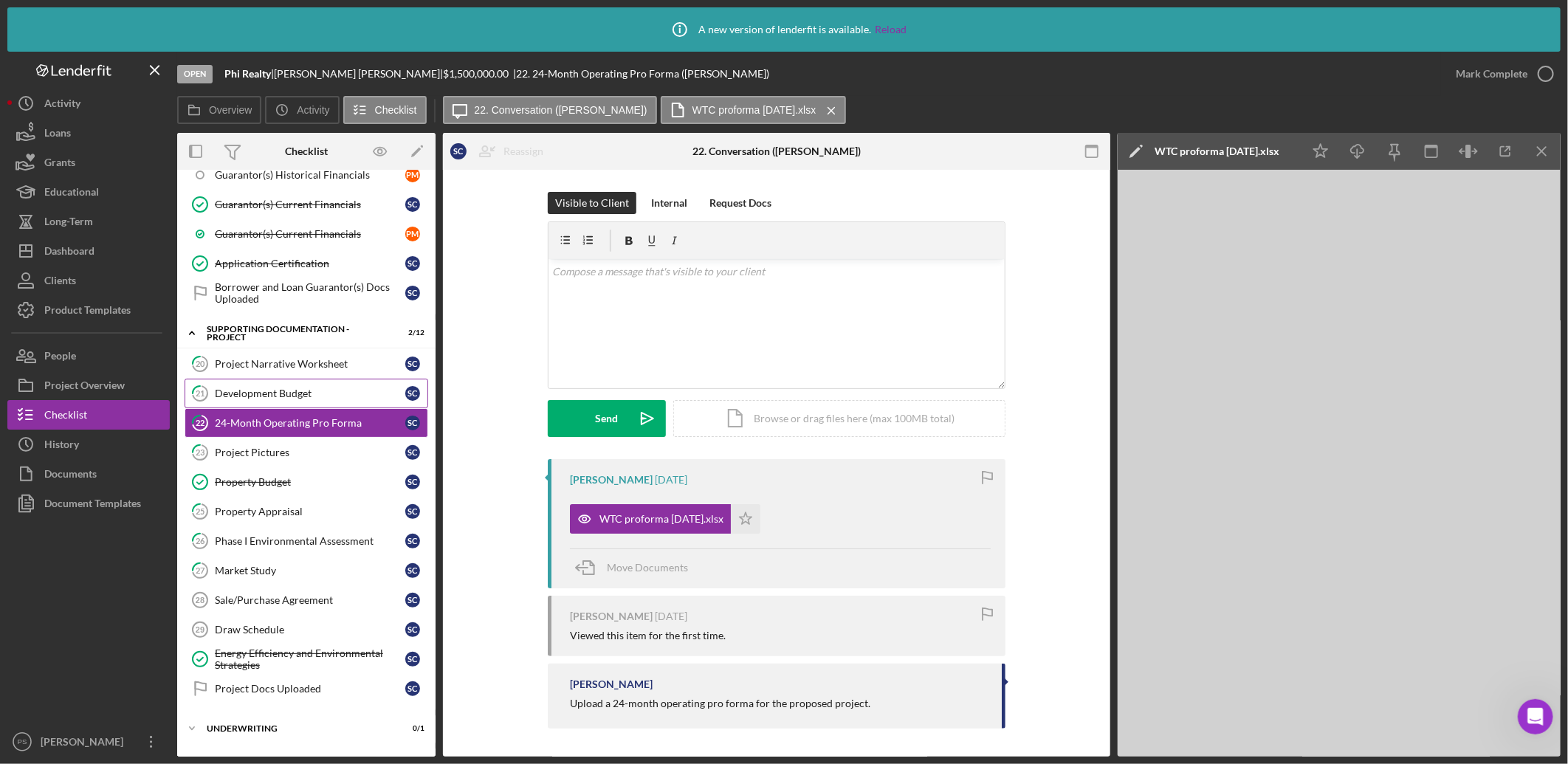
click at [286, 397] on div "Development Budget" at bounding box center [310, 393] width 191 height 12
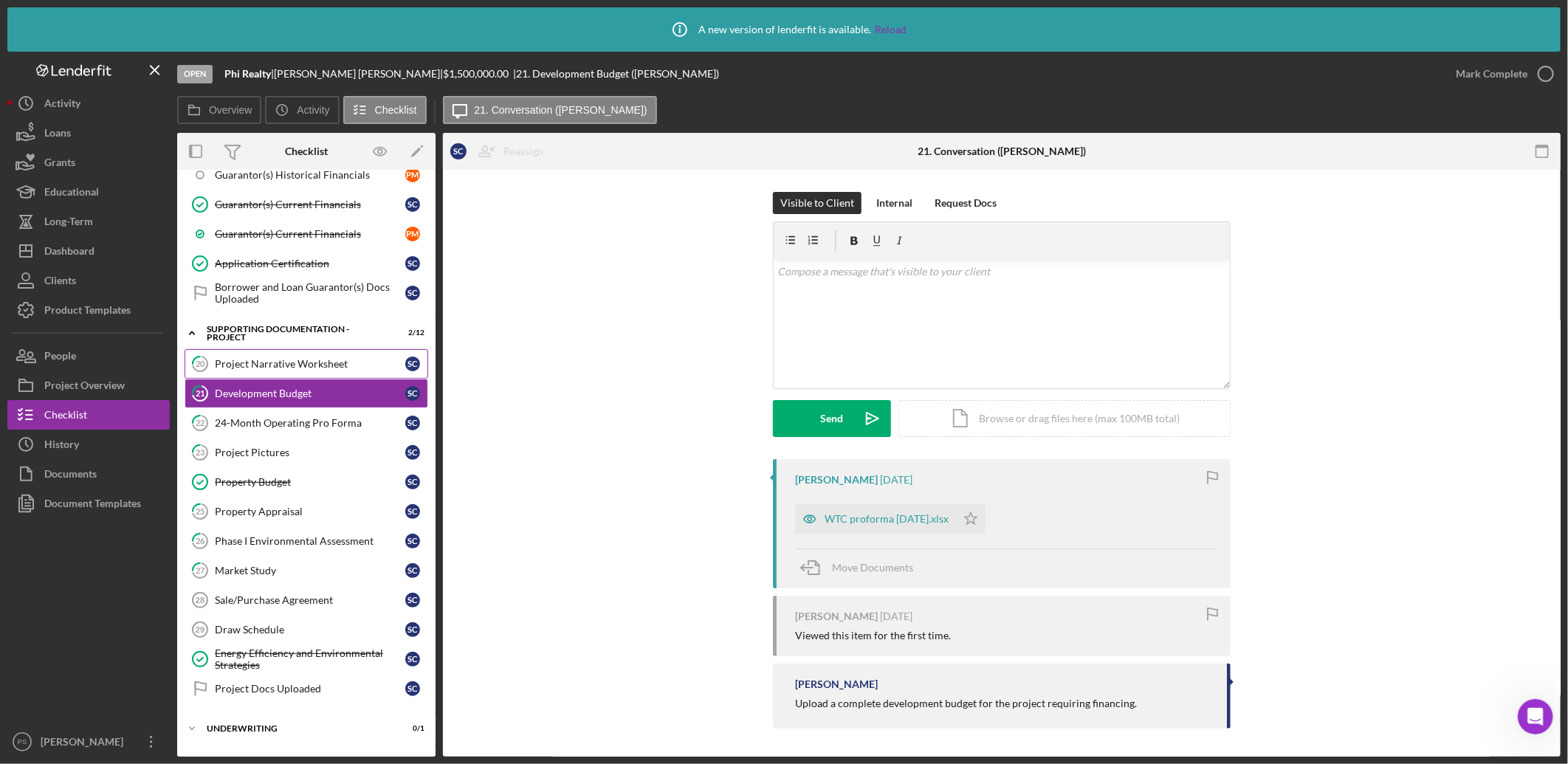
click at [301, 375] on link "20 Project Narrative Worksheet S C" at bounding box center [305, 364] width 243 height 29
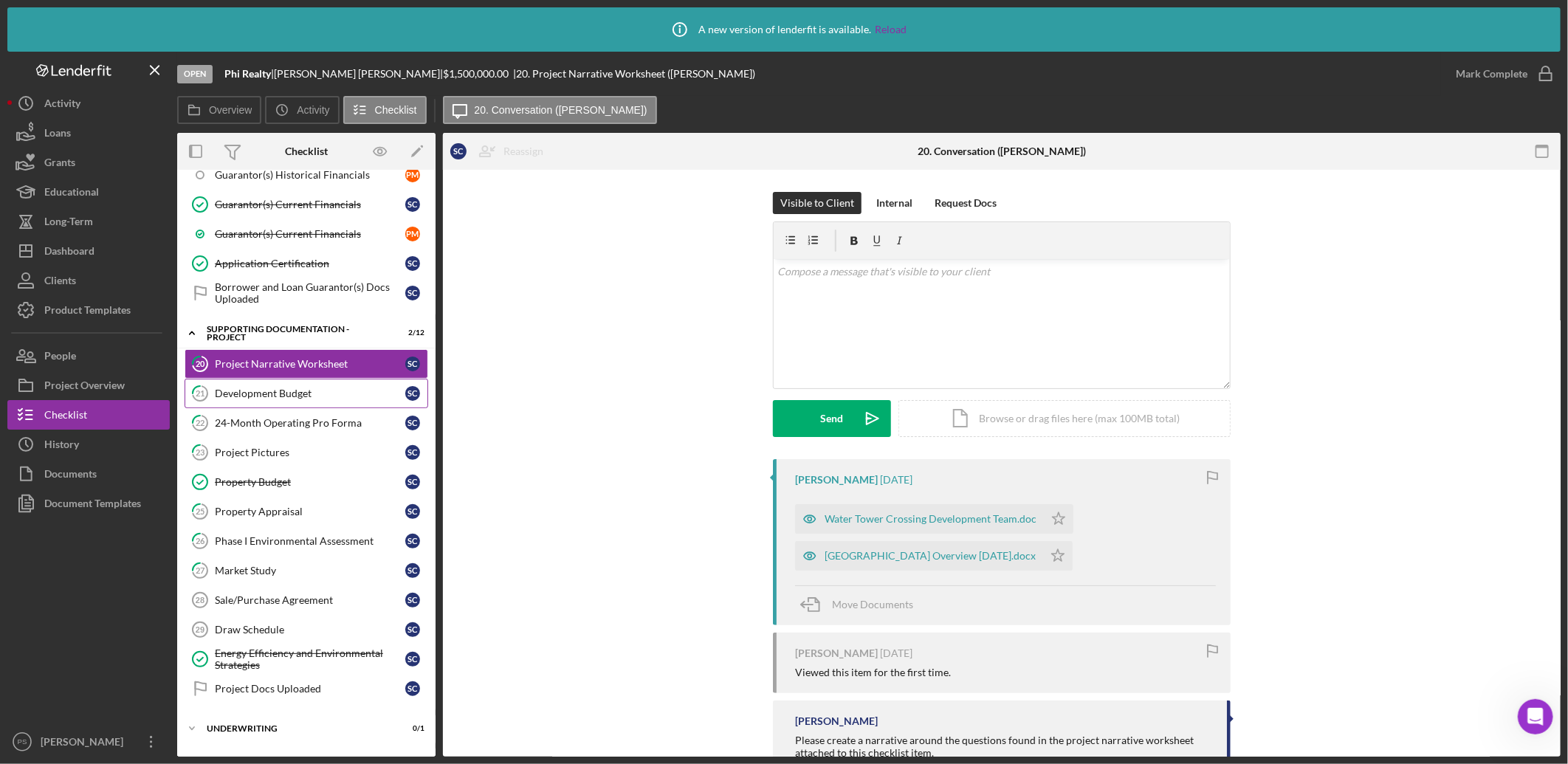
click at [296, 393] on div "Development Budget" at bounding box center [310, 393] width 191 height 12
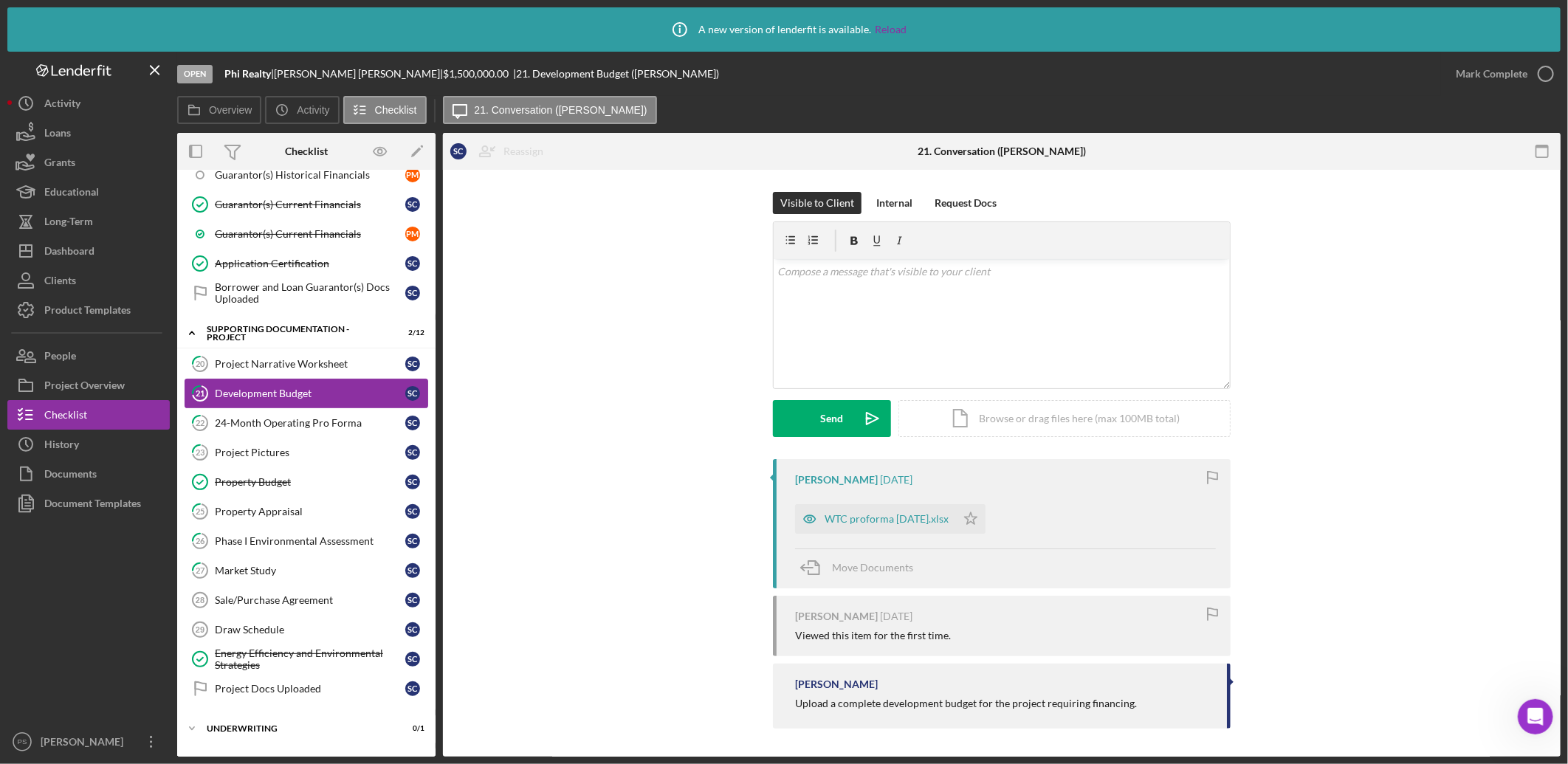
click at [363, 387] on link "21 Development Budget S C" at bounding box center [305, 393] width 243 height 29
click at [325, 515] on div "Property Appraisal" at bounding box center [310, 511] width 191 height 12
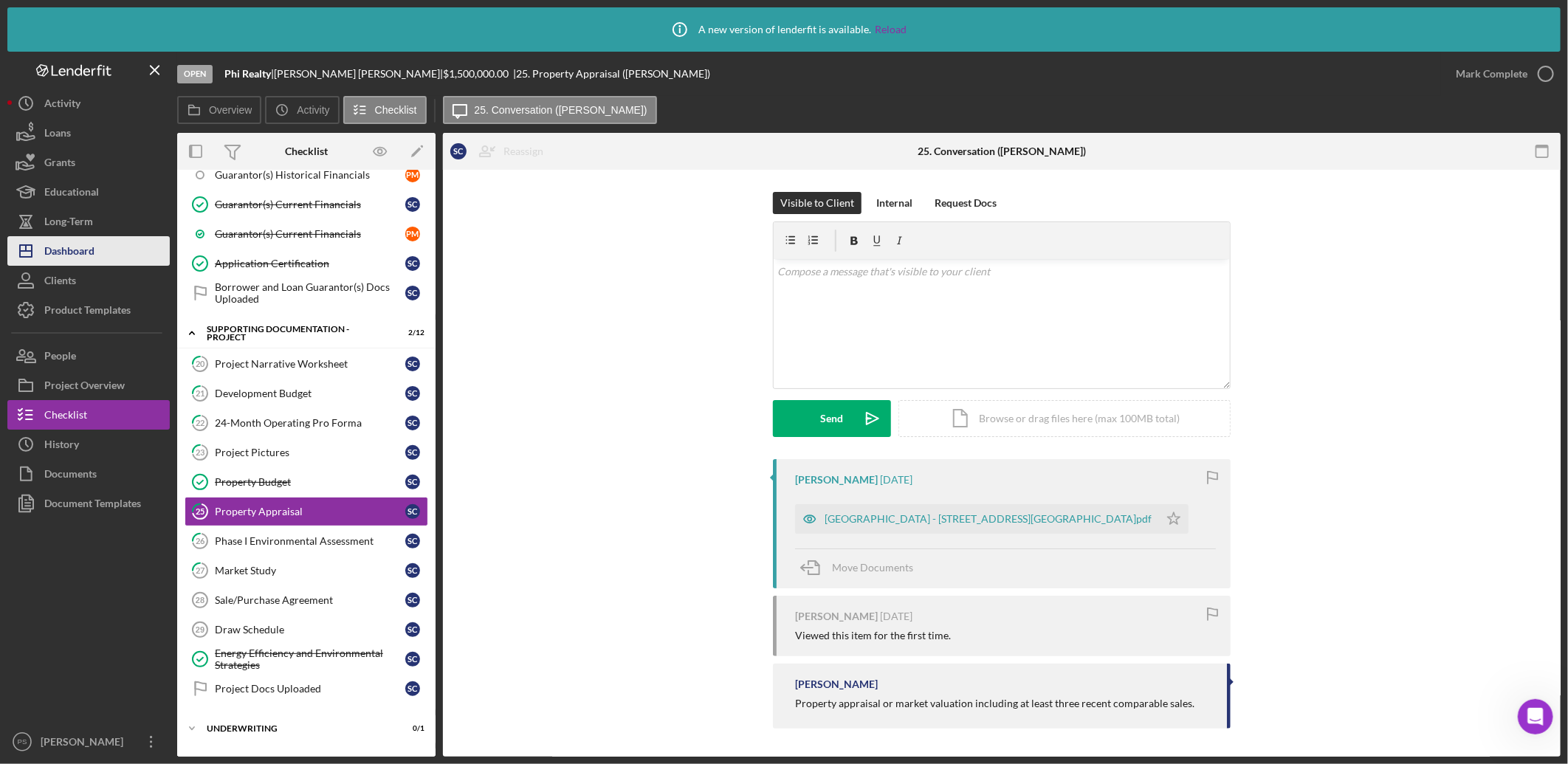
click at [53, 252] on div "Dashboard" at bounding box center [69, 253] width 50 height 33
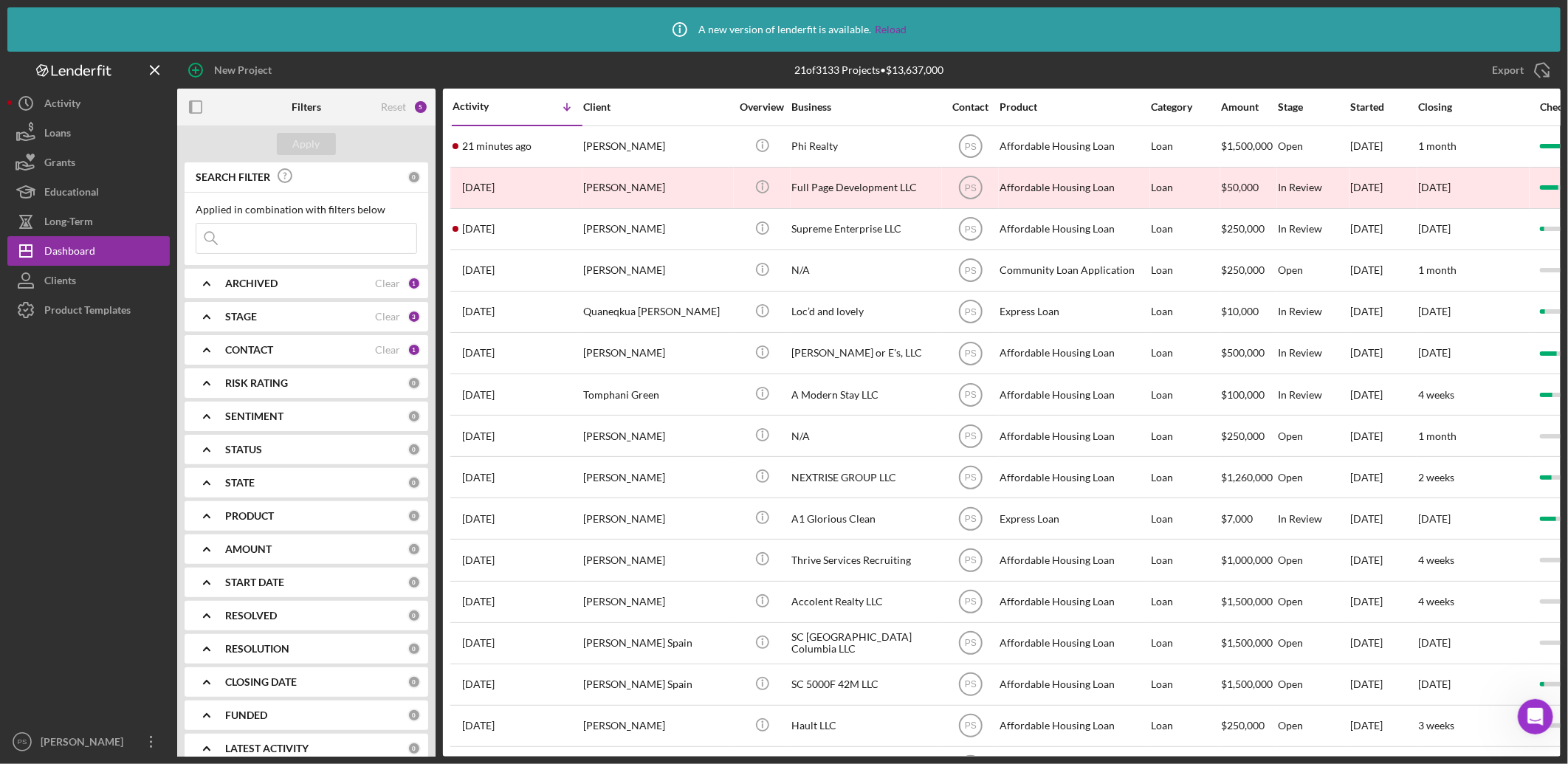
click at [270, 239] on input at bounding box center [305, 238] width 220 height 29
type input "specialty"
click at [266, 343] on div "CONTACT Clear 1" at bounding box center [323, 350] width 196 height 29
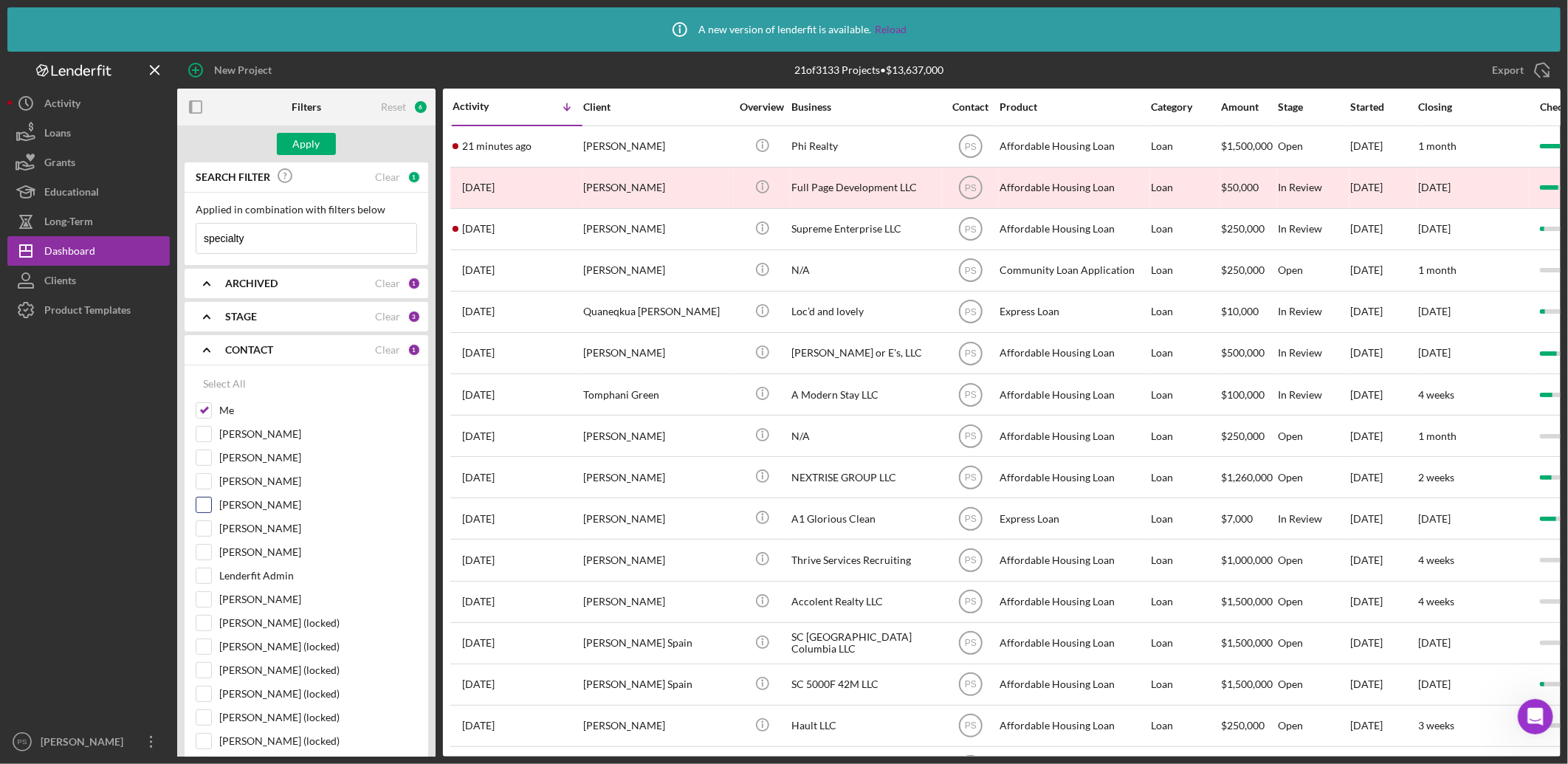
click at [245, 511] on label "Matt Rivera" at bounding box center [318, 505] width 198 height 15
click at [211, 511] on input "Matt Rivera" at bounding box center [203, 505] width 15 height 15
checkbox input "true"
click at [314, 144] on div "Apply" at bounding box center [307, 144] width 27 height 22
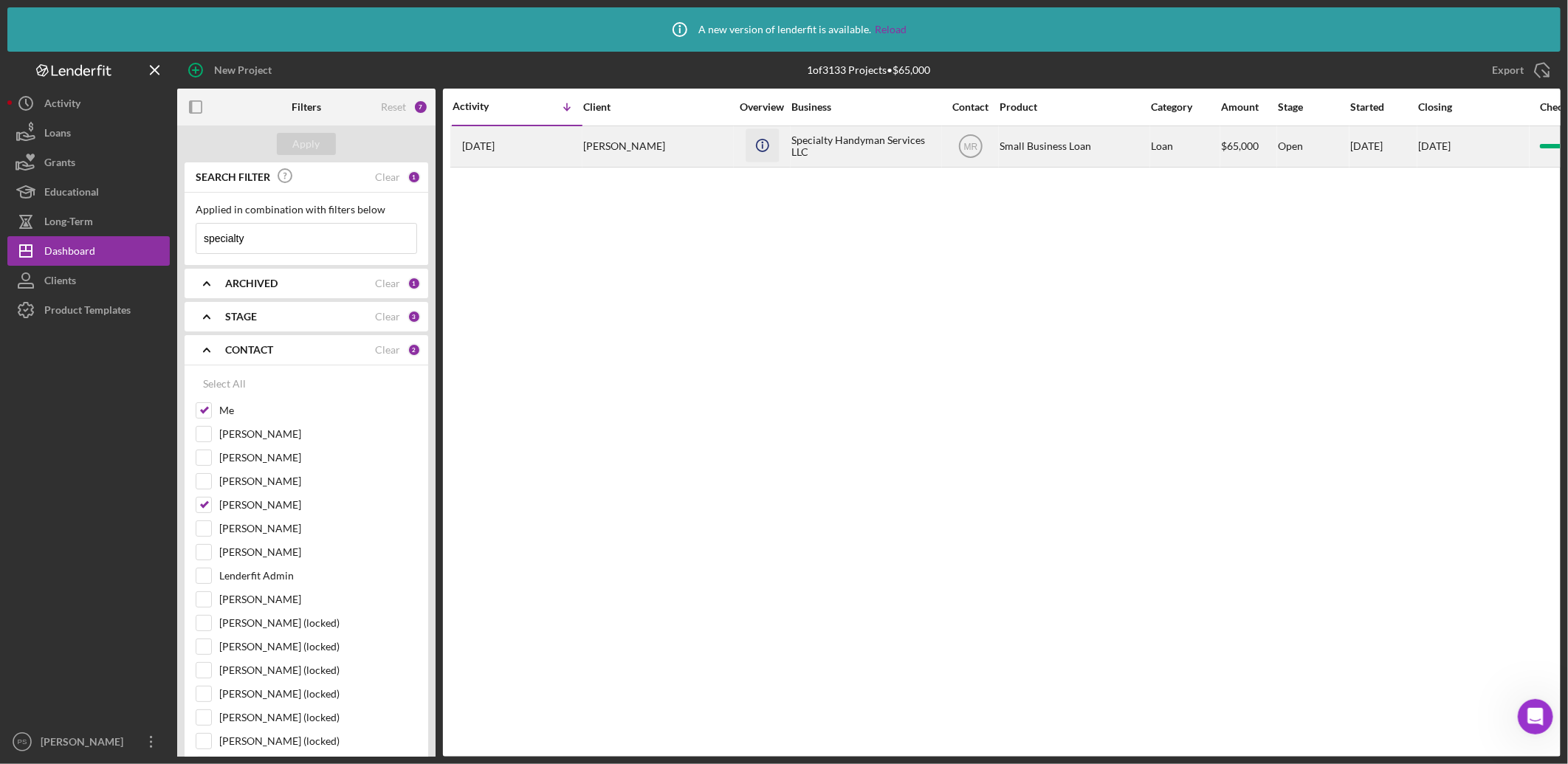
click at [774, 153] on icon "Icon/Info" at bounding box center [762, 145] width 33 height 33
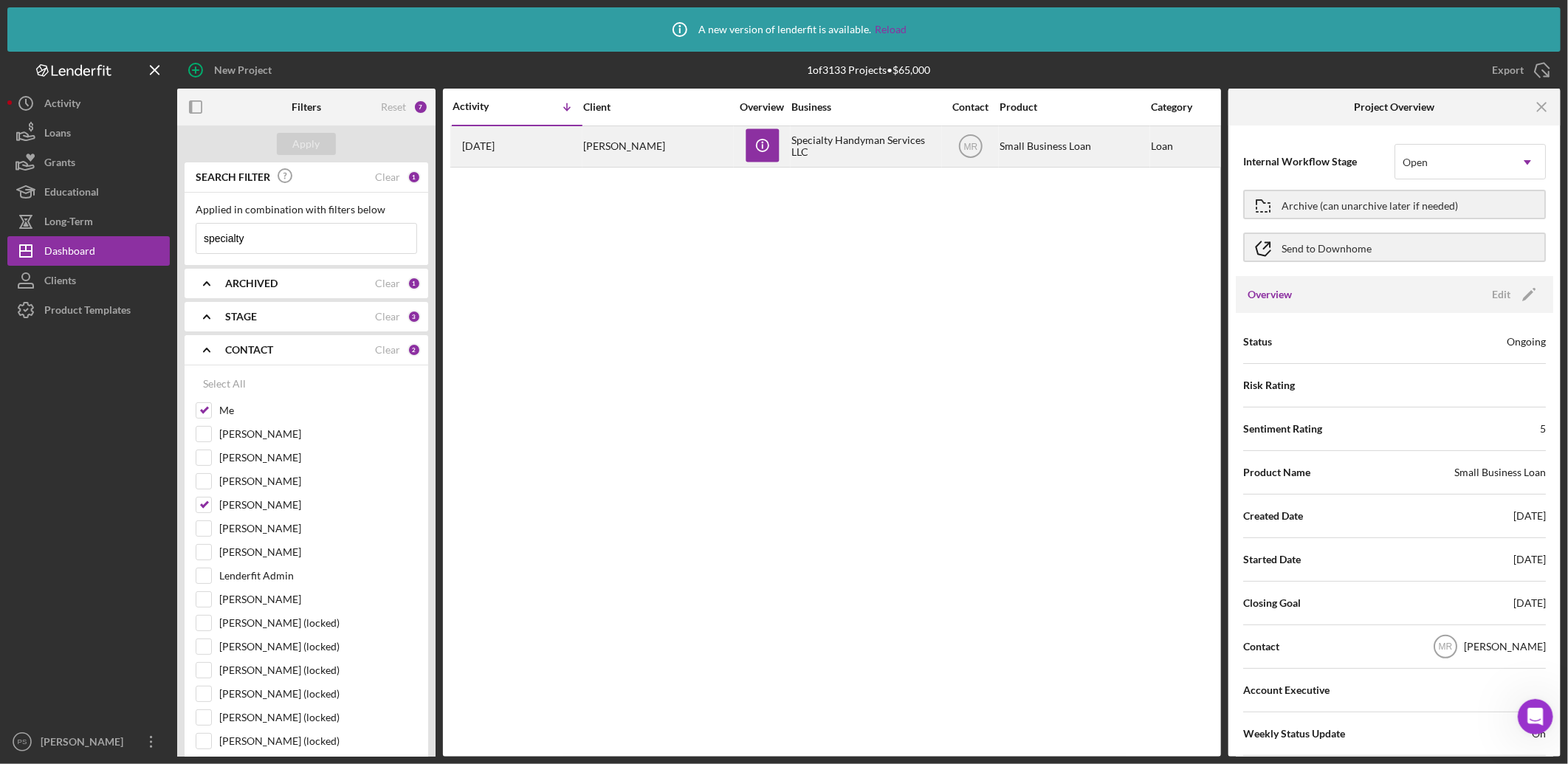
click at [826, 151] on div "Specialty Handyman Services LLC" at bounding box center [865, 146] width 148 height 39
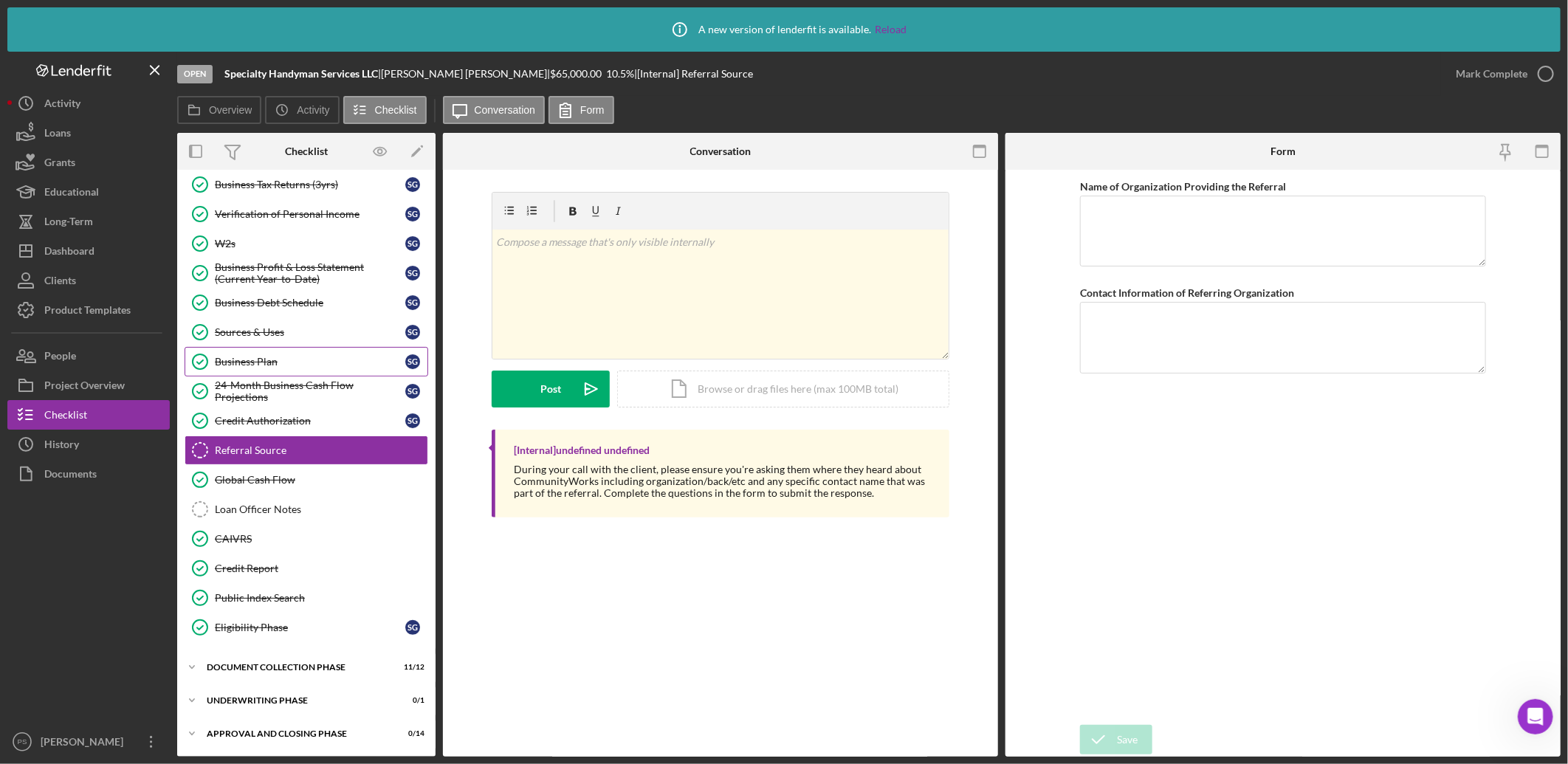
scroll to position [218, 0]
click at [235, 670] on div "Document Collection Phase" at bounding box center [312, 667] width 211 height 9
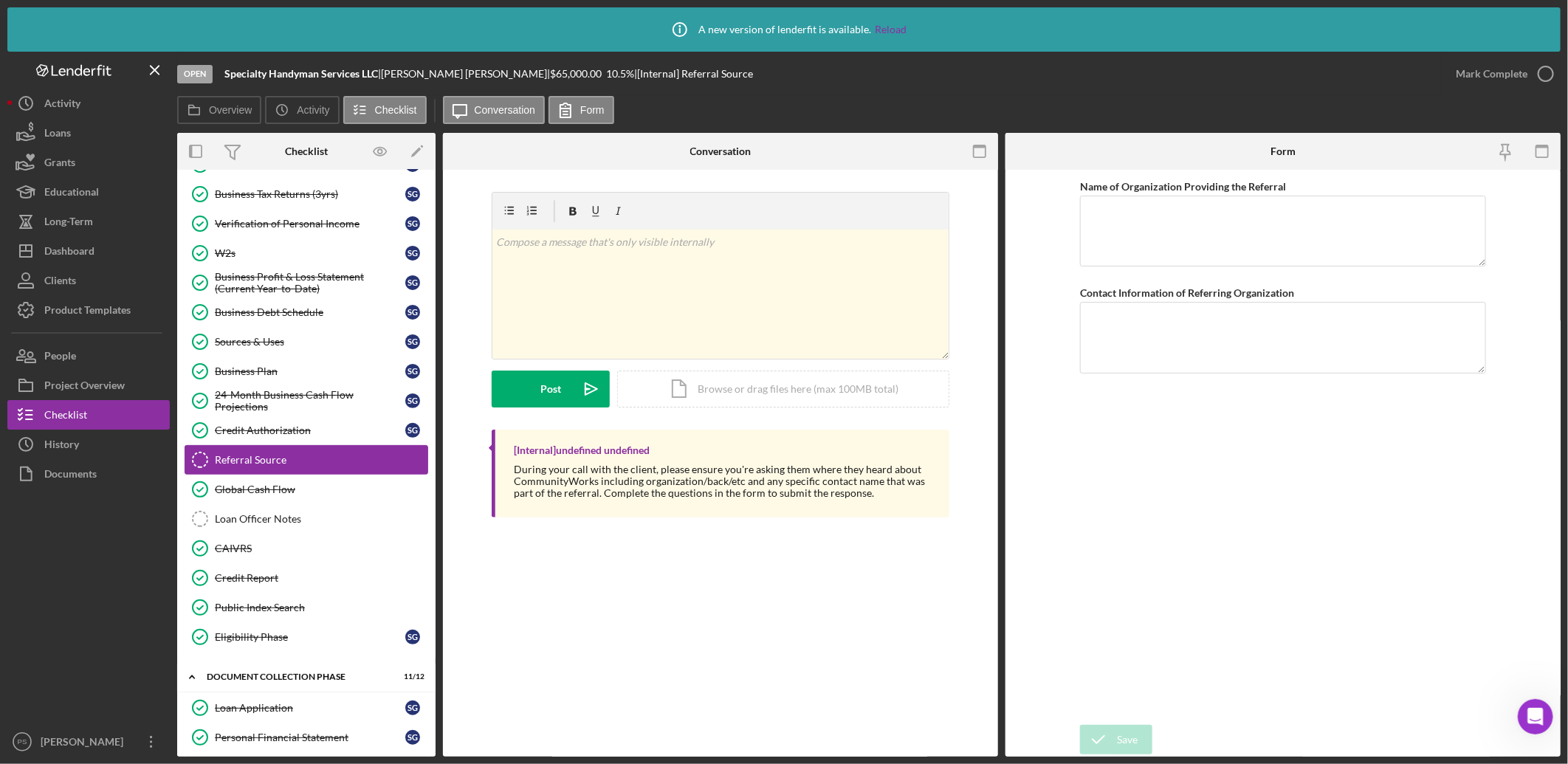
scroll to position [200, 0]
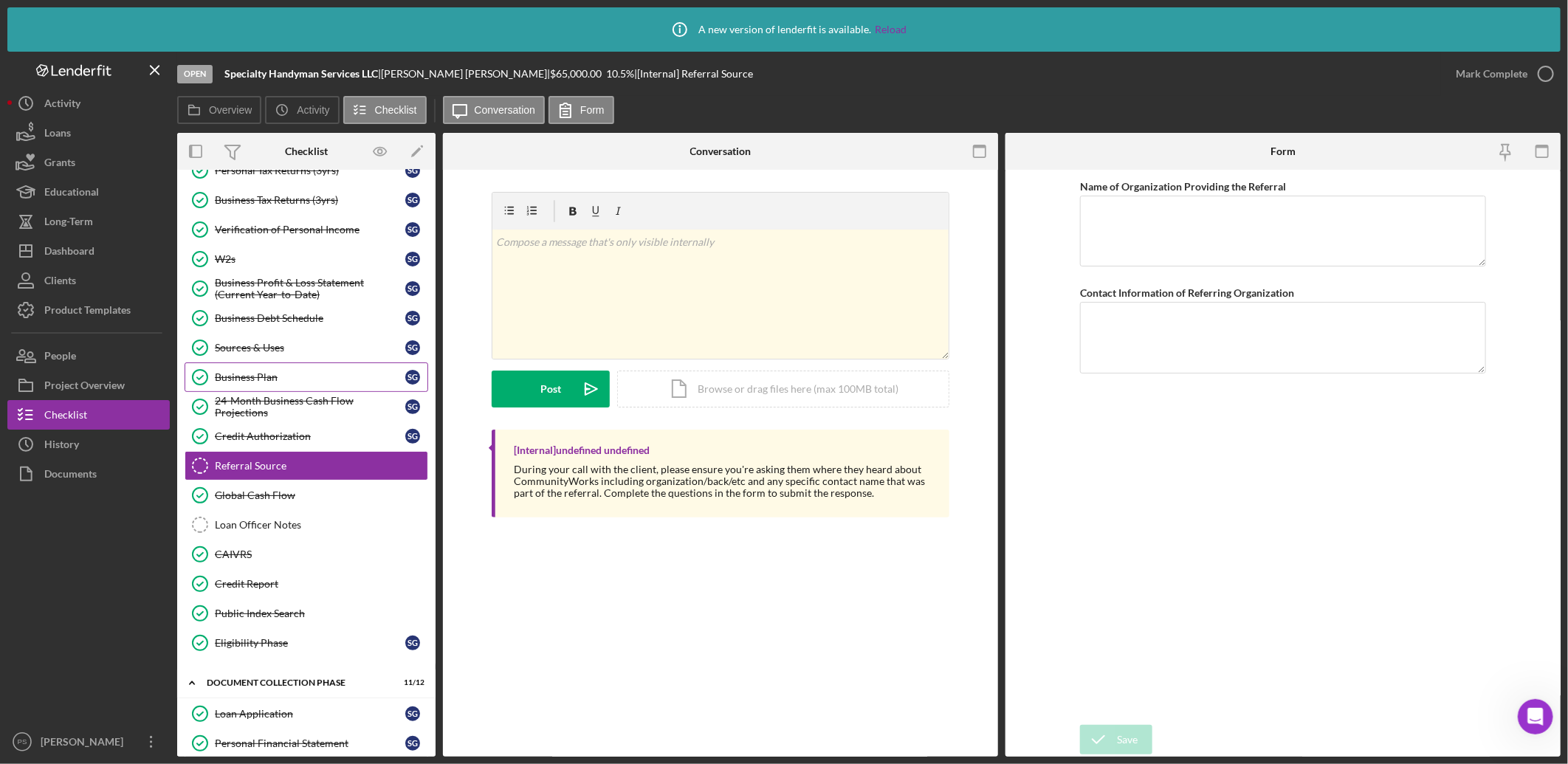
click at [309, 383] on div "Business Plan" at bounding box center [310, 377] width 191 height 12
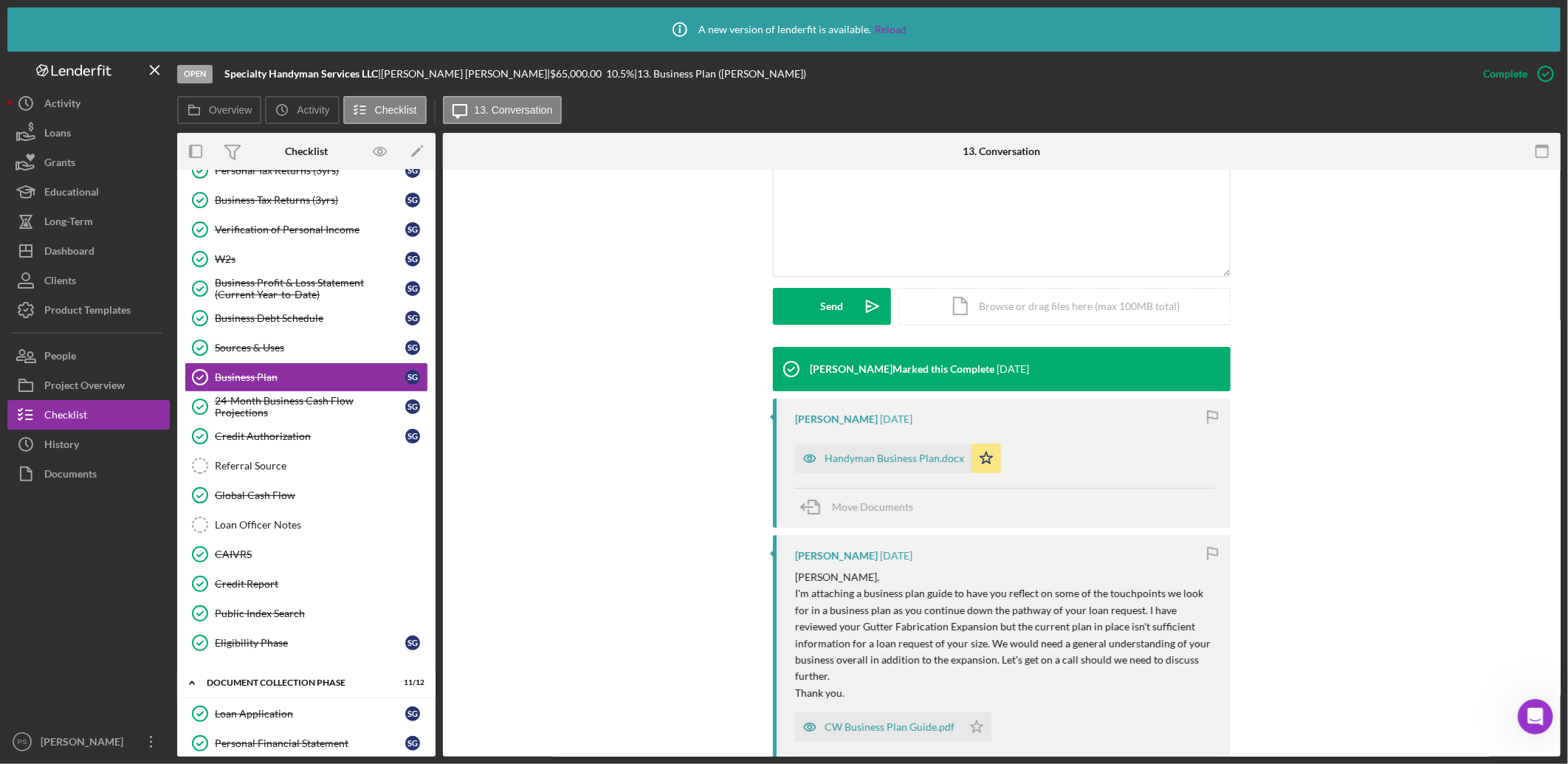
scroll to position [328, 0]
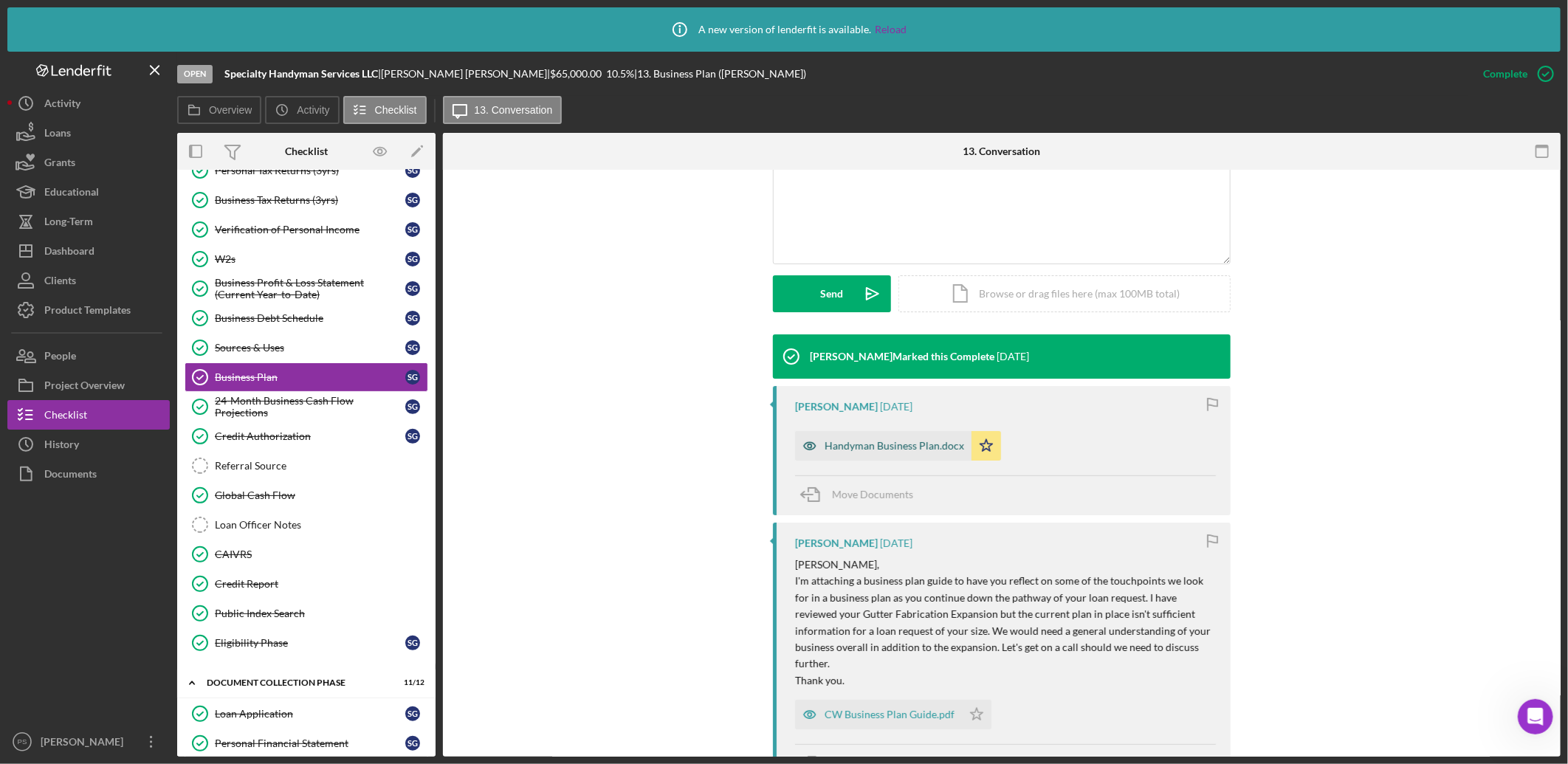
click at [886, 440] on div "Handyman Business Plan.docx" at bounding box center [894, 446] width 139 height 12
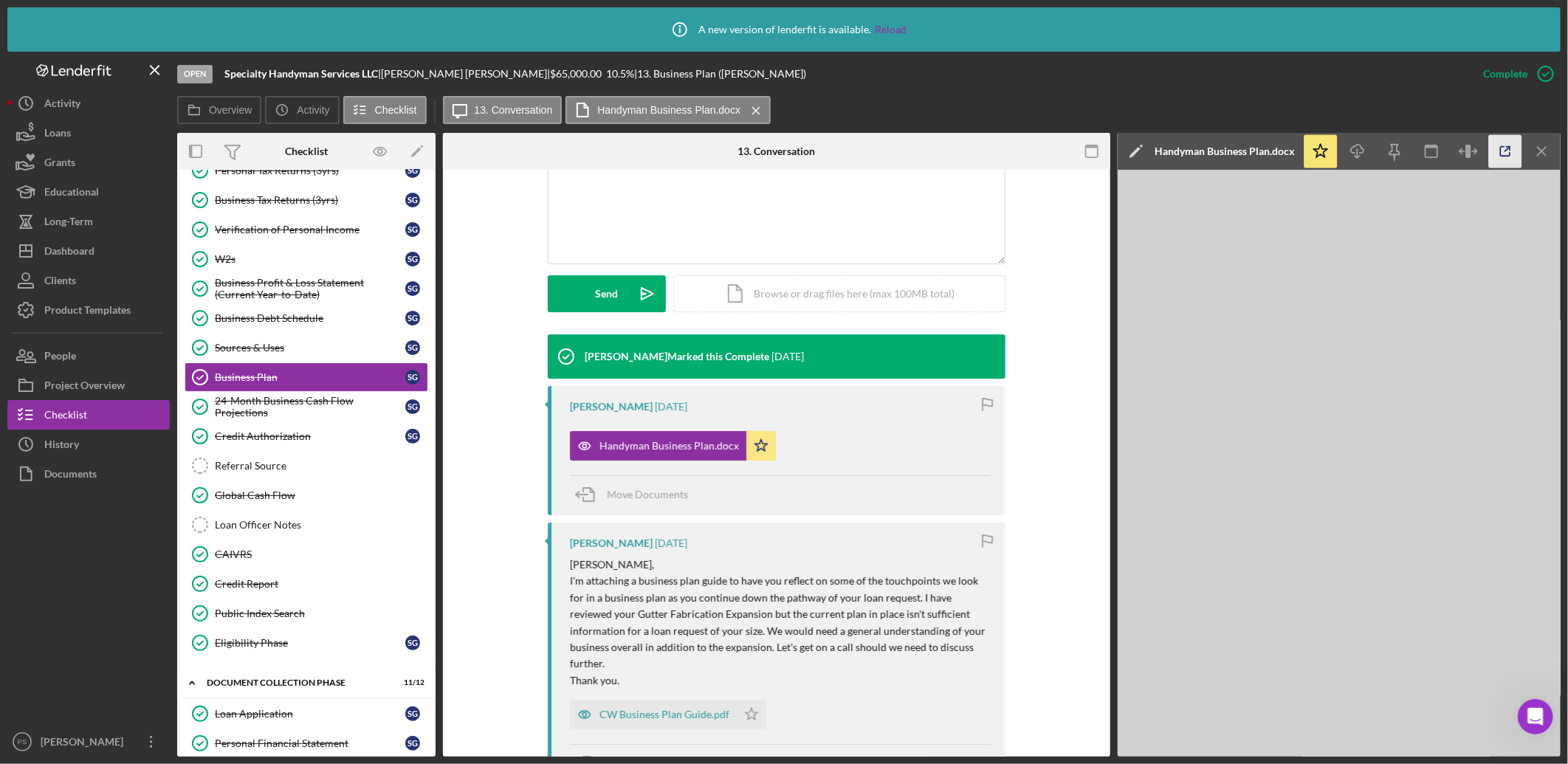
click at [1508, 152] on icon "button" at bounding box center [1506, 151] width 33 height 33
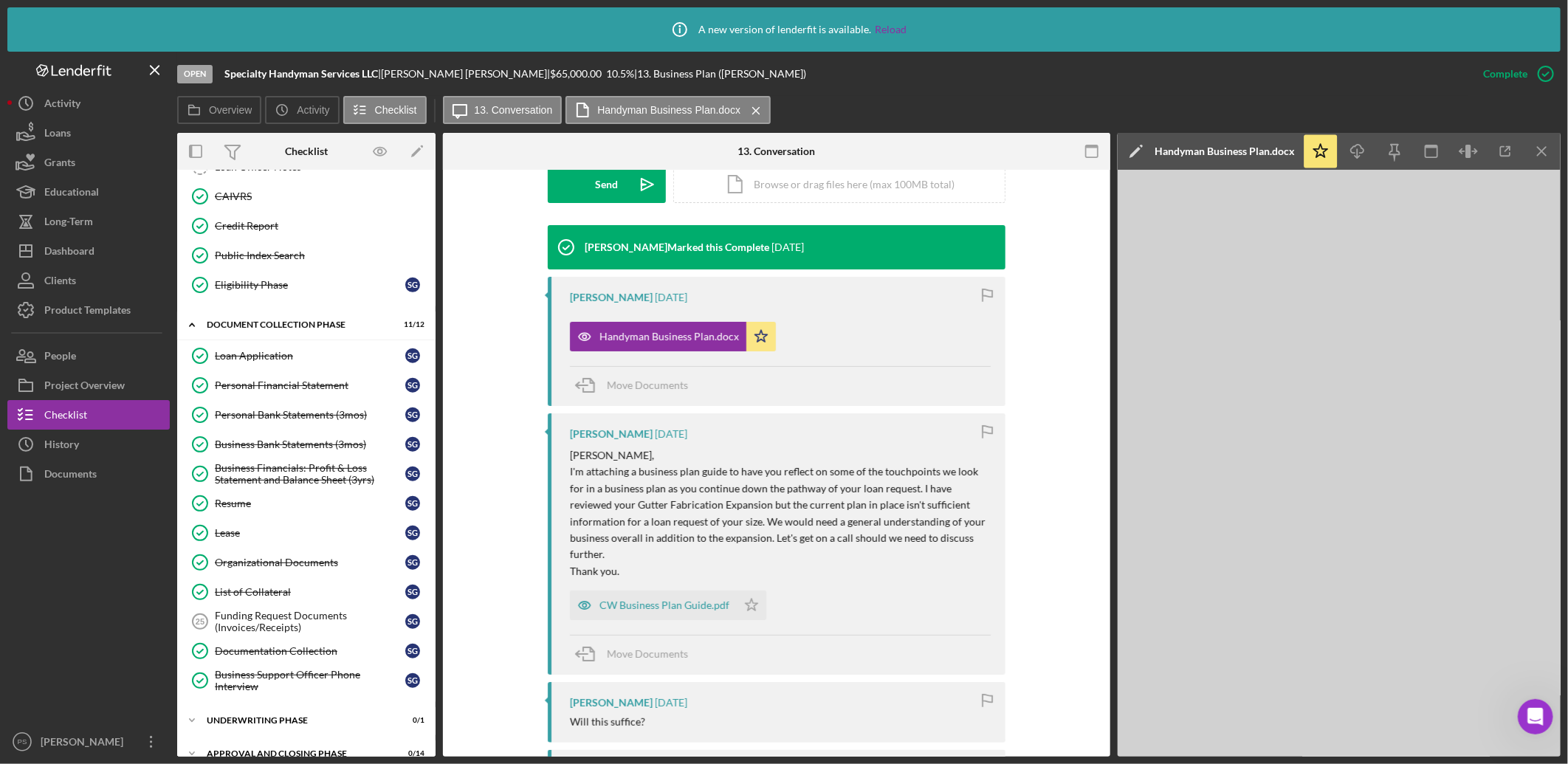
scroll to position [582, 0]
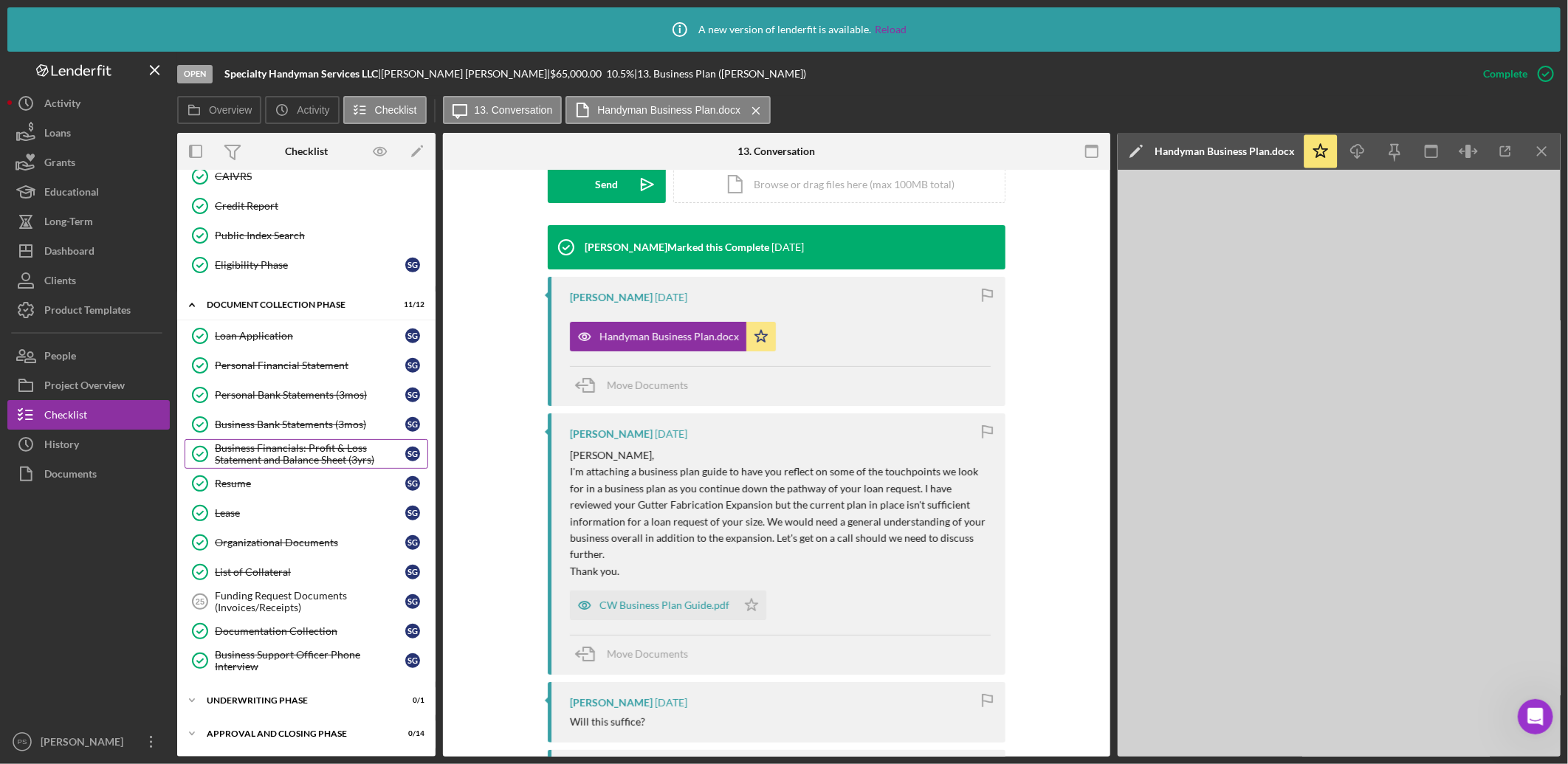
click at [313, 446] on div "Business Financials: Profit & Loss Statement and Balance Sheet (3yrs)" at bounding box center [310, 454] width 191 height 24
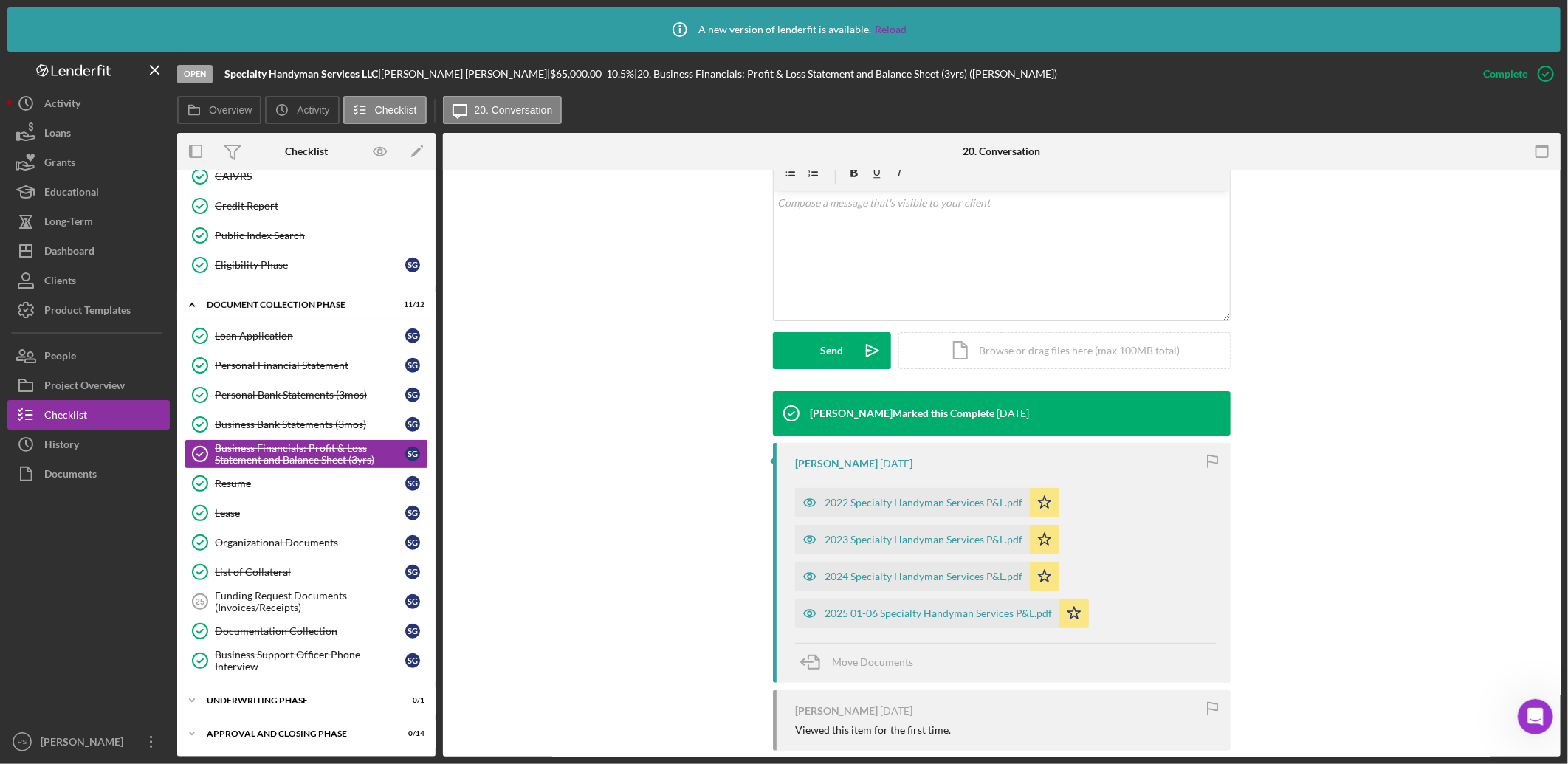
scroll to position [328, 0]
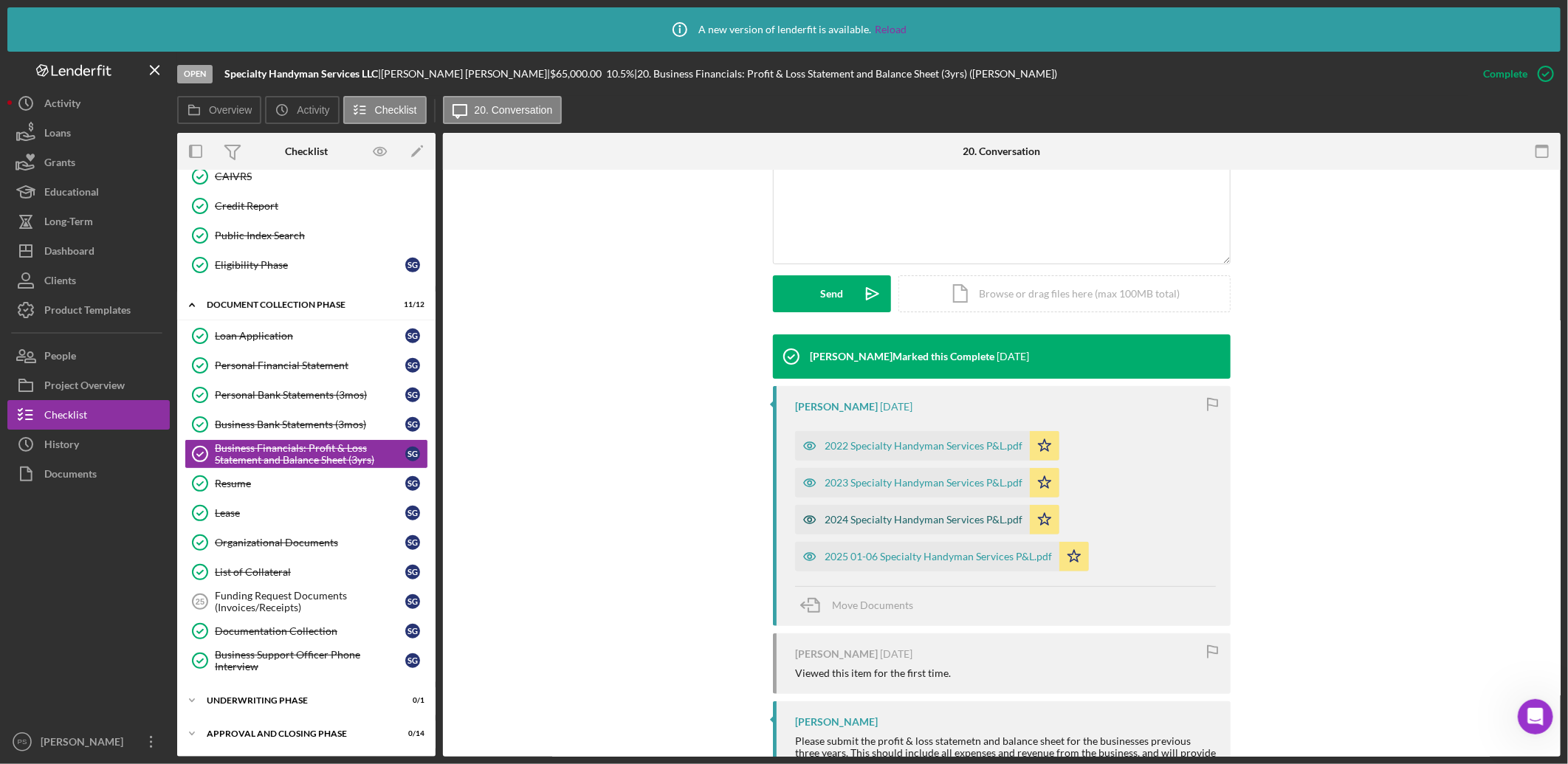
click at [934, 519] on div "2024 Specialty Handyman Services P&L.pdf" at bounding box center [923, 520] width 198 height 12
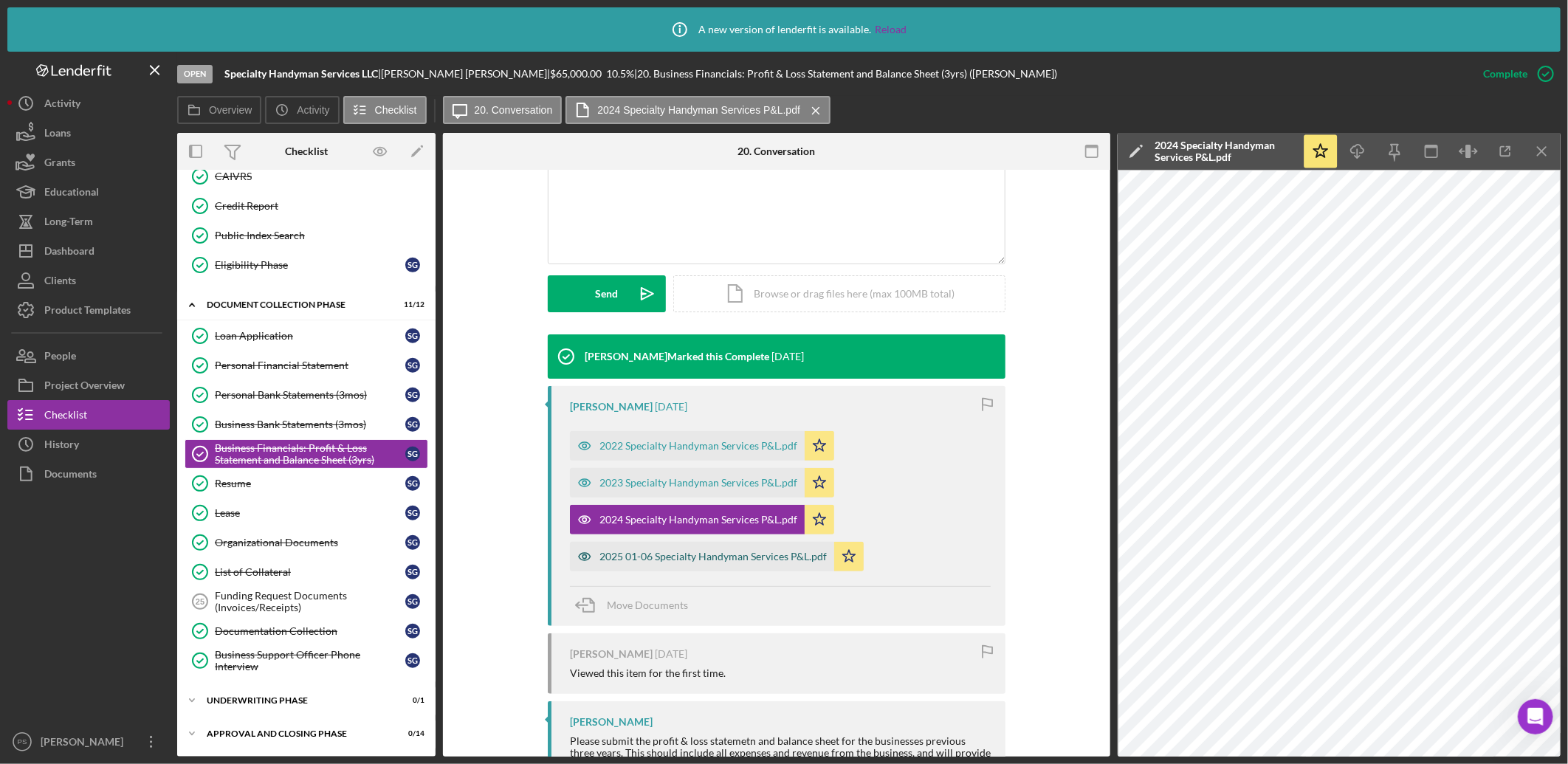
click at [684, 545] on div "2025 01-06 Specialty Handyman Services P&L.pdf" at bounding box center [702, 556] width 264 height 29
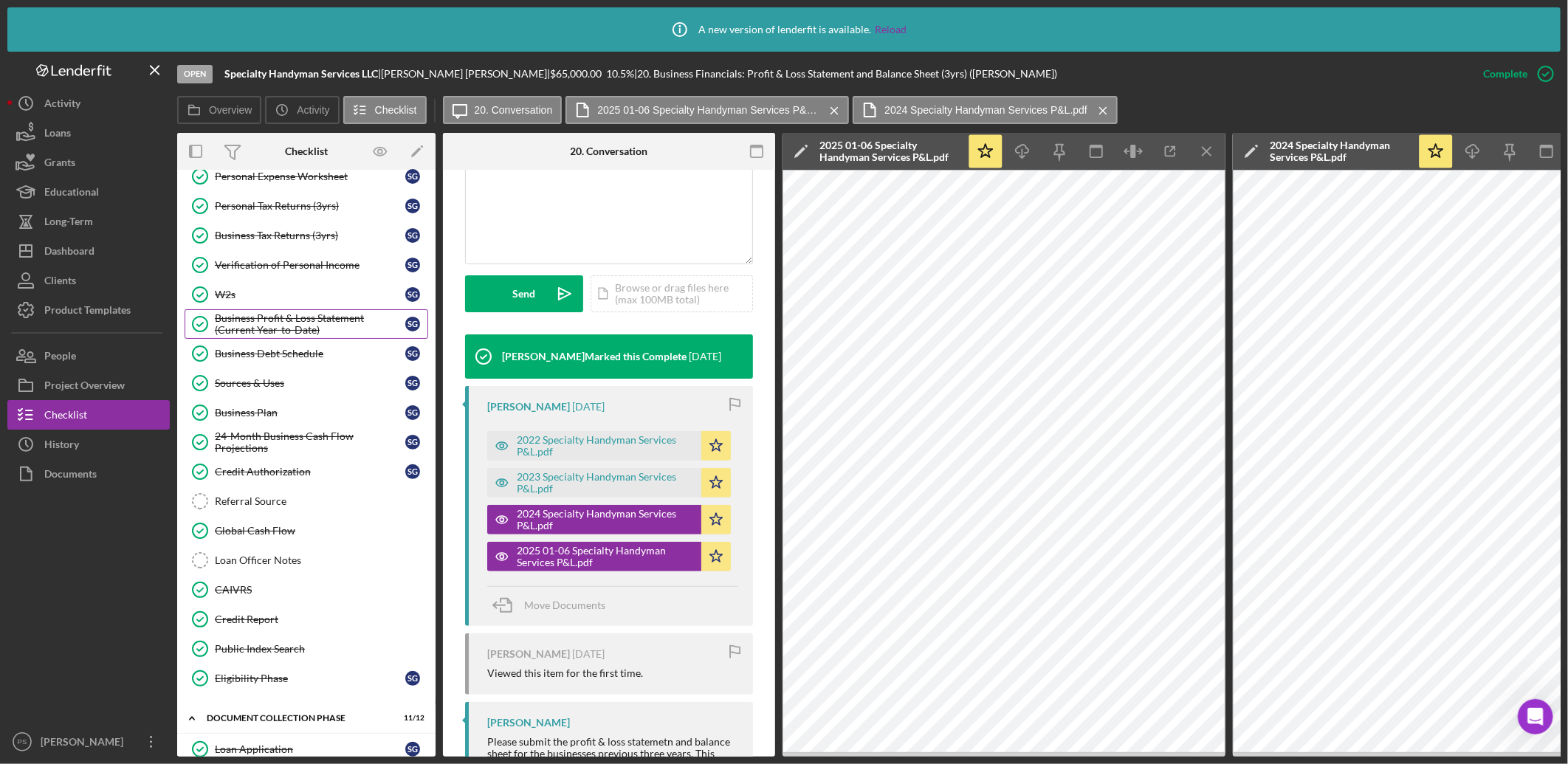
scroll to position [145, 0]
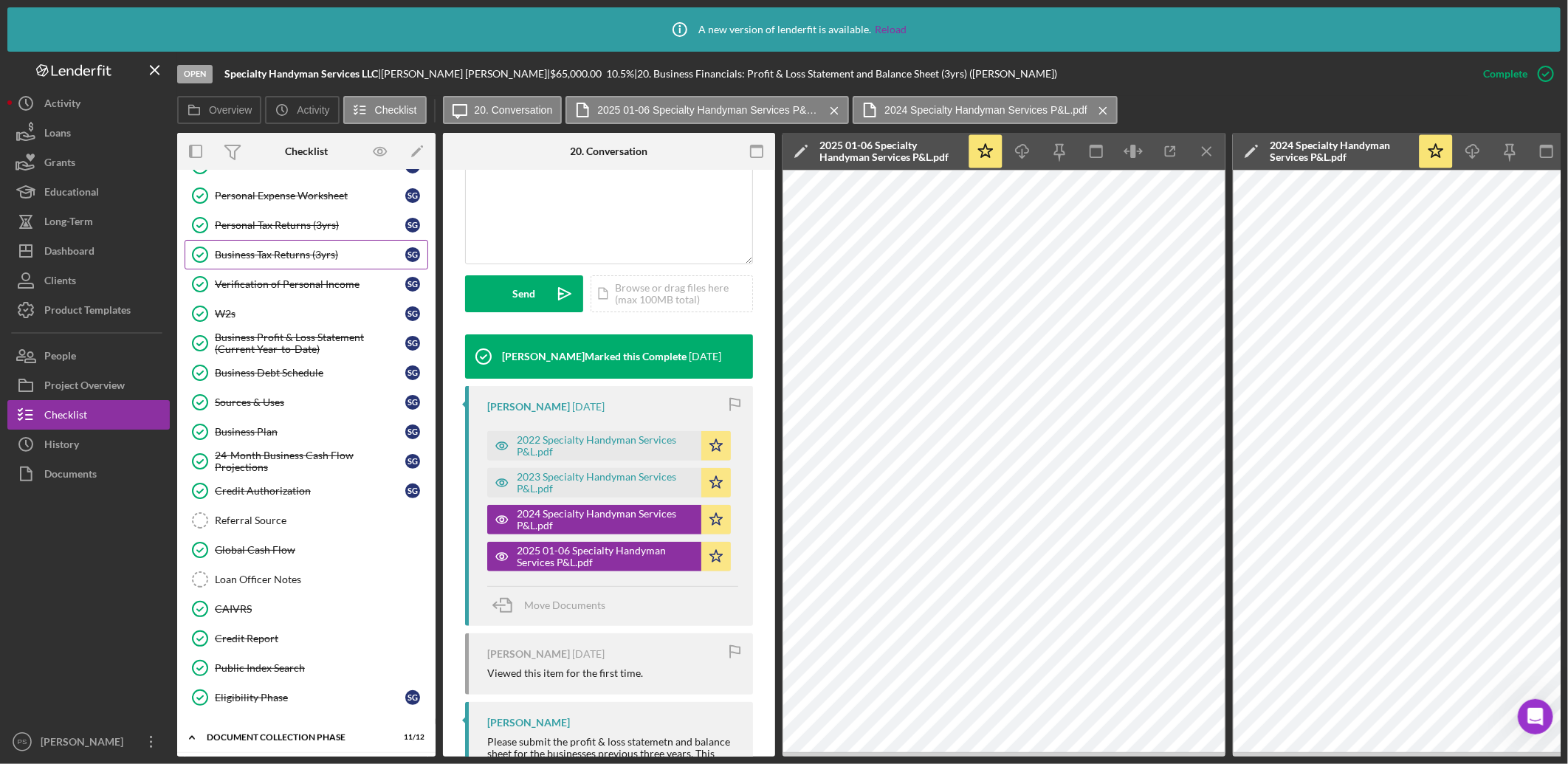
click at [312, 259] on div "Business Tax Returns (3yrs)" at bounding box center [310, 254] width 191 height 12
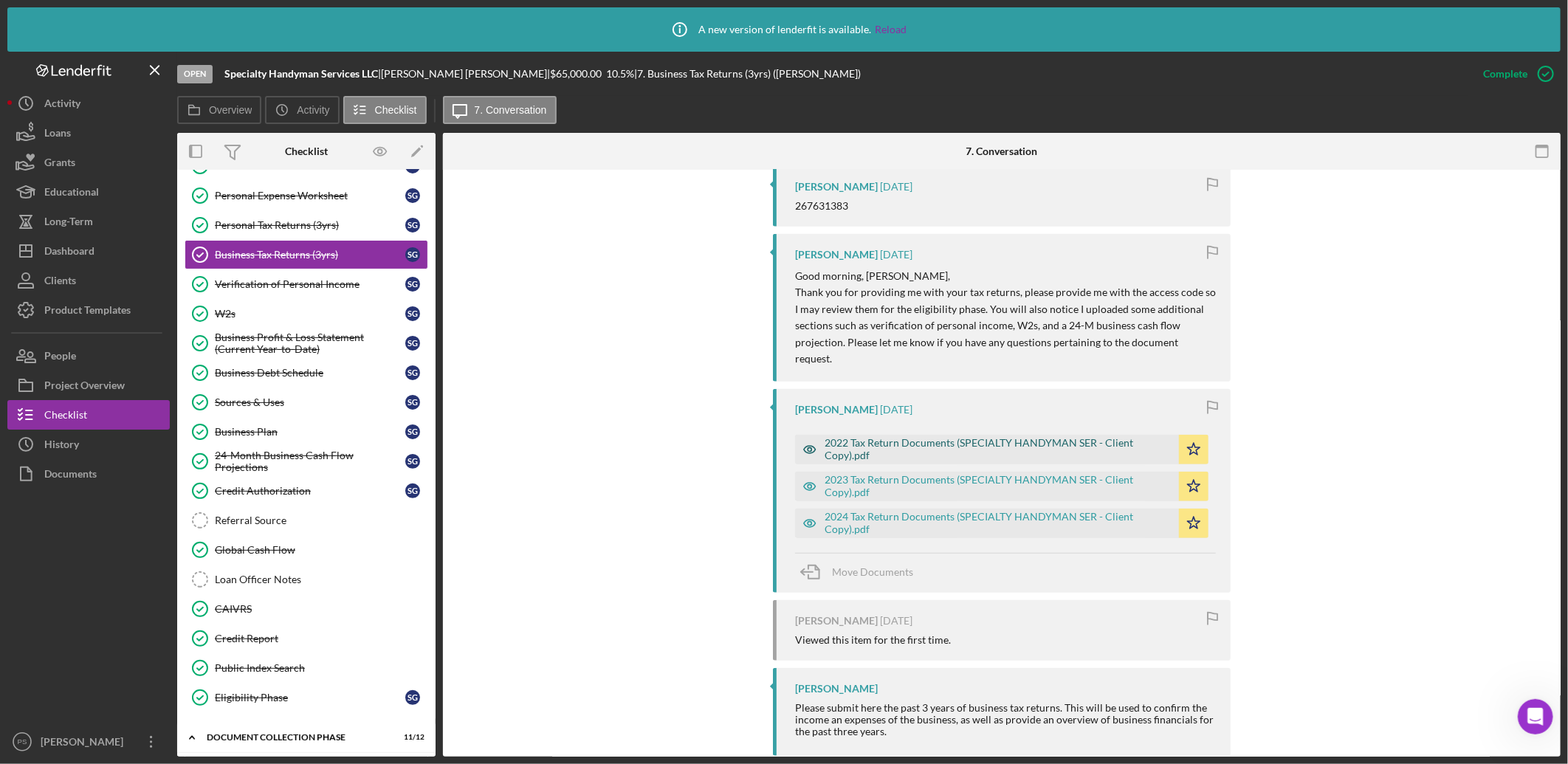
scroll to position [596, 0]
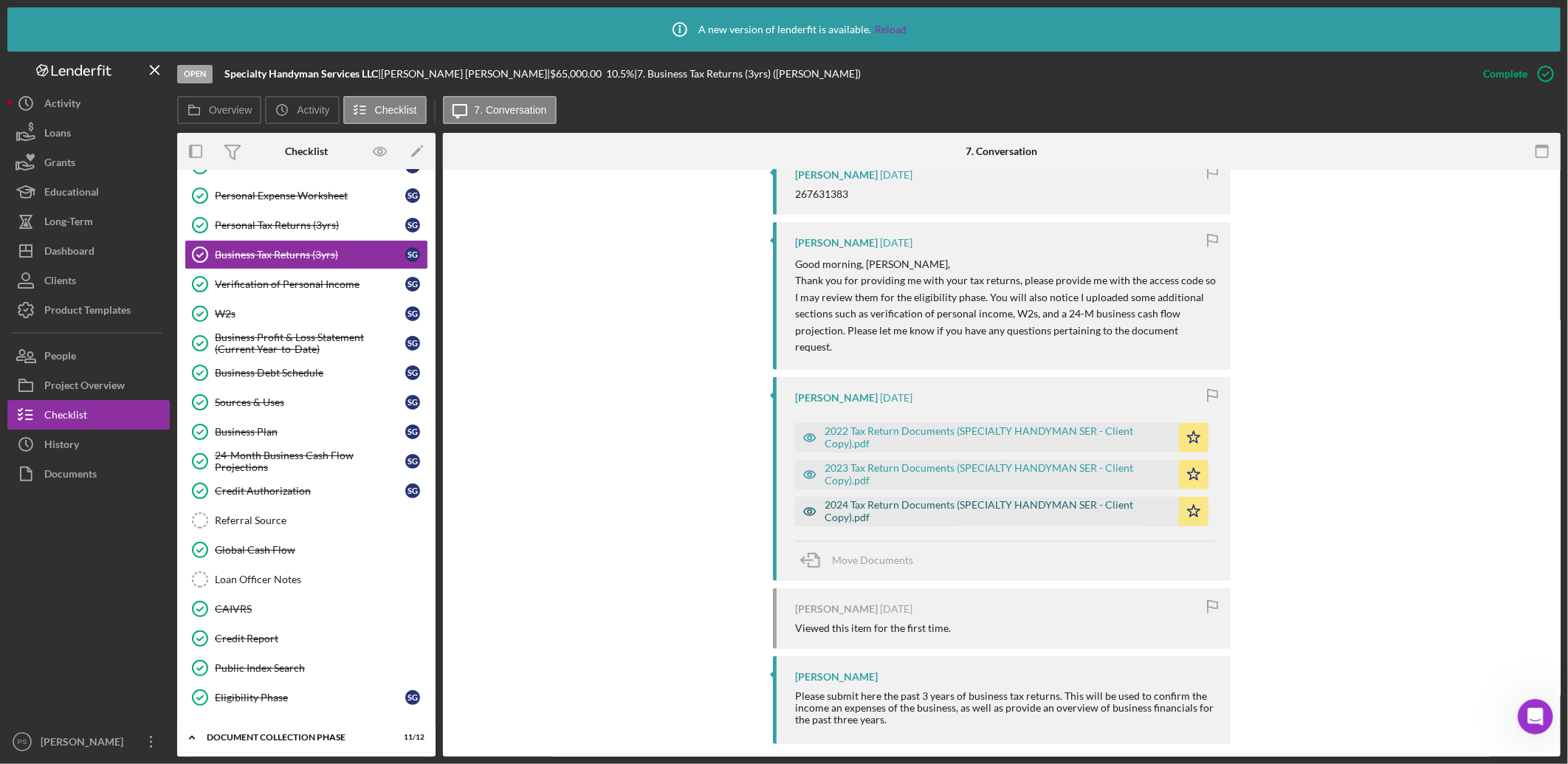
click at [1043, 500] on div "2024 Tax Return Documents (SPECIALTY HANDYMAN SER - Client Copy).pdf" at bounding box center [998, 511] width 347 height 24
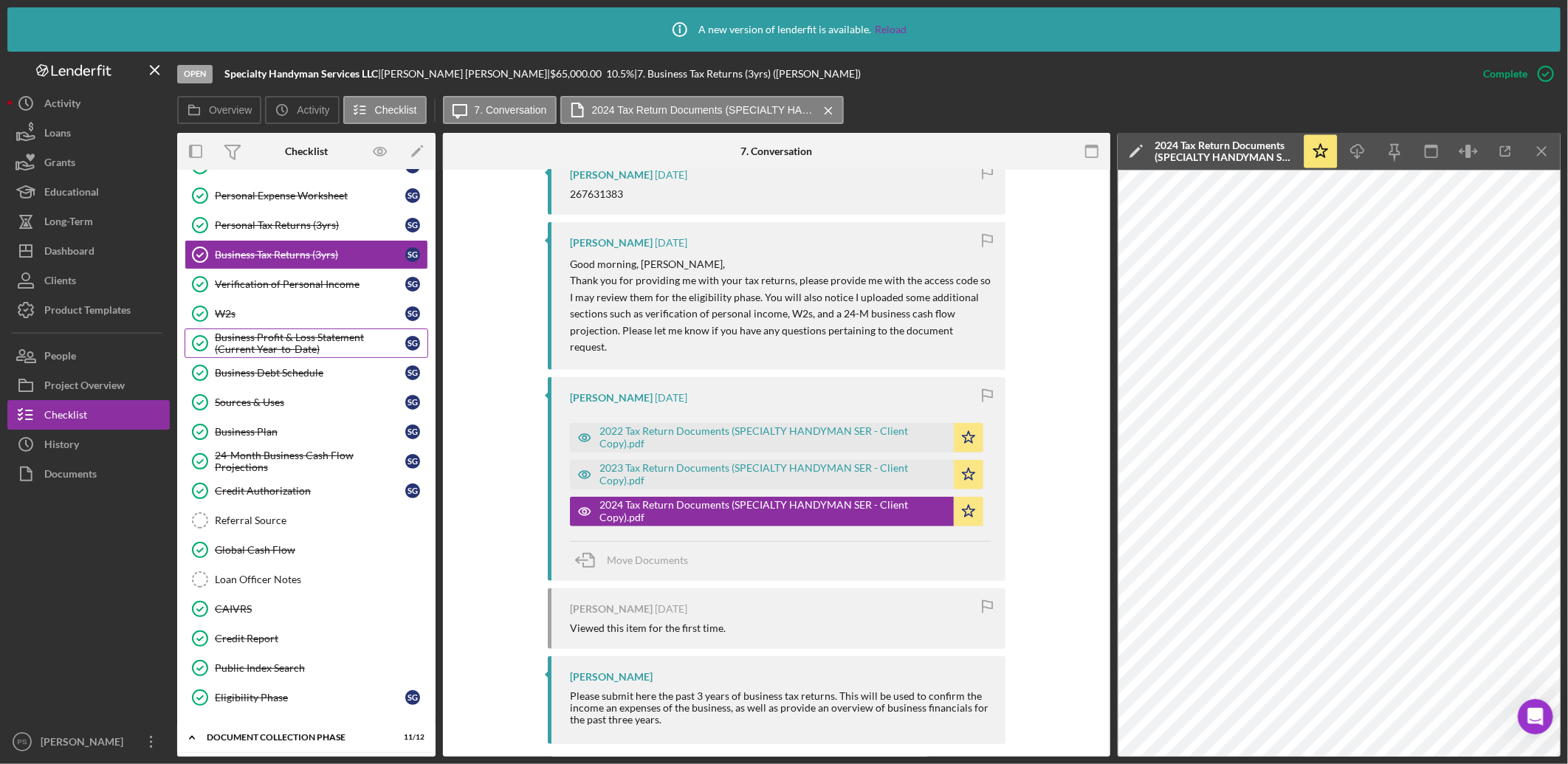
click at [301, 340] on div "Business Profit & Loss Statement (Current Year-to-Date)" at bounding box center [310, 344] width 191 height 24
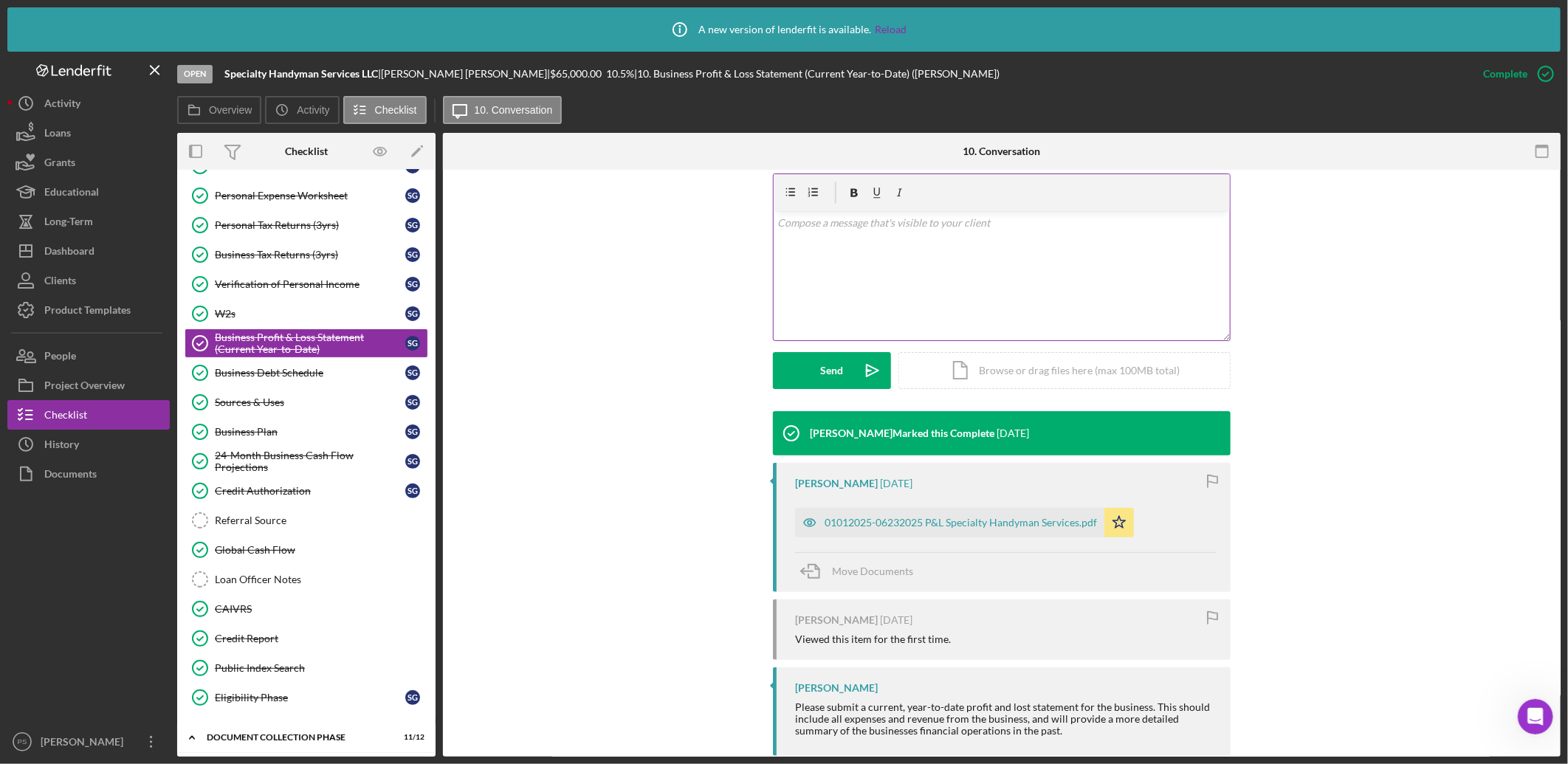
scroll to position [279, 0]
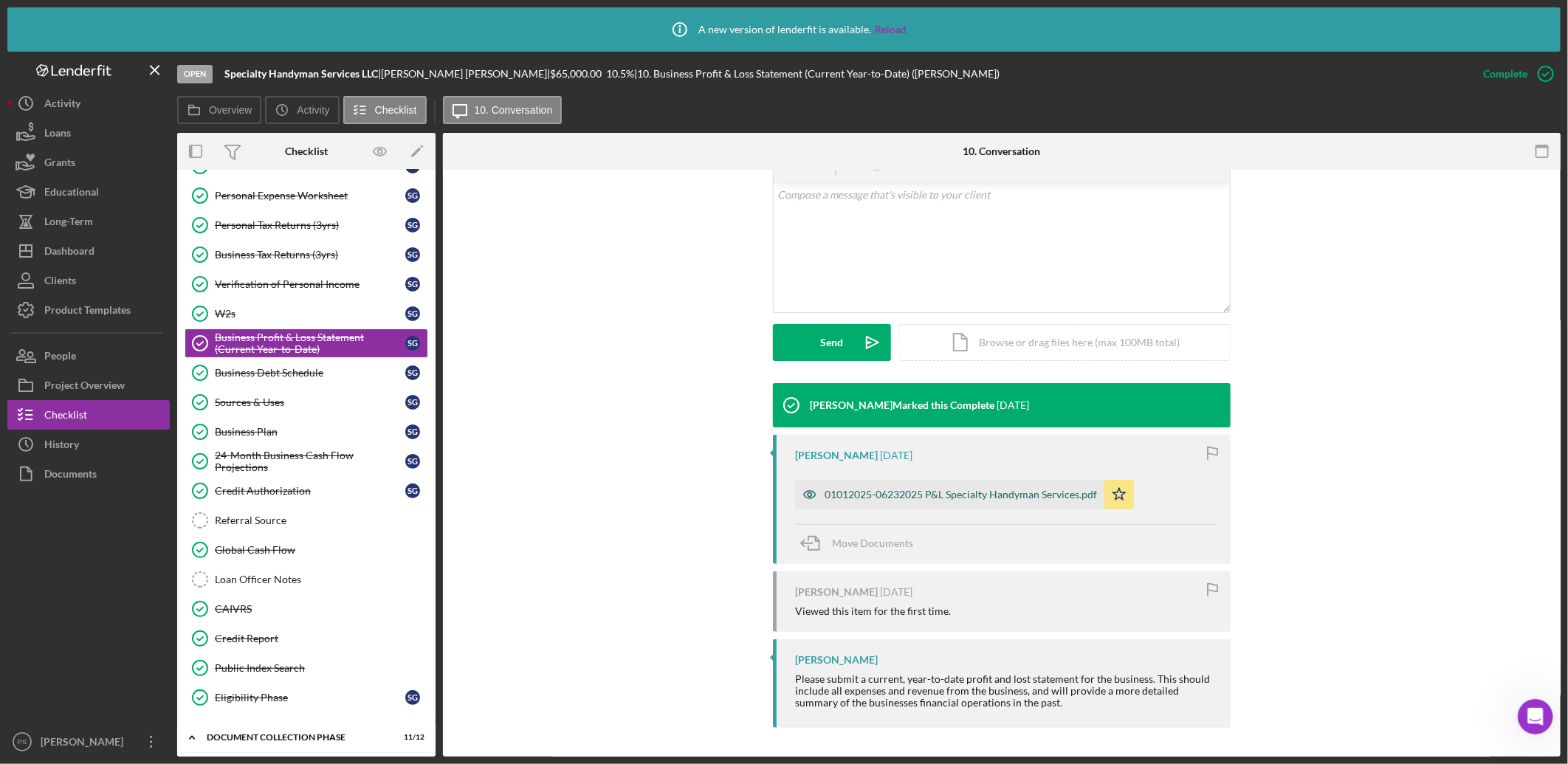
click at [923, 491] on div "01012025-06232025 P&L Specialty Handyman Services.pdf" at bounding box center [961, 494] width 273 height 12
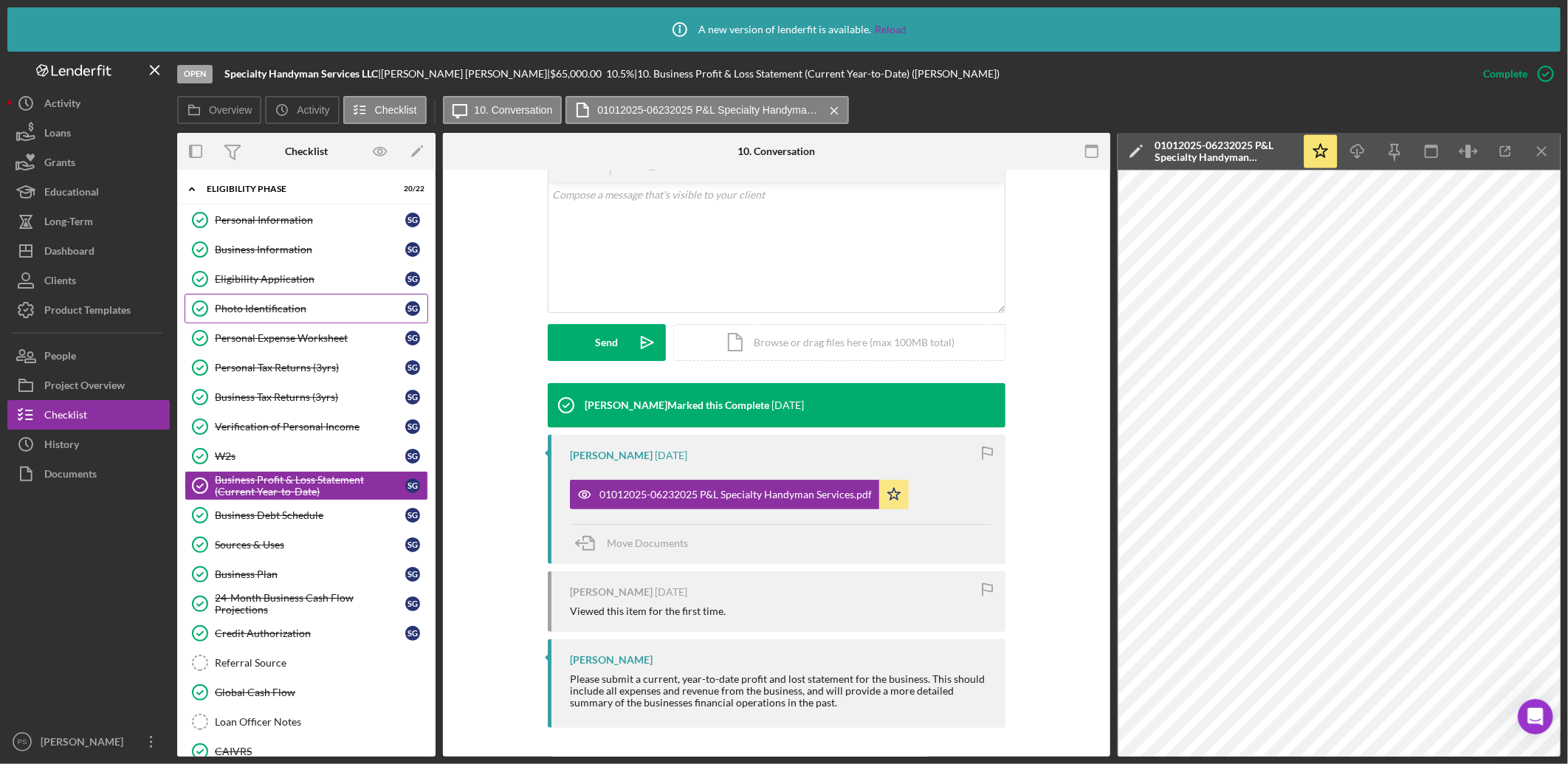
scroll to position [0, 0]
click at [286, 310] on div "Photo Identification" at bounding box center [310, 311] width 191 height 12
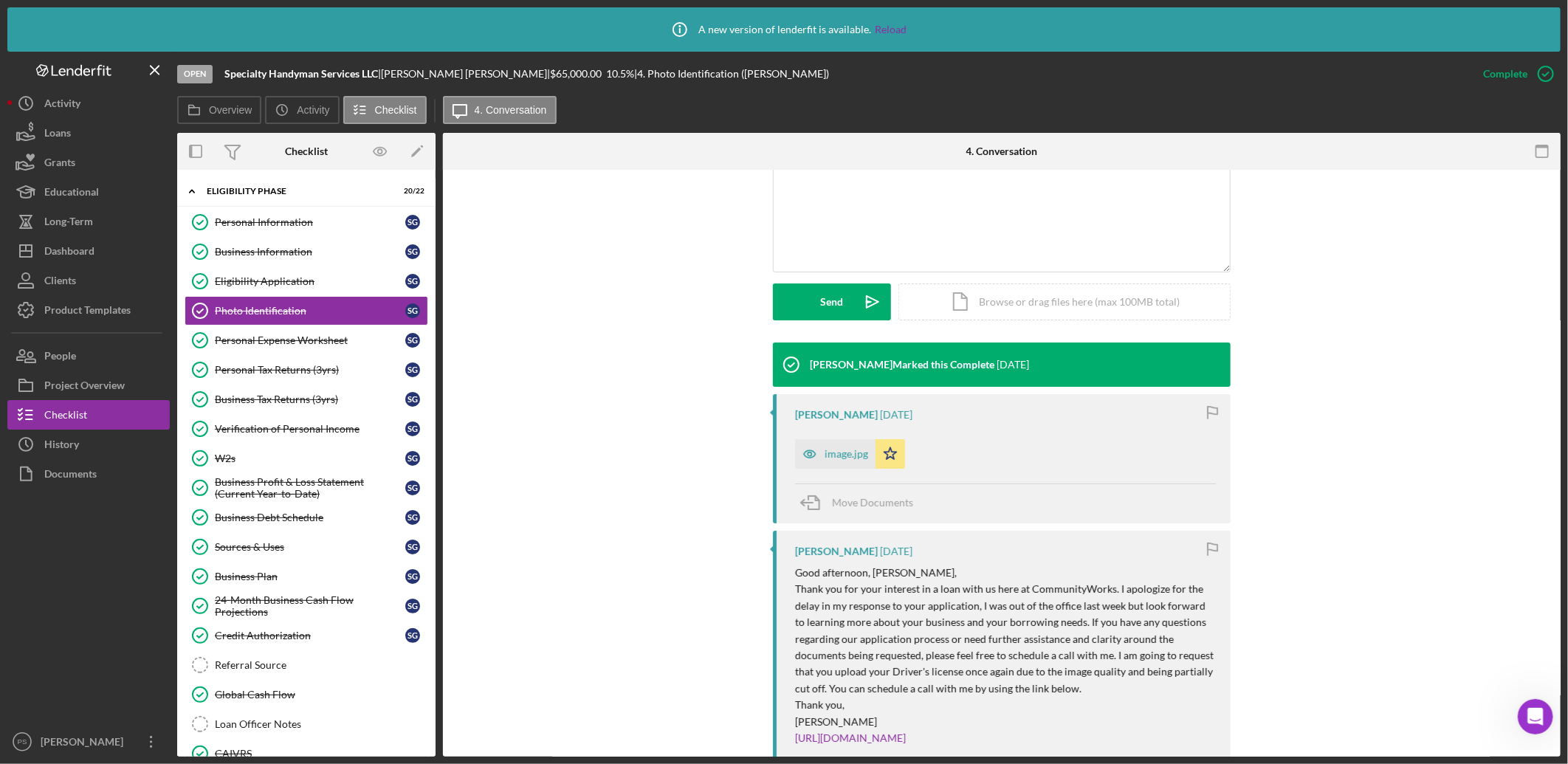
scroll to position [328, 0]
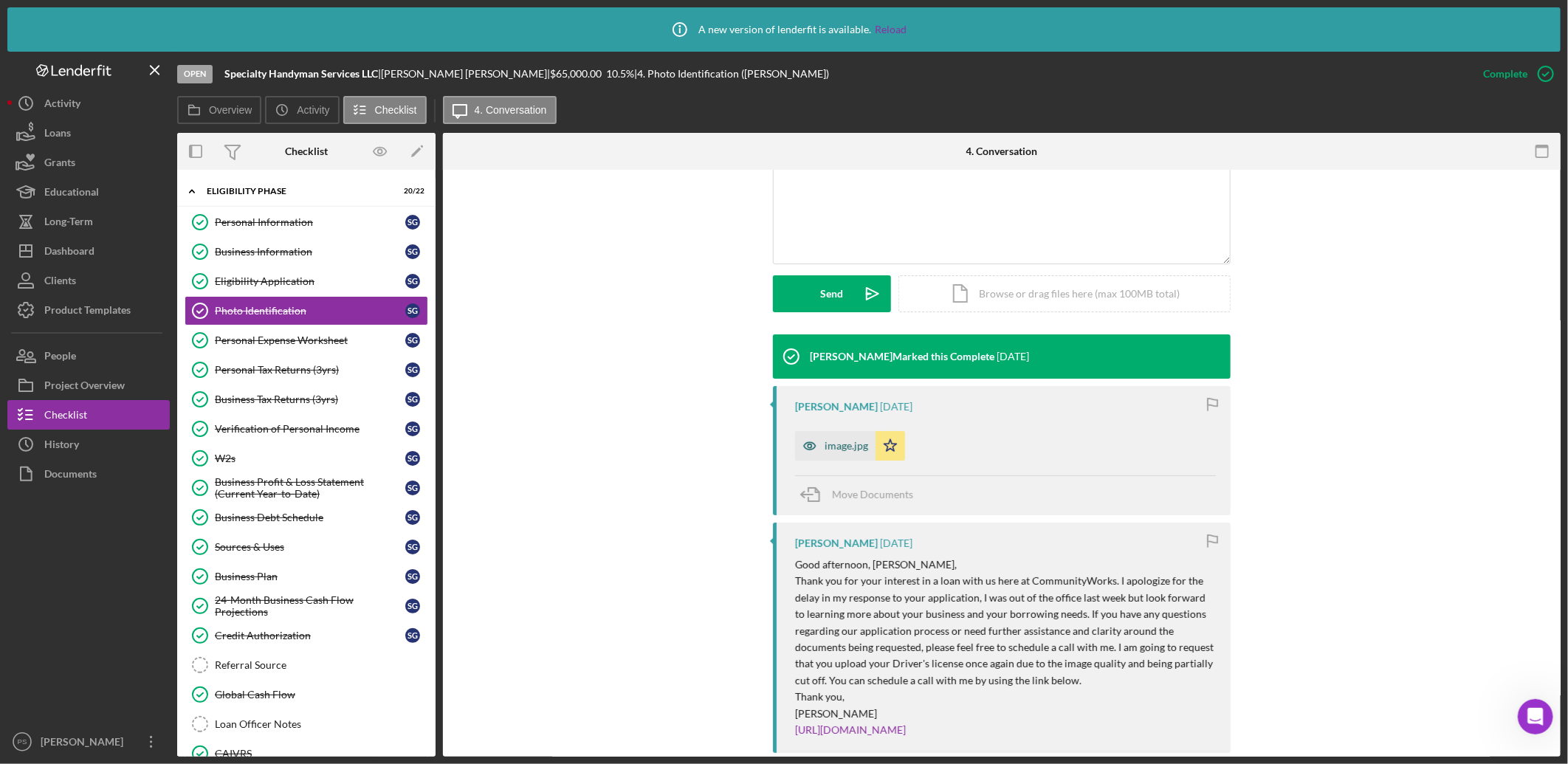
click at [841, 445] on div "image.jpg" at bounding box center [847, 446] width 44 height 12
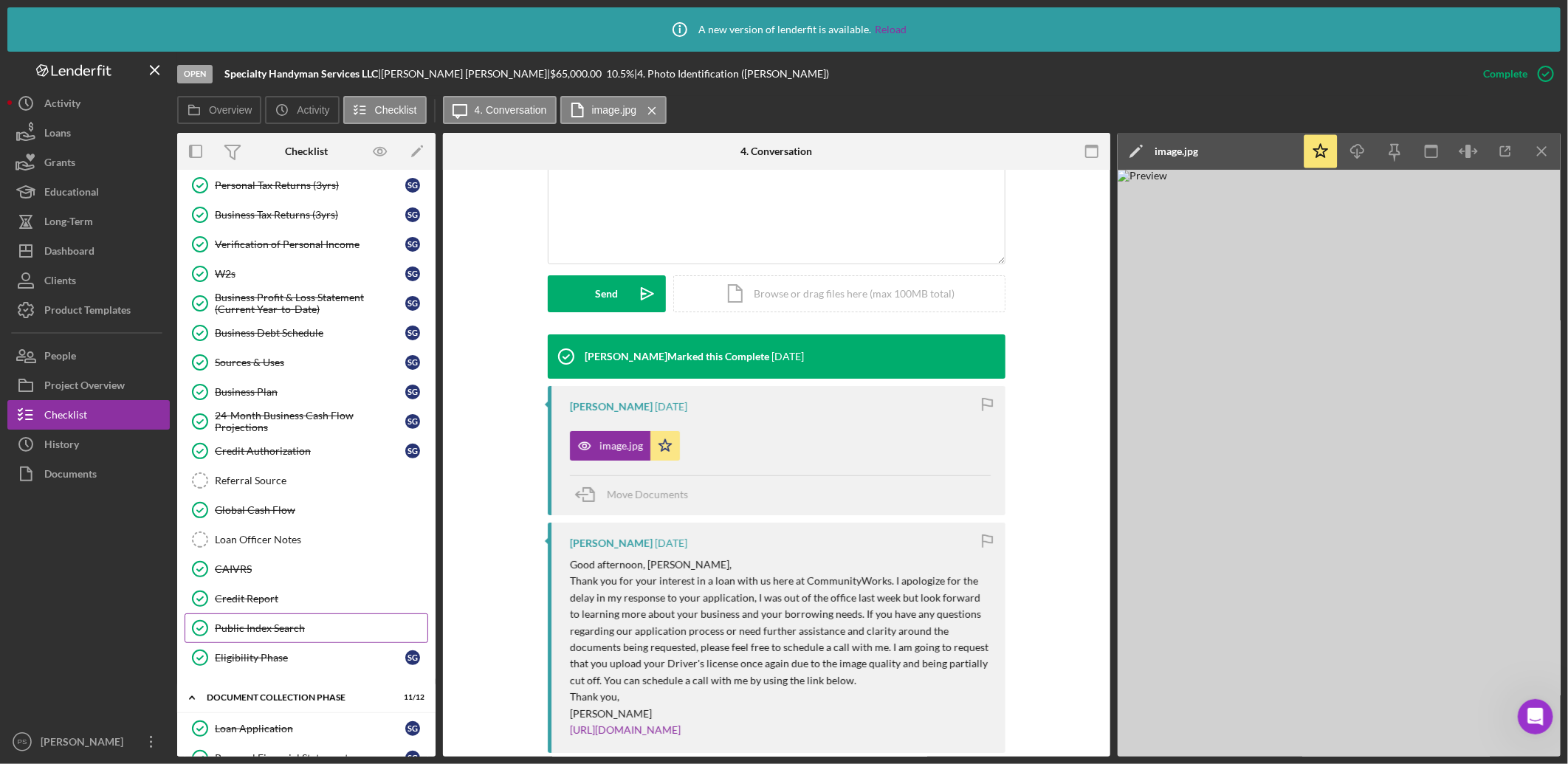
scroll to position [145, 0]
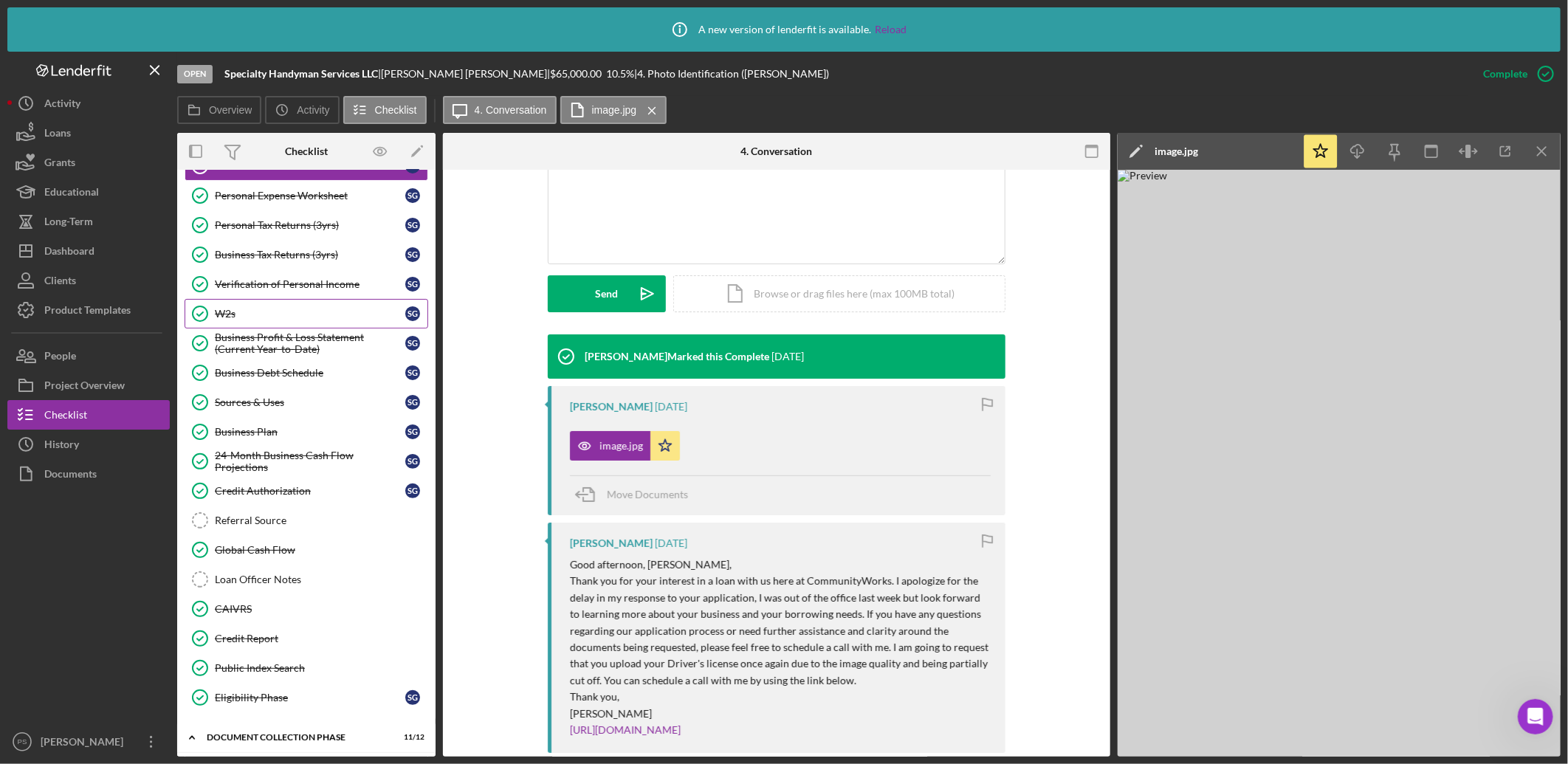
click at [266, 311] on div "W2s" at bounding box center [310, 314] width 191 height 12
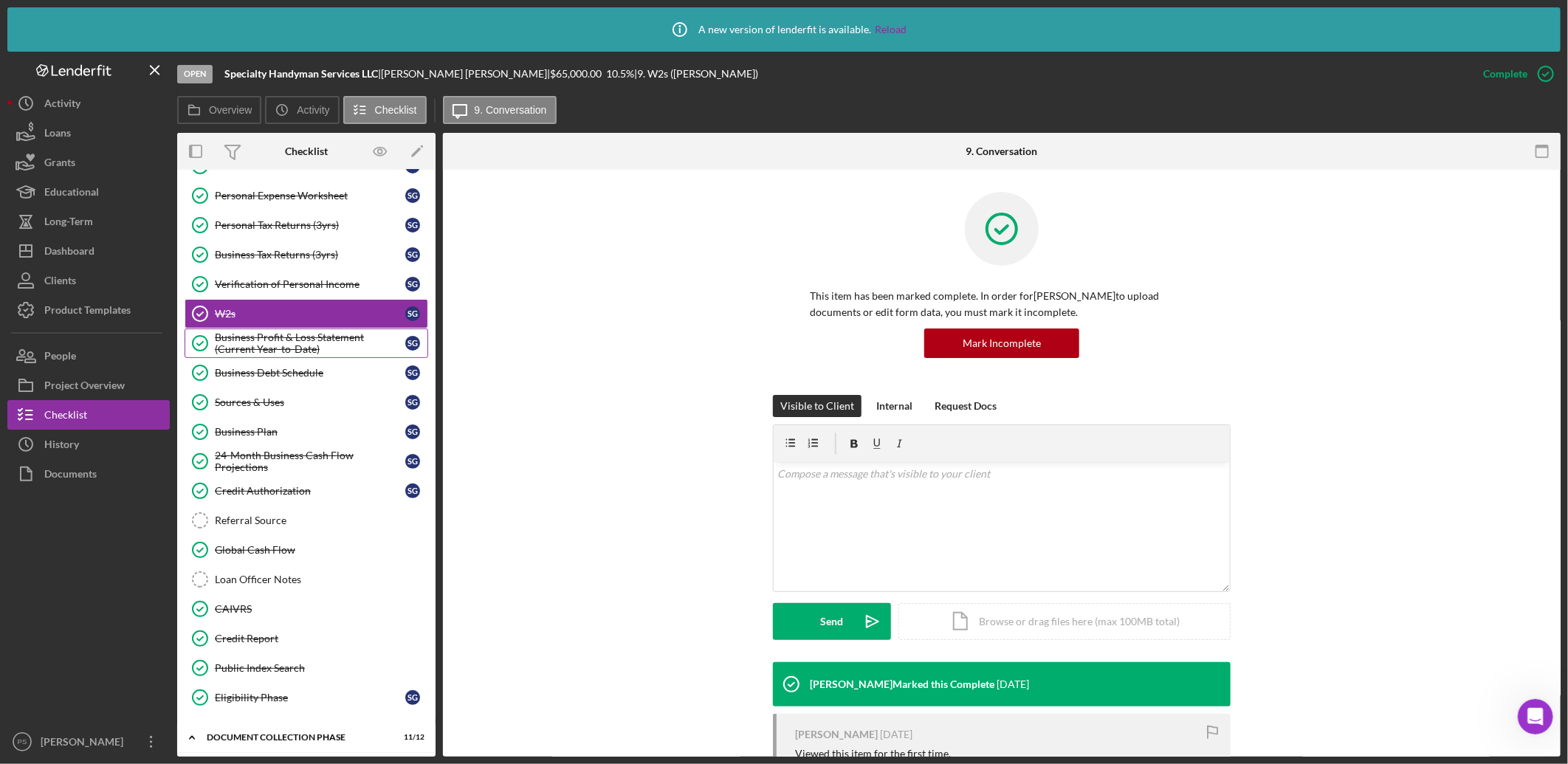
click at [285, 340] on div "Business Profit & Loss Statement (Current Year-to-Date)" at bounding box center [310, 344] width 191 height 24
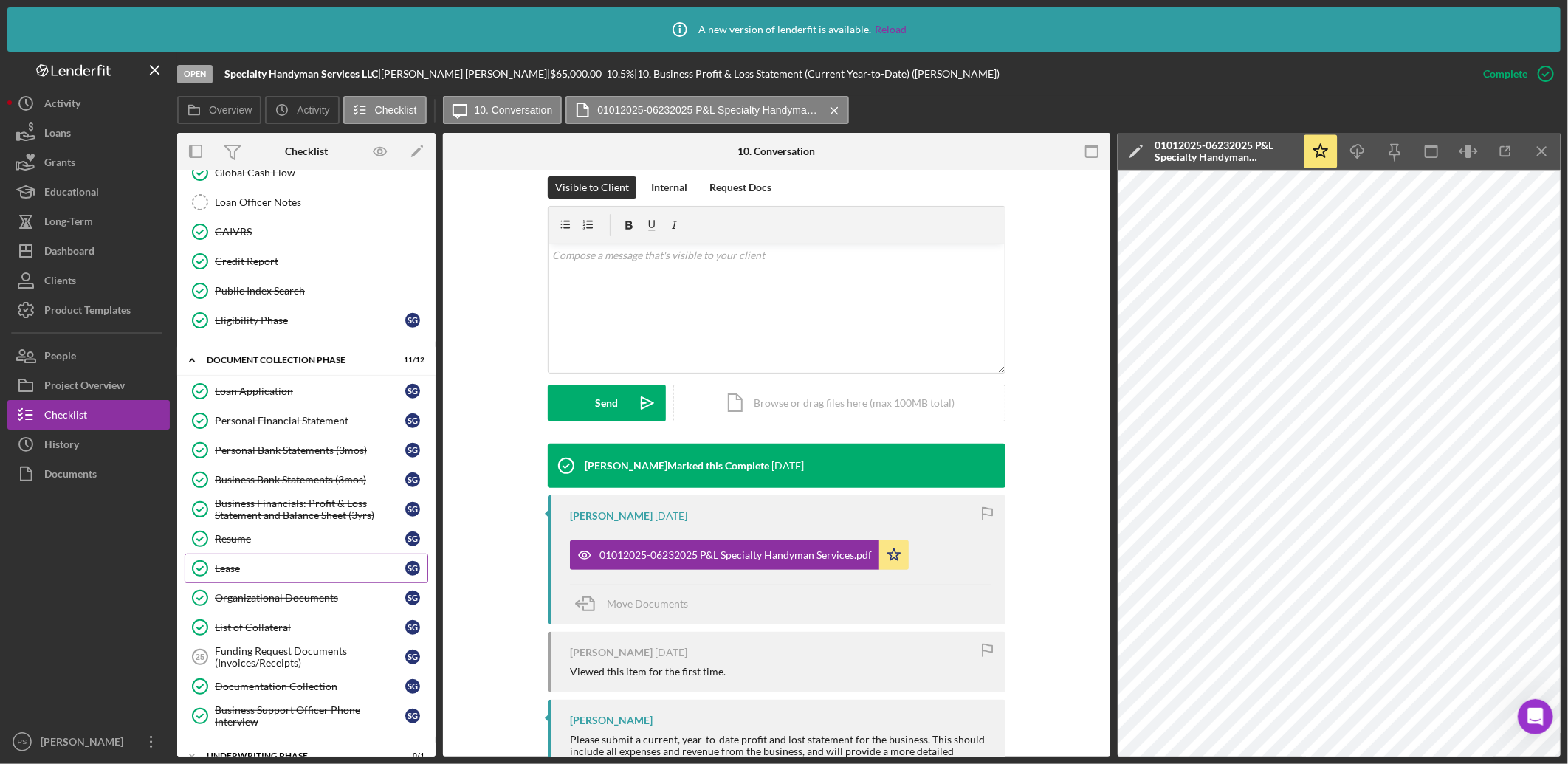
scroll to position [527, 0]
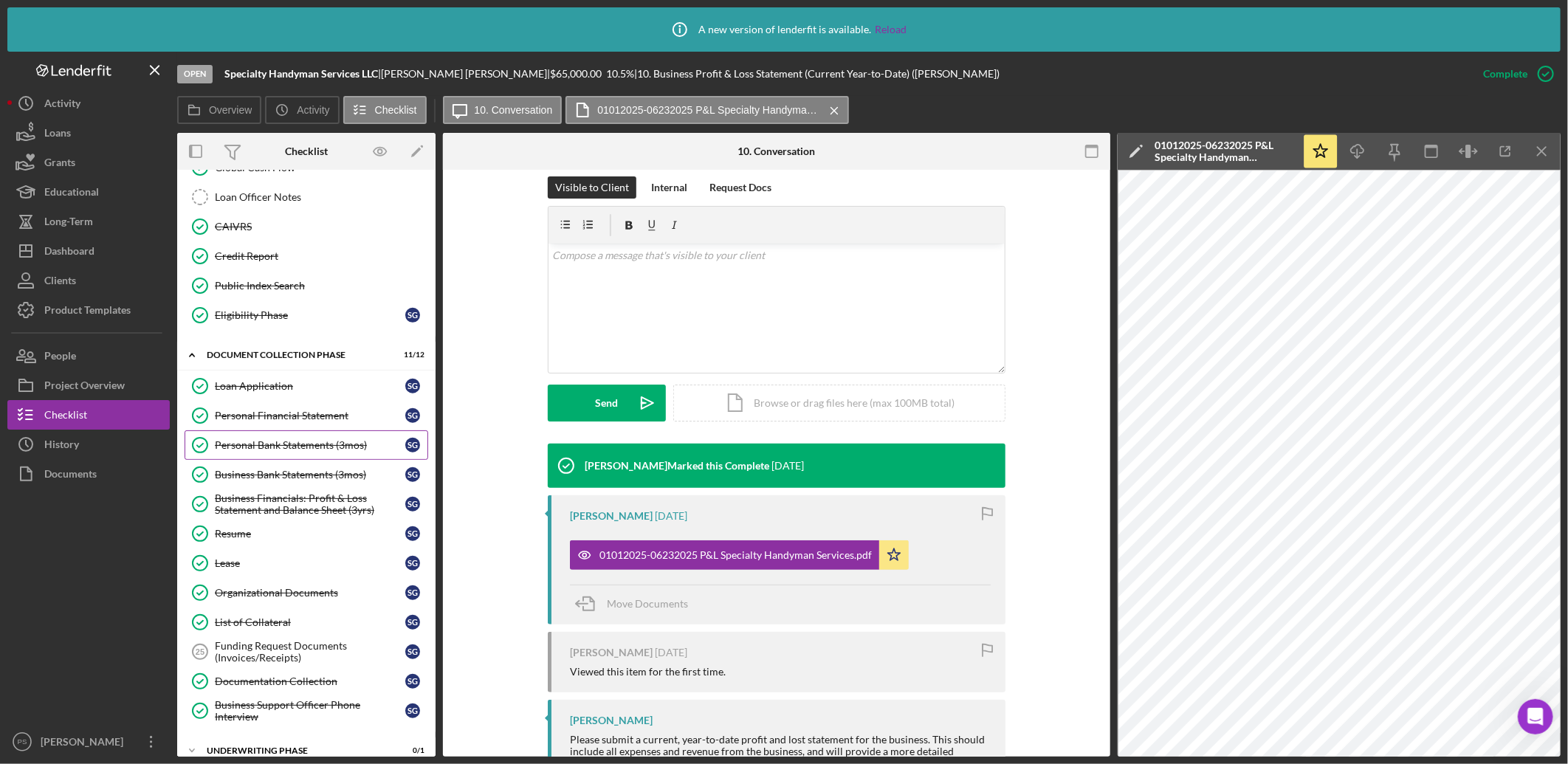
click at [315, 444] on div "Personal Bank Statements (3mos)" at bounding box center [310, 445] width 191 height 12
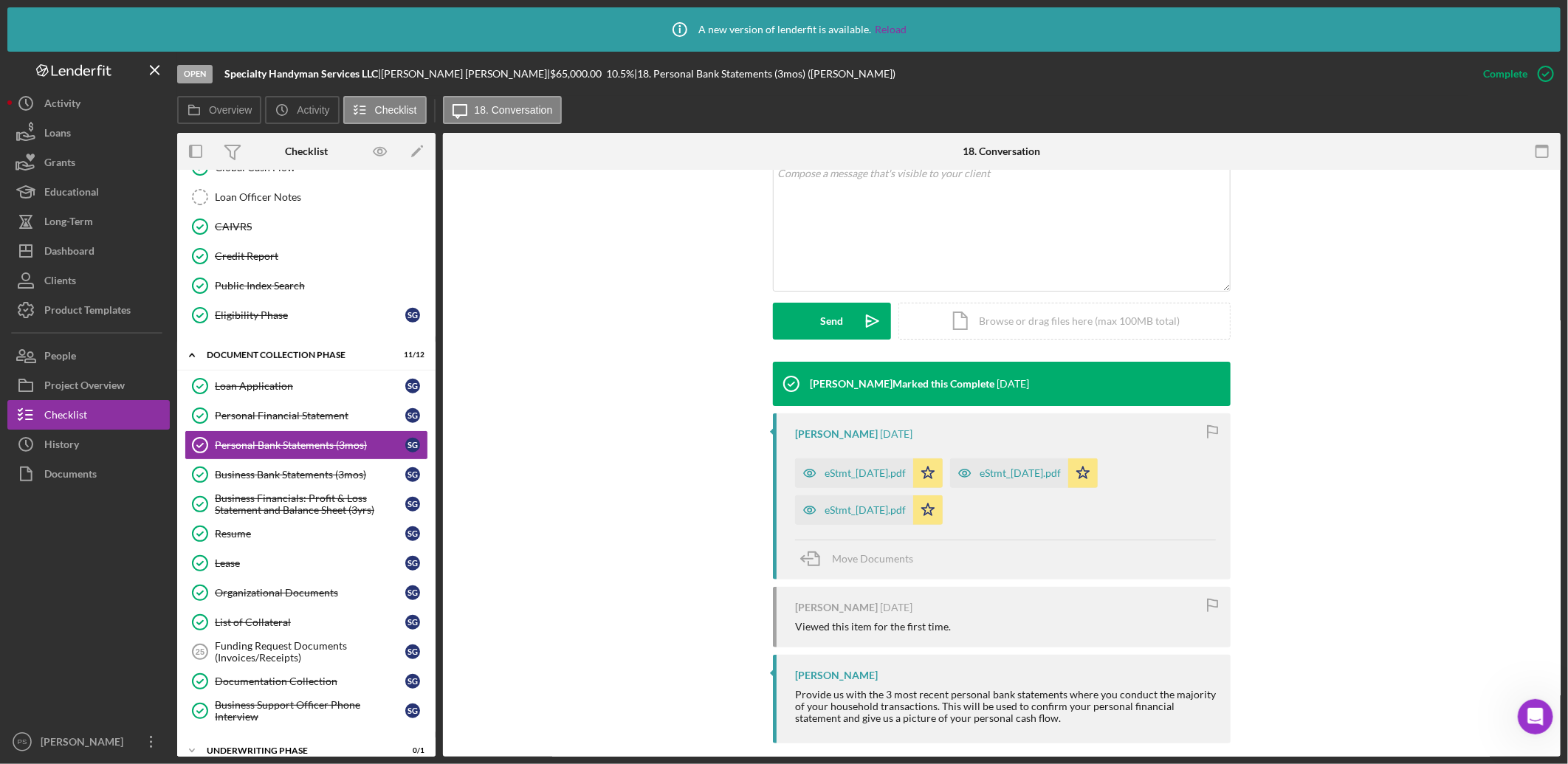
scroll to position [316, 0]
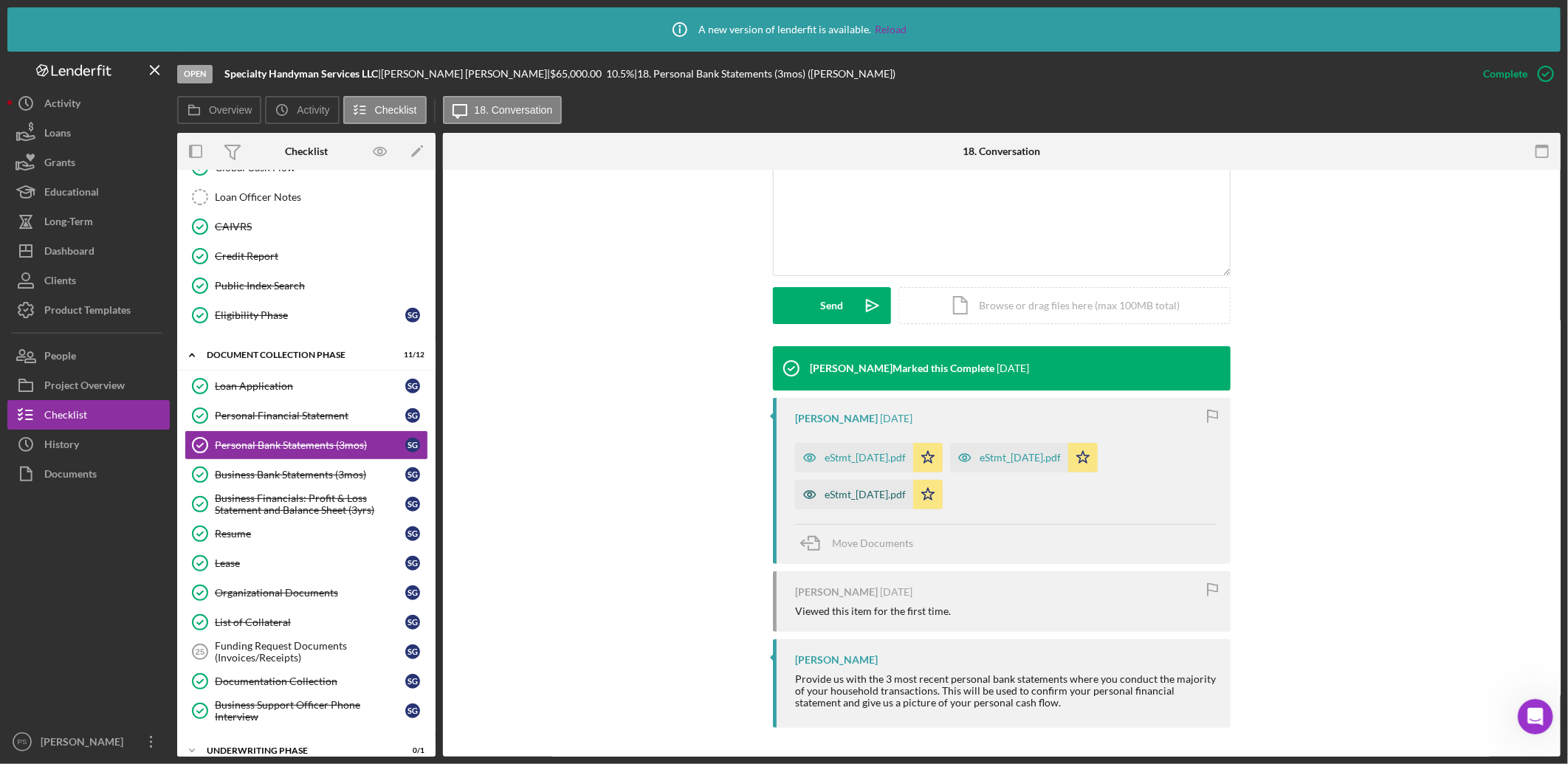
click at [903, 491] on div "eStmt_2025-07-14.pdf" at bounding box center [865, 494] width 81 height 12
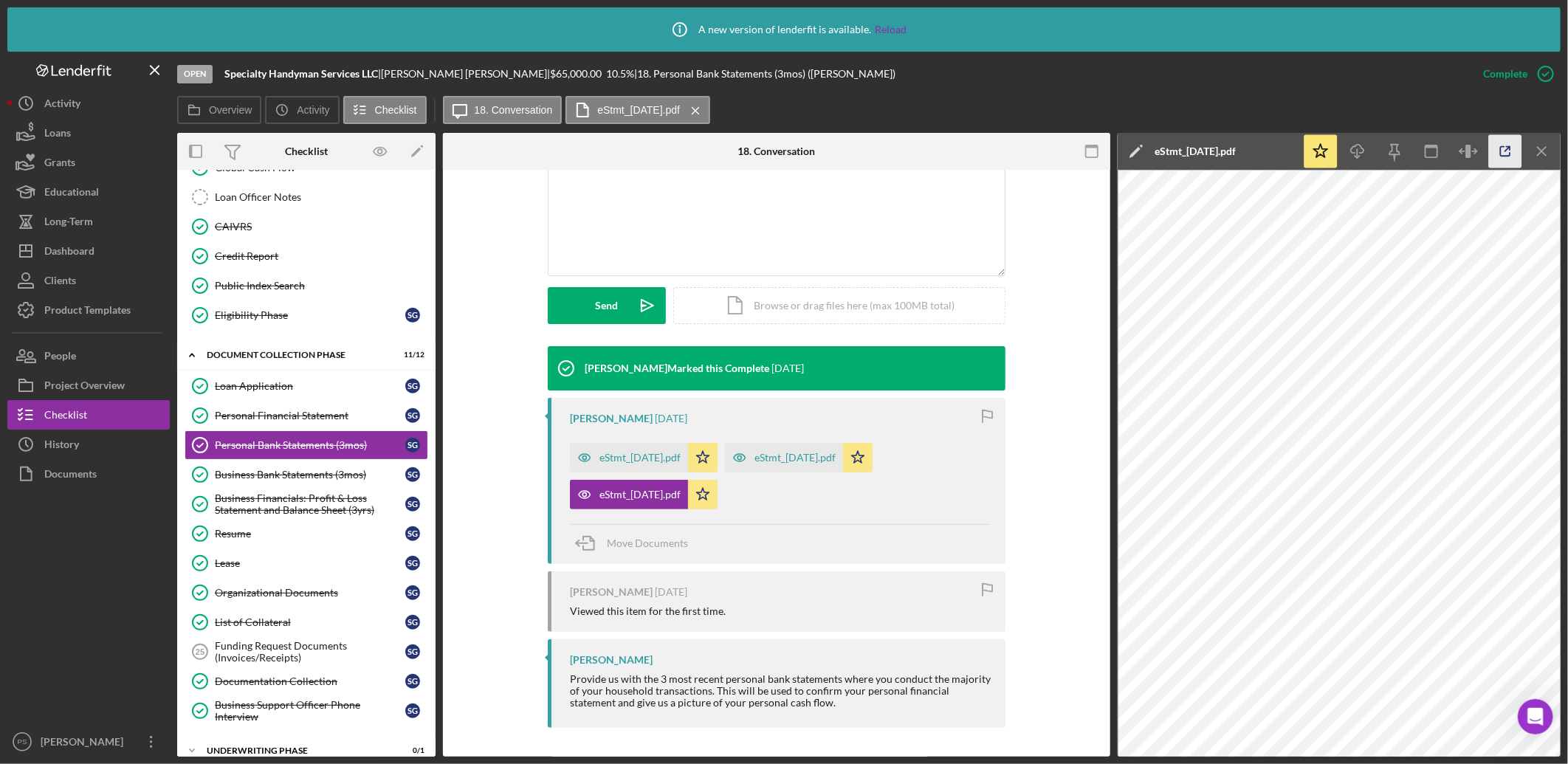
click at [1510, 157] on icon "button" at bounding box center [1506, 151] width 33 height 33
click at [253, 591] on div "Organizational Documents" at bounding box center [310, 593] width 191 height 12
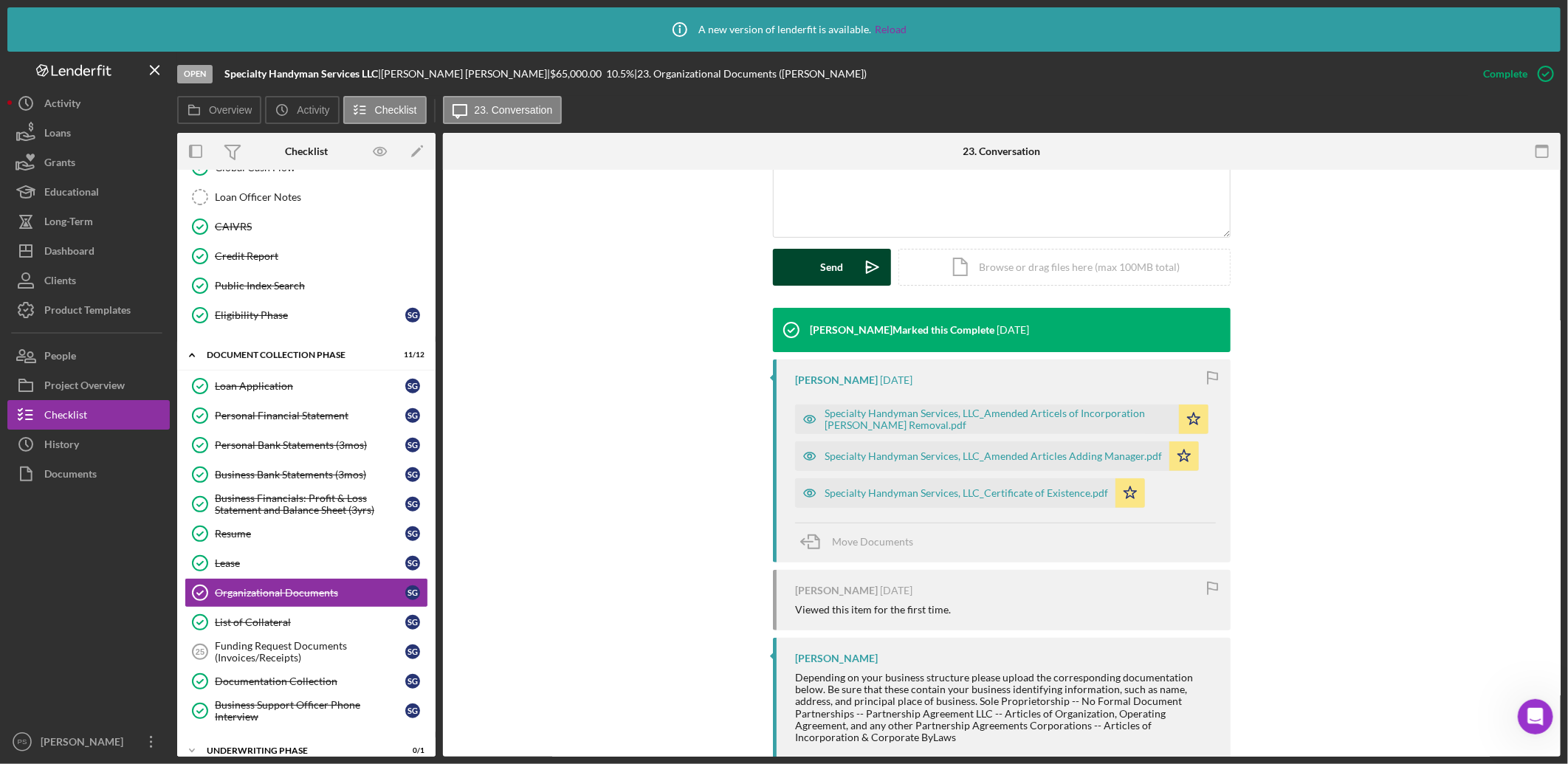
scroll to position [389, 0]
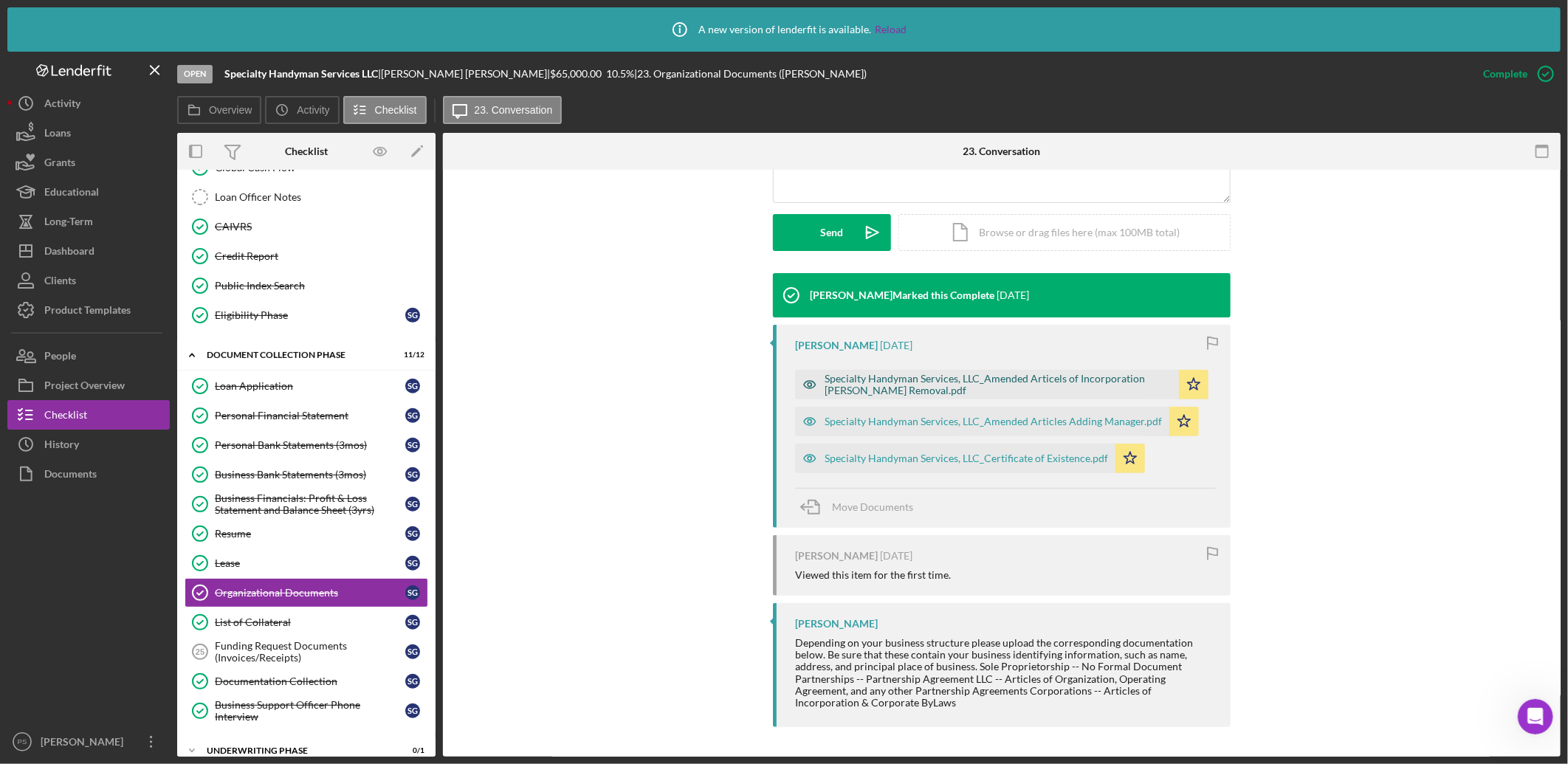
click at [1031, 384] on div "Specialty Handyman Services, LLC_Amended Articels of Incorporation Vinzant Remo…" at bounding box center [998, 385] width 347 height 24
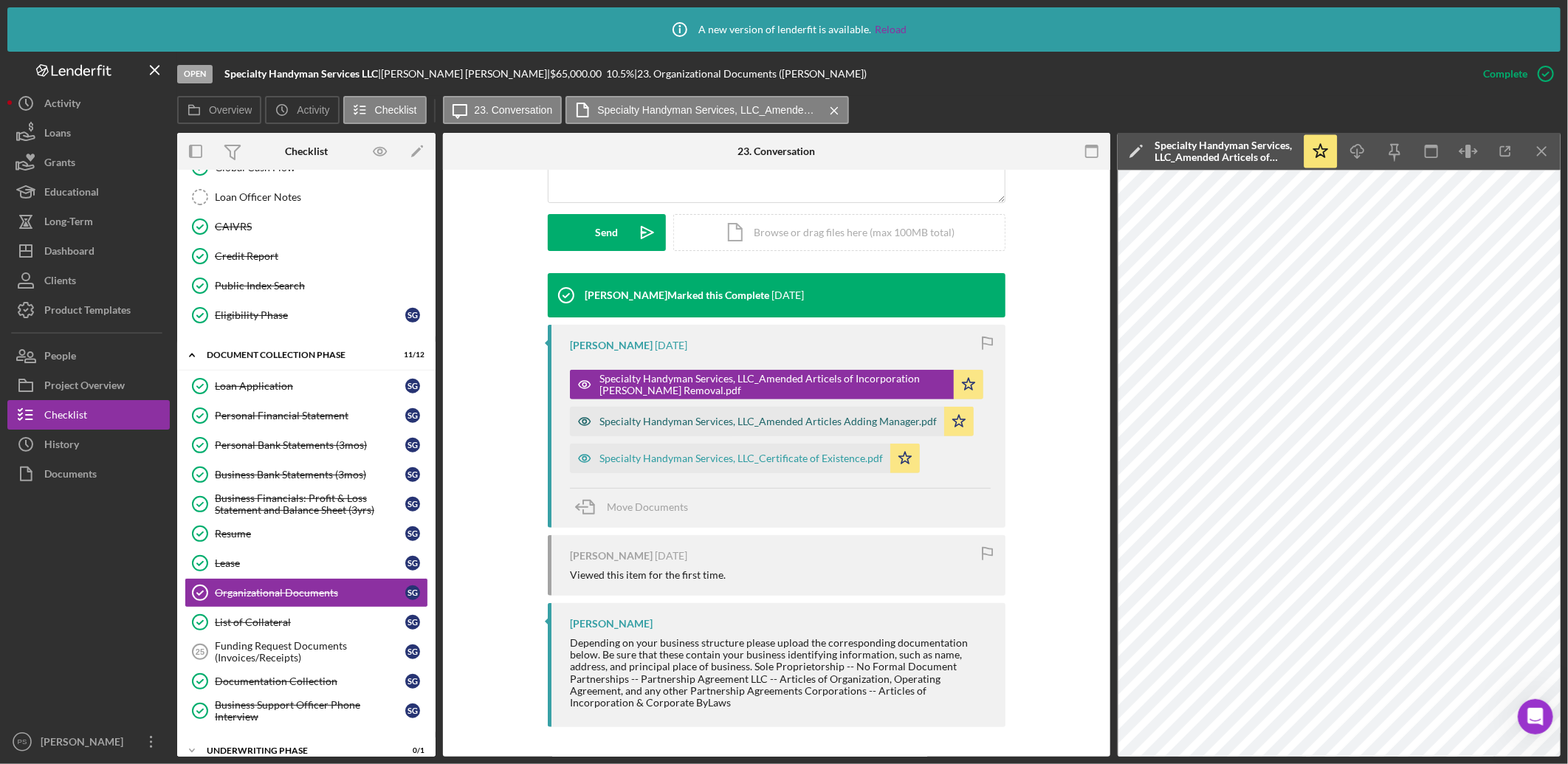
click at [831, 421] on div "Specialty Handyman Services, LLC_Amended Articles Adding Manager.pdf" at bounding box center [769, 421] width 337 height 12
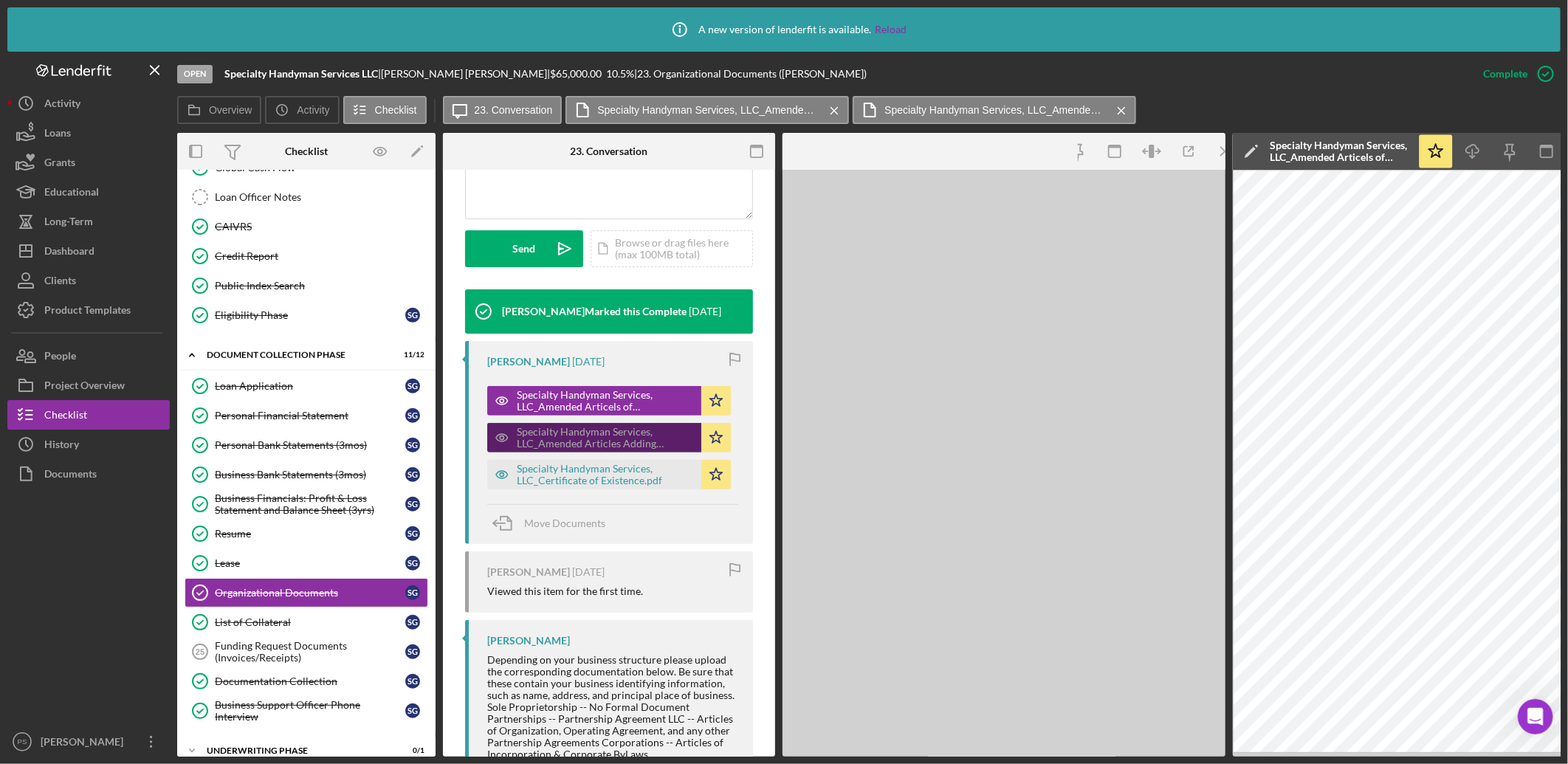
scroll to position [406, 0]
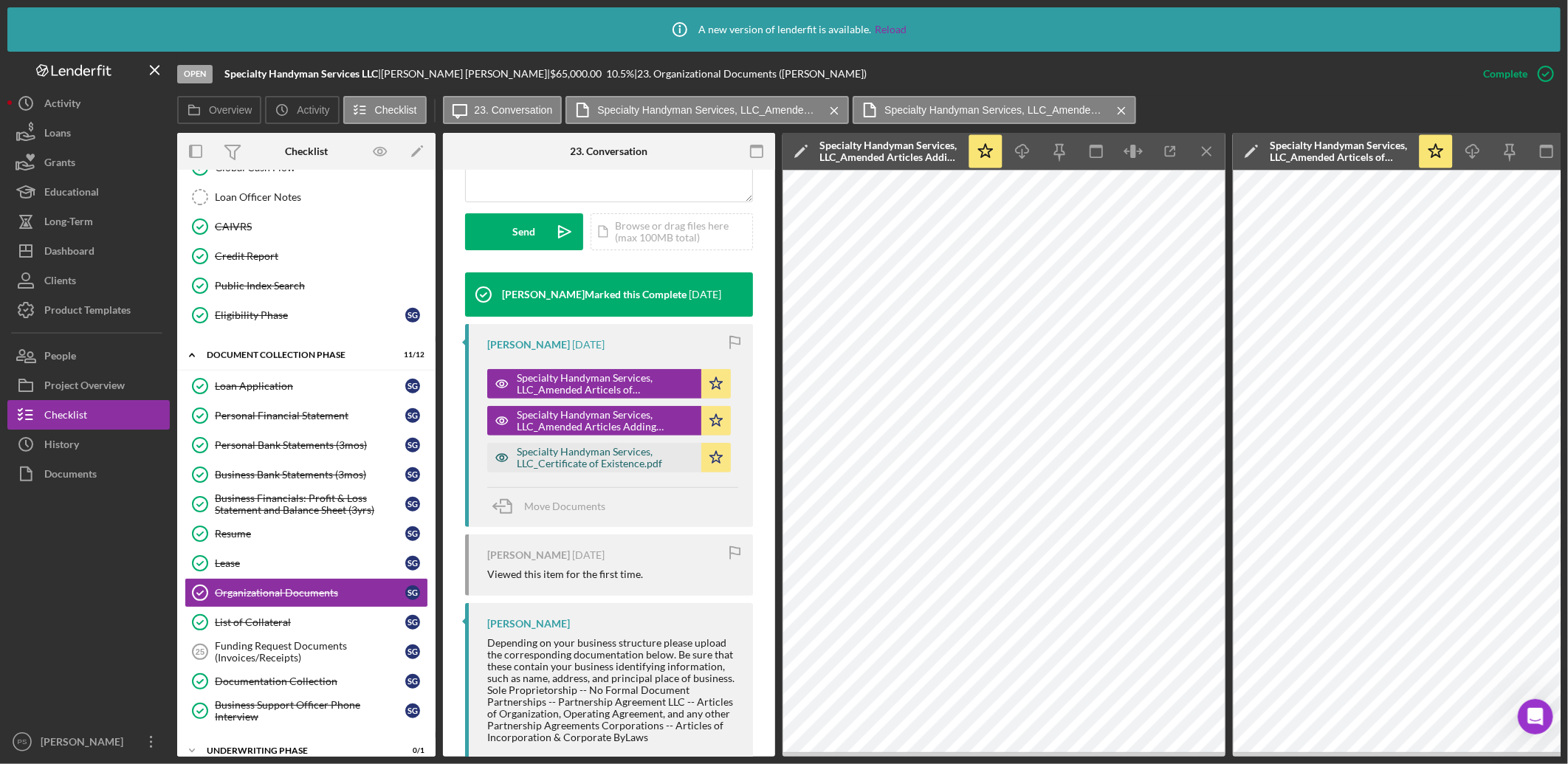
click at [596, 454] on div "Specialty Handyman Services, LLC_Certificate of Existence.pdf" at bounding box center [605, 458] width 177 height 24
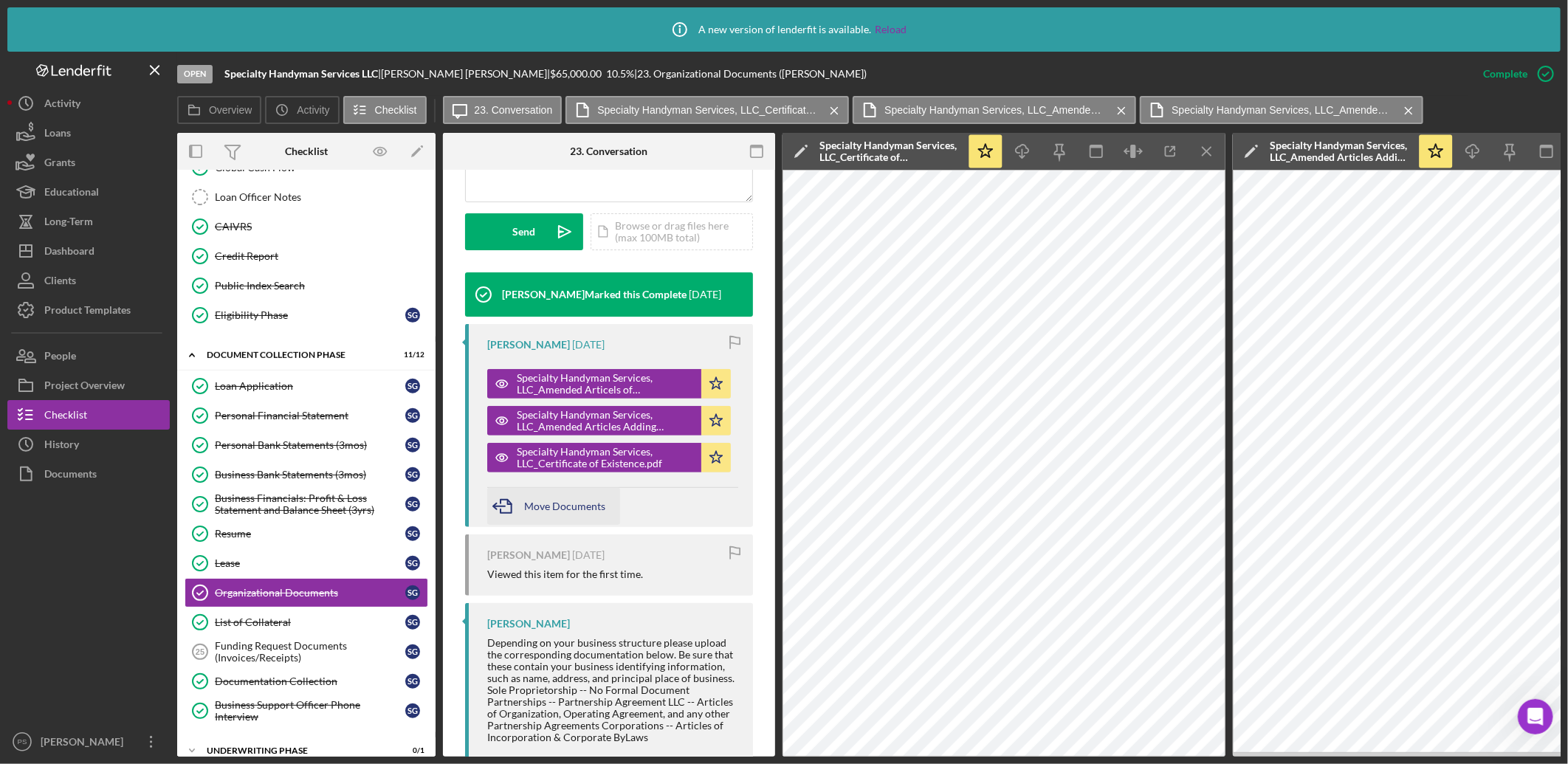
scroll to position [445, 0]
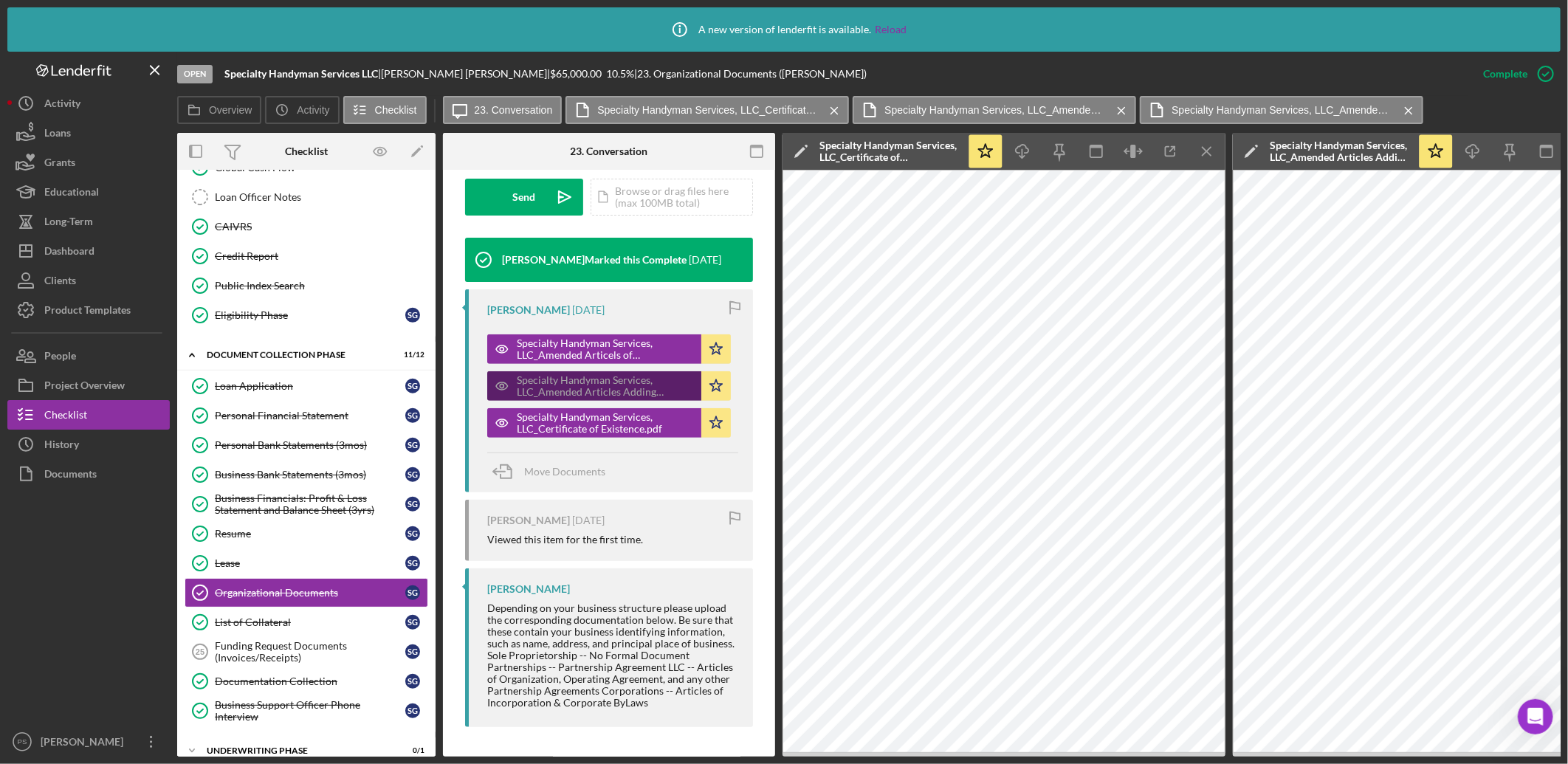
click at [624, 375] on div "Specialty Handyman Services, LLC_Amended Articles Adding Manager.pdf" at bounding box center [605, 387] width 177 height 24
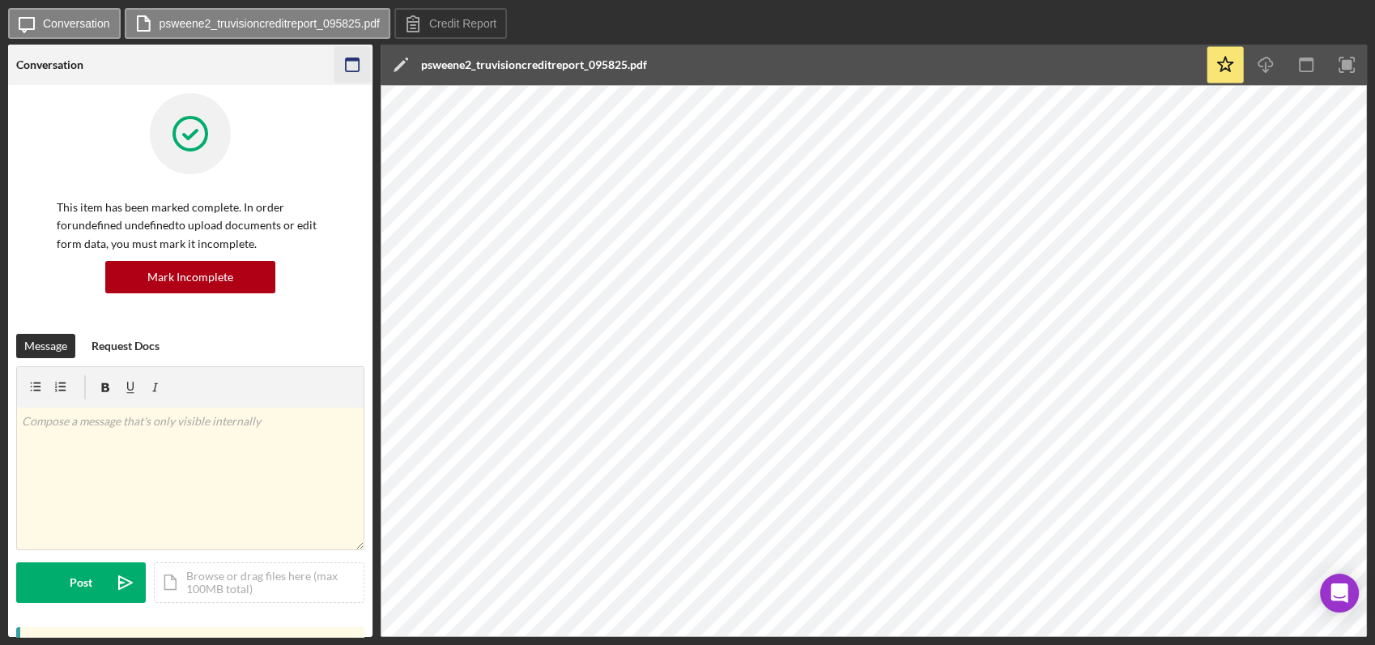
click at [355, 70] on icon "button" at bounding box center [353, 65] width 36 height 36
